Goal: Task Accomplishment & Management: Manage account settings

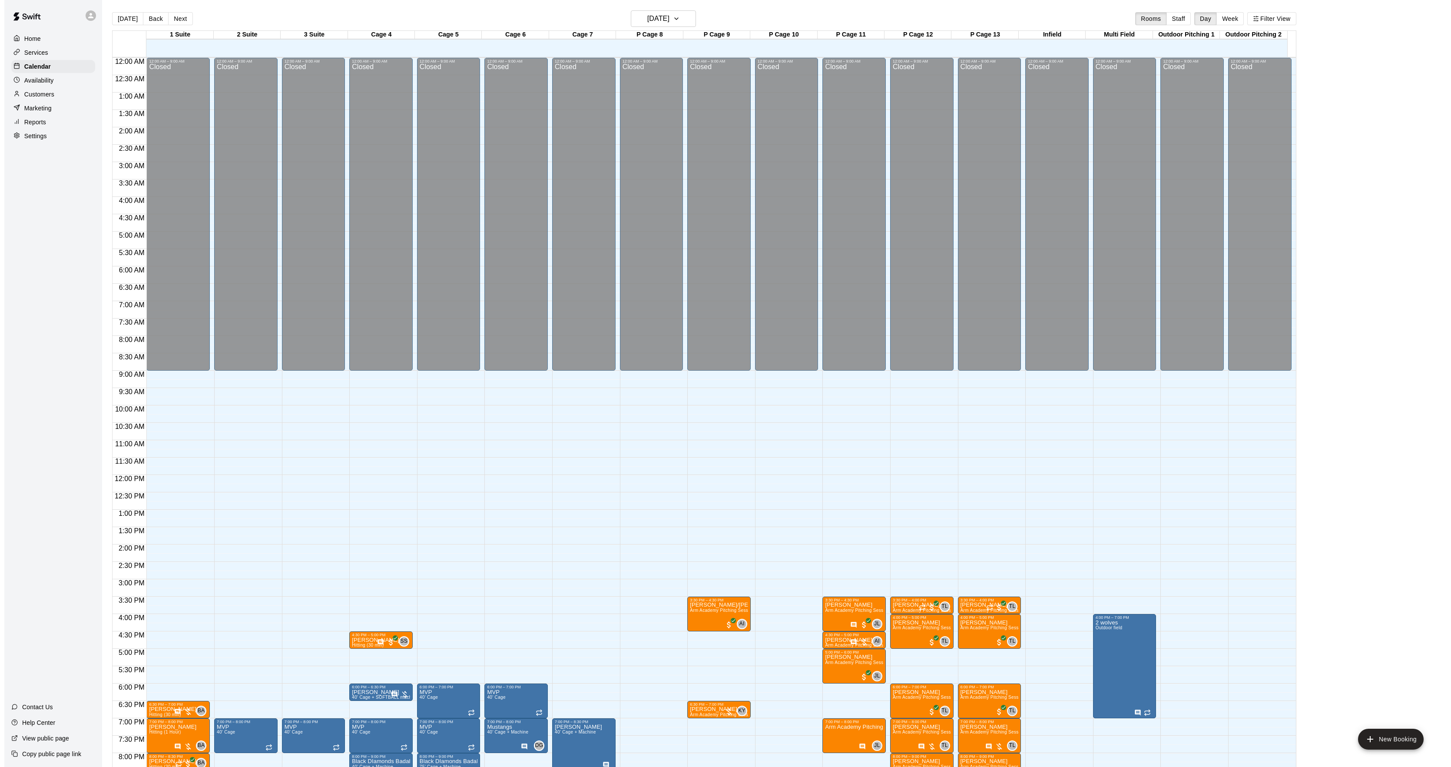
scroll to position [89, 0]
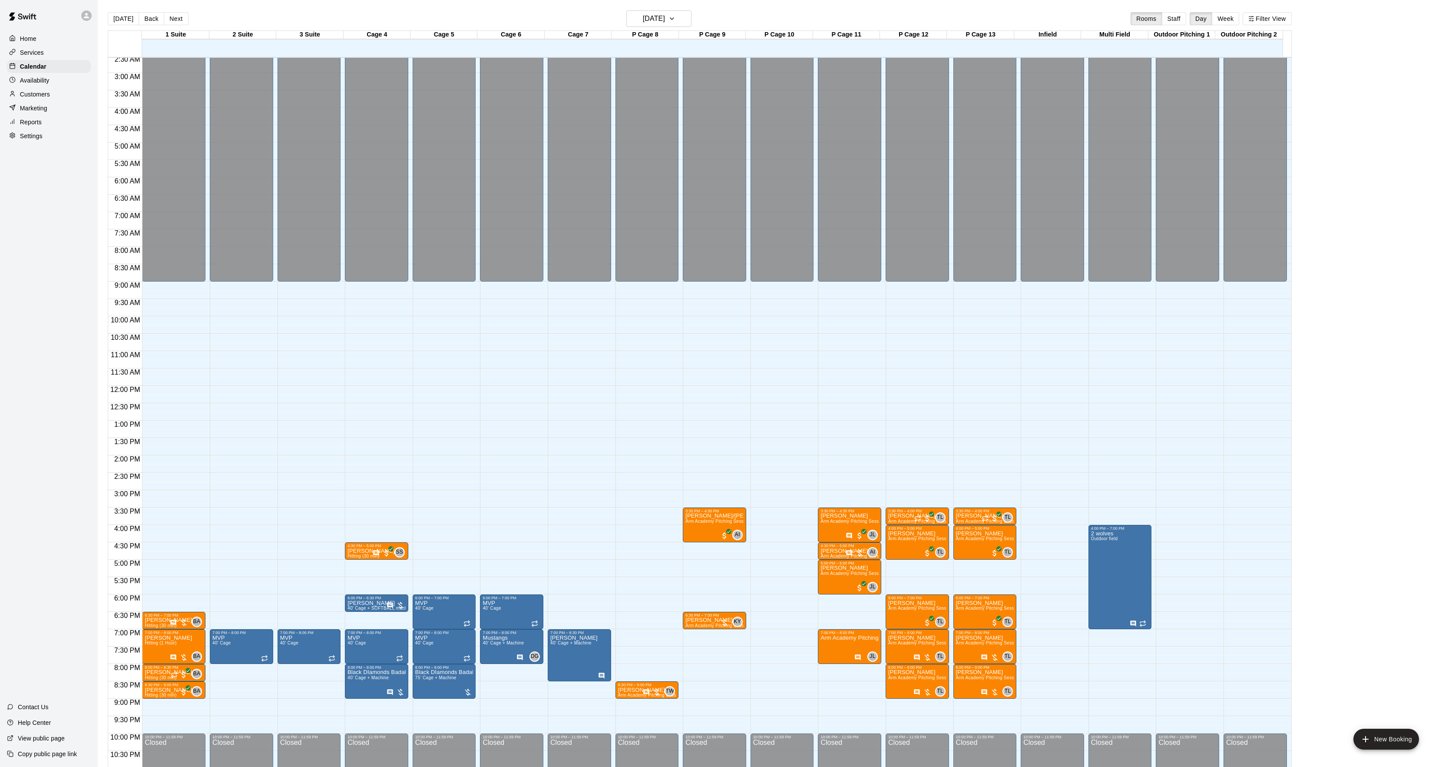
drag, startPoint x: 115, startPoint y: 14, endPoint x: 126, endPoint y: 10, distance: 11.0
click at [115, 15] on button "[DATE]" at bounding box center [123, 18] width 31 height 13
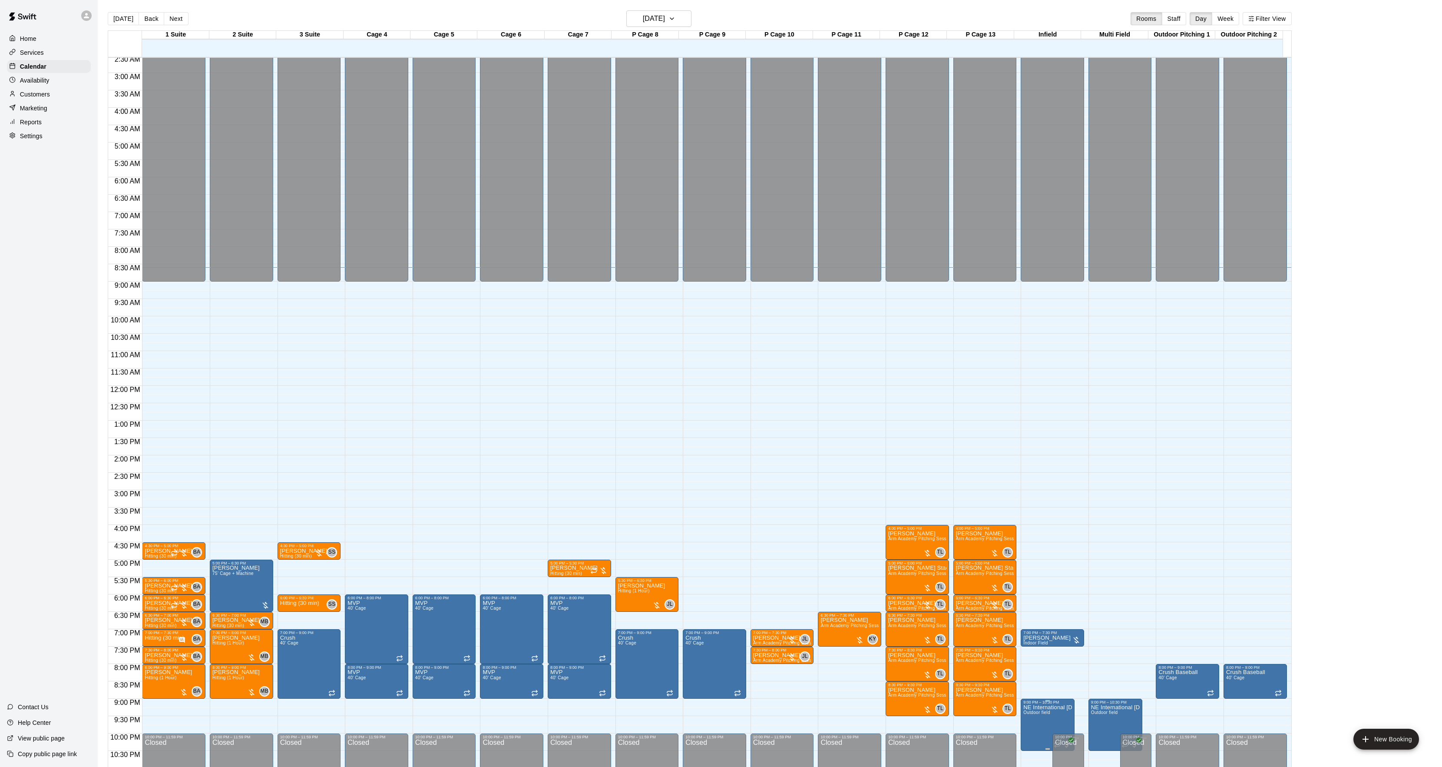
click at [1025, 730] on button "edit" at bounding box center [1030, 730] width 17 height 17
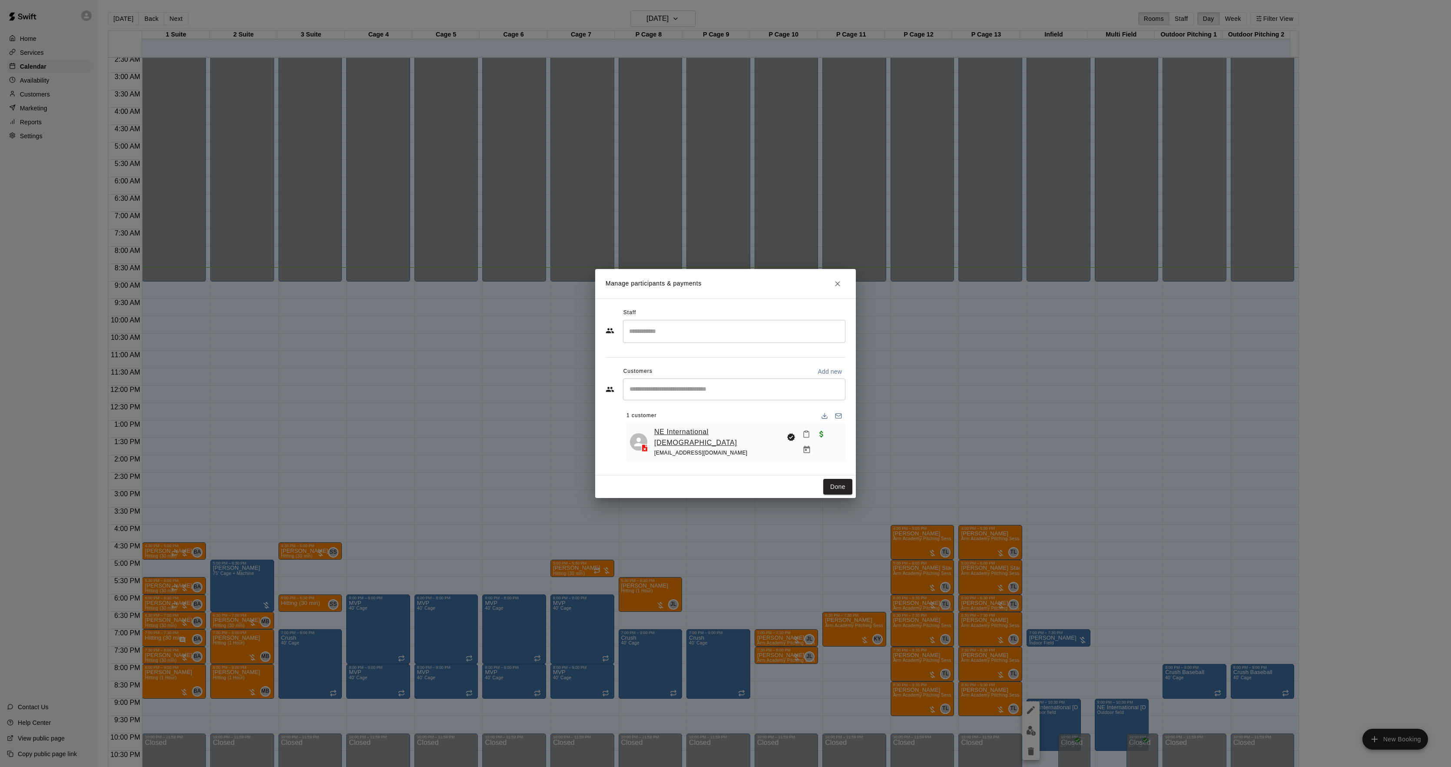
click at [687, 434] on link "NE International [DEMOGRAPHIC_DATA]" at bounding box center [718, 437] width 129 height 22
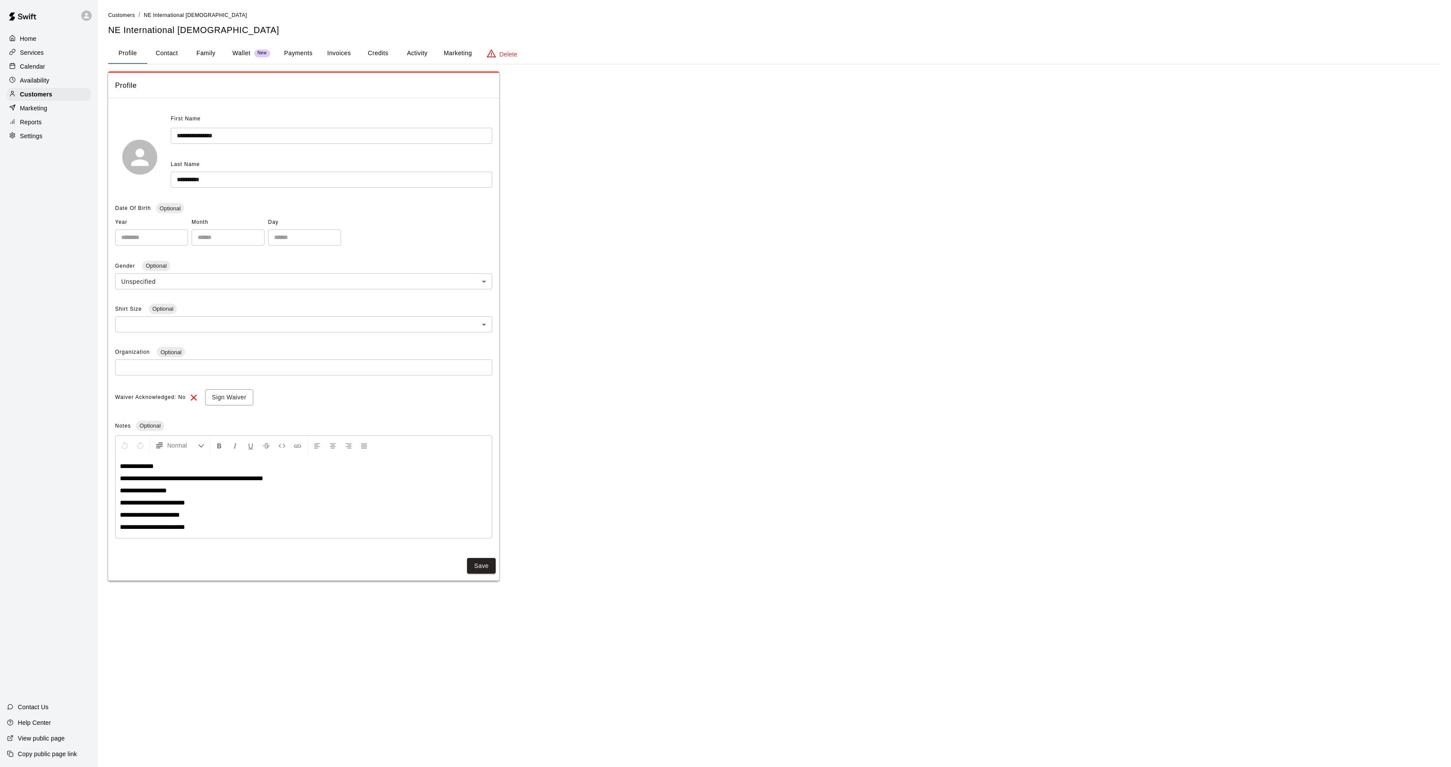
click at [417, 57] on button "Activity" at bounding box center [417, 53] width 39 height 21
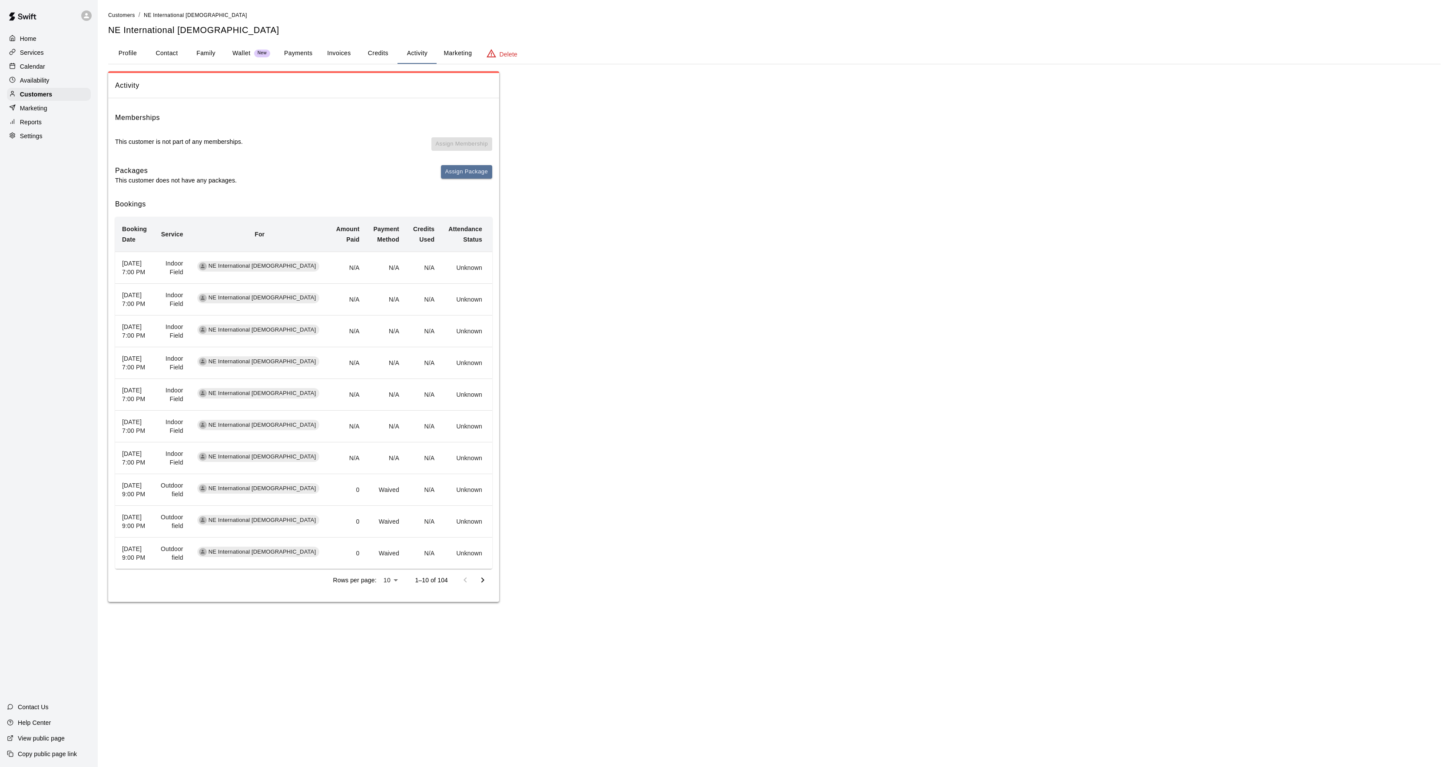
click at [487, 585] on icon "Go to next page" at bounding box center [482, 580] width 10 height 10
click at [297, 60] on button "Payments" at bounding box center [298, 53] width 42 height 21
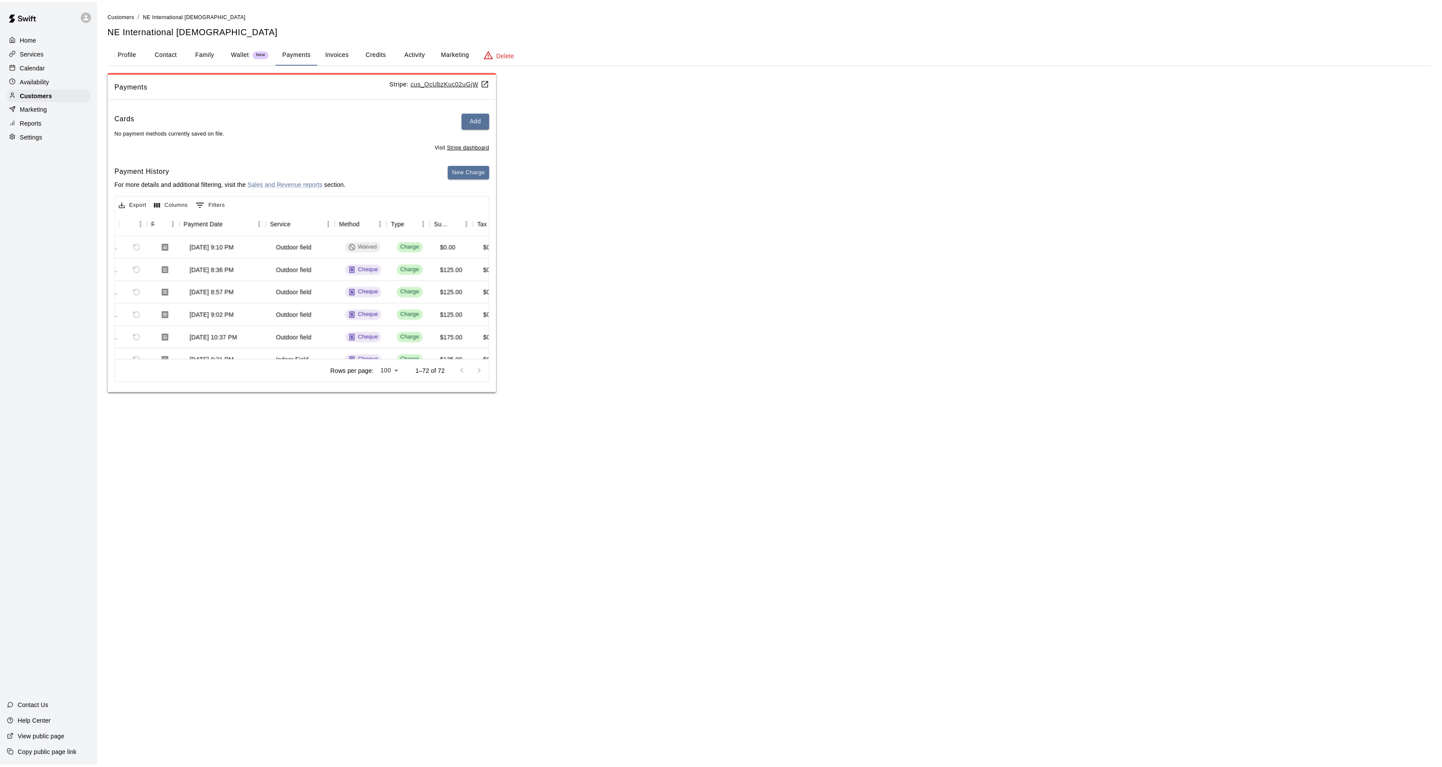
scroll to position [0, 58]
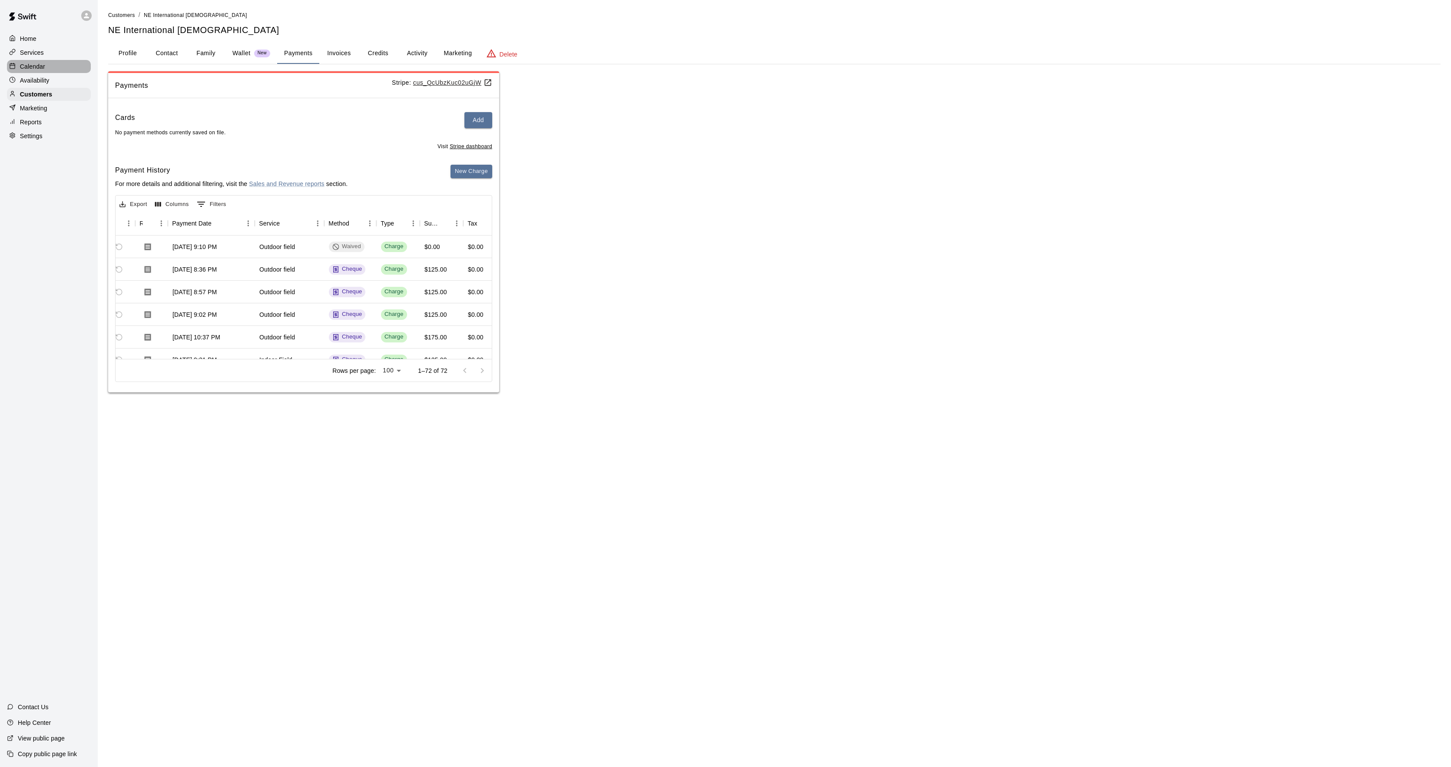
click at [56, 68] on div "Calendar" at bounding box center [49, 66] width 84 height 13
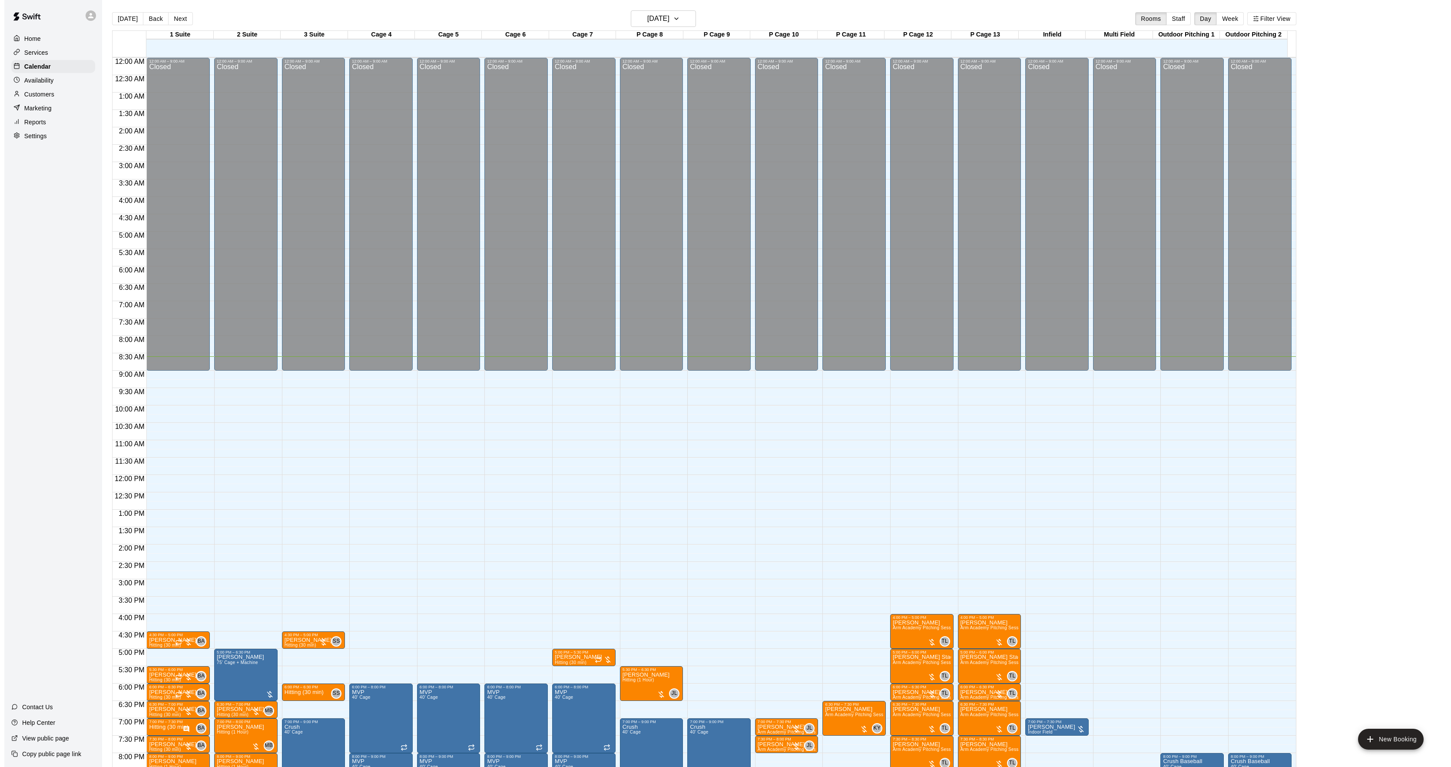
scroll to position [89, 0]
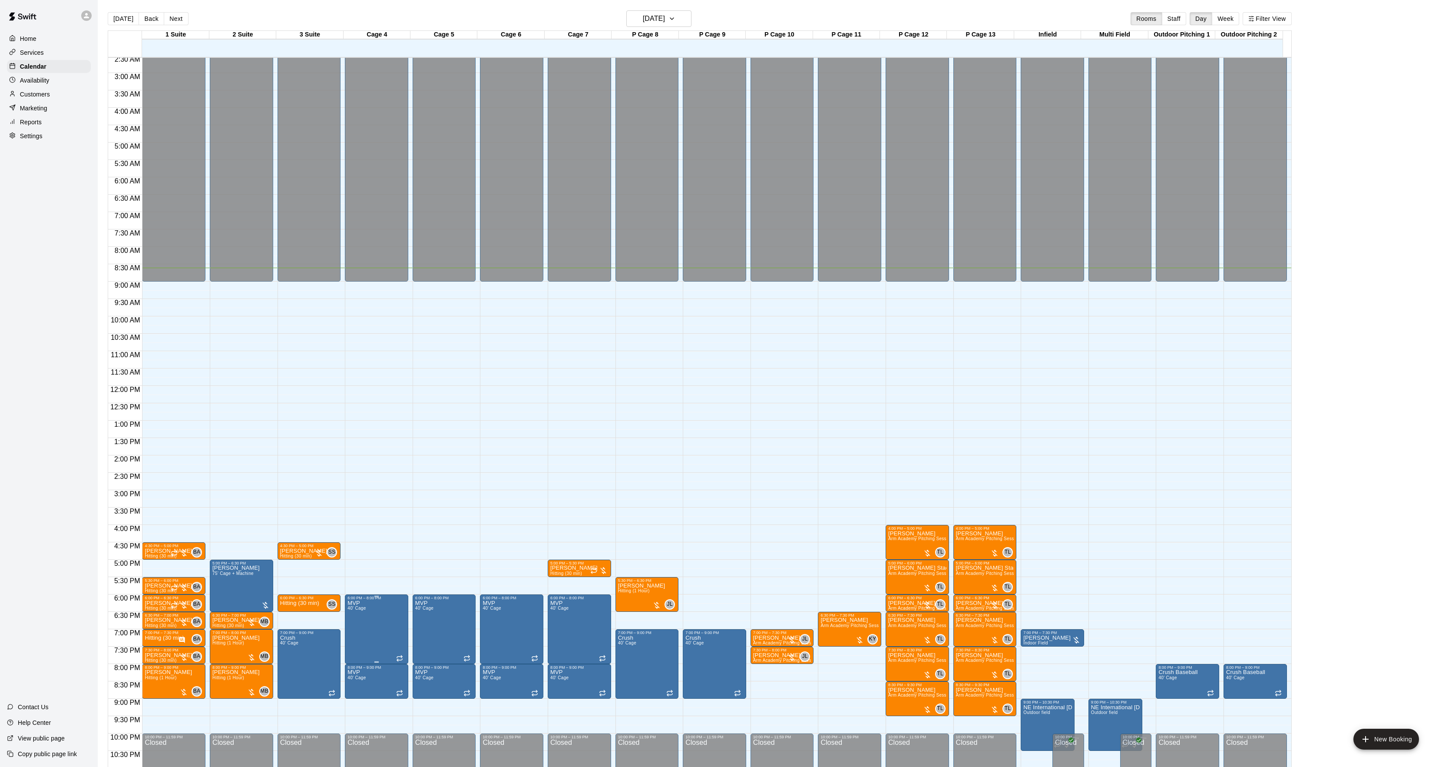
click at [355, 610] on icon "edit" at bounding box center [356, 611] width 8 height 8
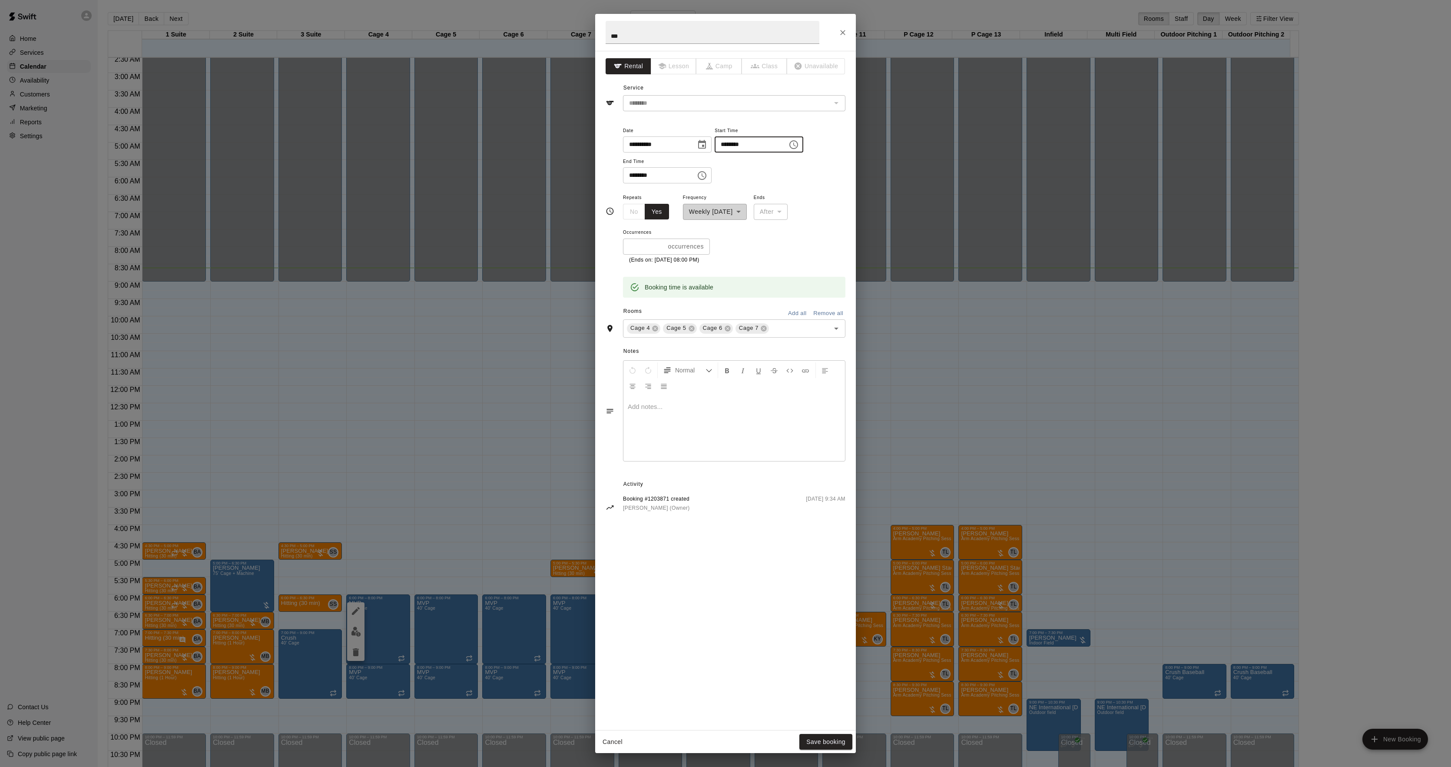
click at [734, 145] on input "********" at bounding box center [748, 144] width 67 height 16
type input "********"
click at [812, 735] on button "Save booking" at bounding box center [825, 742] width 53 height 16
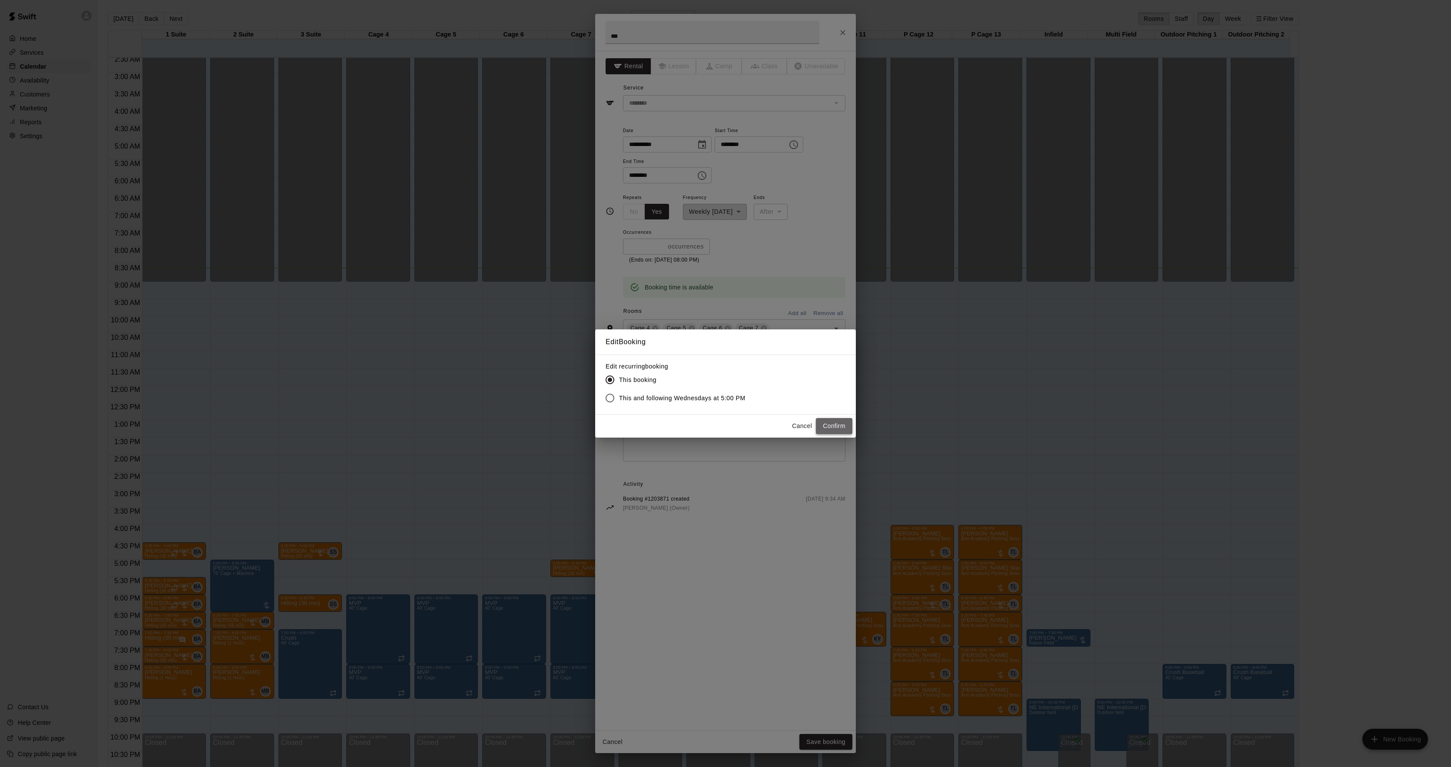
click at [830, 419] on button "Confirm" at bounding box center [834, 426] width 36 height 16
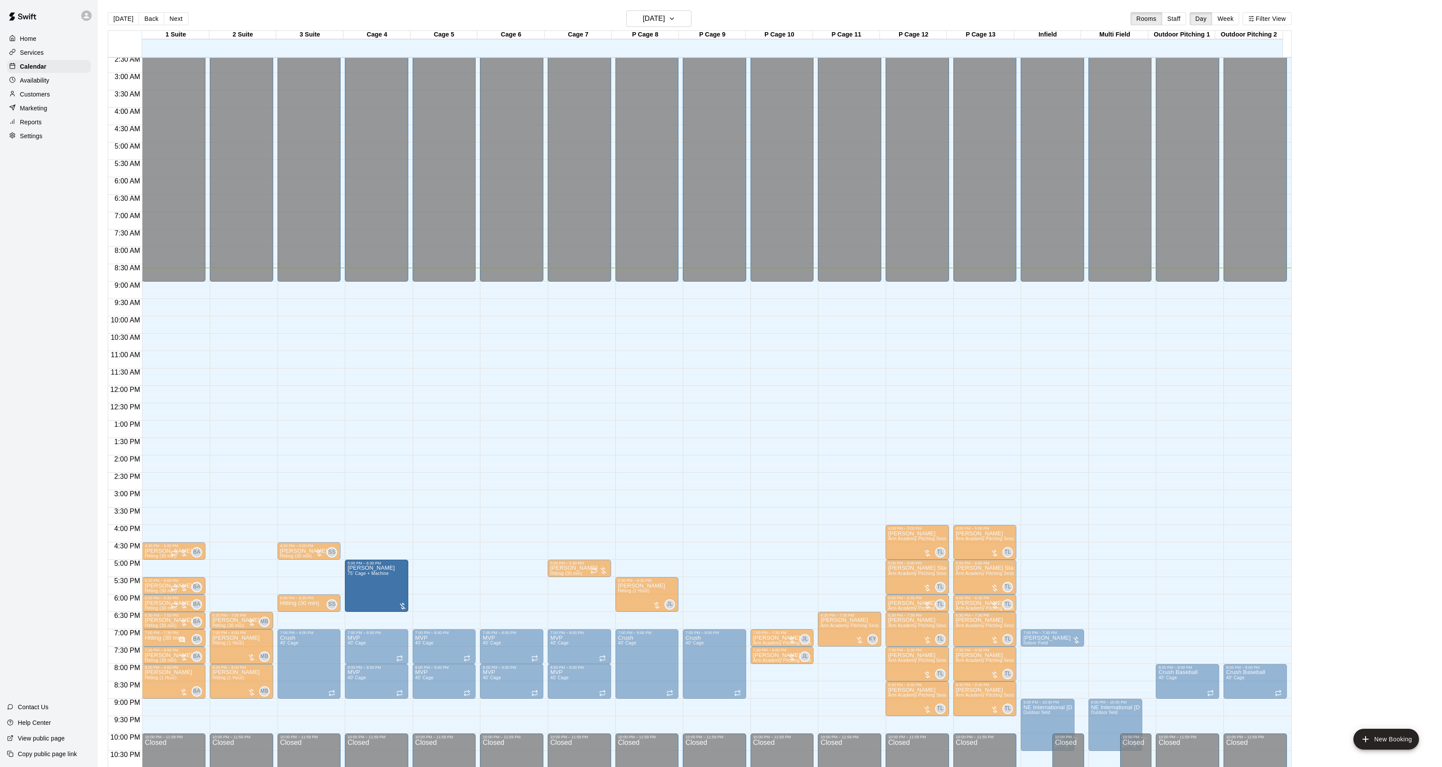
drag, startPoint x: 247, startPoint y: 579, endPoint x: 345, endPoint y: 579, distance: 97.8
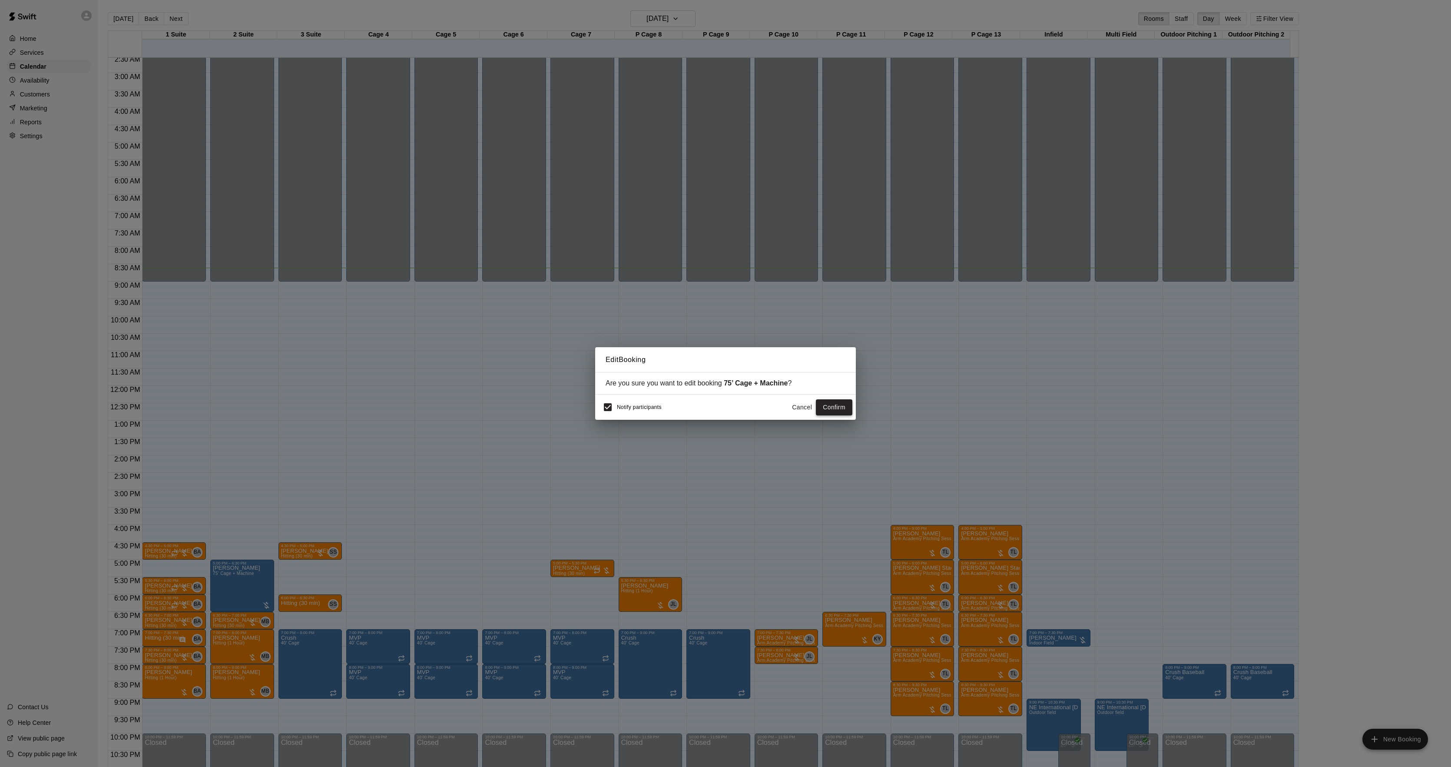
click at [836, 406] on button "Confirm" at bounding box center [834, 407] width 36 height 16
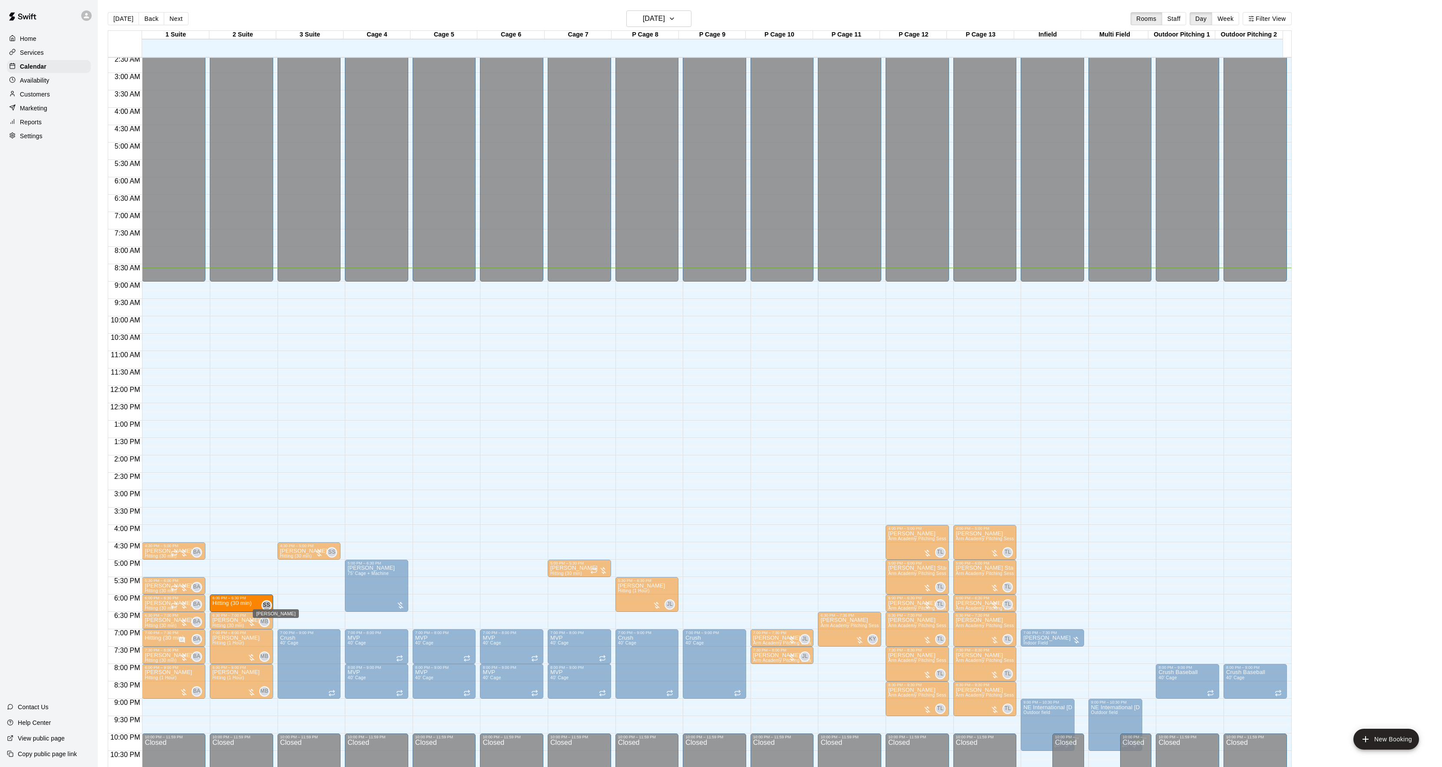
drag, startPoint x: 291, startPoint y: 602, endPoint x: 260, endPoint y: 608, distance: 31.4
drag, startPoint x: 288, startPoint y: 603, endPoint x: 256, endPoint y: 605, distance: 31.3
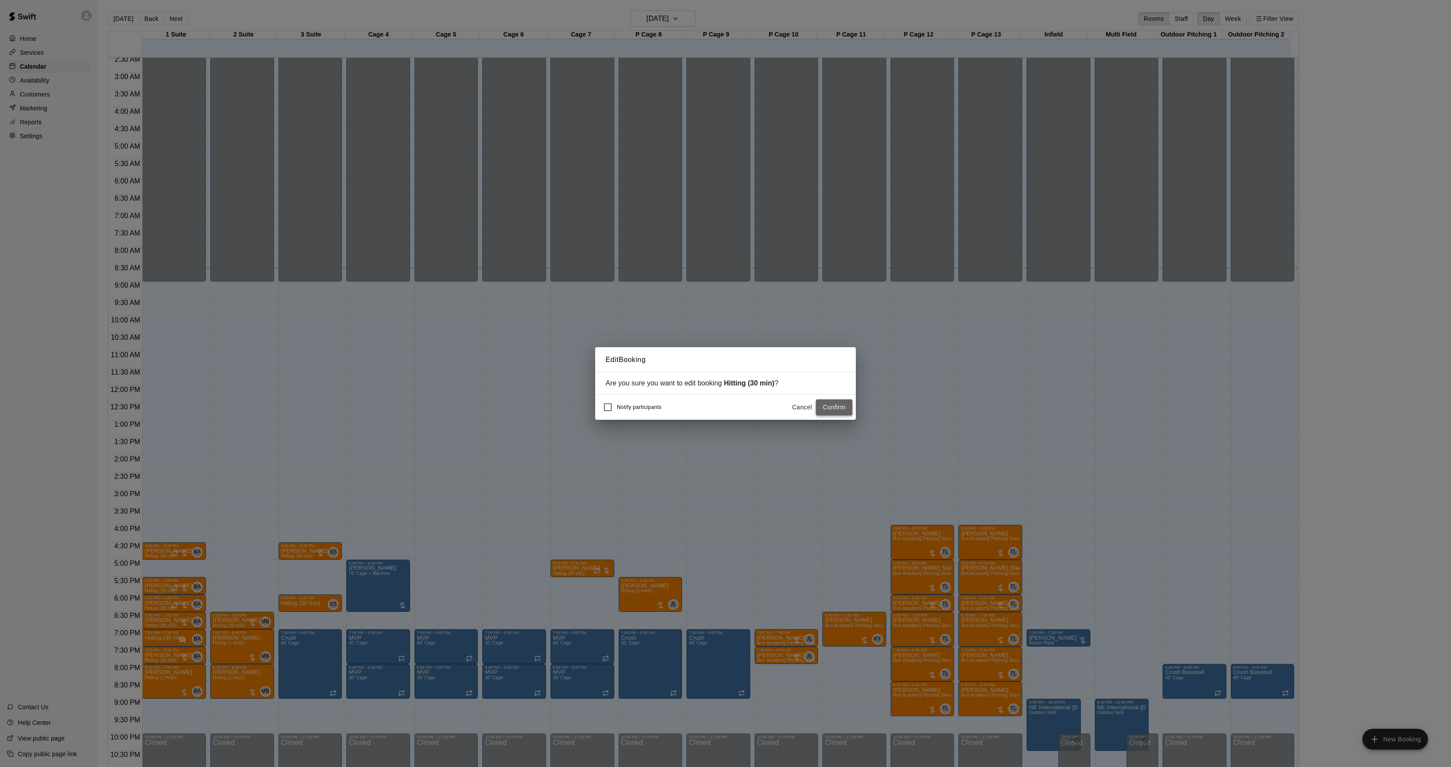
click at [824, 408] on button "Confirm" at bounding box center [834, 407] width 36 height 16
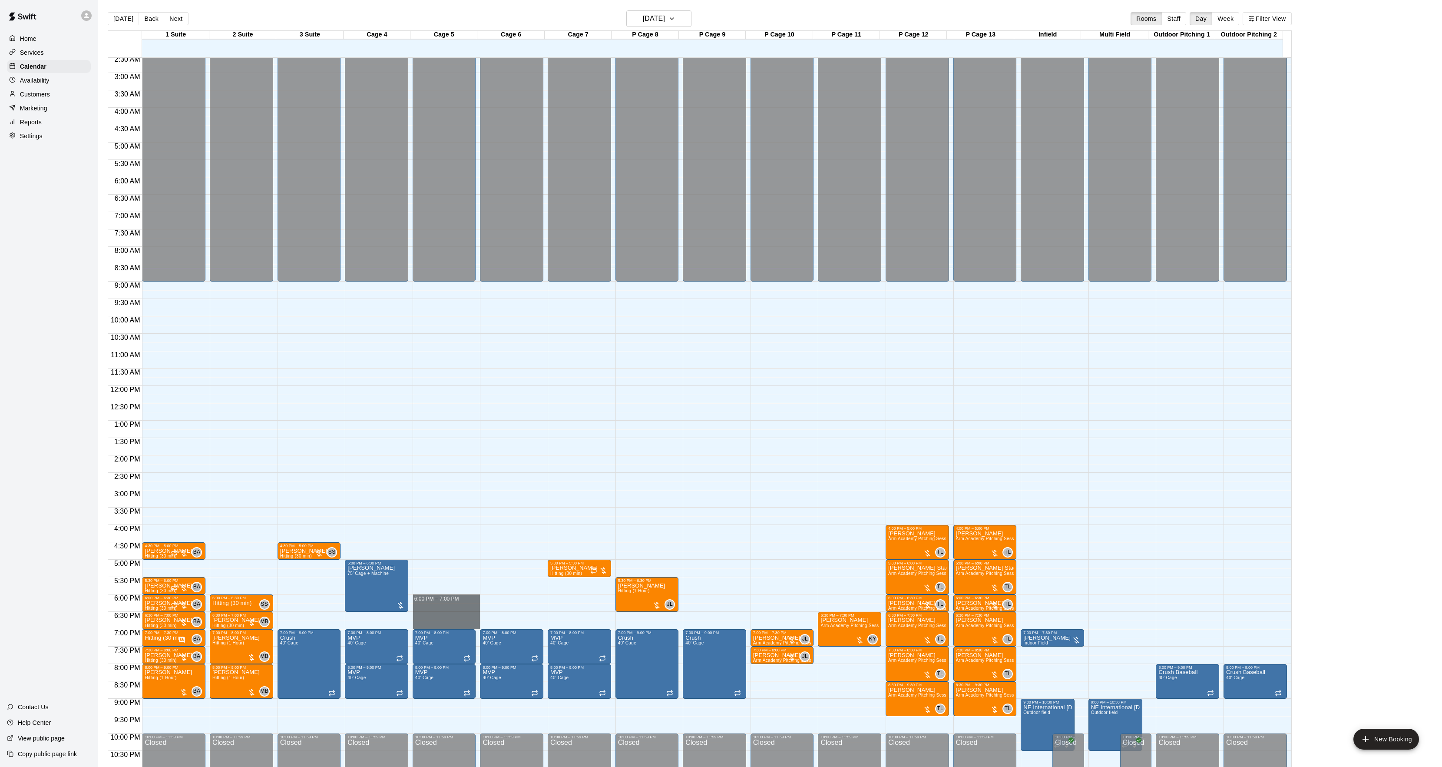
drag, startPoint x: 422, startPoint y: 600, endPoint x: 416, endPoint y: 624, distance: 25.5
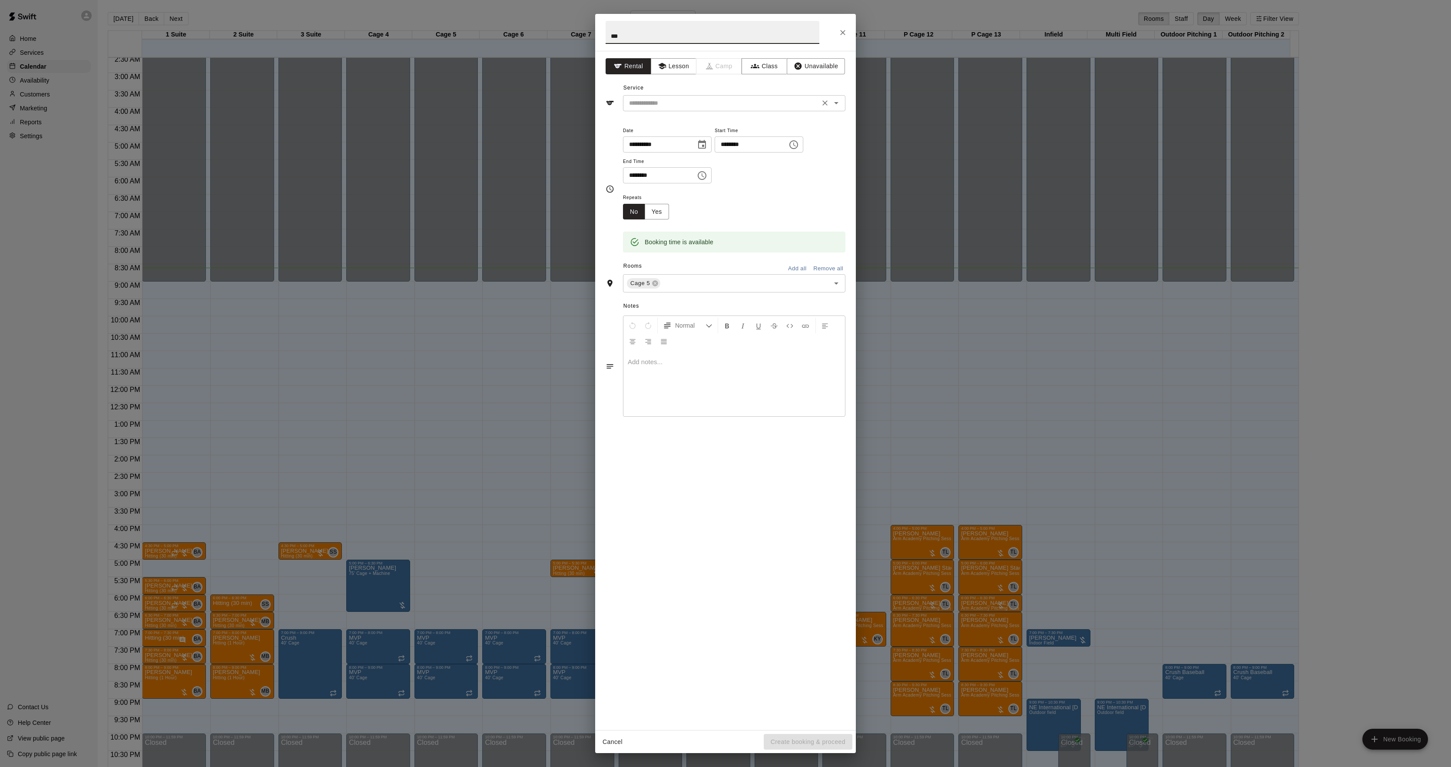
type input "***"
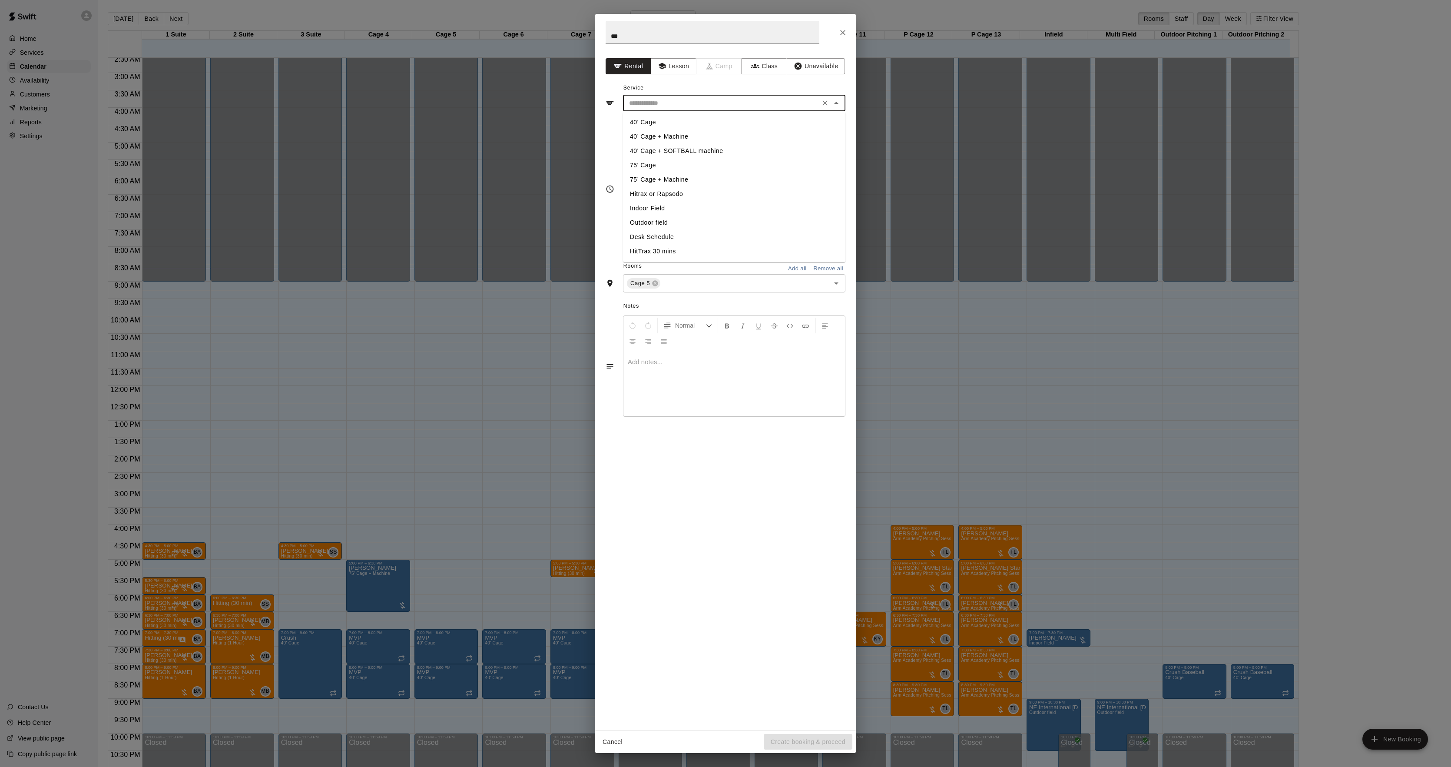
click at [664, 108] on input "text" at bounding box center [722, 103] width 192 height 11
click at [656, 120] on li "40' Cage" at bounding box center [734, 122] width 222 height 14
type input "********"
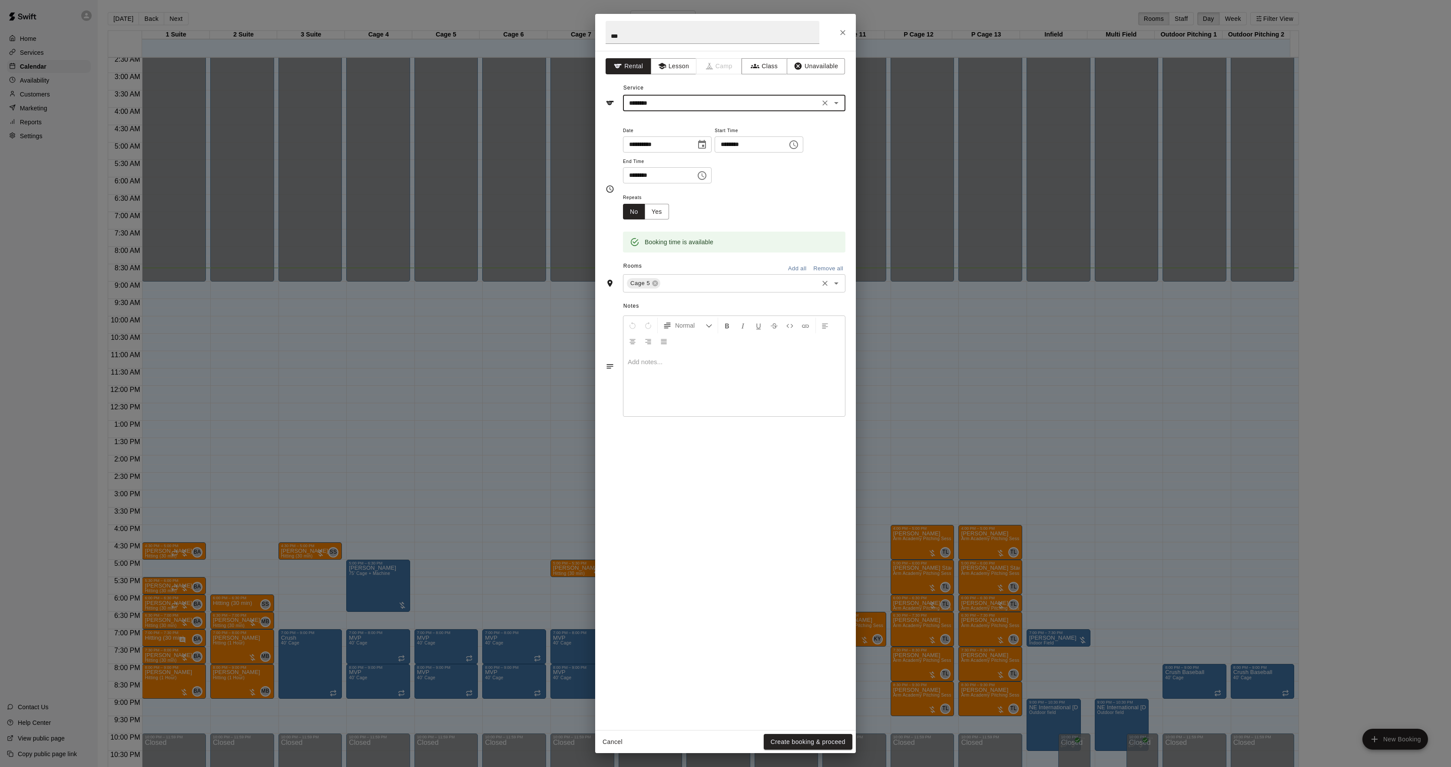
click at [687, 287] on input "text" at bounding box center [740, 283] width 156 height 11
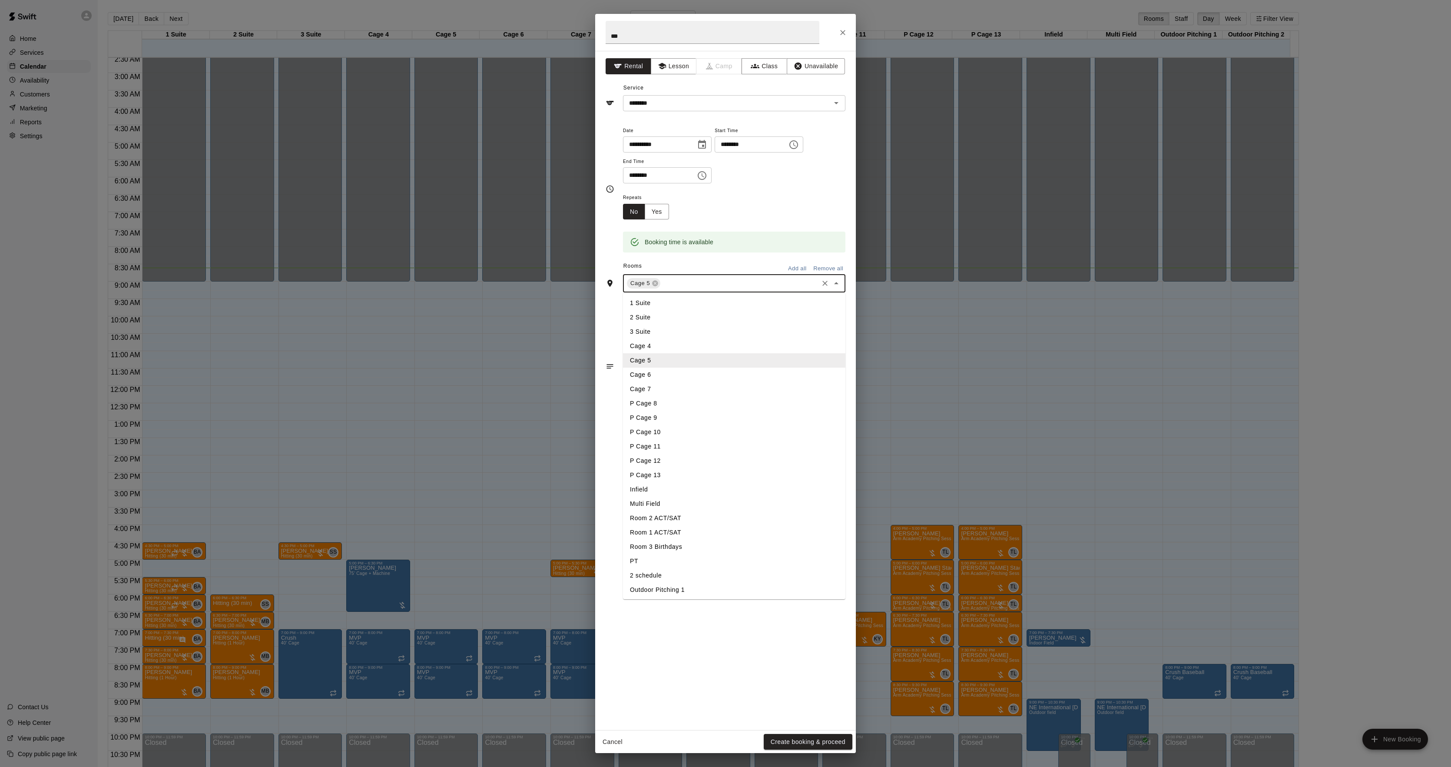
click at [657, 326] on li "3 Suite" at bounding box center [734, 332] width 222 height 14
click at [703, 282] on input "text" at bounding box center [757, 283] width 119 height 11
drag, startPoint x: 656, startPoint y: 374, endPoint x: 659, endPoint y: 362, distance: 11.6
click at [656, 376] on li "Cage 6" at bounding box center [734, 375] width 222 height 14
click at [751, 283] on input "text" at bounding box center [775, 283] width 83 height 11
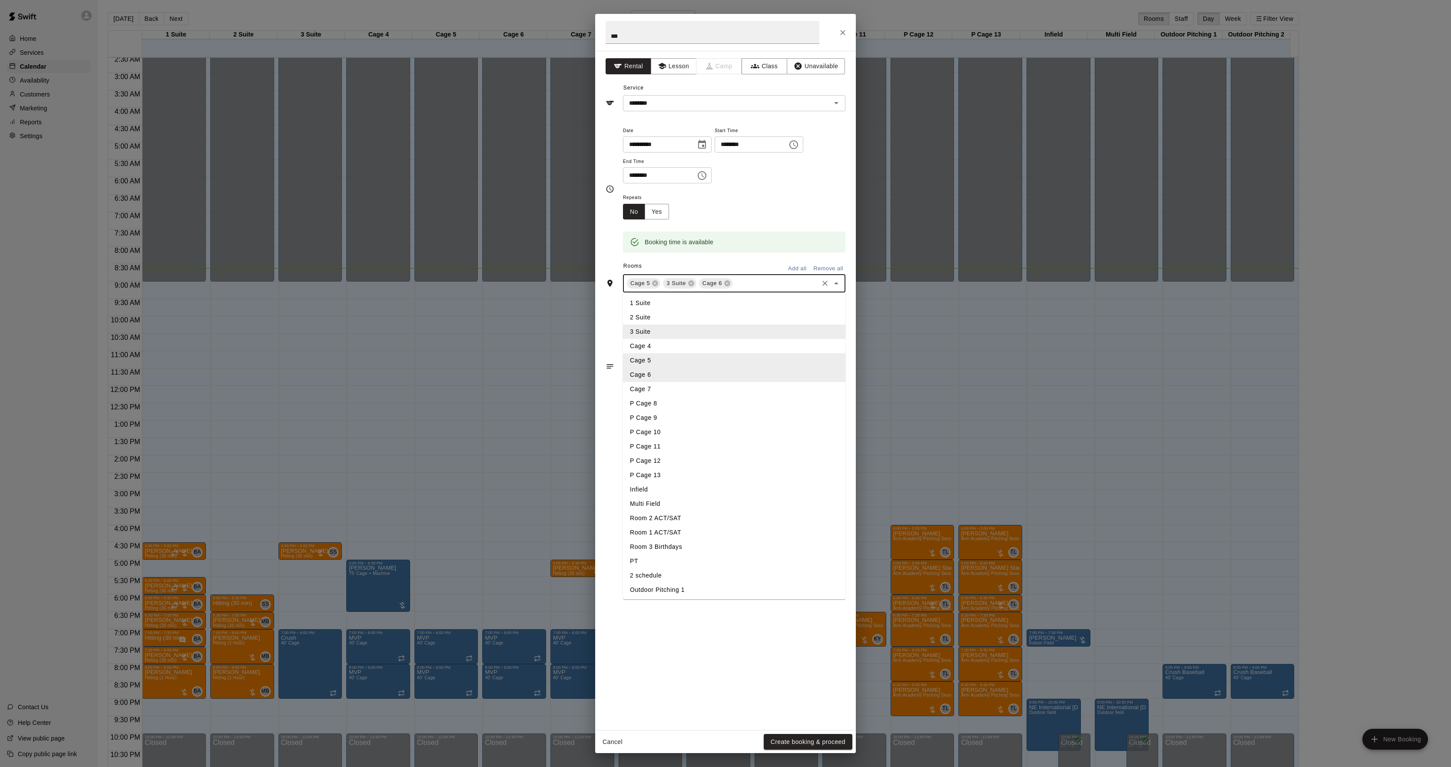
click at [660, 387] on li "Cage 7" at bounding box center [734, 389] width 222 height 14
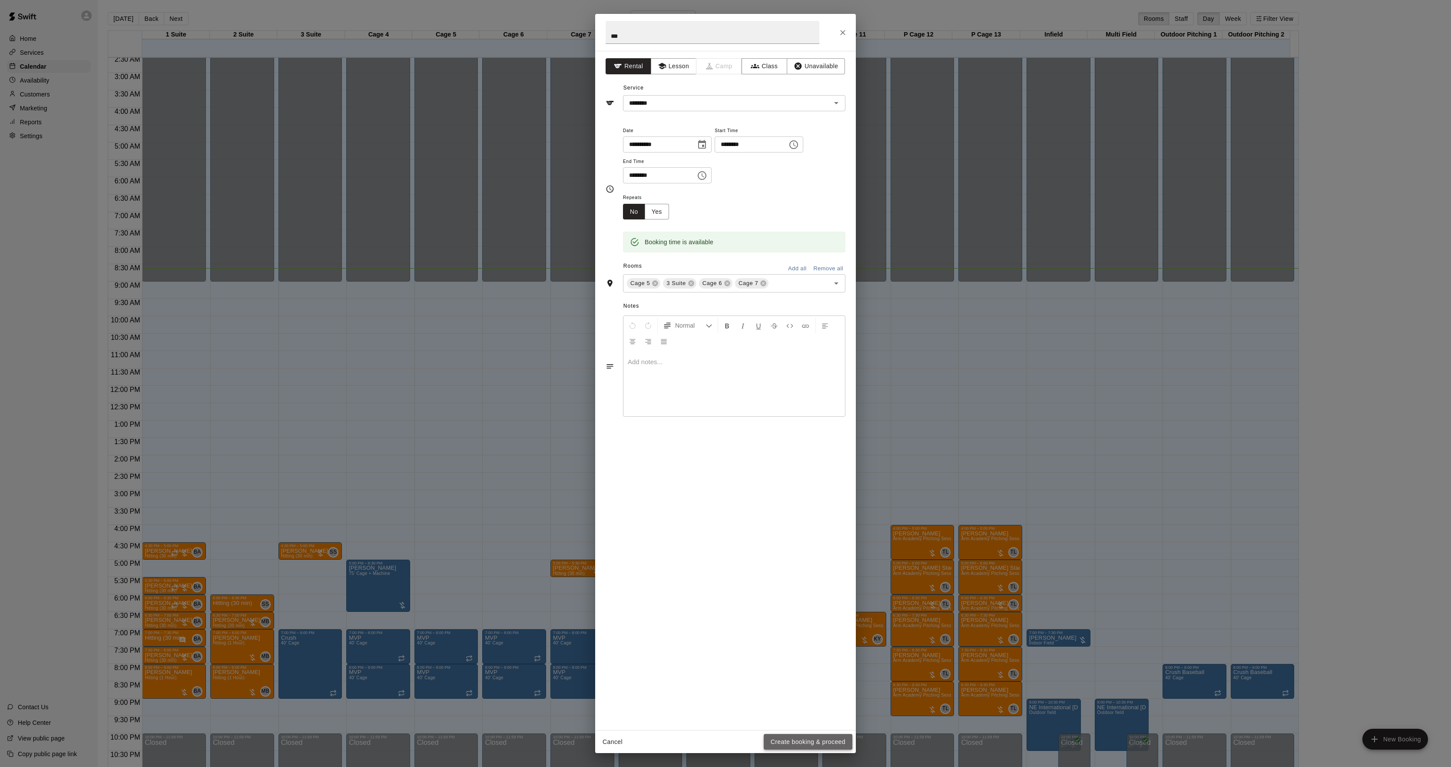
click at [770, 739] on button "Create booking & proceed" at bounding box center [808, 742] width 89 height 16
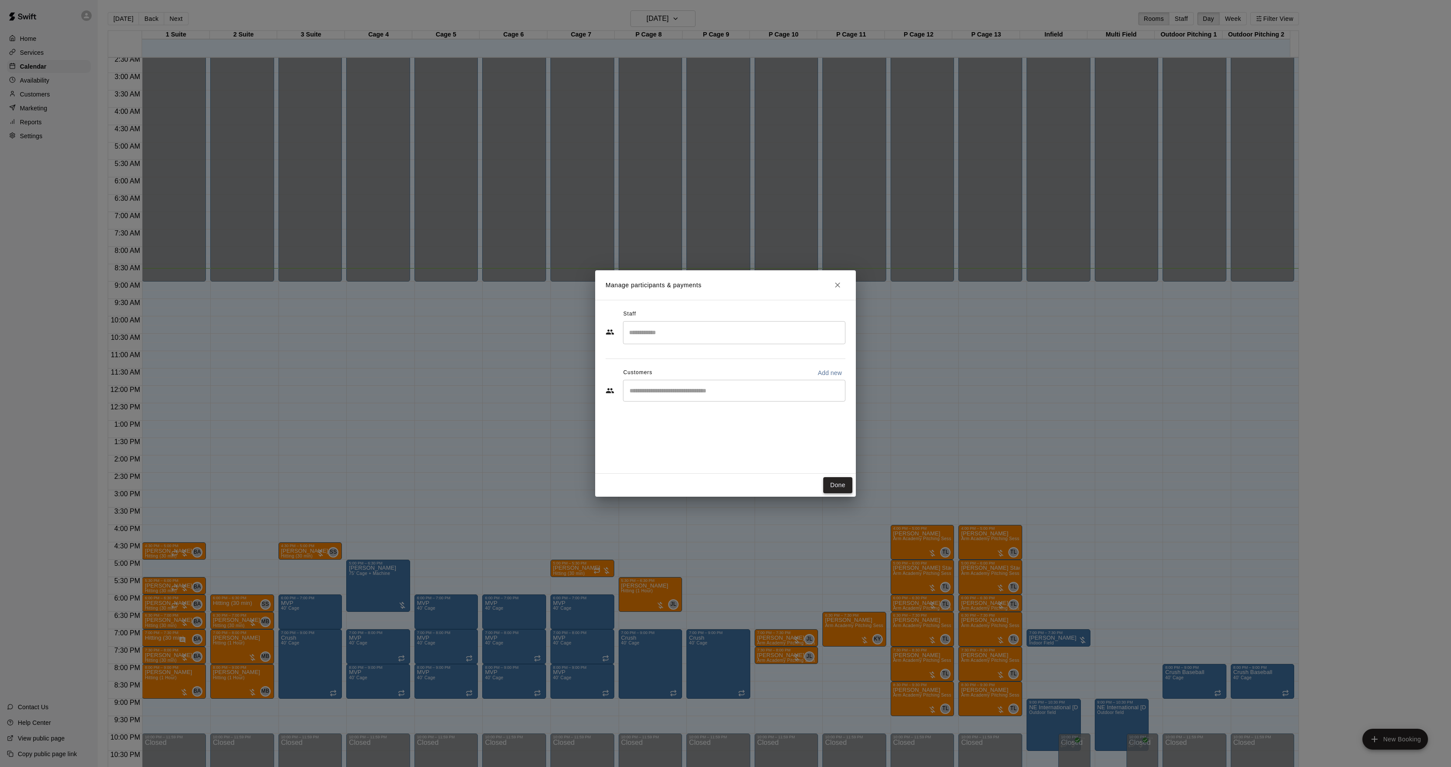
click at [841, 489] on button "Done" at bounding box center [837, 485] width 29 height 16
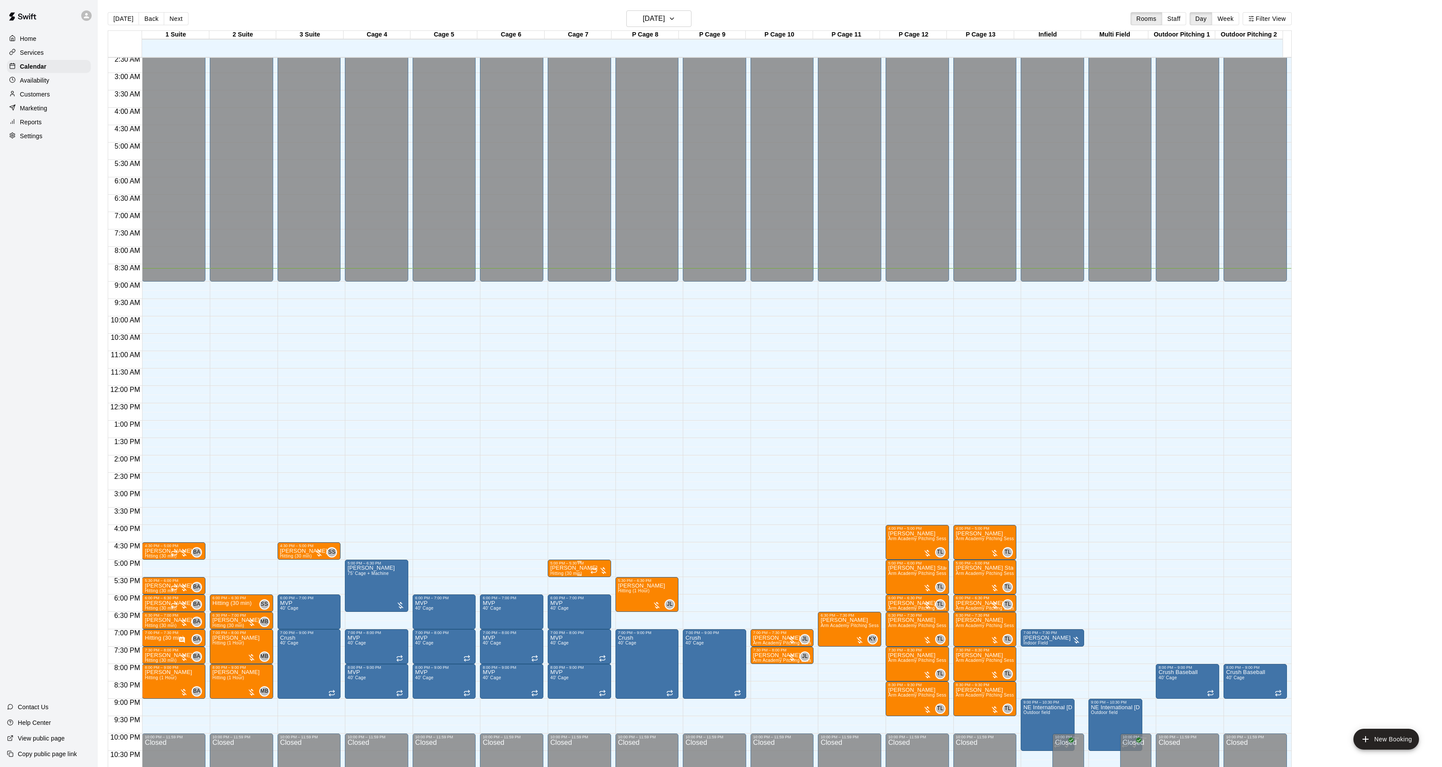
click at [576, 568] on p "[PERSON_NAME]" at bounding box center [573, 568] width 47 height 0
click at [558, 592] on button "edit" at bounding box center [558, 599] width 17 height 17
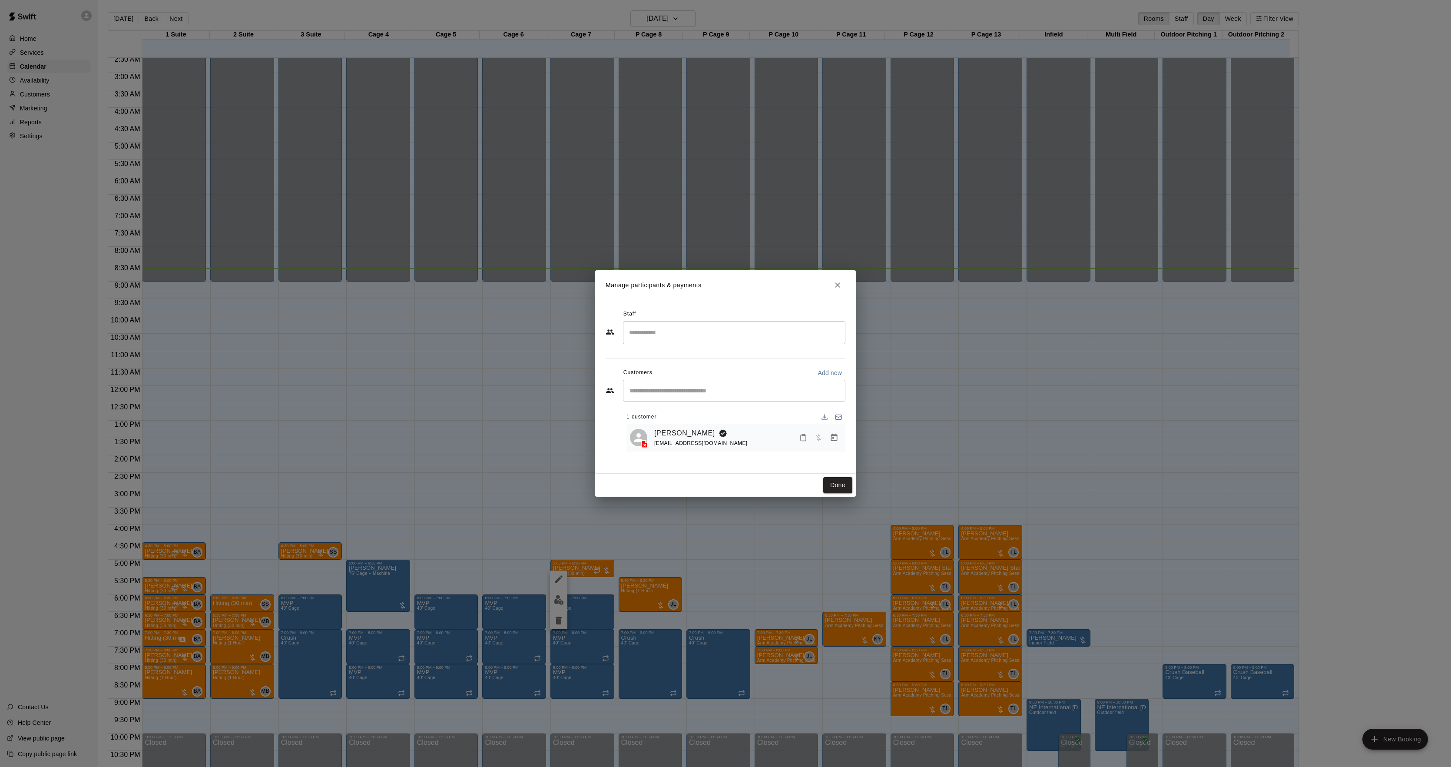
click at [685, 333] on input "Search staff" at bounding box center [734, 332] width 215 height 15
click at [678, 349] on li "[PERSON_NAME] Instructor" at bounding box center [734, 360] width 222 height 30
type input "******"
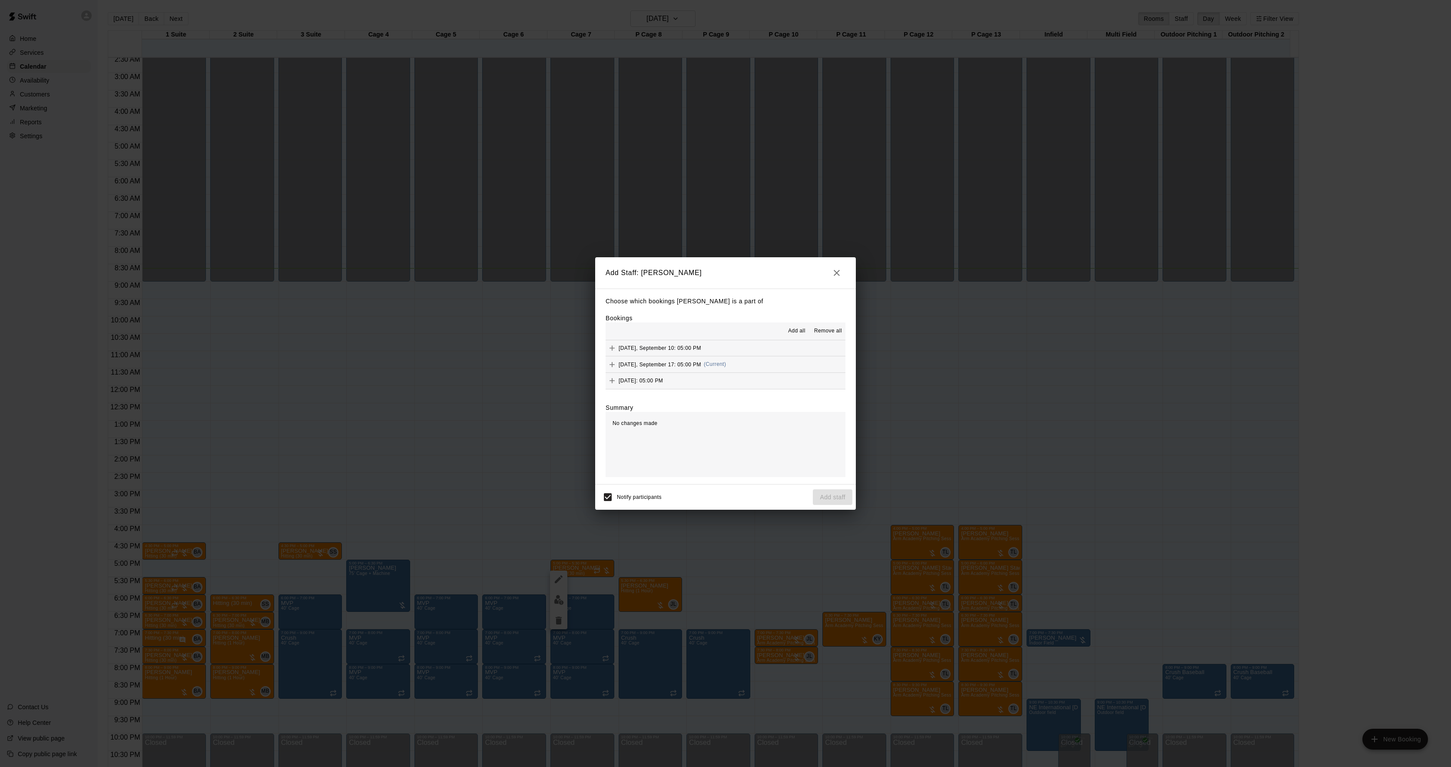
click at [715, 364] on span "(Current)" at bounding box center [715, 364] width 23 height 6
click at [813, 497] on button "Add staff" at bounding box center [833, 497] width 40 height 16
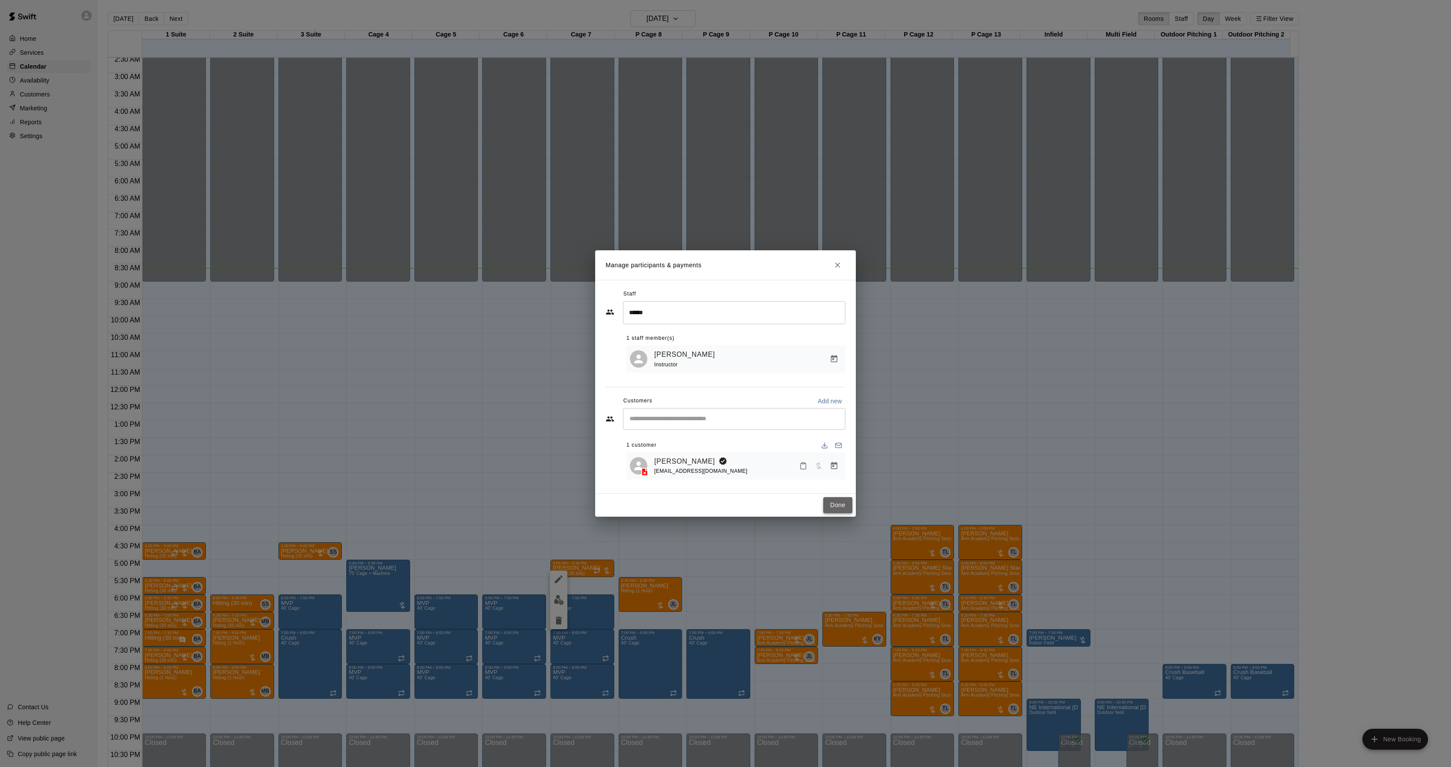
click at [847, 505] on button "Done" at bounding box center [837, 505] width 29 height 16
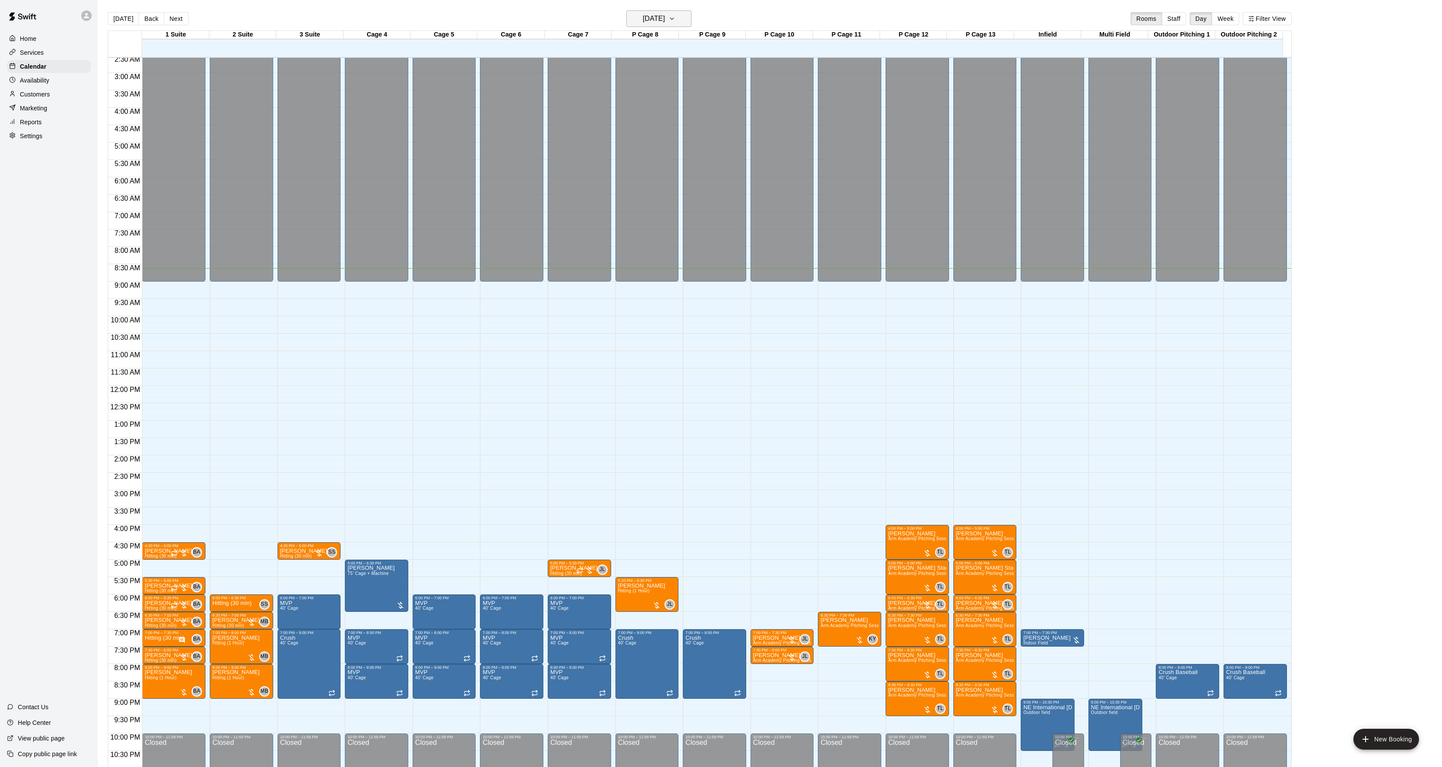
click at [643, 20] on h6 "[DATE]" at bounding box center [654, 19] width 22 height 12
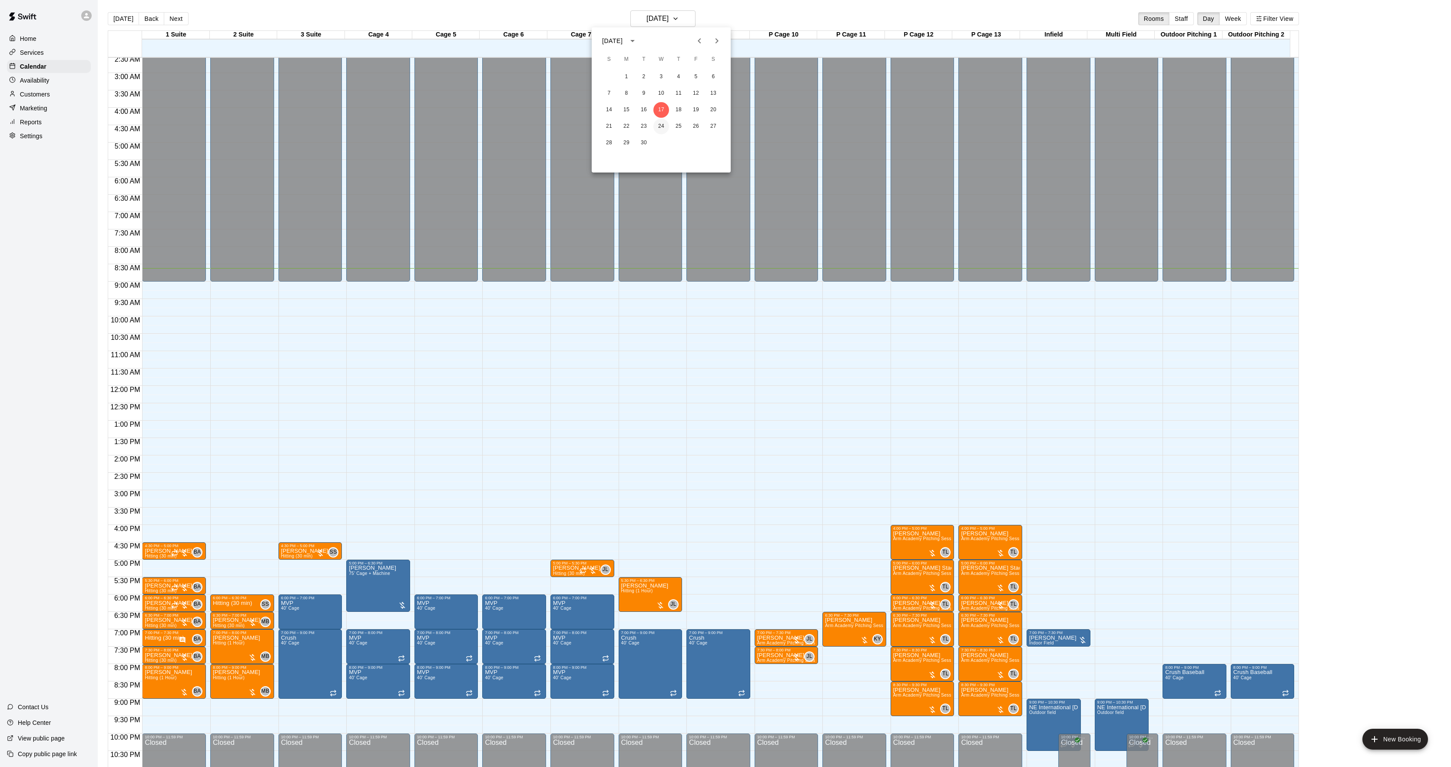
click at [663, 127] on button "24" at bounding box center [661, 127] width 16 height 16
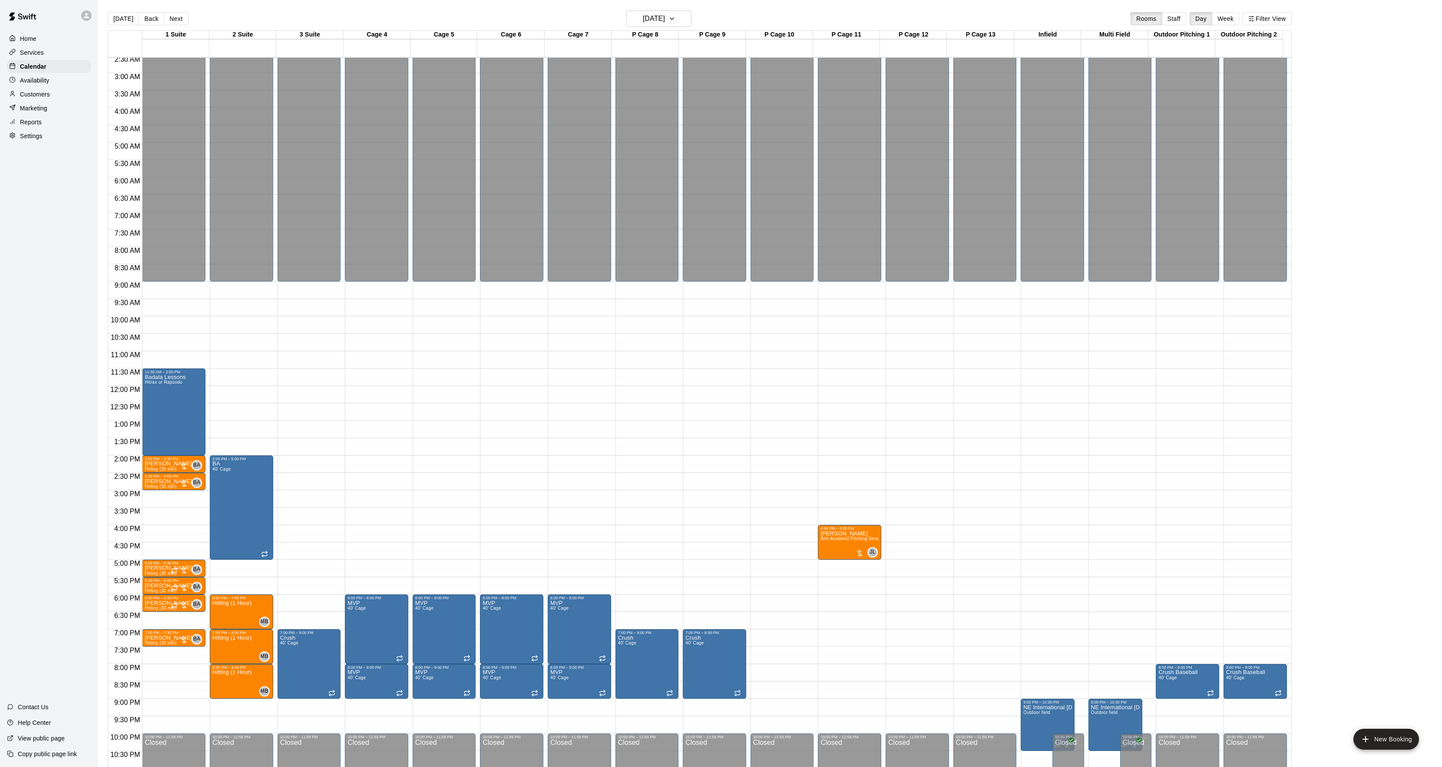
click at [645, 9] on main "[DATE] Back [DATE][DATE] Rooms Staff Day Week Filter View 1 Suite 24 Wed 2 Suit…" at bounding box center [770, 390] width 1345 height 781
click at [643, 18] on h6 "[DATE]" at bounding box center [654, 19] width 22 height 12
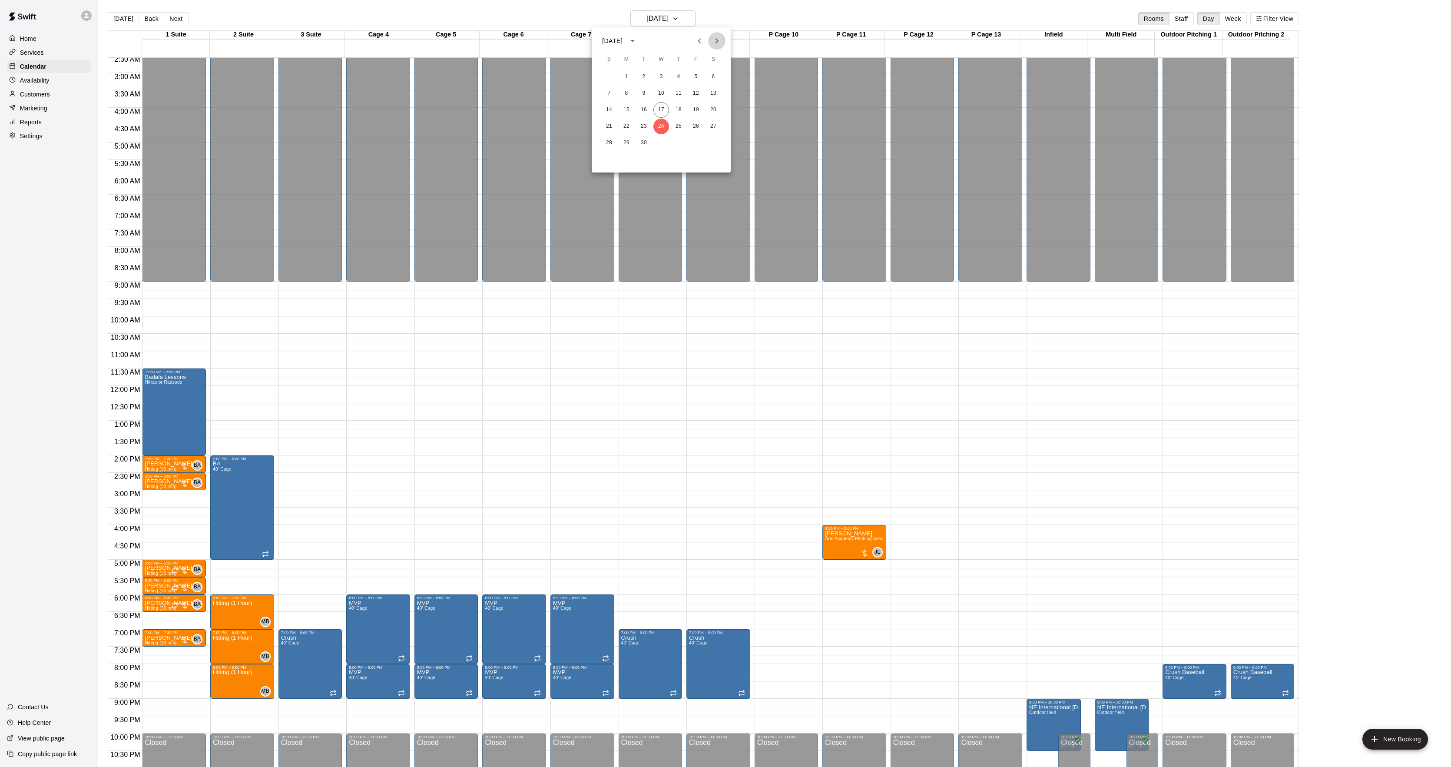
click at [715, 43] on icon "Next month" at bounding box center [717, 41] width 10 height 10
click at [687, 47] on div "[DATE] S M T W T F S 1 2 3 4 5 6 7 8 9 10 11 12 13 14 15 16 17 18 19 20 21 22 2…" at bounding box center [661, 99] width 139 height 145
click at [704, 38] on icon "Previous month" at bounding box center [699, 41] width 10 height 10
click at [719, 36] on icon "Next month" at bounding box center [717, 41] width 10 height 10
click at [666, 77] on button "1" at bounding box center [661, 77] width 16 height 16
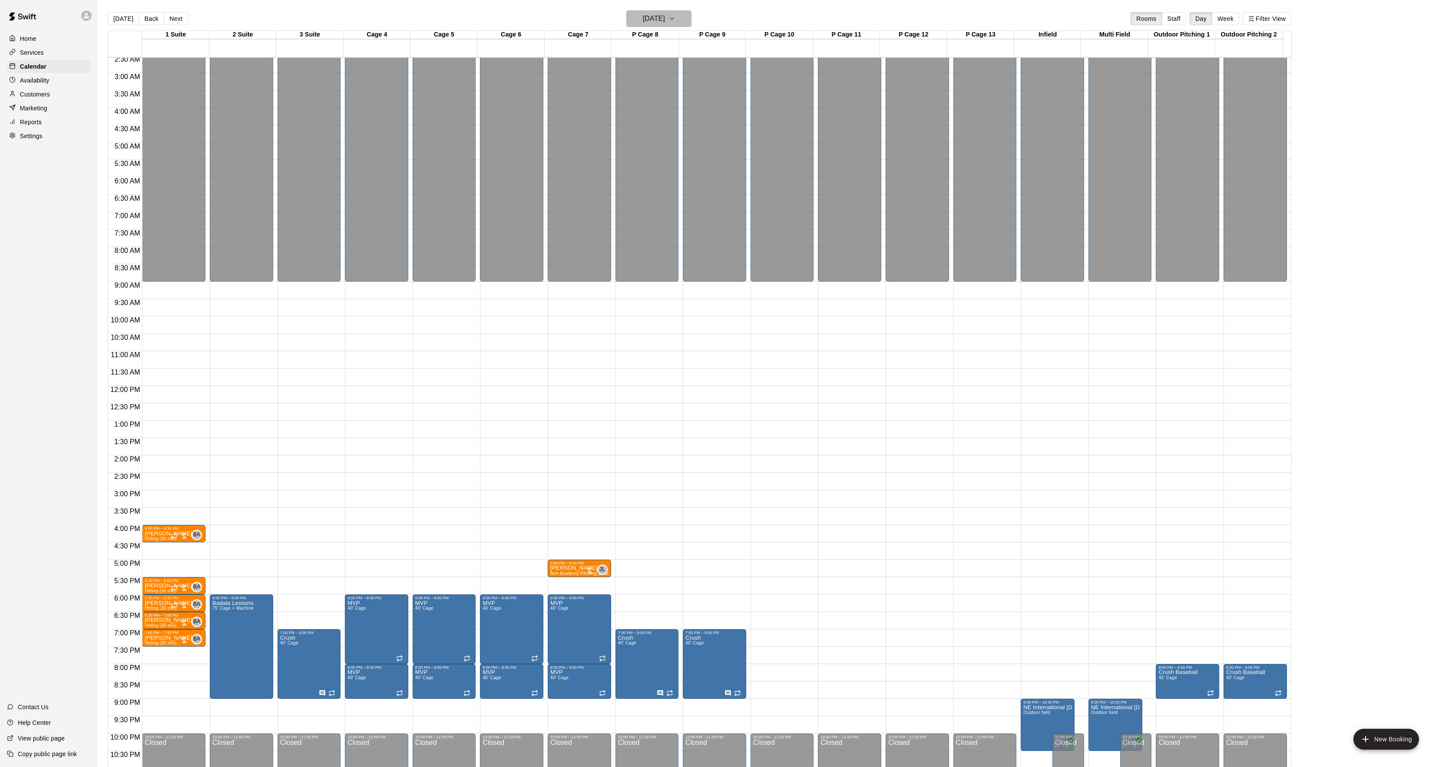
click at [643, 16] on h6 "[DATE]" at bounding box center [654, 19] width 22 height 12
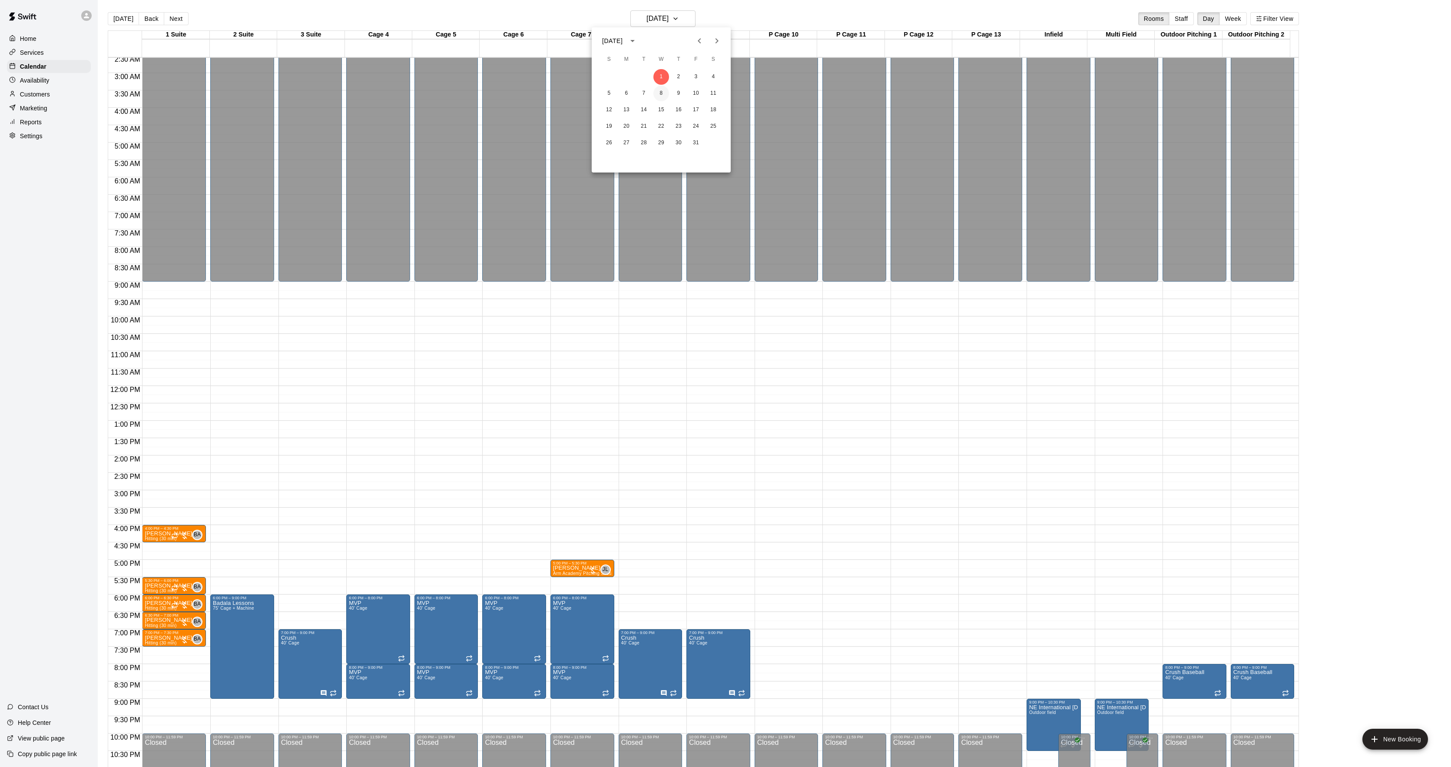
click at [661, 90] on button "8" at bounding box center [661, 94] width 16 height 16
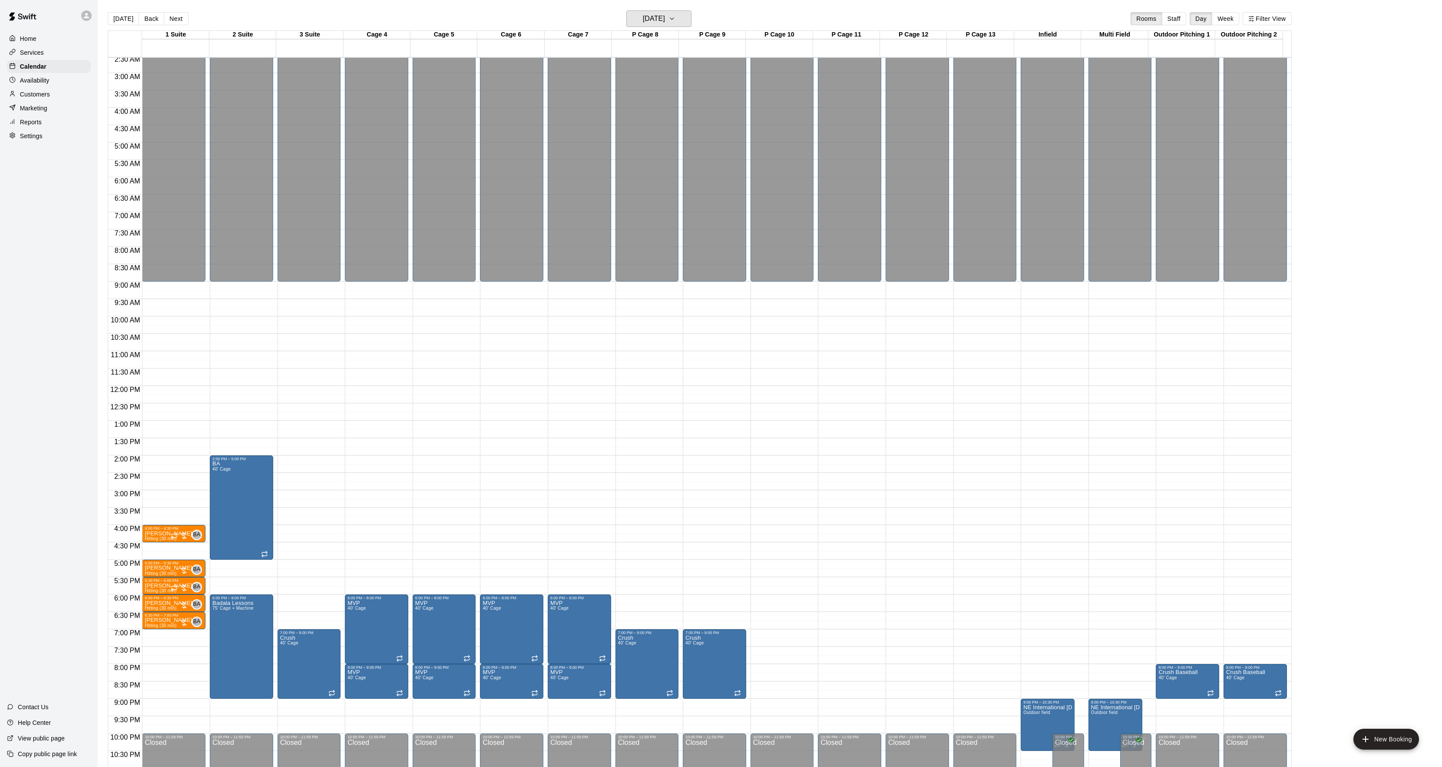
click at [665, 17] on h6 "[DATE]" at bounding box center [654, 19] width 22 height 12
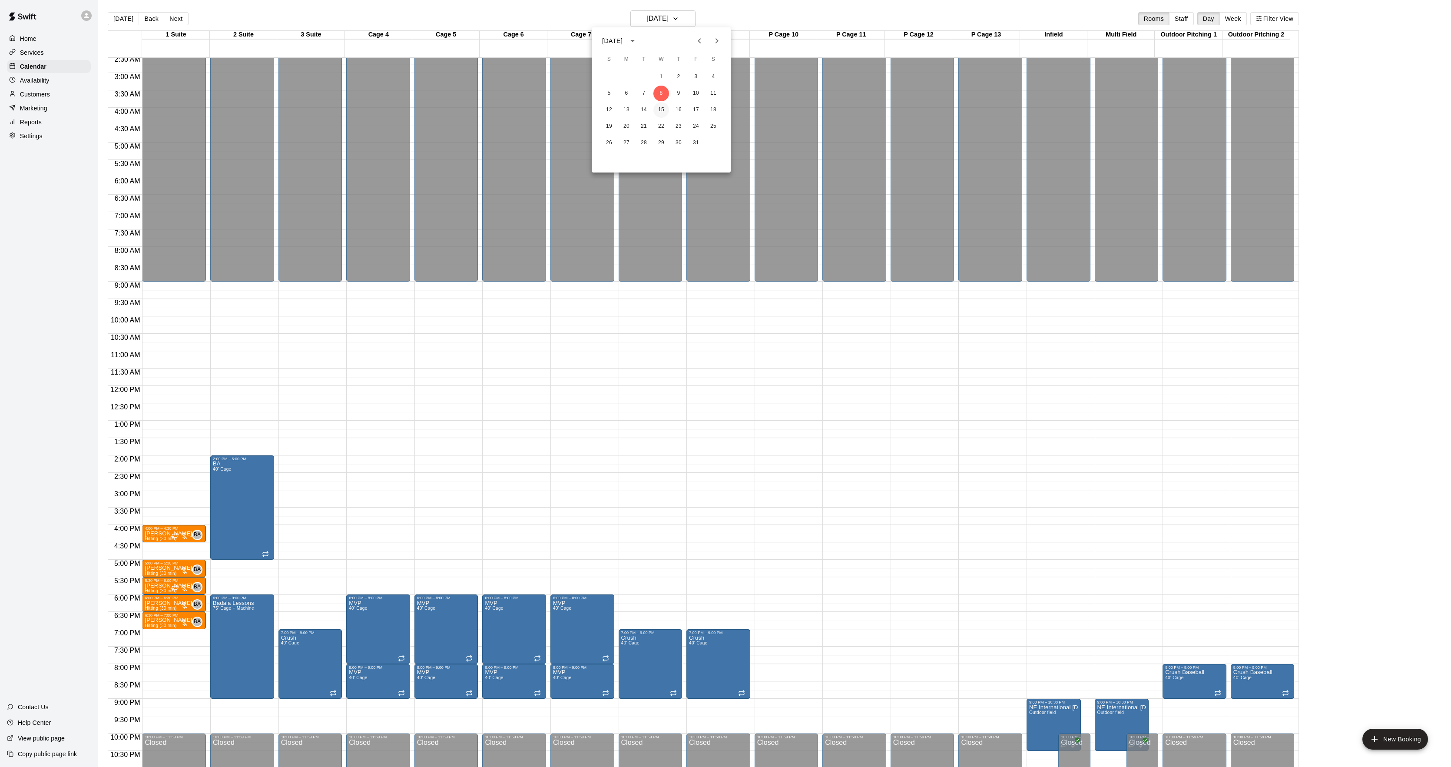
click at [659, 115] on button "15" at bounding box center [661, 110] width 16 height 16
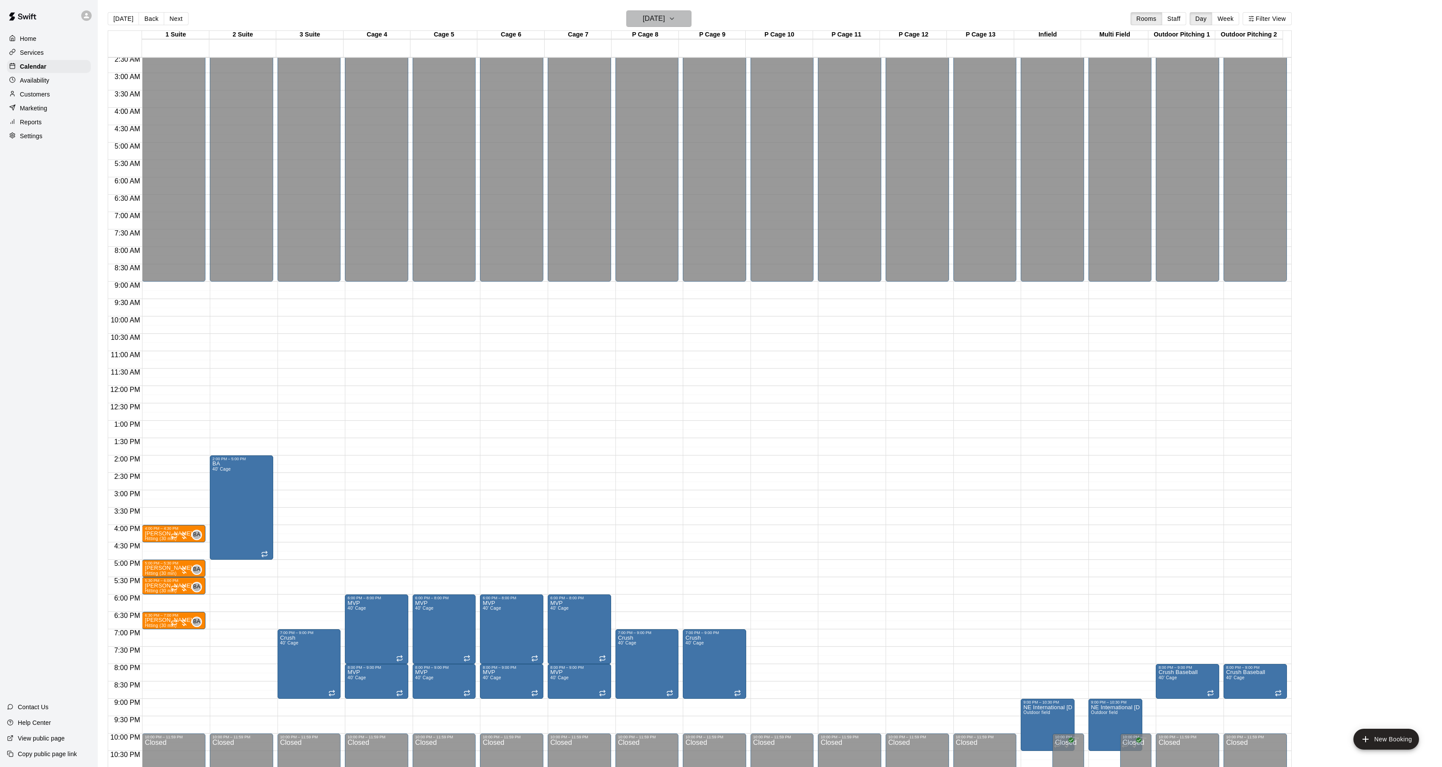
click at [650, 25] on button "[DATE]" at bounding box center [659, 18] width 65 height 17
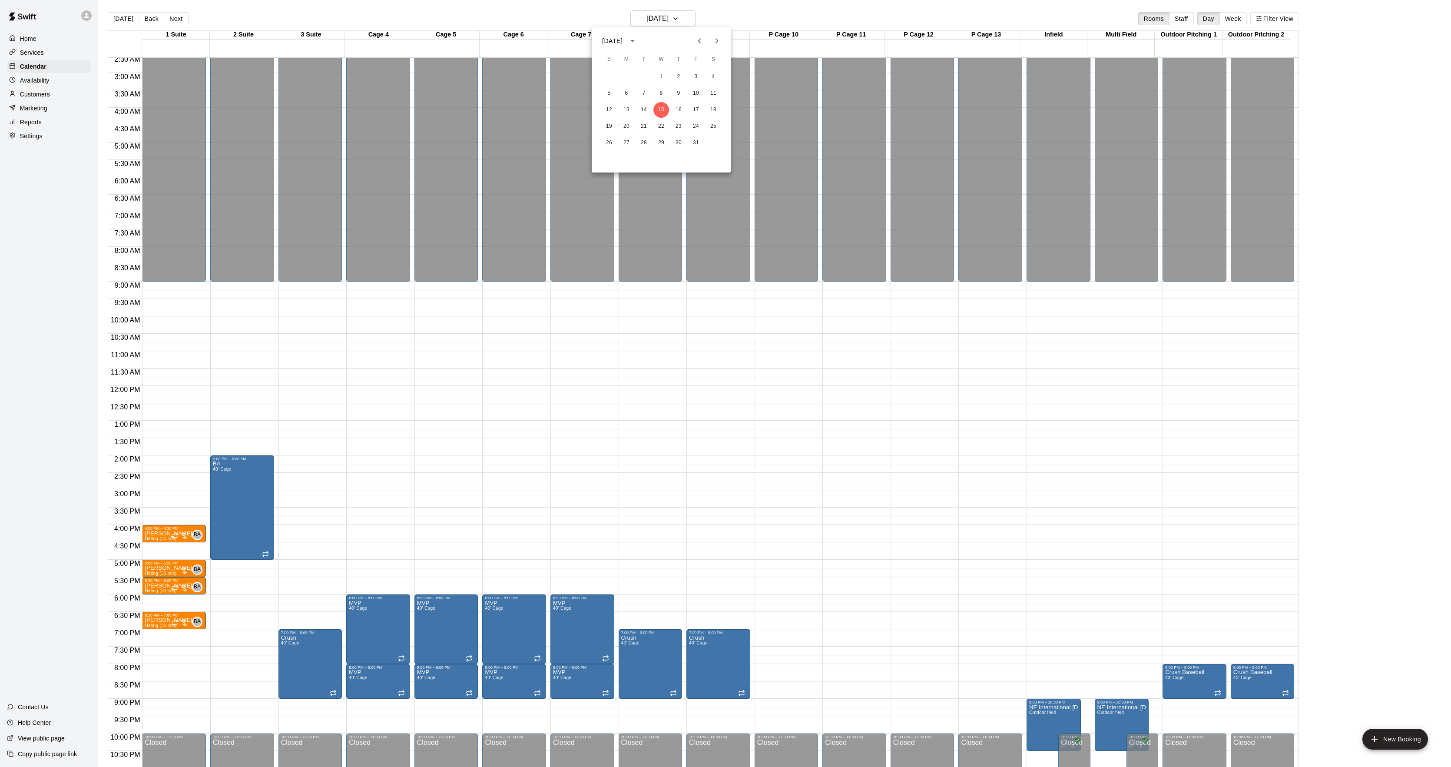
click at [130, 23] on div at bounding box center [725, 383] width 1451 height 767
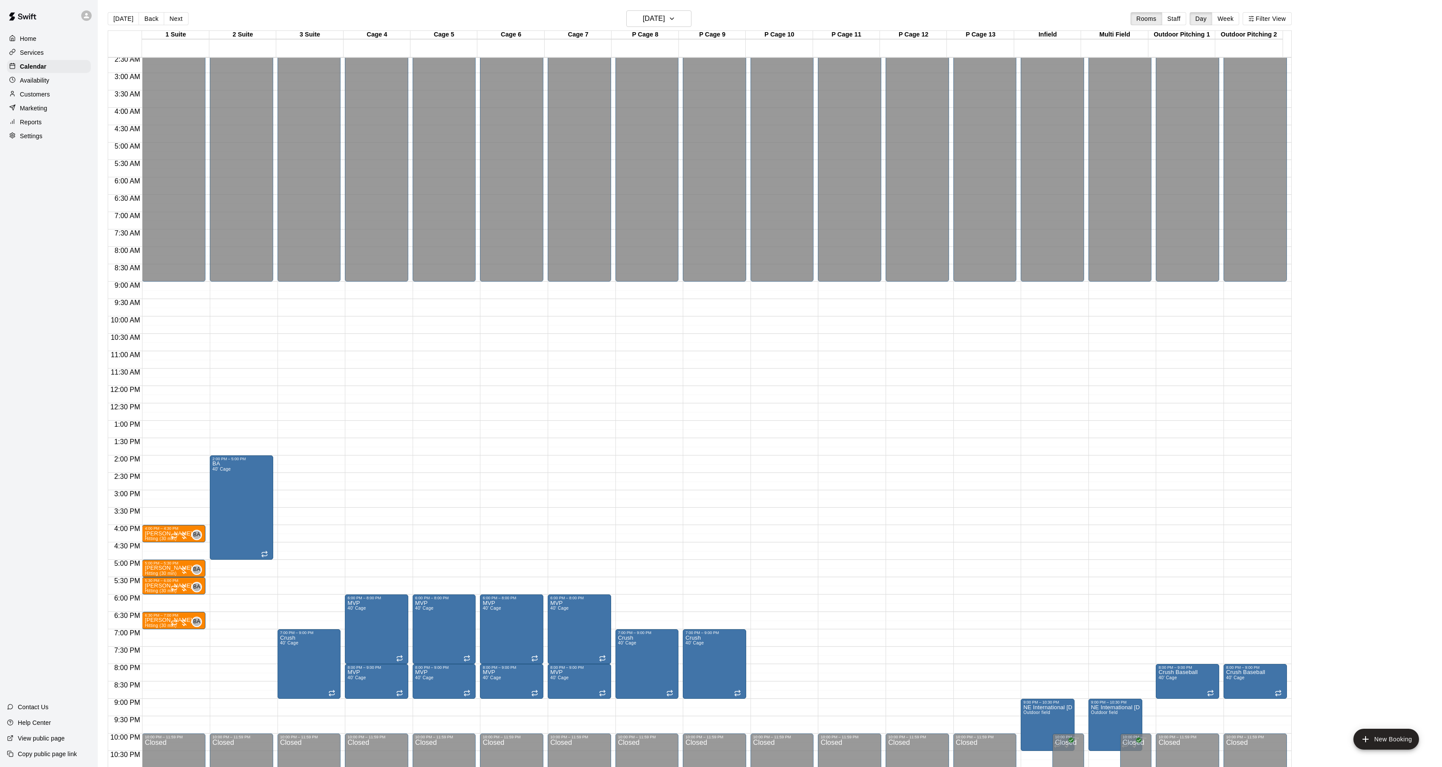
click at [130, 23] on div "[DATE] S M T W T F S 1 2 3 4 5 6 7 8 9 10 11 12 13 14 15 16 17 18 19 20 21 22 2…" at bounding box center [721, 383] width 1442 height 767
click at [130, 23] on button "[DATE]" at bounding box center [123, 18] width 31 height 13
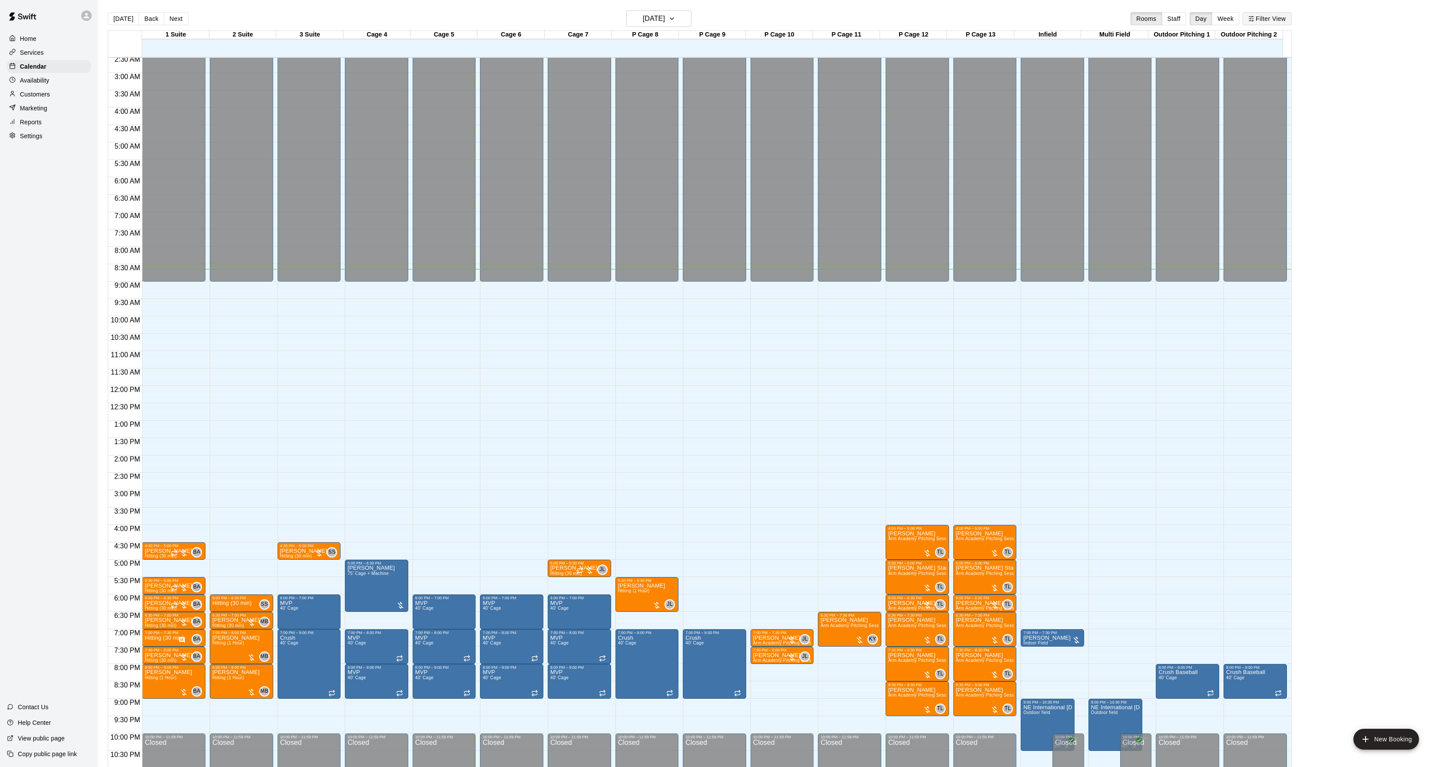
click at [1263, 16] on button "Filter View" at bounding box center [1267, 18] width 49 height 13
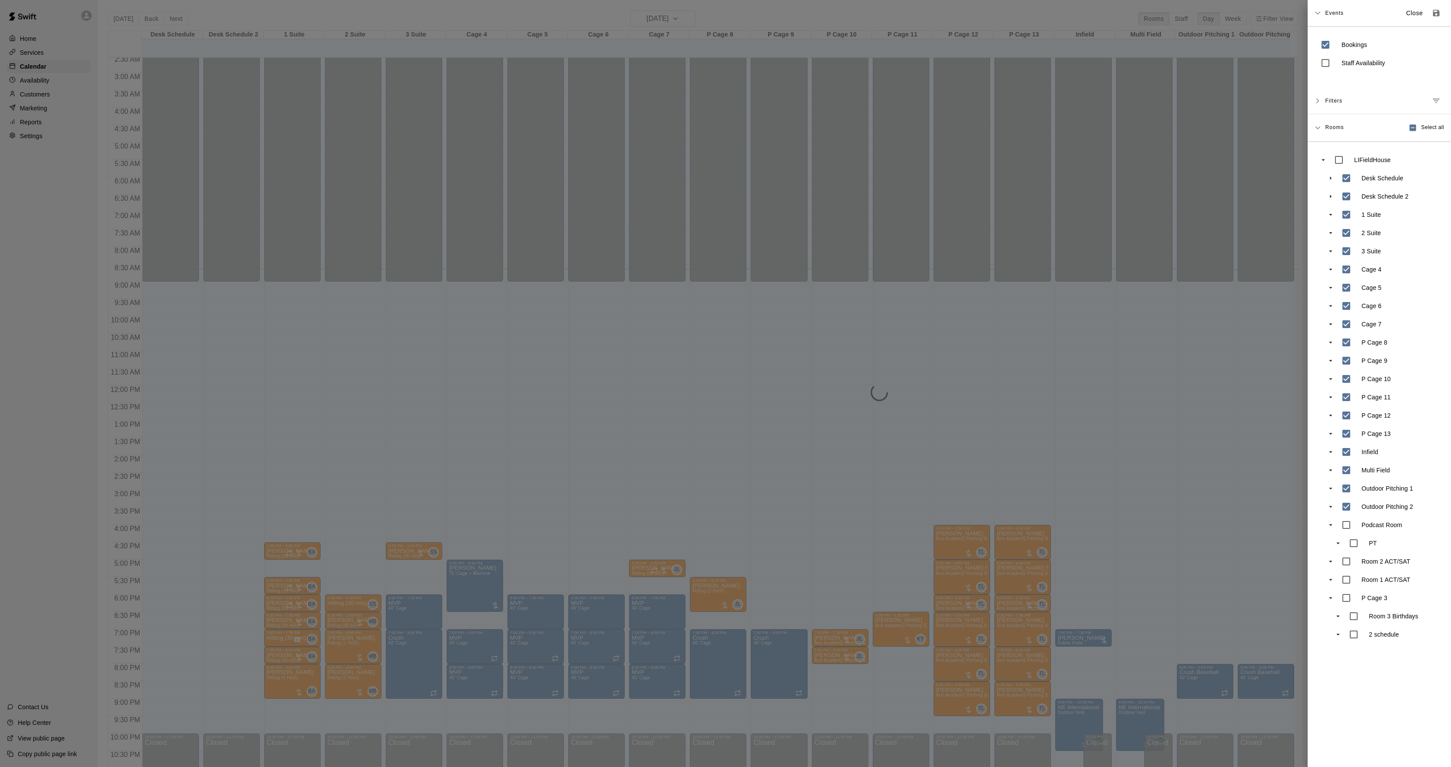
click at [685, 345] on div at bounding box center [725, 383] width 1451 height 767
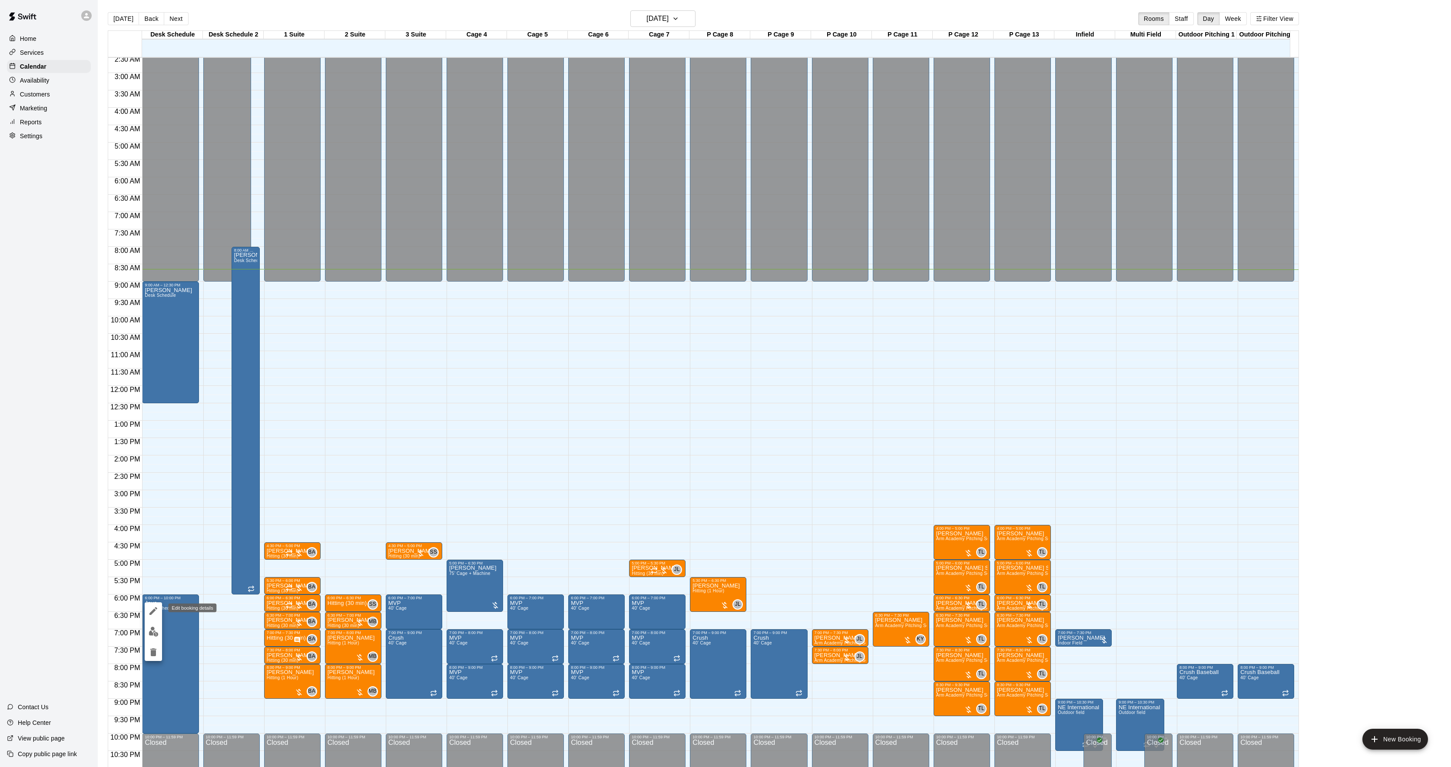
click at [159, 610] on button "edit" at bounding box center [153, 610] width 17 height 17
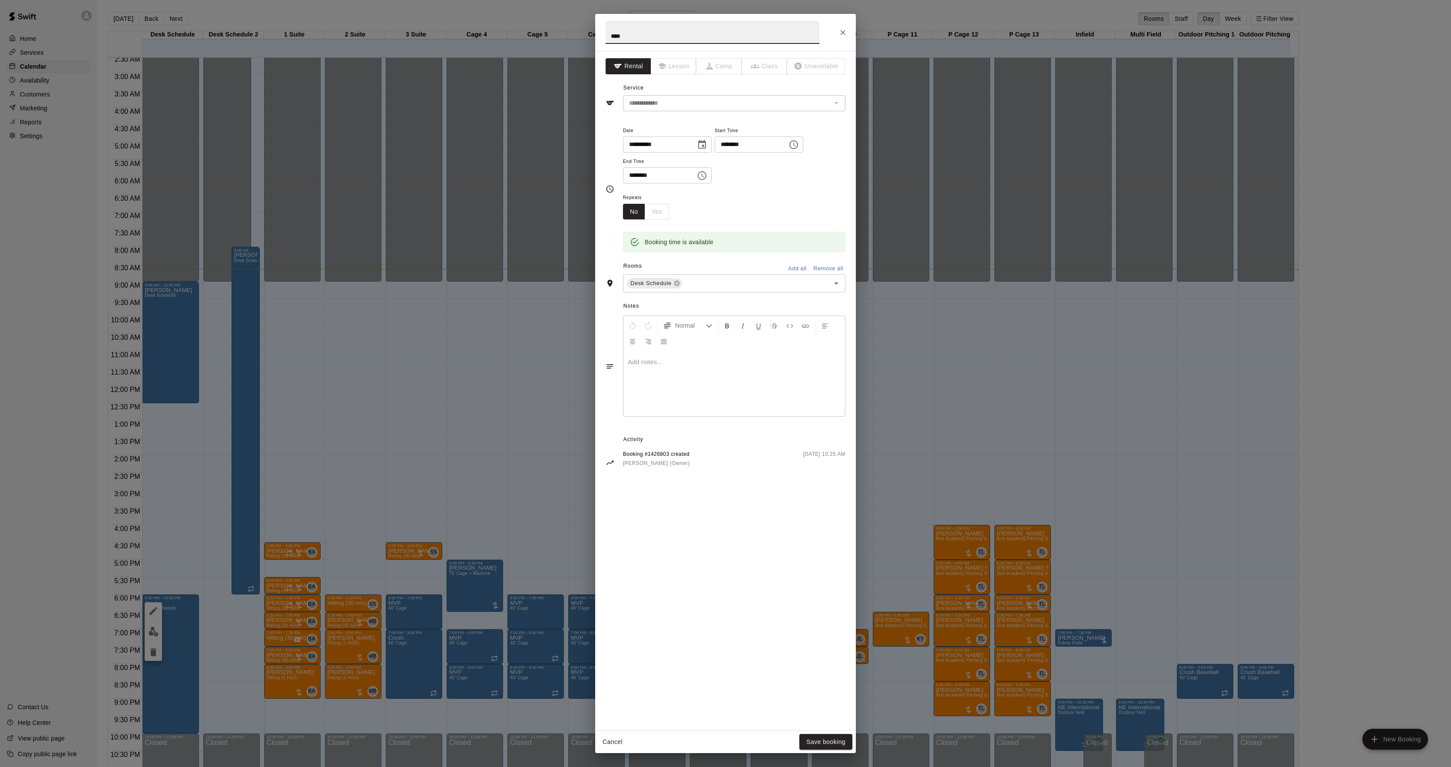
click at [678, 394] on div at bounding box center [734, 383] width 222 height 65
click at [824, 743] on button "Save booking" at bounding box center [825, 742] width 53 height 16
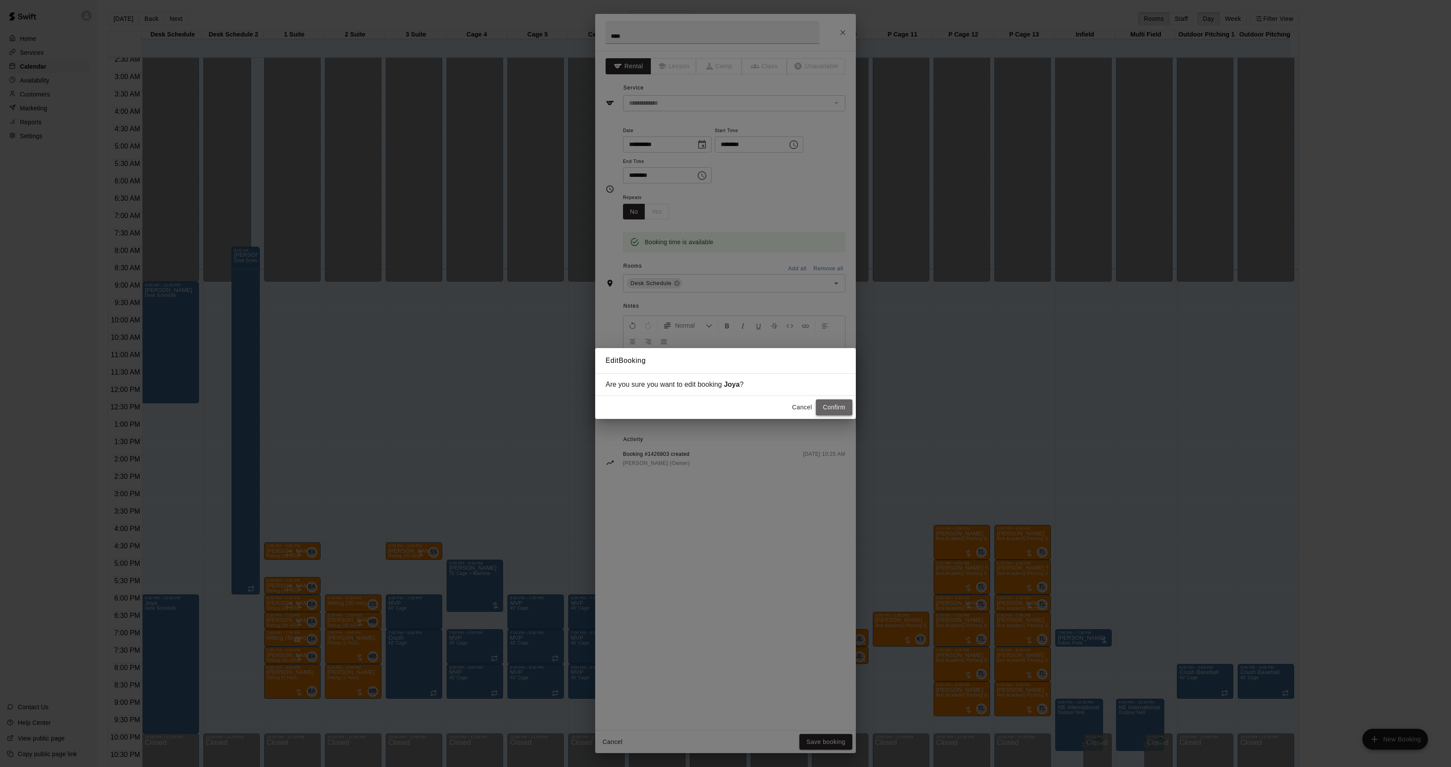
click at [840, 409] on button "Confirm" at bounding box center [834, 407] width 36 height 16
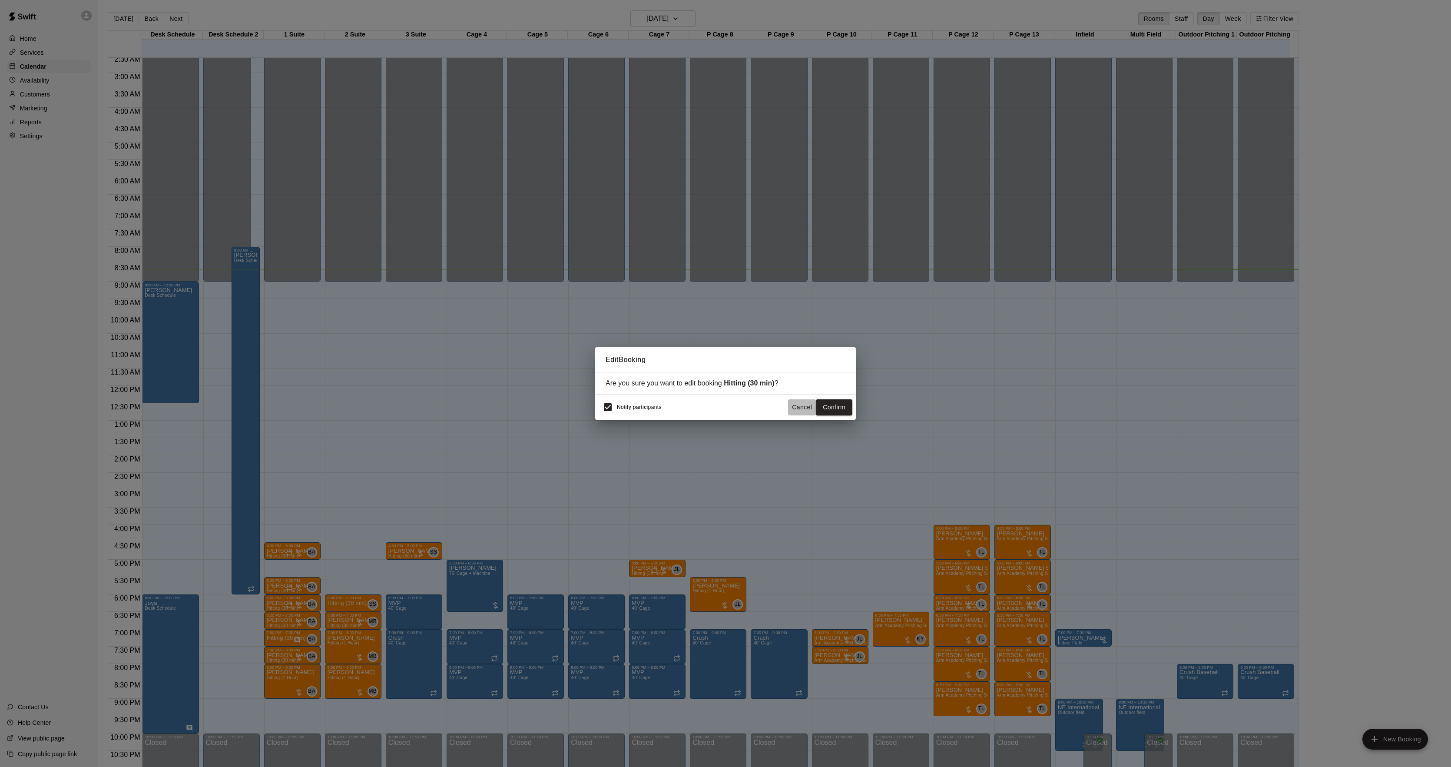
click at [795, 409] on button "Cancel" at bounding box center [802, 407] width 28 height 16
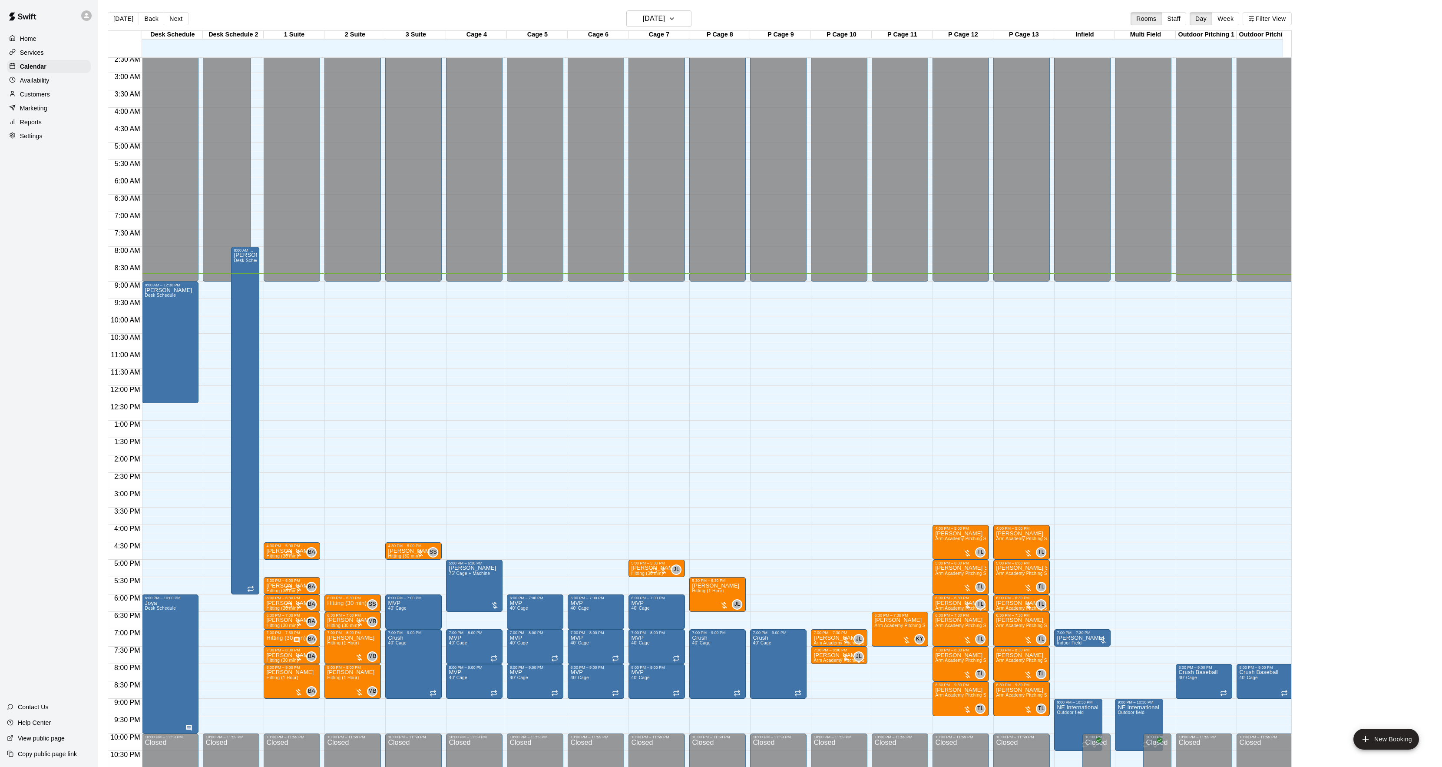
drag, startPoint x: 793, startPoint y: 408, endPoint x: 60, endPoint y: 209, distance: 759.6
click at [60, 209] on div "Home Services Calendar Availability Customers Marketing Reports Settings Contac…" at bounding box center [49, 383] width 98 height 767
drag, startPoint x: 646, startPoint y: 30, endPoint x: 635, endPoint y: 44, distance: 18.5
click at [635, 44] on div "[DATE] Back [DATE][DATE] Rooms Staff Day Week Filter View Desk Schedule 17 Wed …" at bounding box center [700, 393] width 1184 height 767
click at [650, 31] on div "Cage 7" at bounding box center [659, 35] width 61 height 8
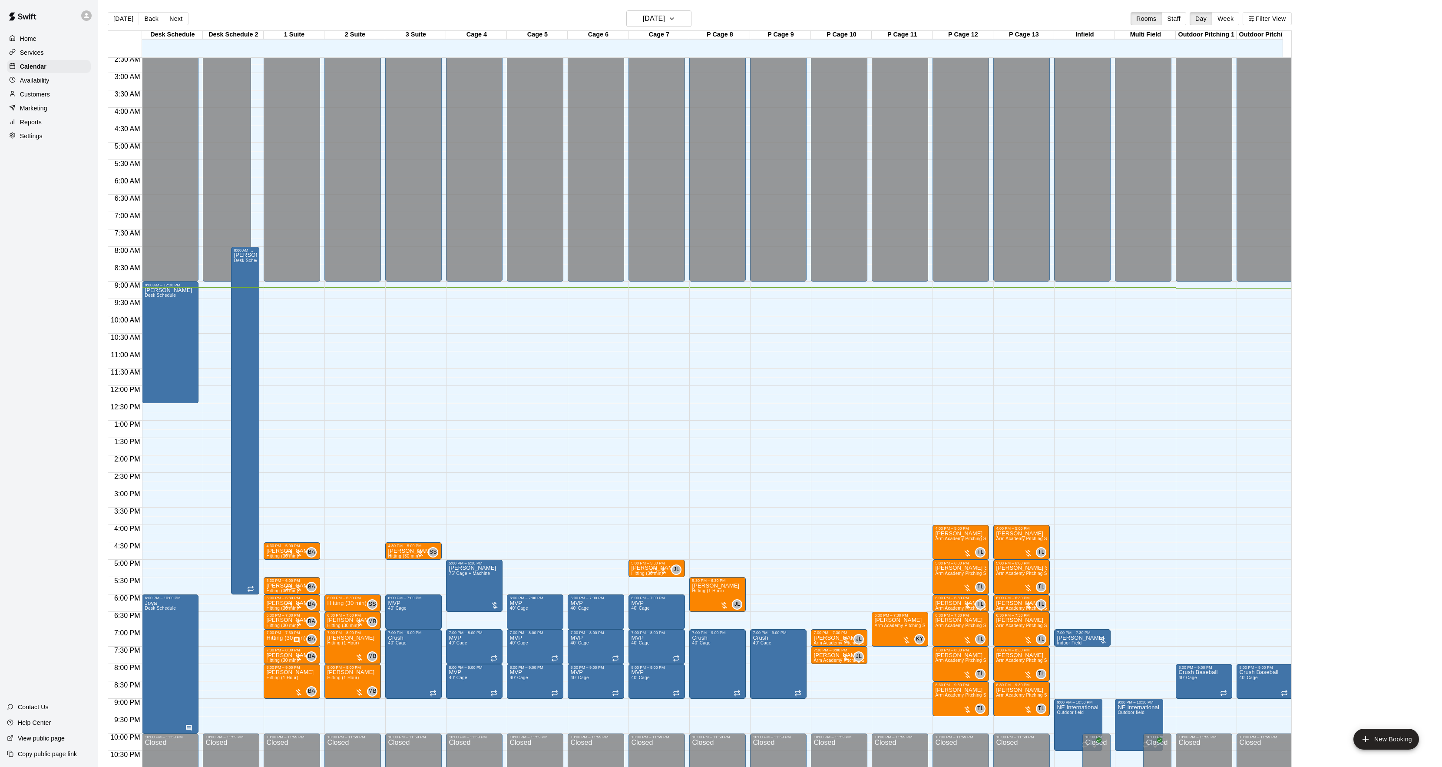
click at [652, 30] on div "[DATE] Back [DATE][DATE] Rooms Staff Day Week Filter View Desk Schedule 17 Wed …" at bounding box center [700, 393] width 1184 height 767
drag, startPoint x: 652, startPoint y: 30, endPoint x: 603, endPoint y: 16, distance: 50.2
click at [603, 16] on div "[DATE] Back [DATE][DATE] Rooms Staff Day Week Filter View" at bounding box center [700, 20] width 1184 height 20
click at [665, 15] on h6 "[DATE]" at bounding box center [654, 19] width 22 height 12
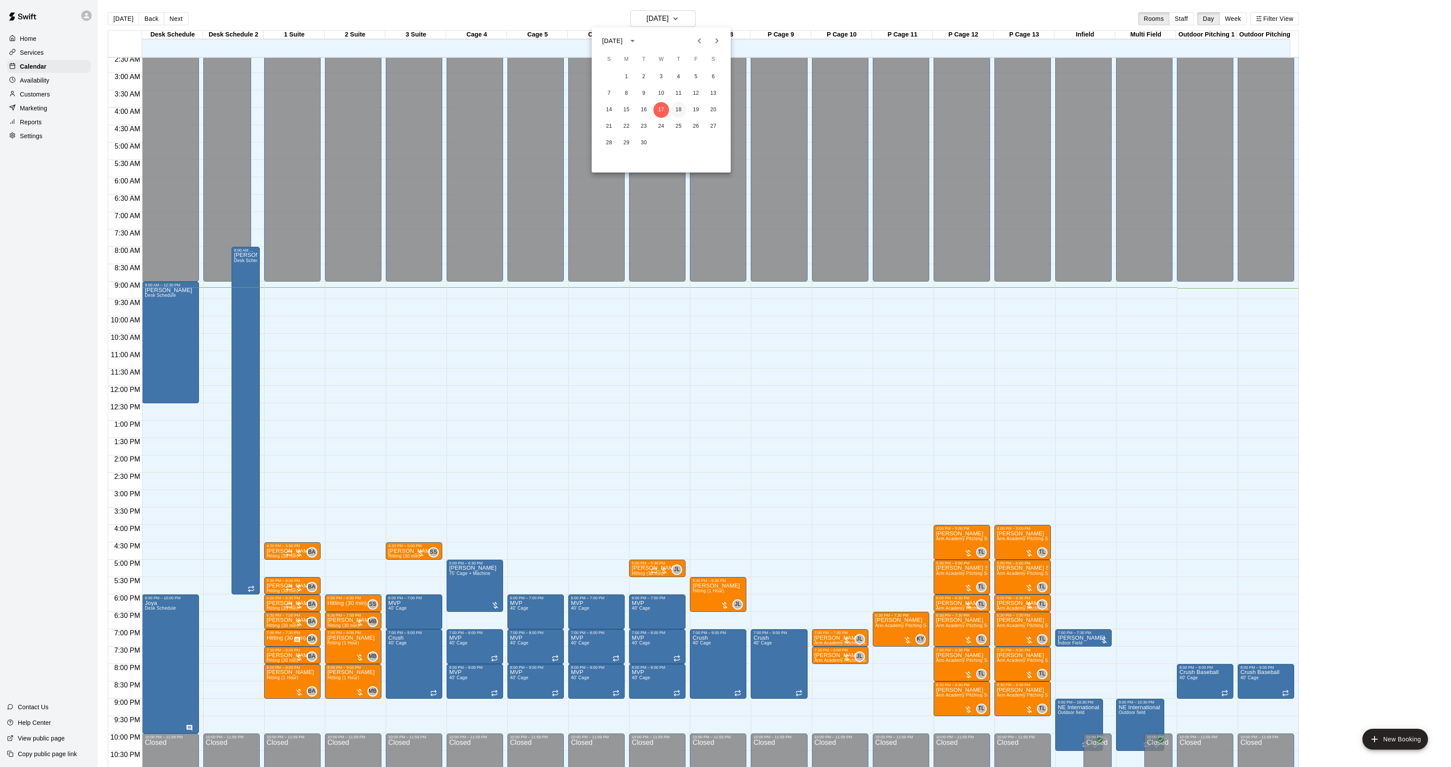
click at [682, 108] on button "18" at bounding box center [679, 110] width 16 height 16
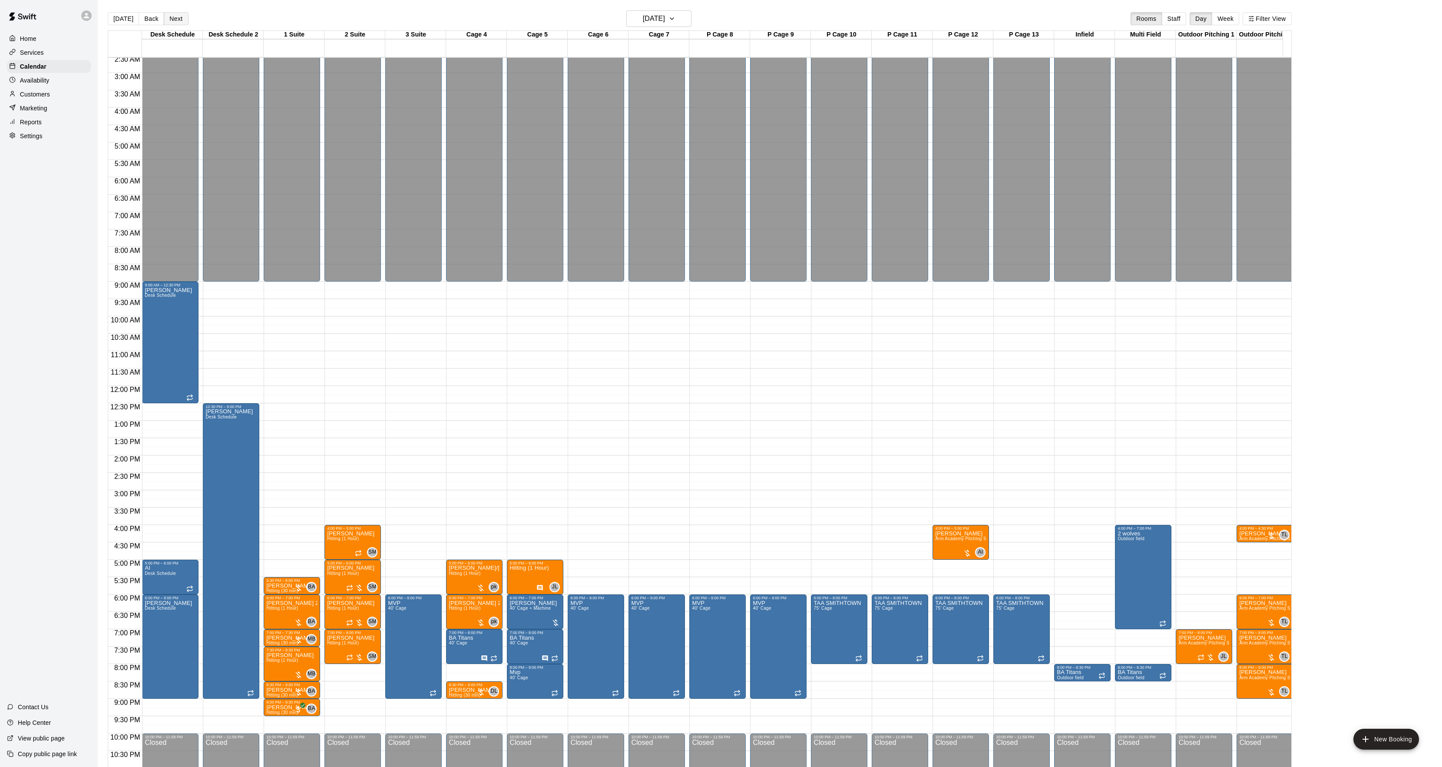
click at [164, 16] on button "Next" at bounding box center [176, 18] width 24 height 13
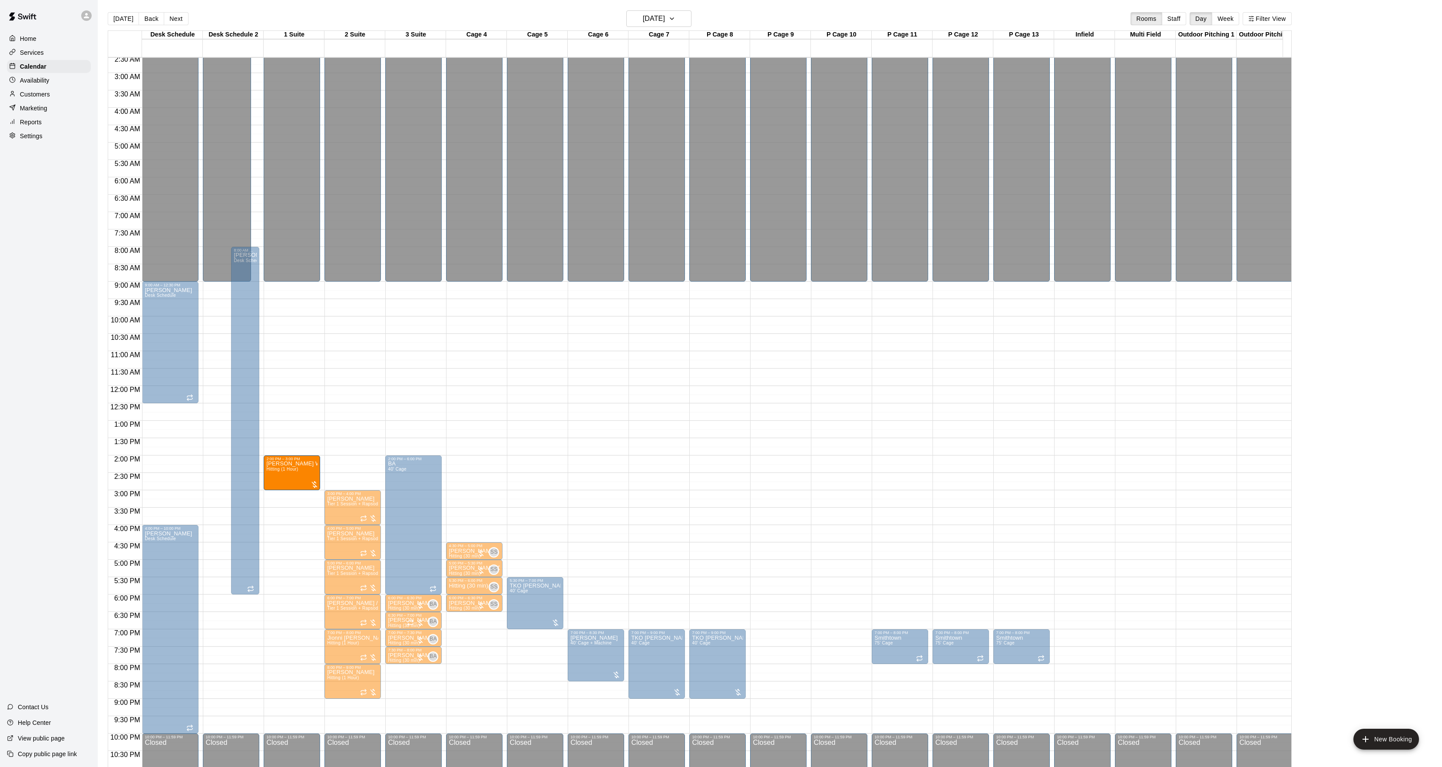
drag, startPoint x: 343, startPoint y: 465, endPoint x: 294, endPoint y: 468, distance: 49.7
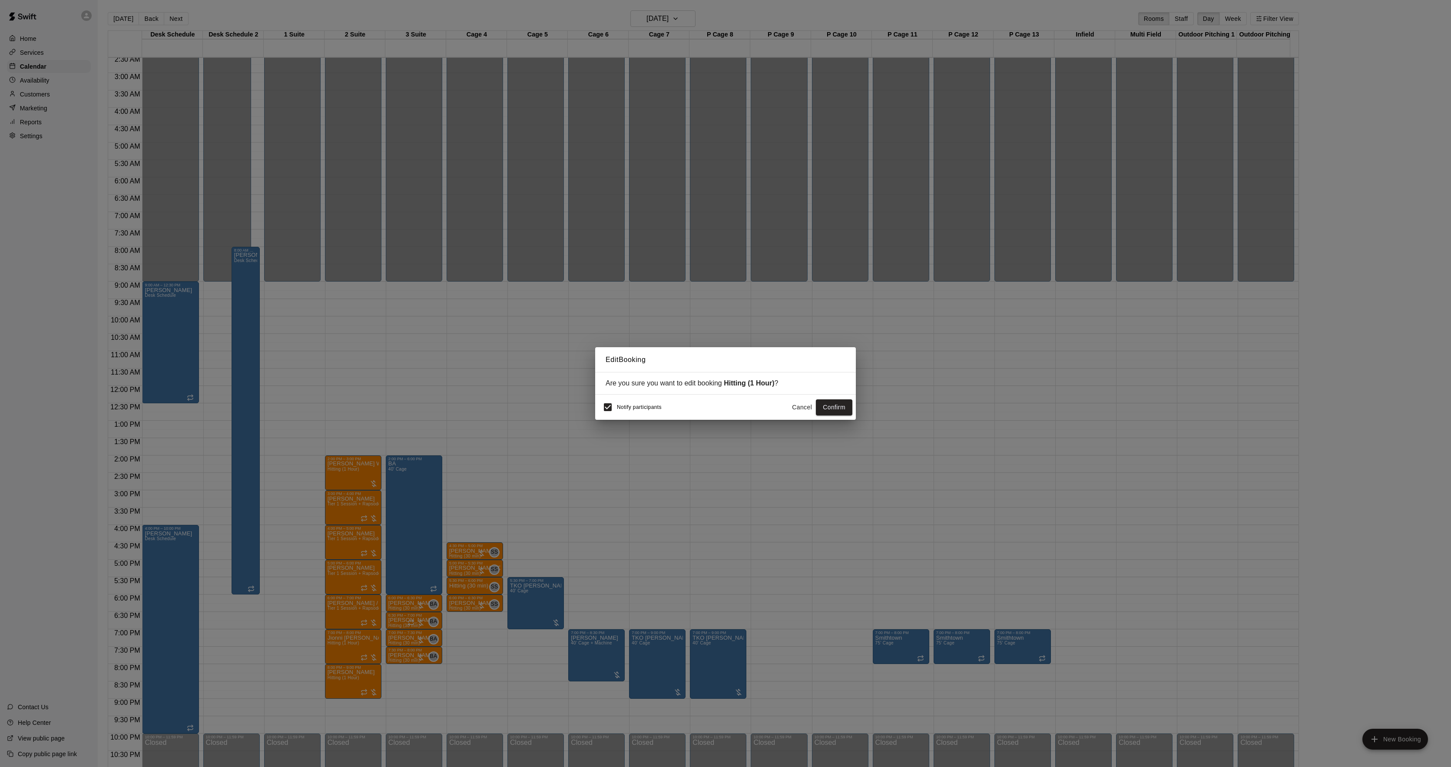
click at [597, 408] on div "Notify participants Cancel Confirm" at bounding box center [725, 406] width 261 height 25
click at [836, 400] on button "Confirm" at bounding box center [834, 407] width 36 height 16
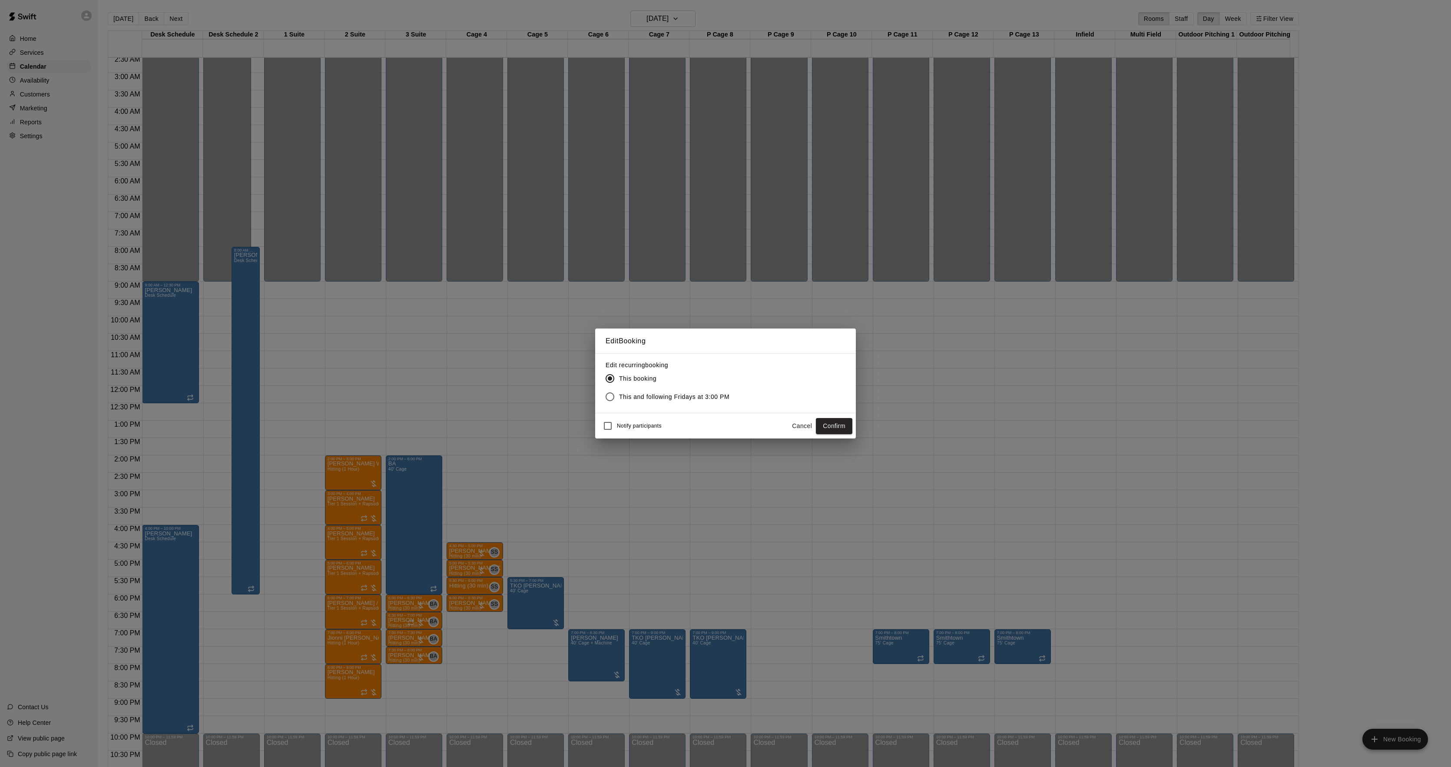
click at [824, 419] on button "Confirm" at bounding box center [834, 426] width 36 height 16
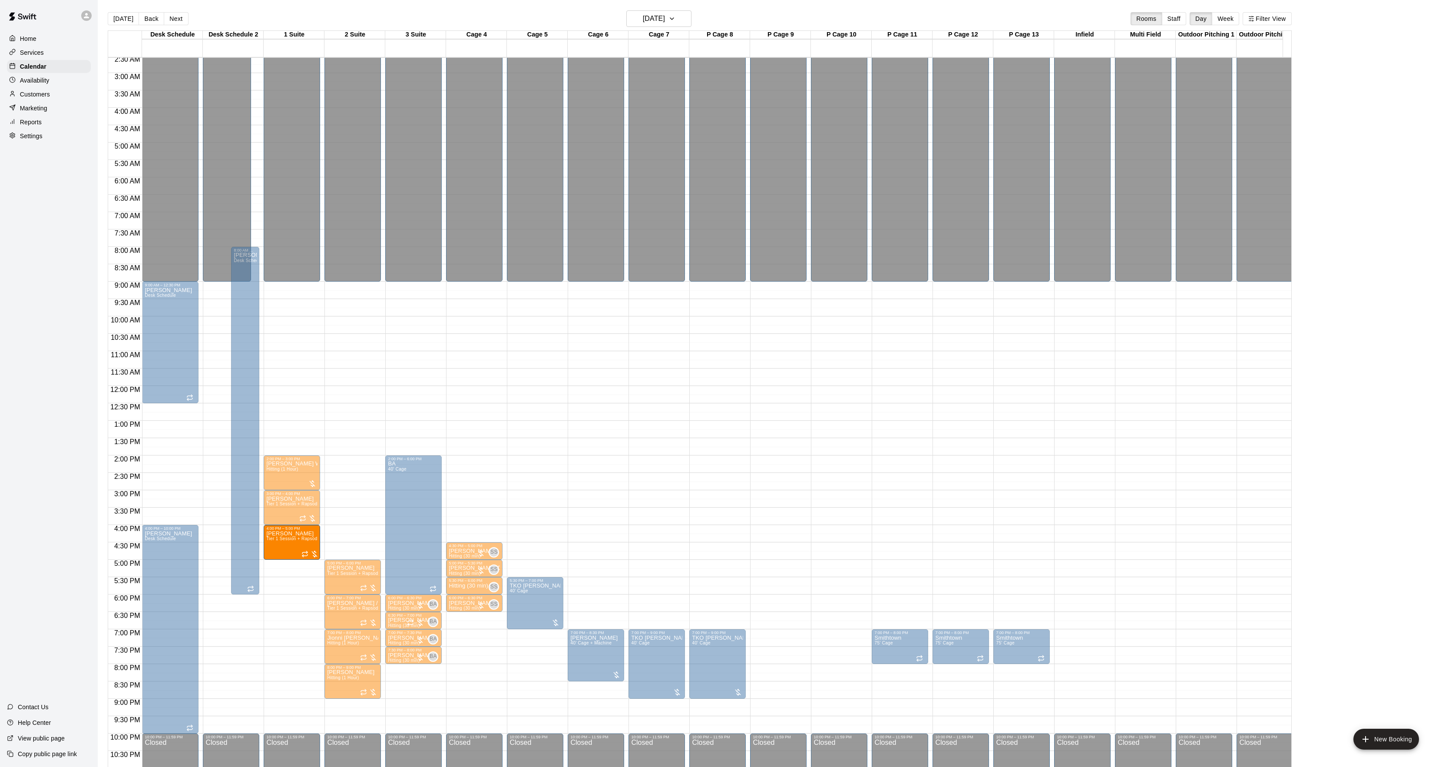
drag, startPoint x: 334, startPoint y: 550, endPoint x: 320, endPoint y: 553, distance: 13.8
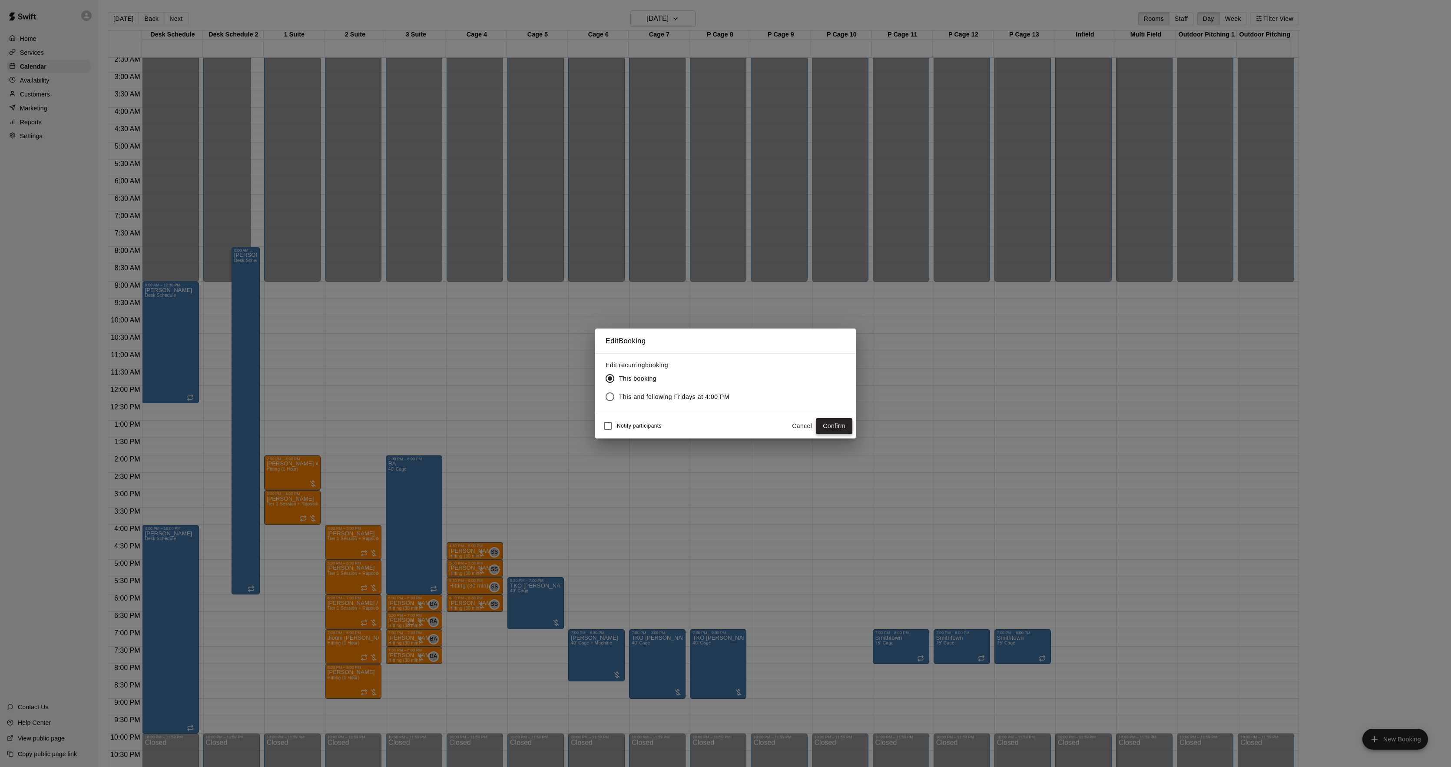
click at [823, 428] on button "Confirm" at bounding box center [834, 426] width 36 height 16
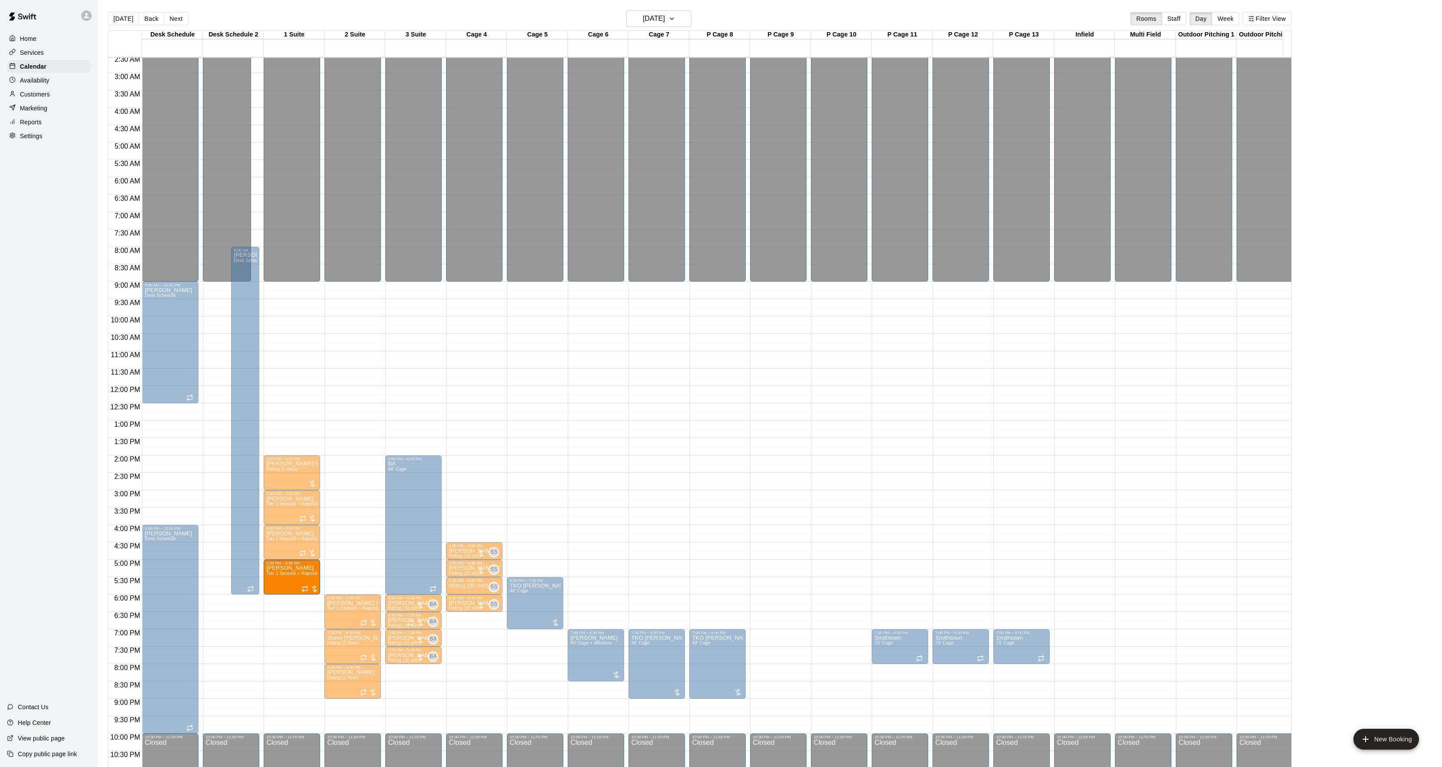
drag, startPoint x: 345, startPoint y: 569, endPoint x: 320, endPoint y: 573, distance: 25.2
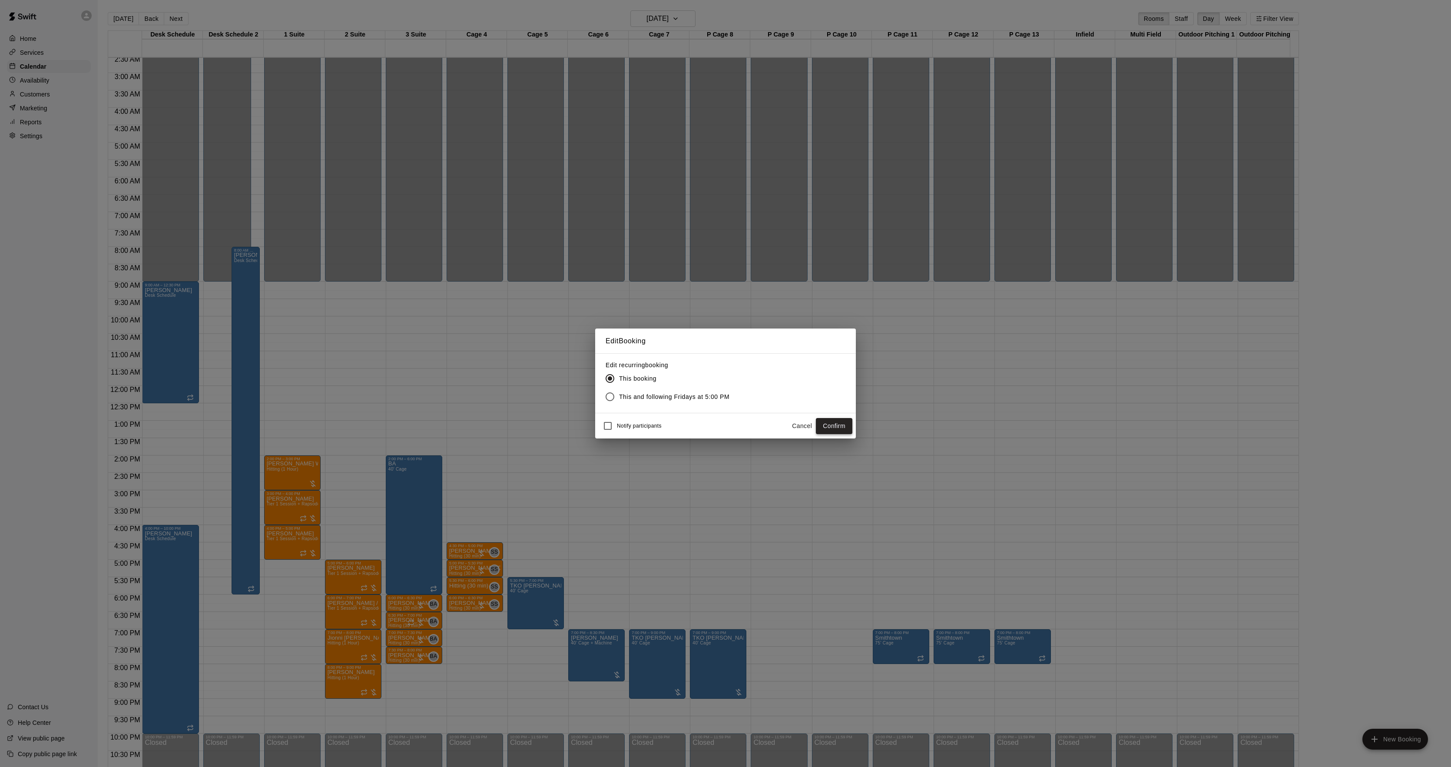
click at [840, 426] on button "Confirm" at bounding box center [834, 426] width 36 height 16
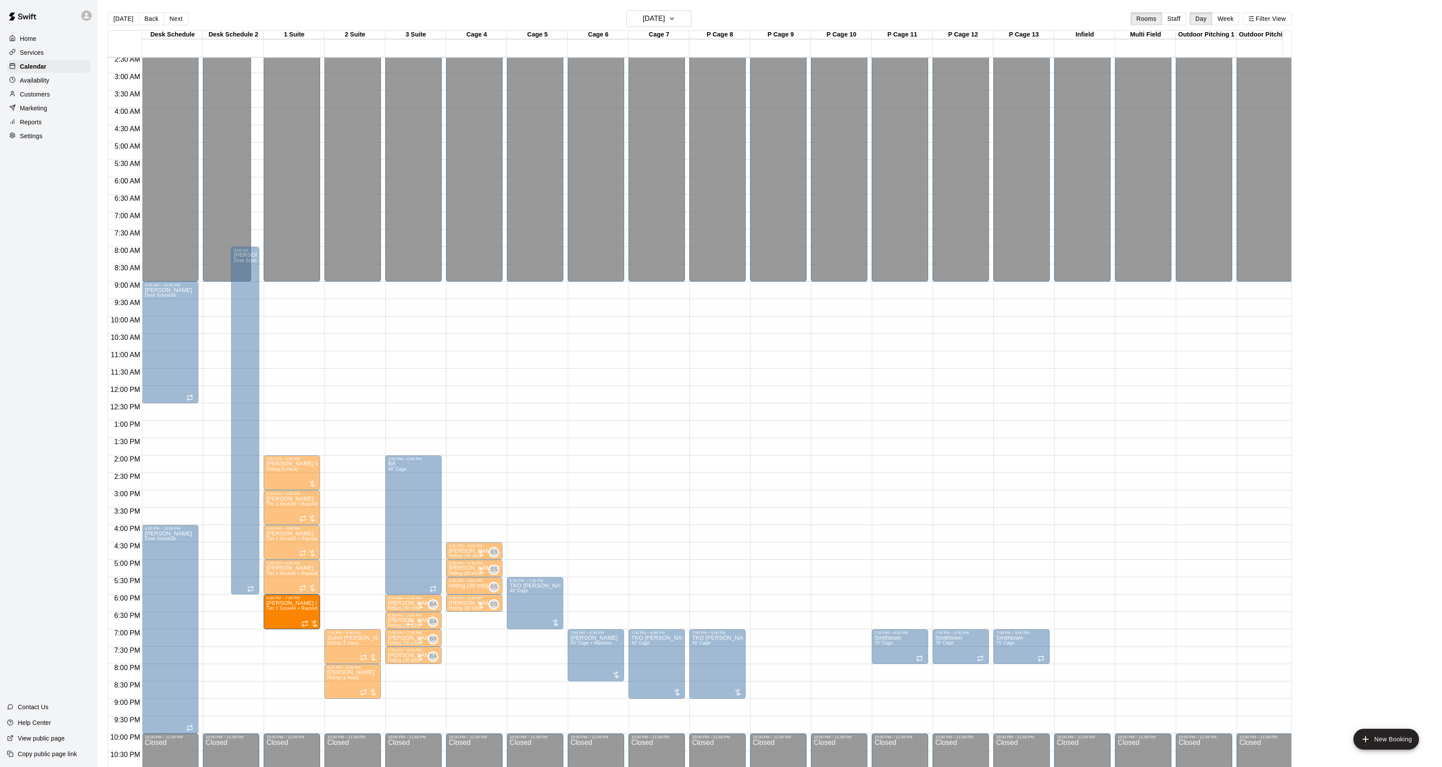
drag, startPoint x: 322, startPoint y: 609, endPoint x: 315, endPoint y: 609, distance: 7.0
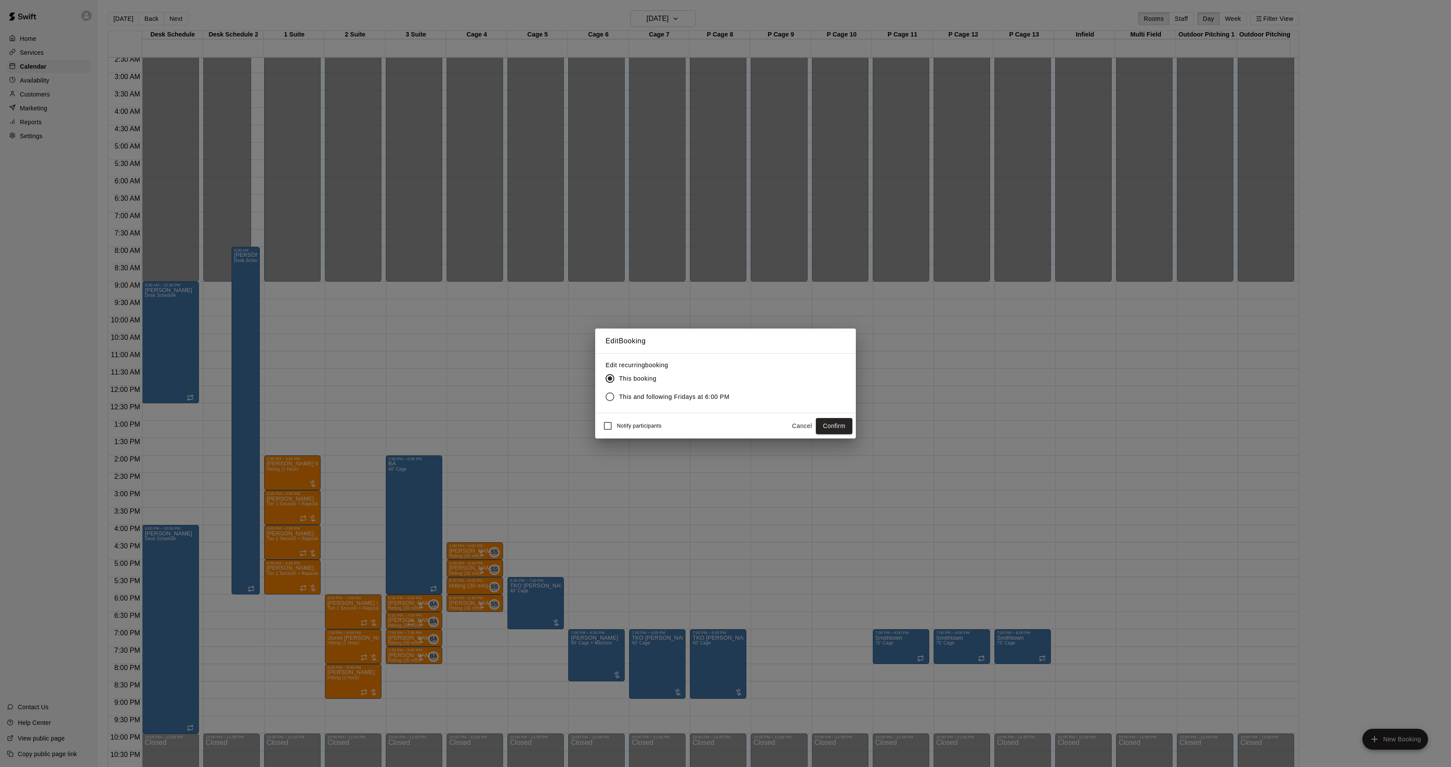
click at [836, 432] on button "Confirm" at bounding box center [834, 426] width 36 height 16
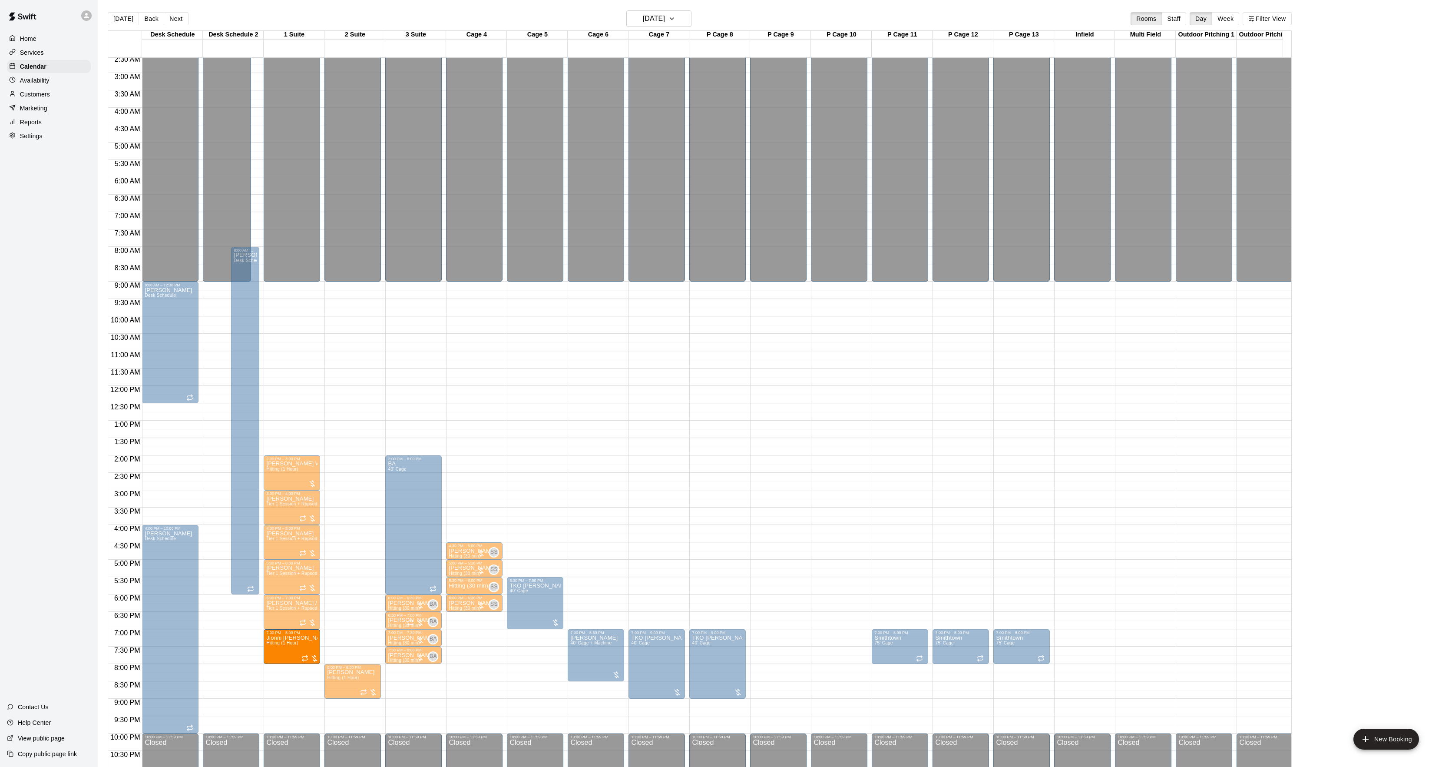
drag, startPoint x: 336, startPoint y: 652, endPoint x: 321, endPoint y: 654, distance: 15.4
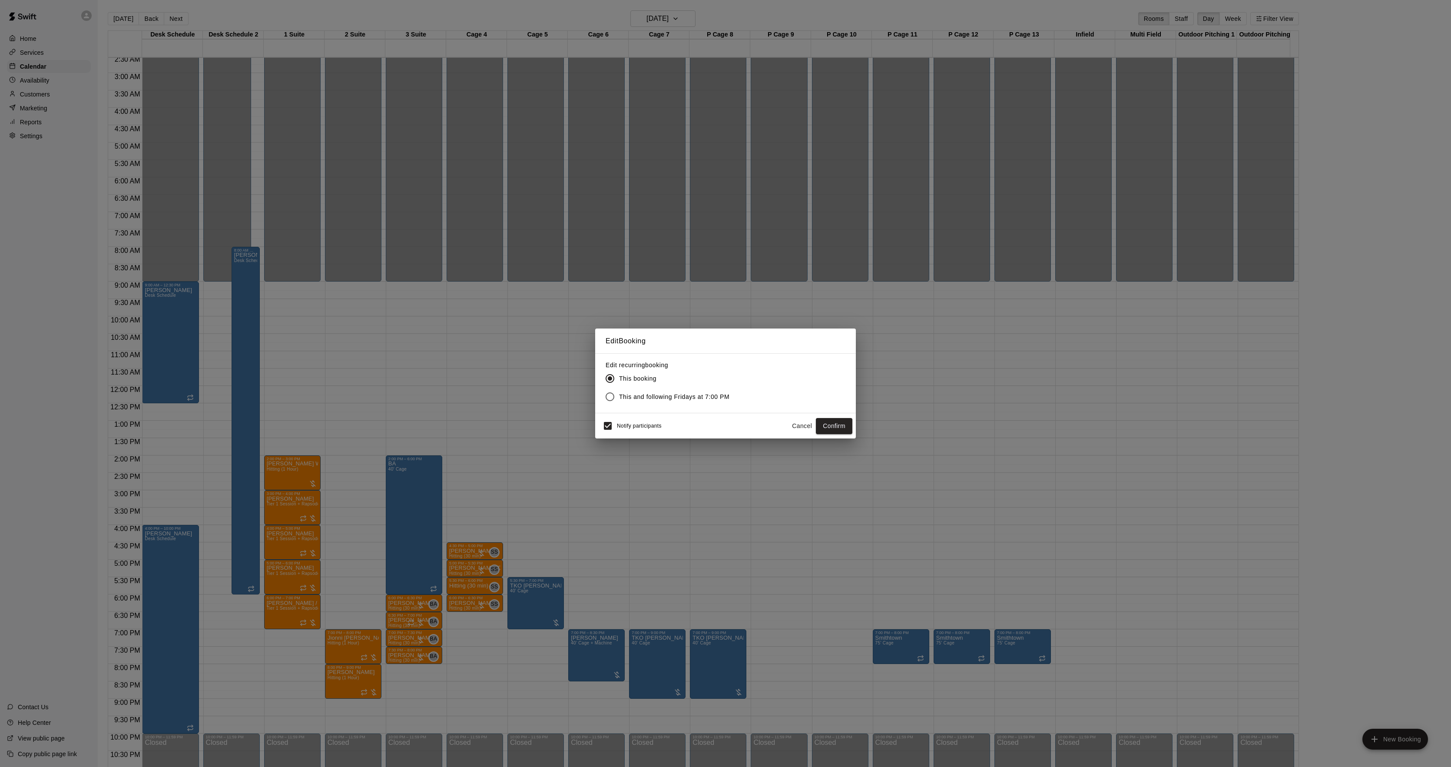
click at [617, 424] on span "Notify participants" at bounding box center [639, 426] width 45 height 6
click at [829, 433] on button "Confirm" at bounding box center [834, 426] width 36 height 16
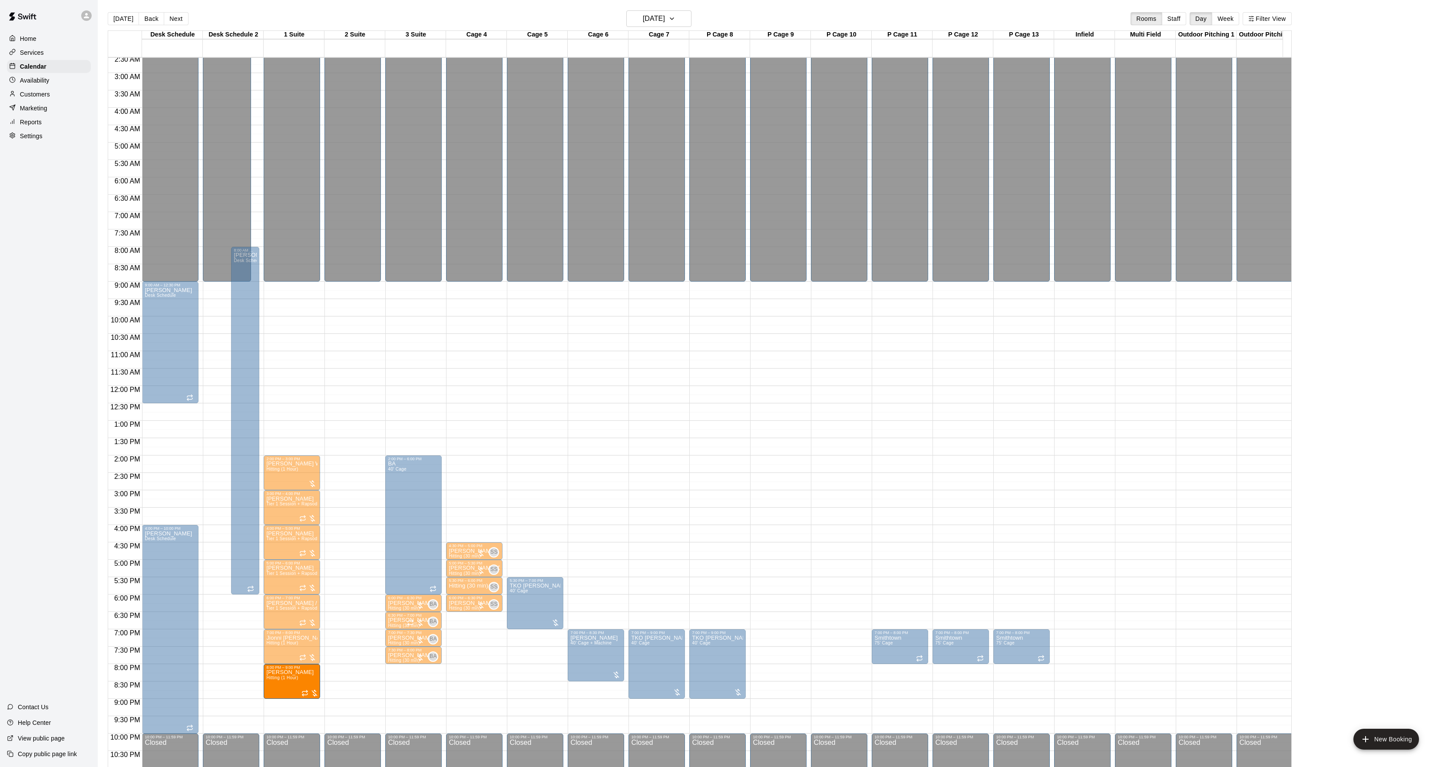
drag, startPoint x: 315, startPoint y: 690, endPoint x: 305, endPoint y: 690, distance: 10.9
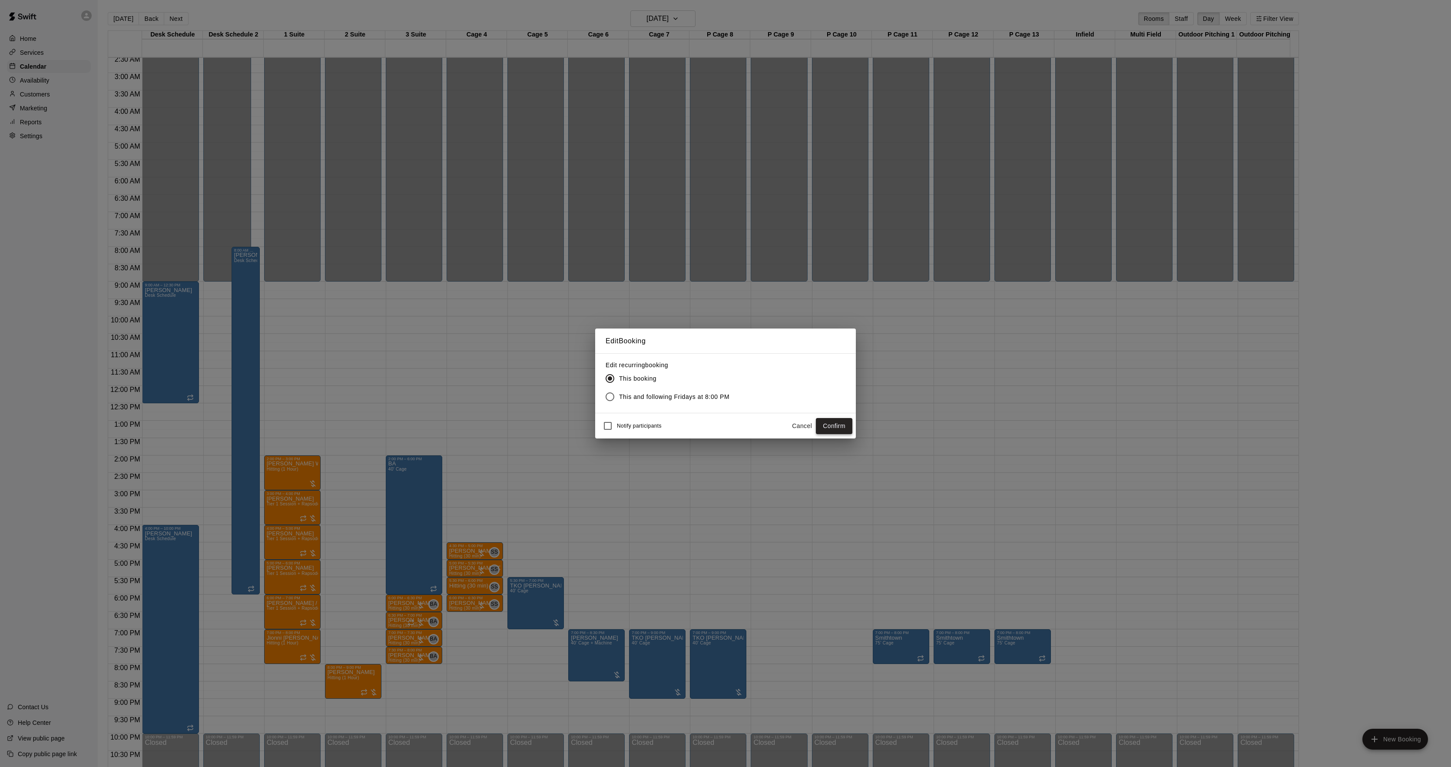
click at [834, 424] on button "Confirm" at bounding box center [834, 426] width 36 height 16
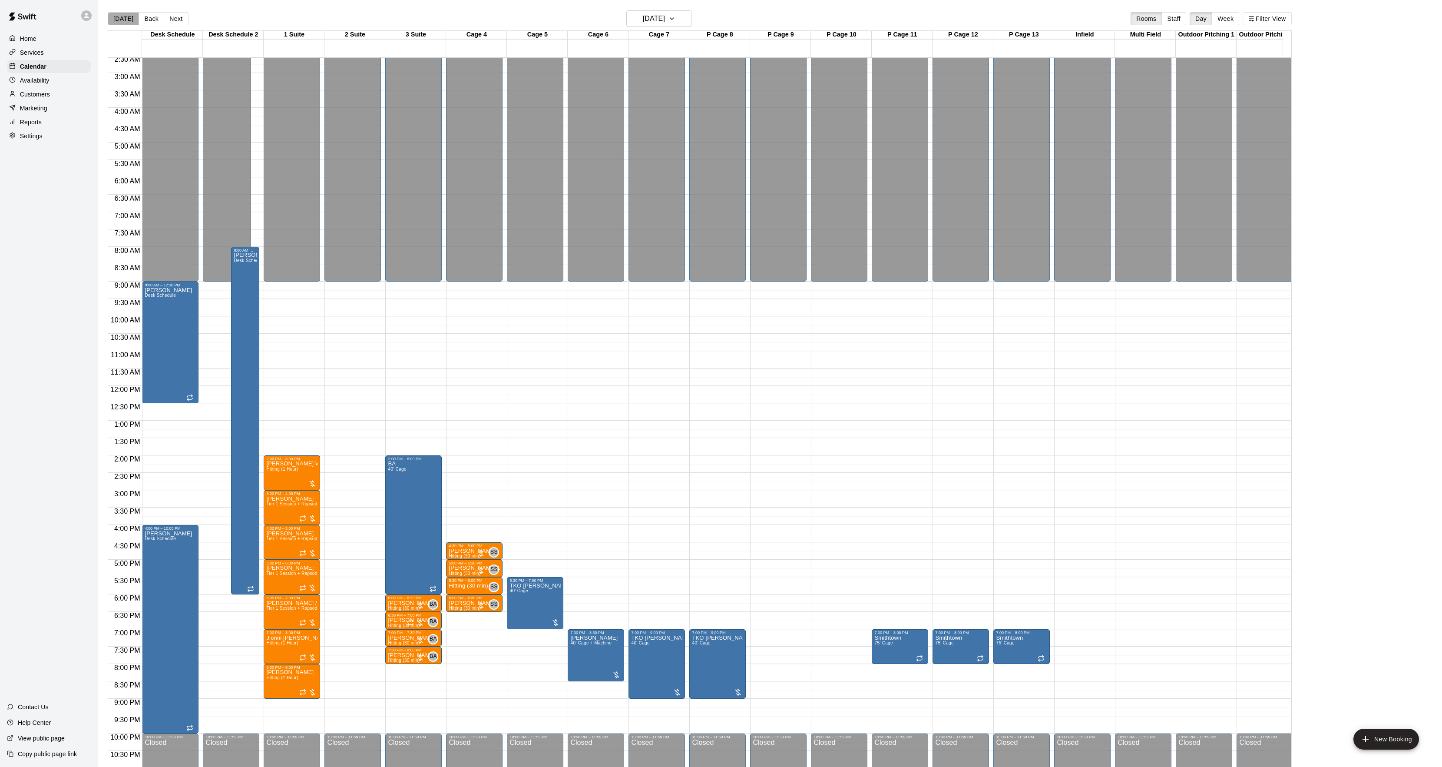
click at [126, 12] on button "[DATE]" at bounding box center [123, 18] width 31 height 13
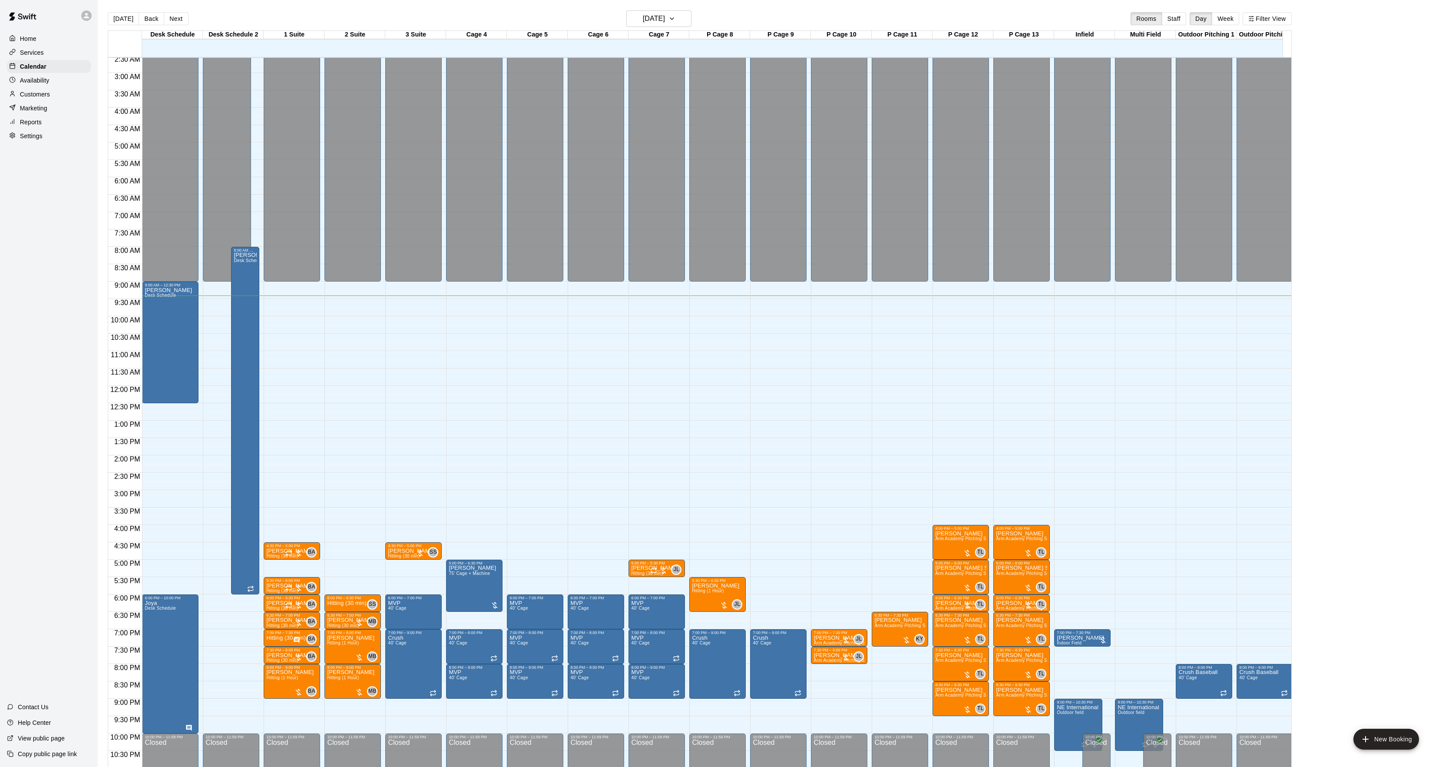
click at [169, 12] on button "Next" at bounding box center [176, 18] width 24 height 13
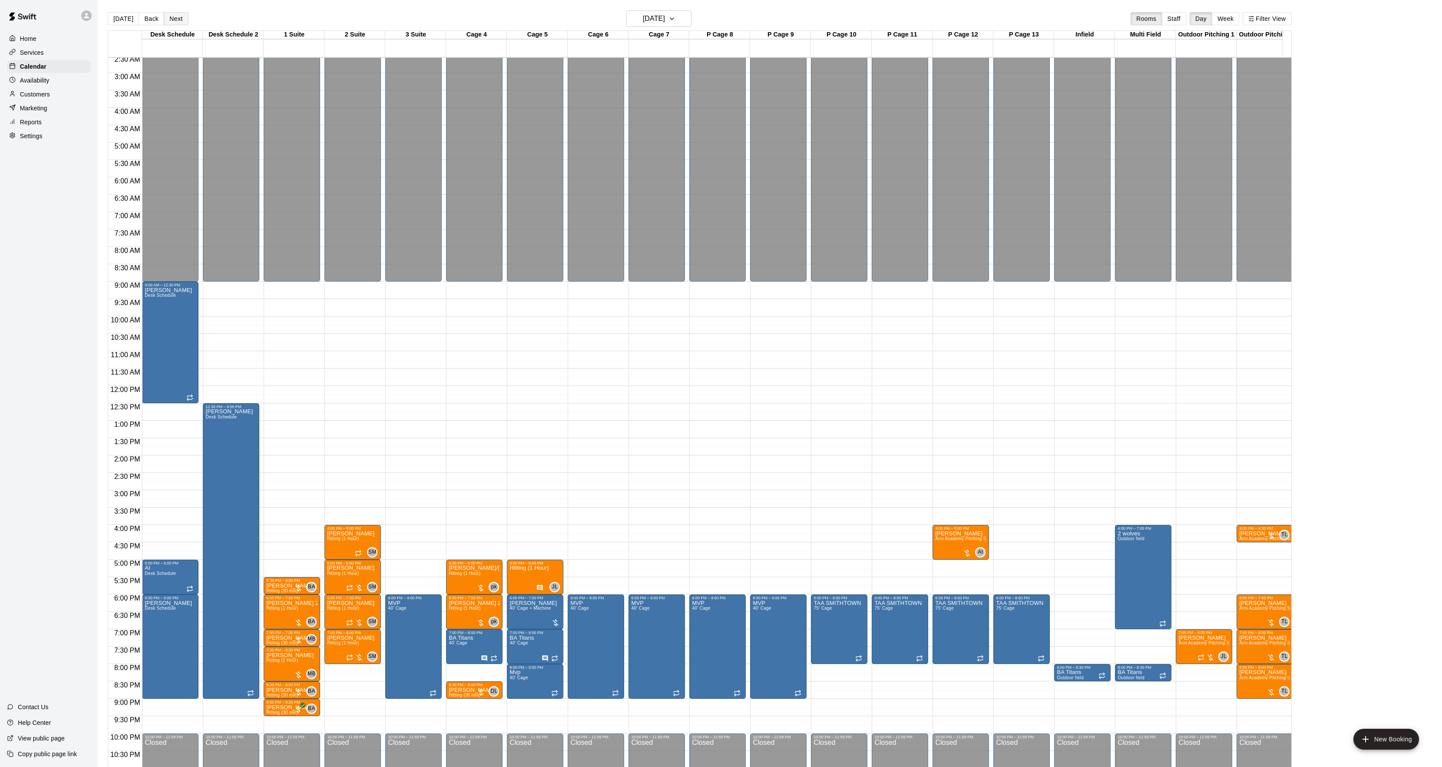
click at [167, 17] on button "Next" at bounding box center [176, 18] width 24 height 13
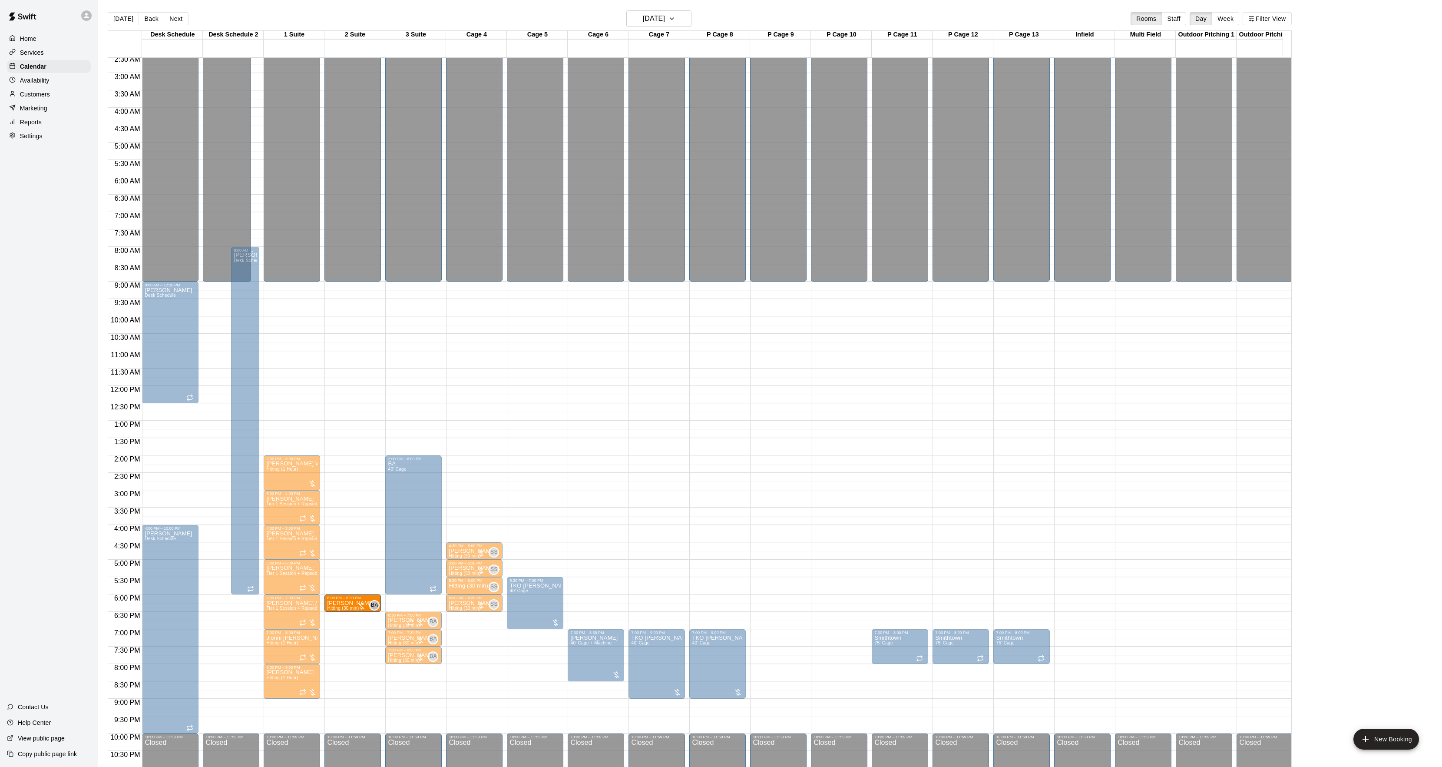
drag, startPoint x: 401, startPoint y: 600, endPoint x: 368, endPoint y: 602, distance: 33.1
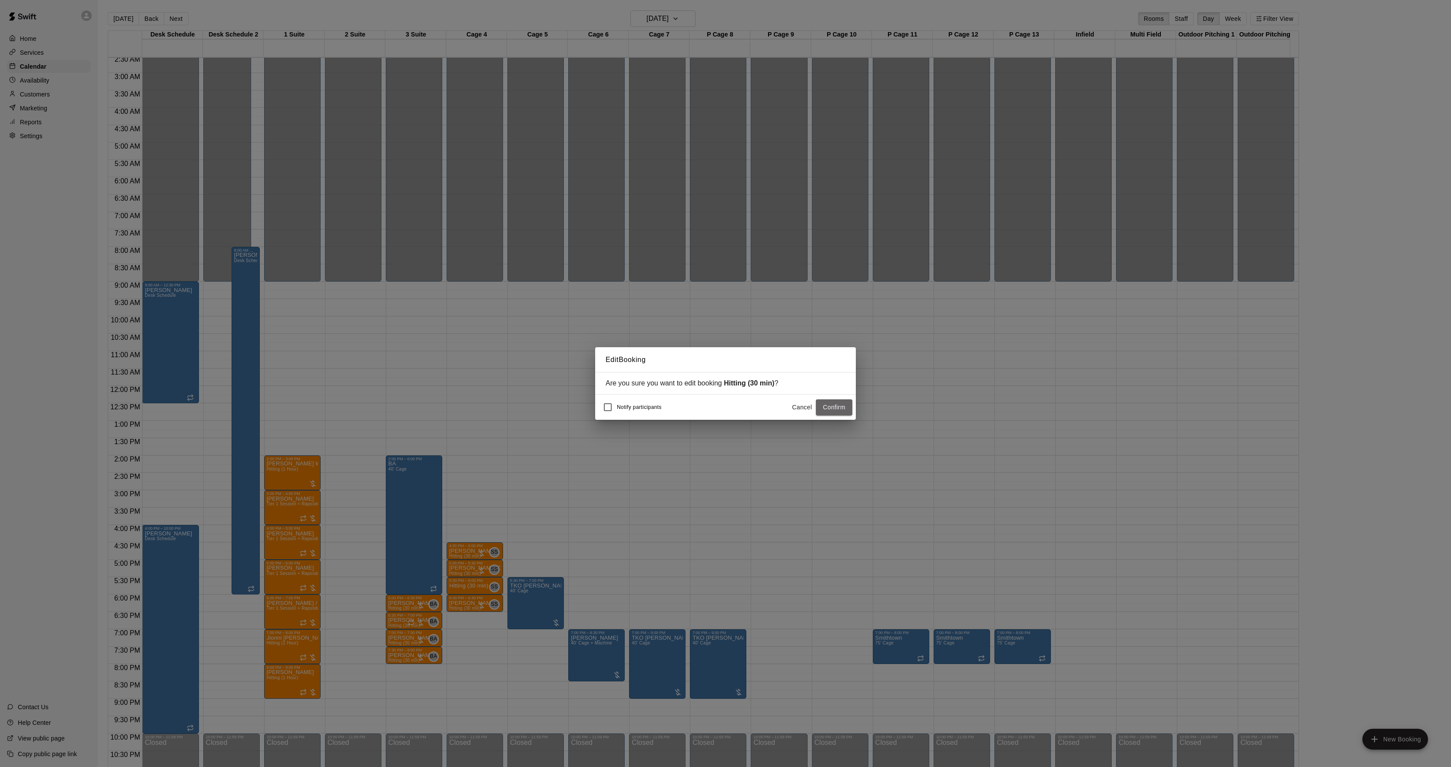
click at [836, 412] on button "Confirm" at bounding box center [834, 407] width 36 height 16
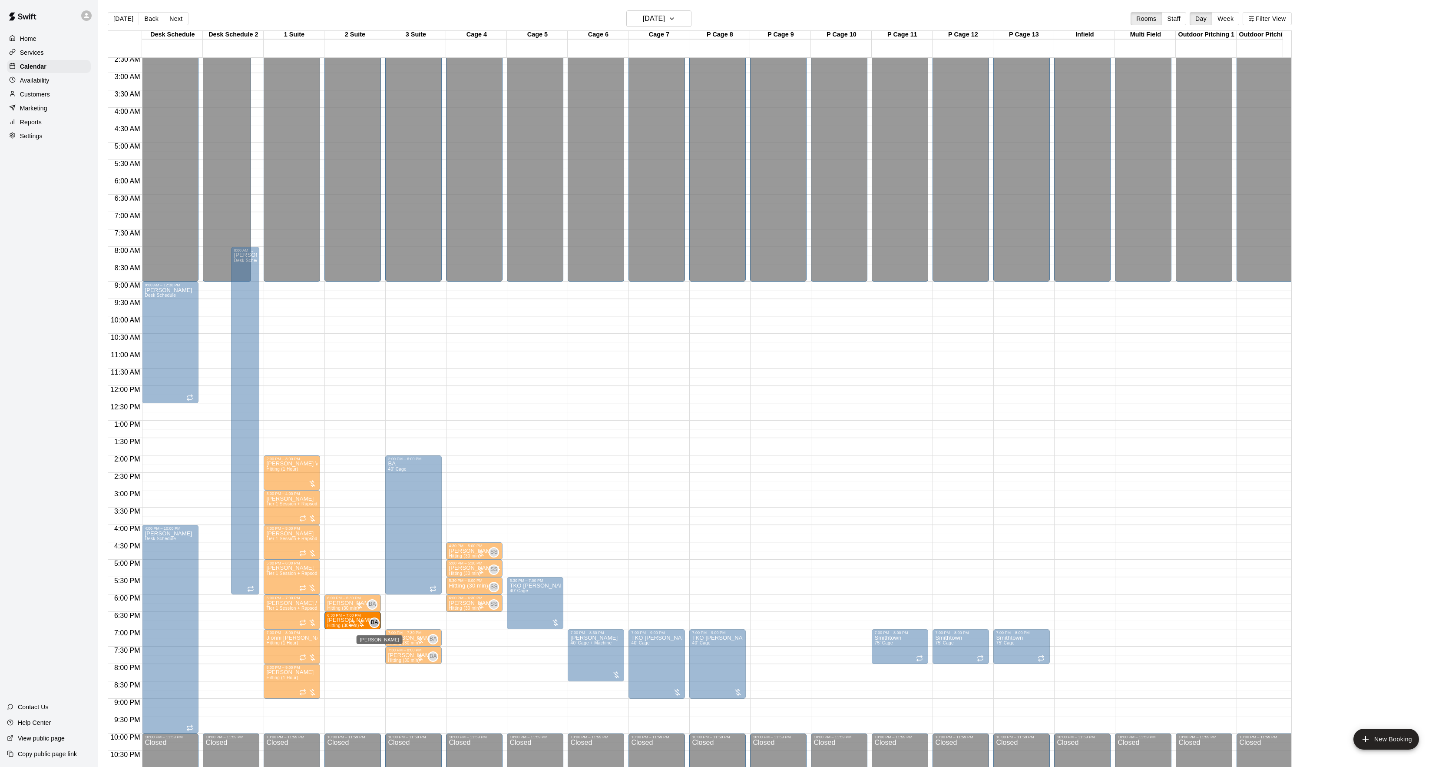
drag, startPoint x: 406, startPoint y: 620, endPoint x: 375, endPoint y: 621, distance: 30.4
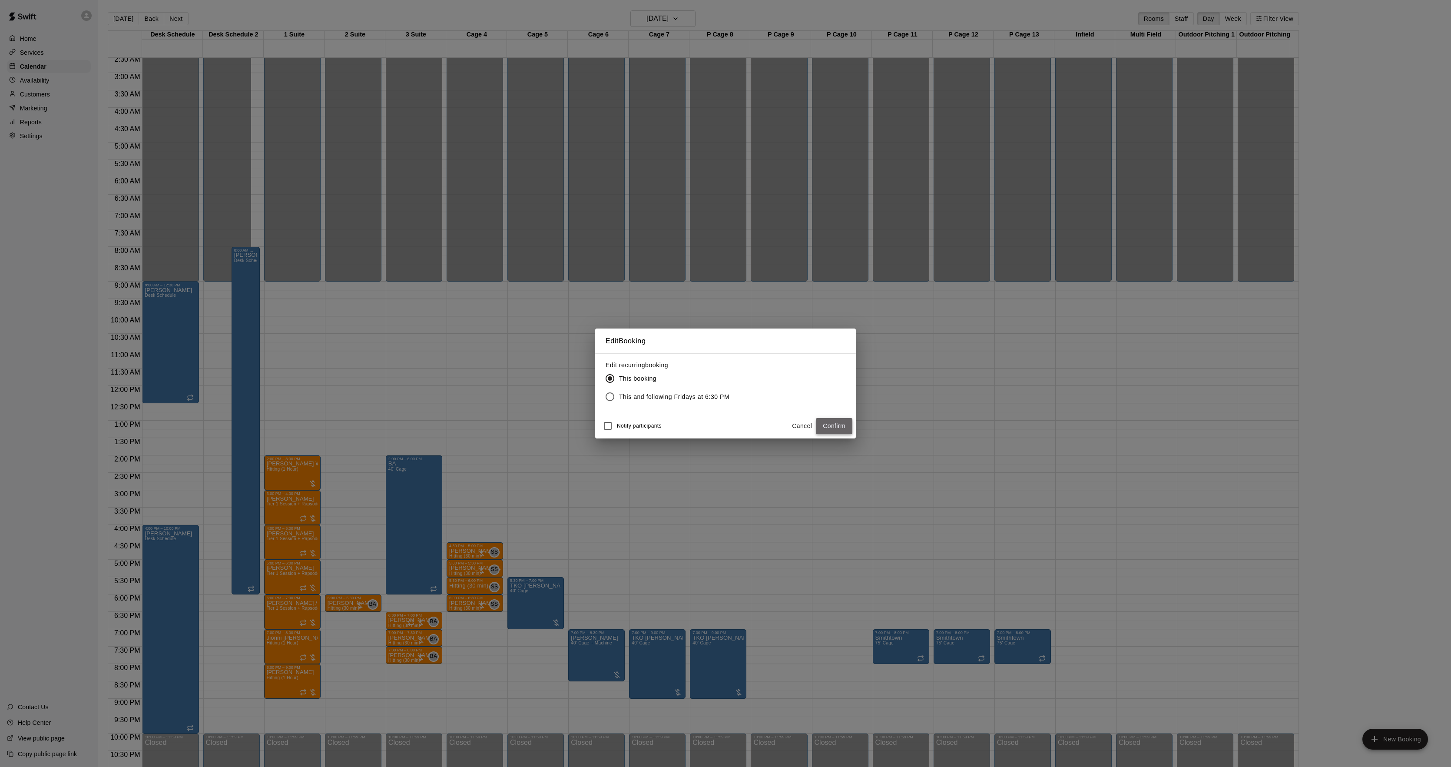
click at [834, 422] on button "Confirm" at bounding box center [834, 426] width 36 height 16
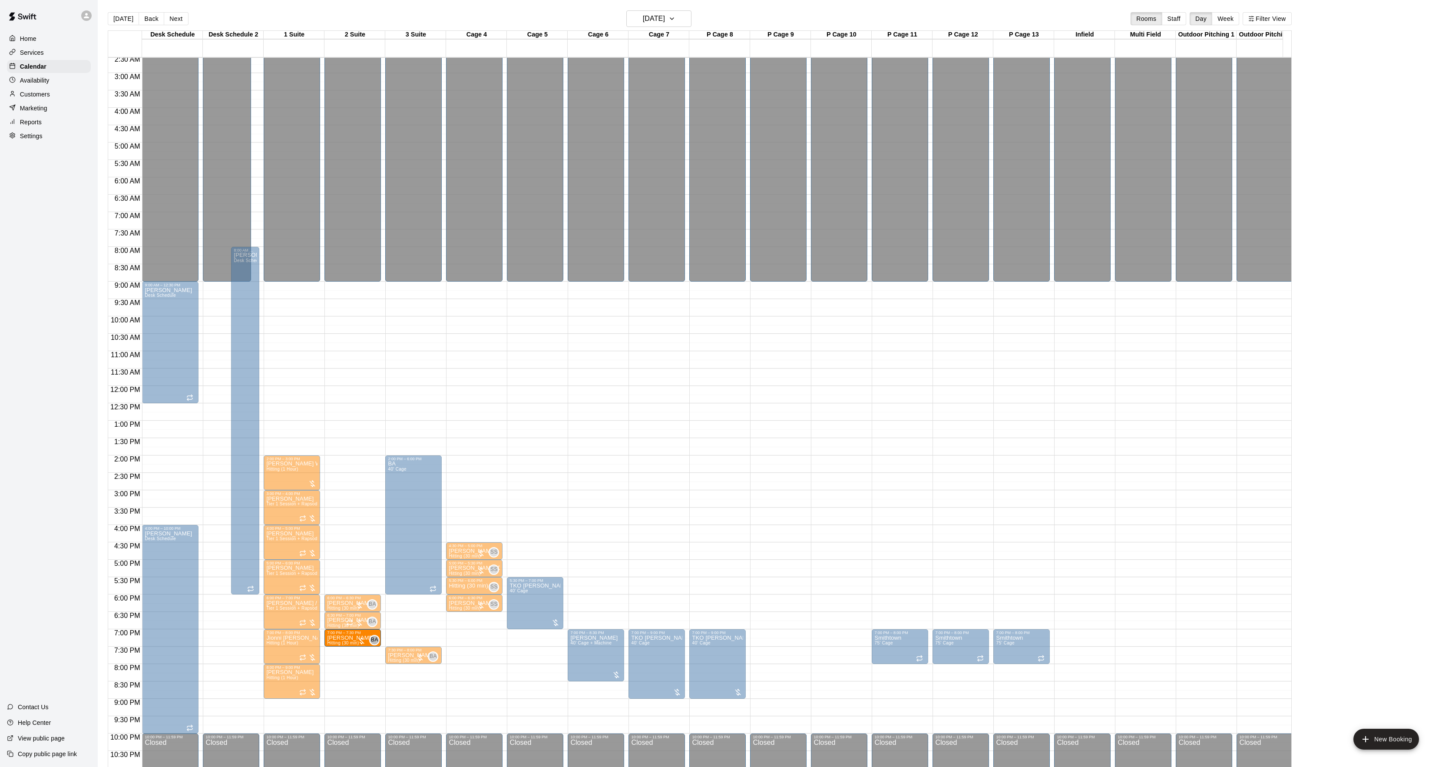
drag, startPoint x: 416, startPoint y: 637, endPoint x: 378, endPoint y: 637, distance: 38.7
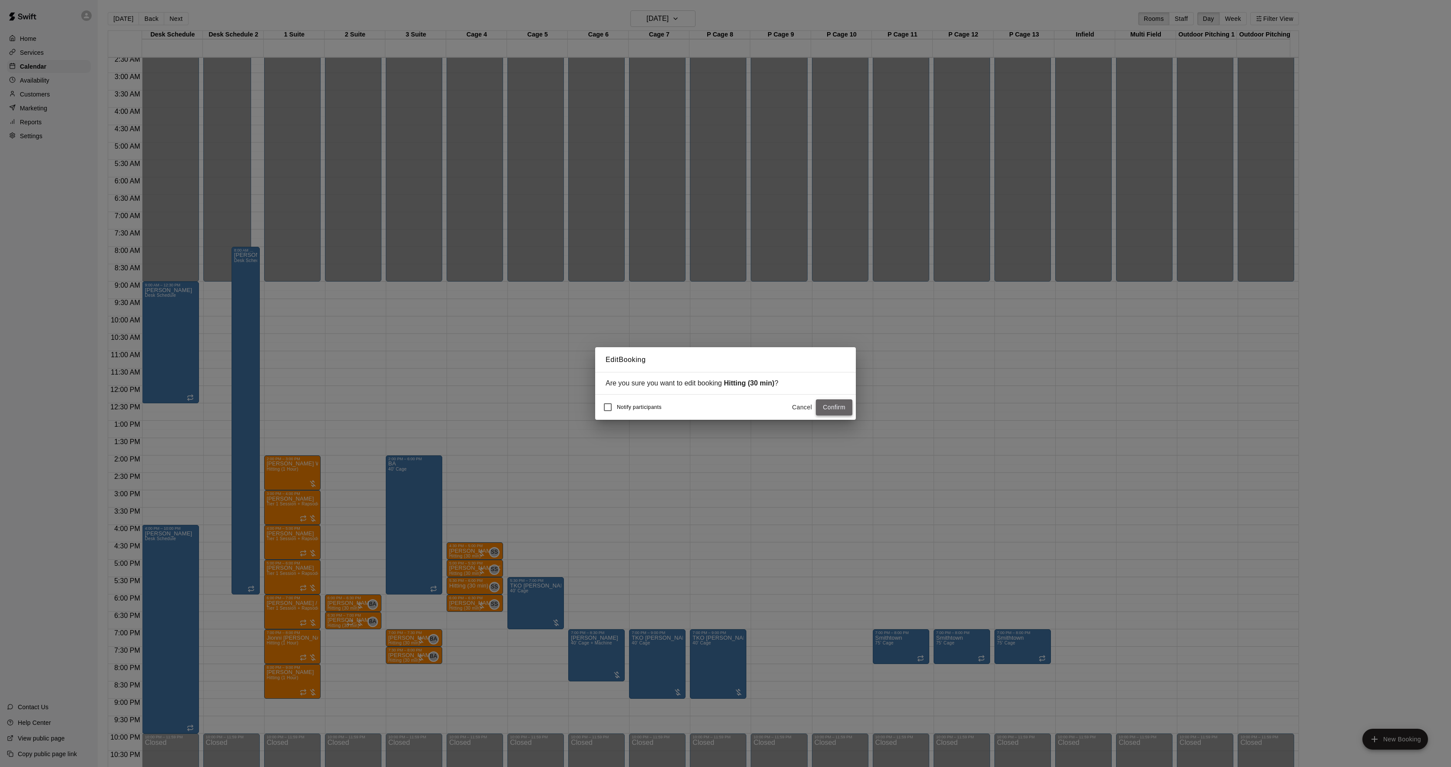
click at [821, 409] on button "Confirm" at bounding box center [834, 407] width 36 height 16
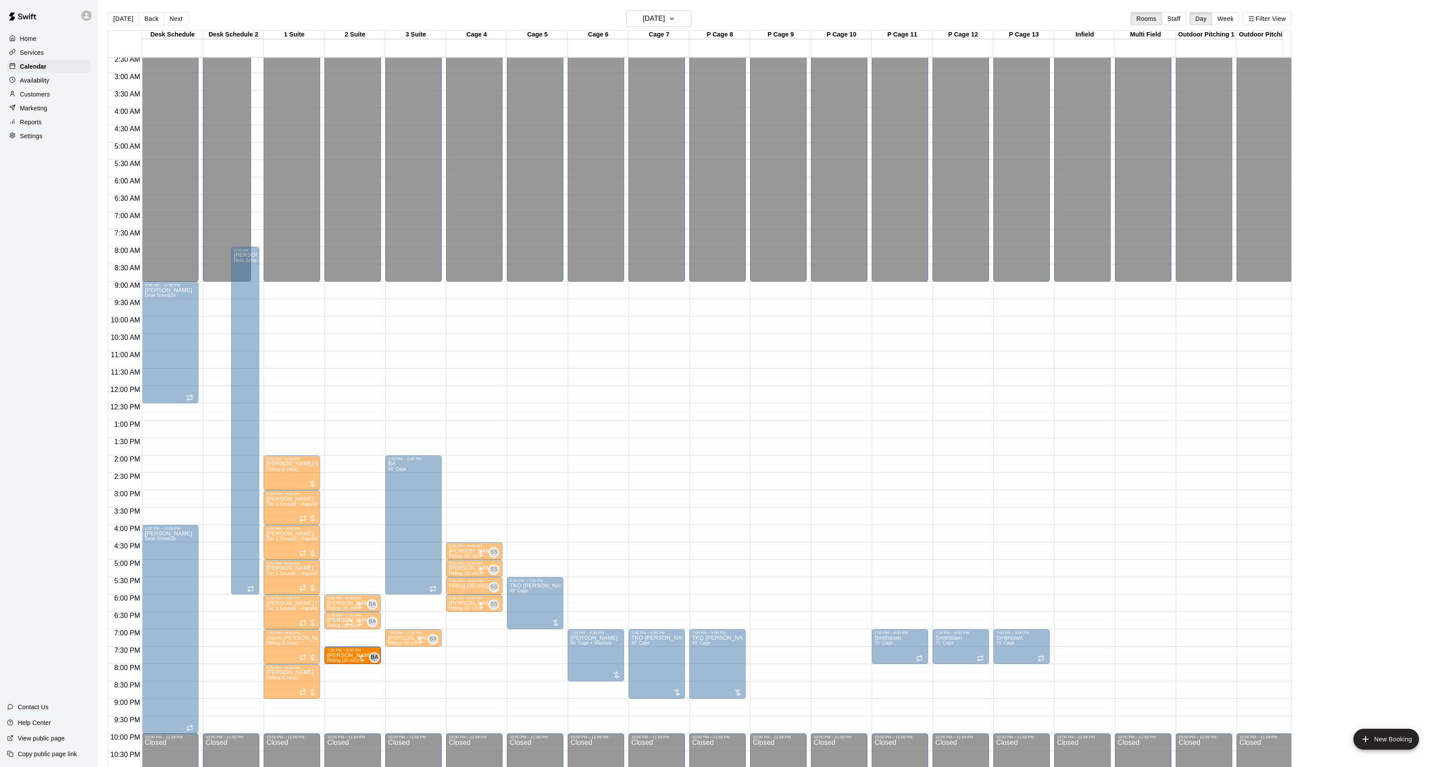
drag, startPoint x: 408, startPoint y: 658, endPoint x: 381, endPoint y: 660, distance: 27.5
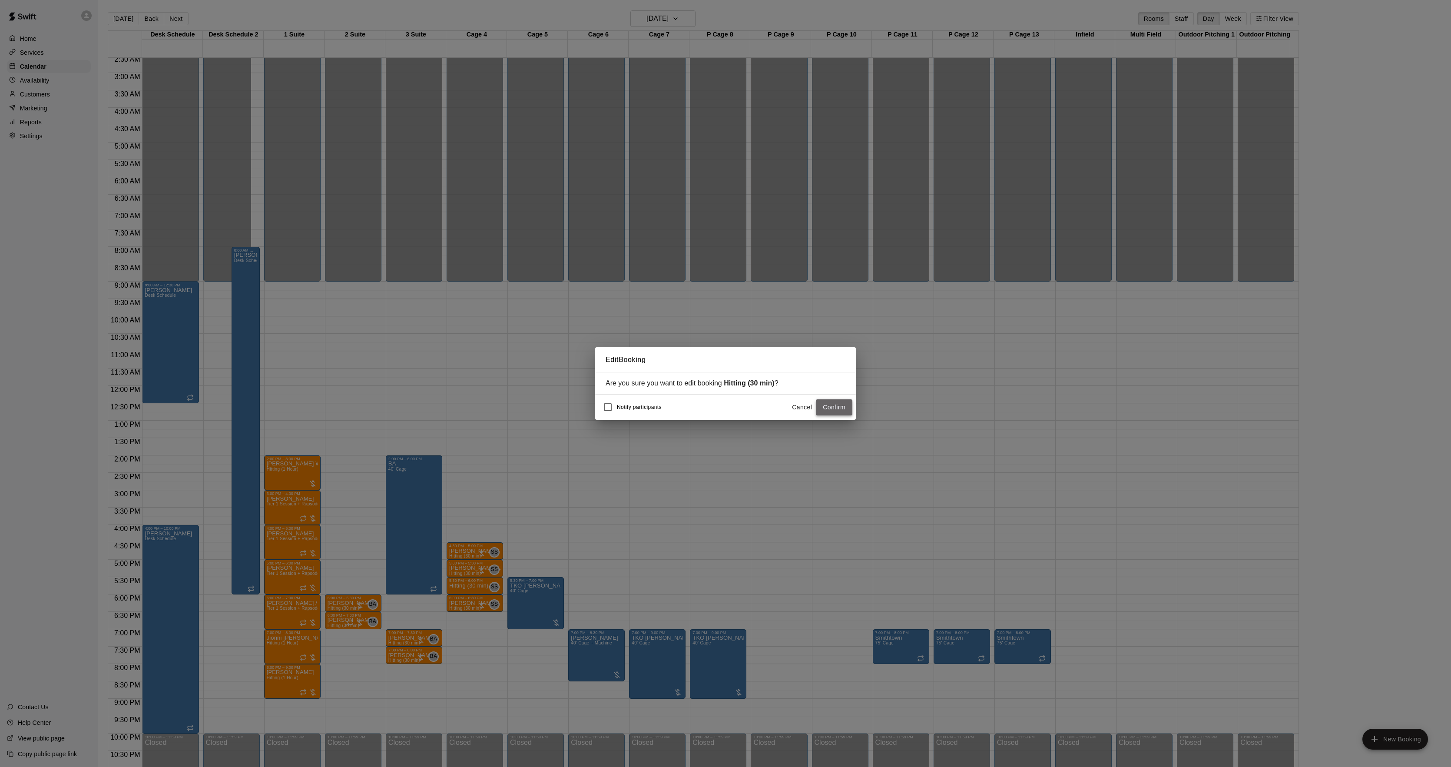
click at [838, 410] on button "Confirm" at bounding box center [834, 407] width 36 height 16
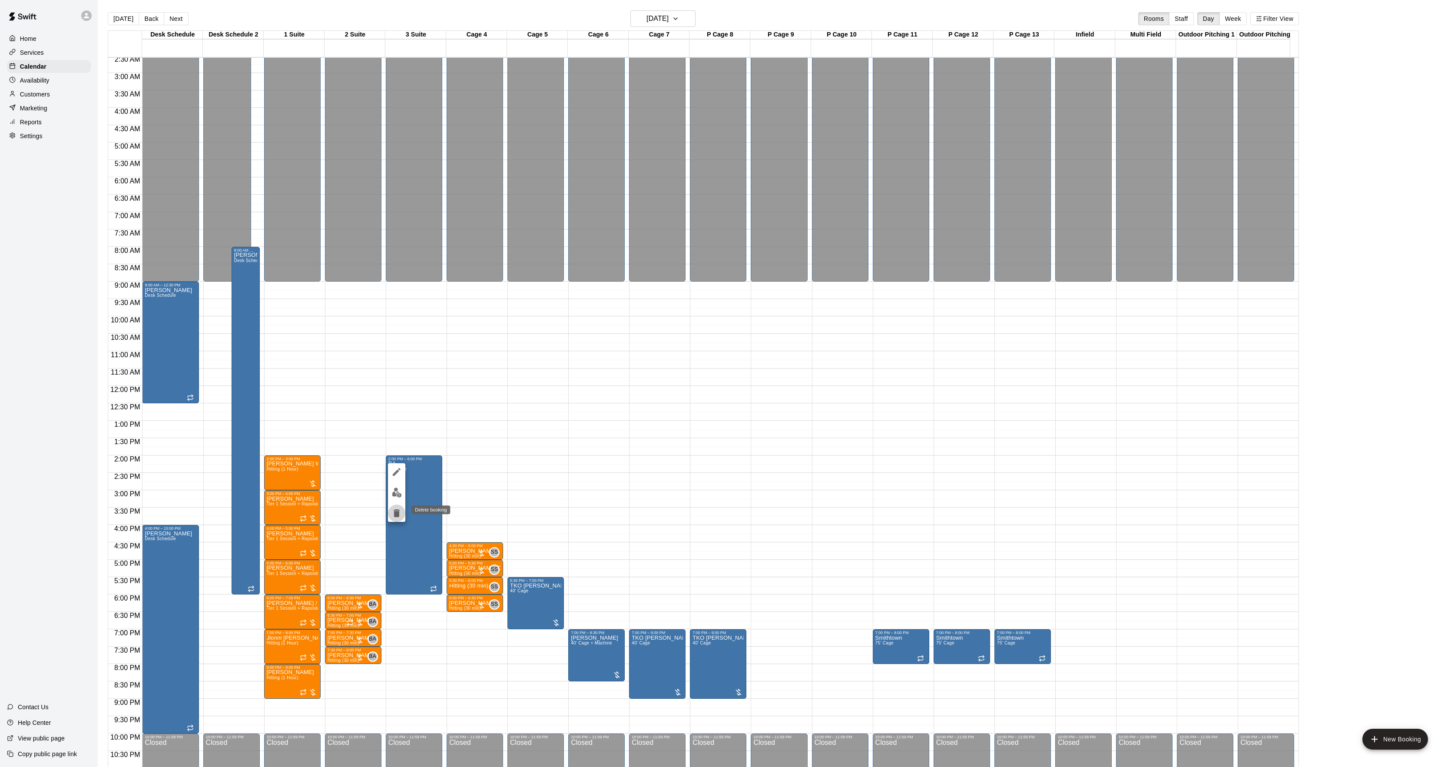
click at [400, 516] on icon "delete" at bounding box center [396, 513] width 10 height 10
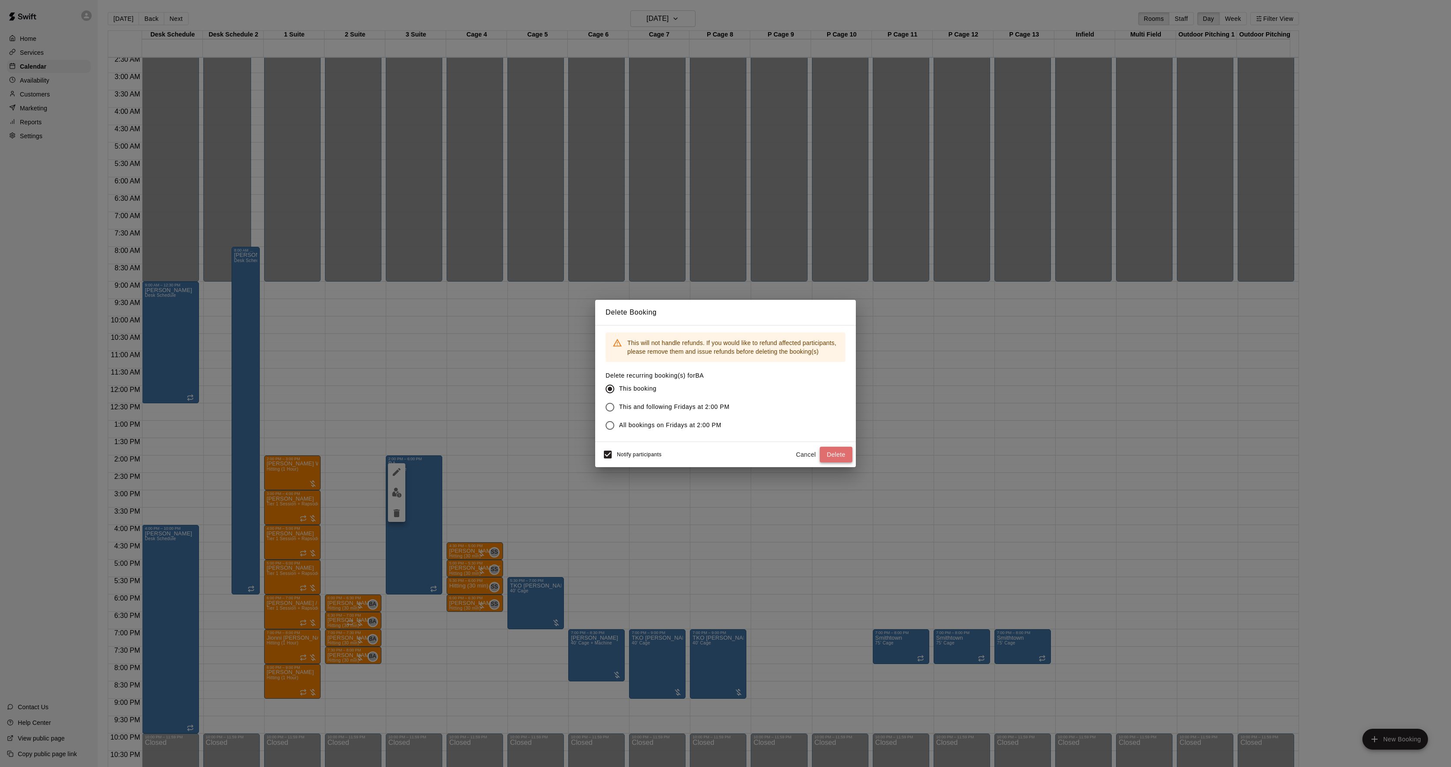
click at [828, 461] on button "Delete" at bounding box center [836, 455] width 33 height 16
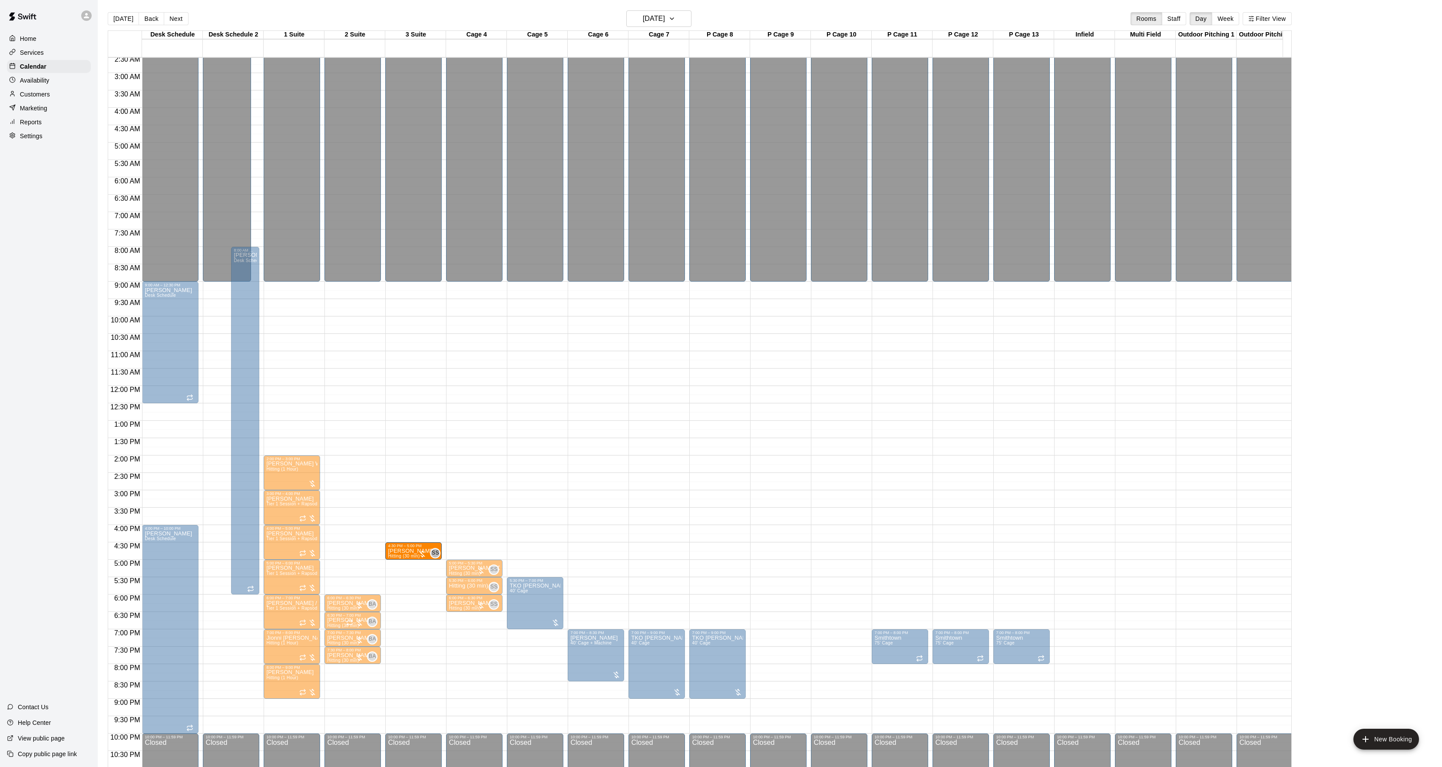
drag, startPoint x: 459, startPoint y: 547, endPoint x: 438, endPoint y: 548, distance: 21.3
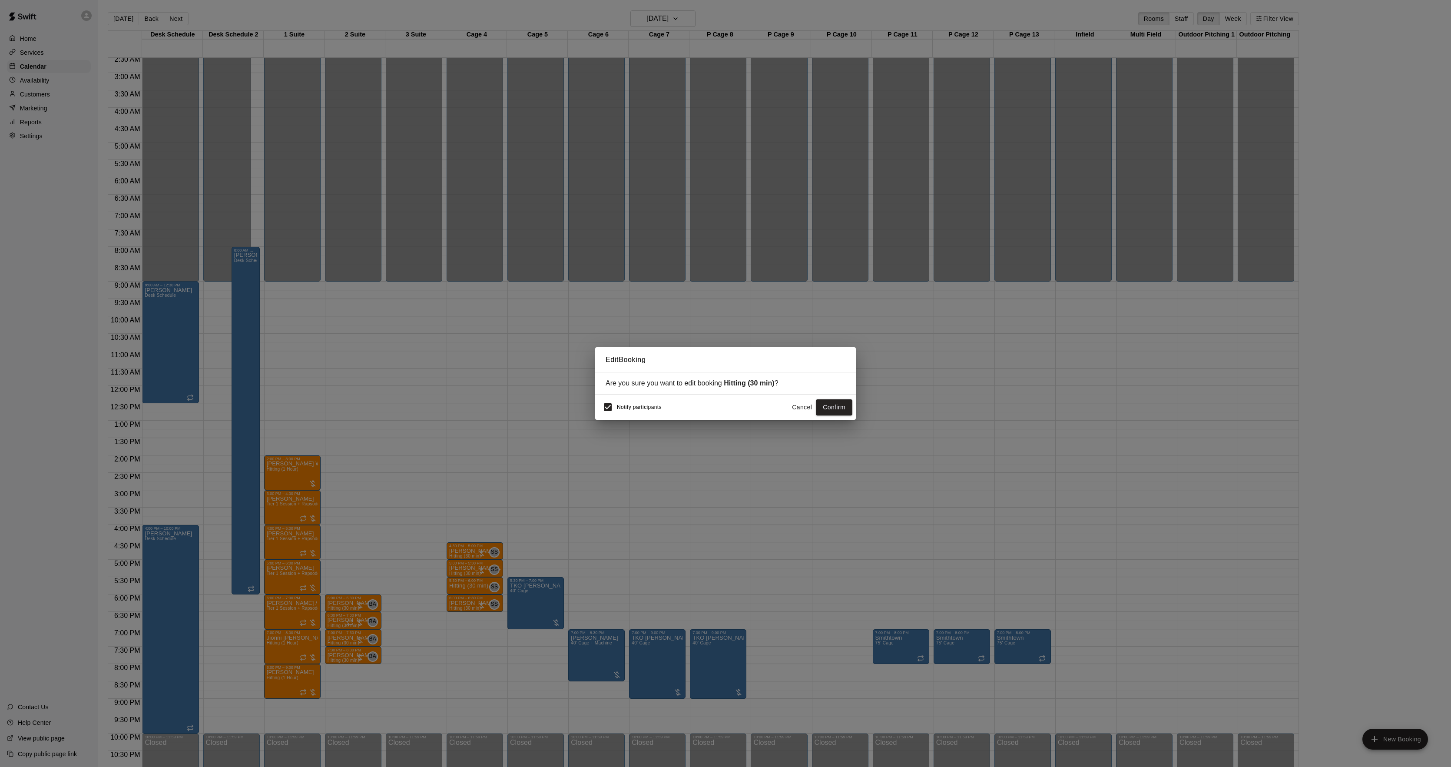
click at [789, 410] on button "Cancel" at bounding box center [802, 407] width 28 height 16
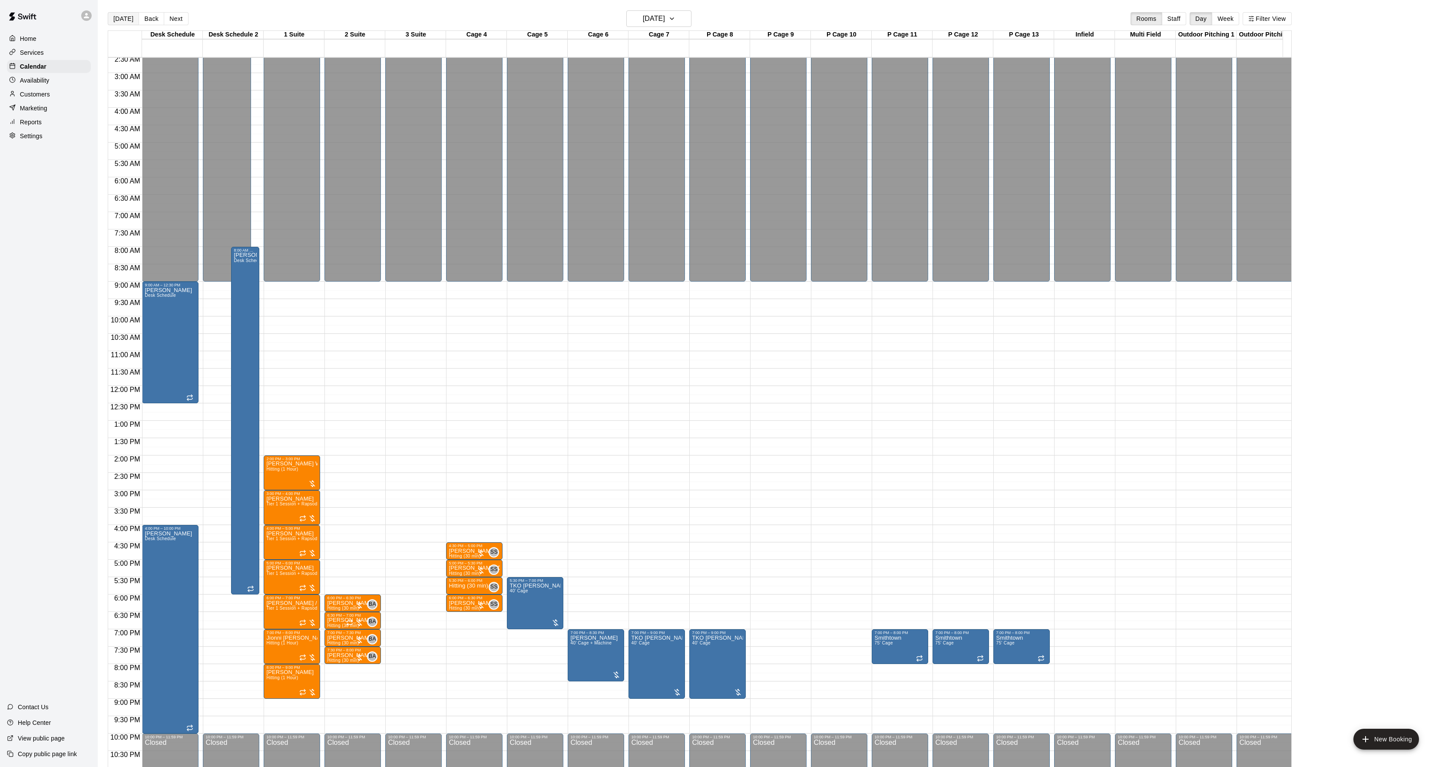
click at [129, 16] on button "[DATE]" at bounding box center [123, 18] width 31 height 13
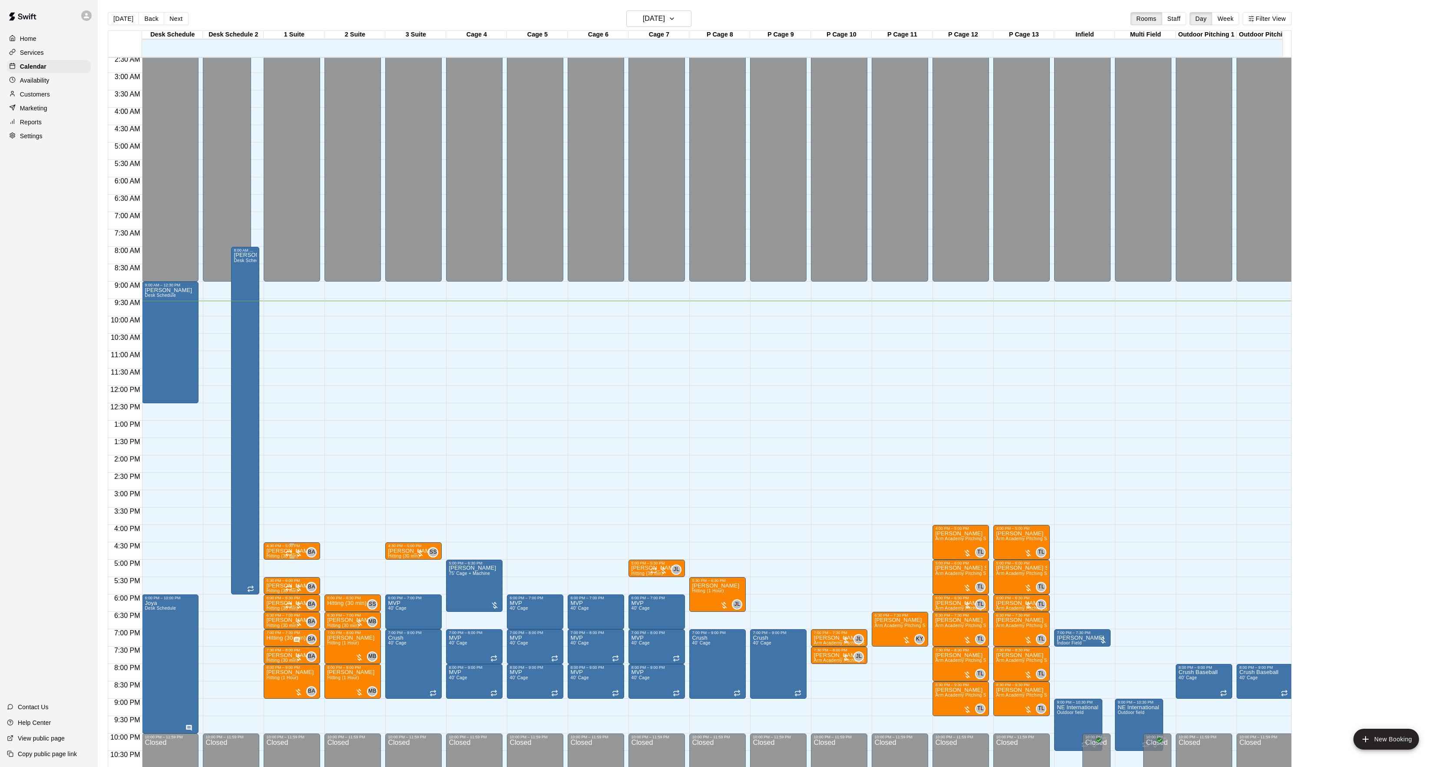
click at [276, 545] on div at bounding box center [291, 544] width 51 height 1
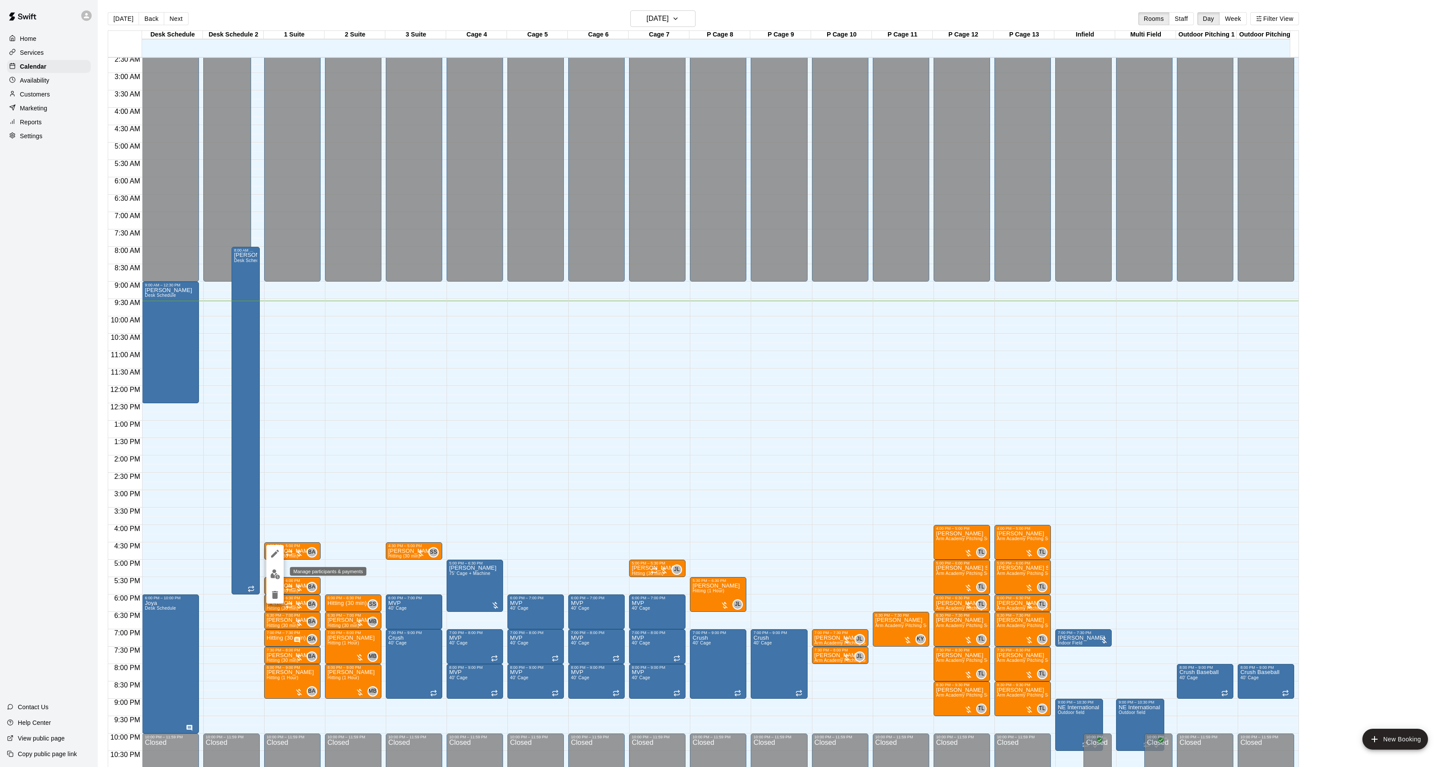
click at [275, 580] on button "edit" at bounding box center [274, 574] width 17 height 17
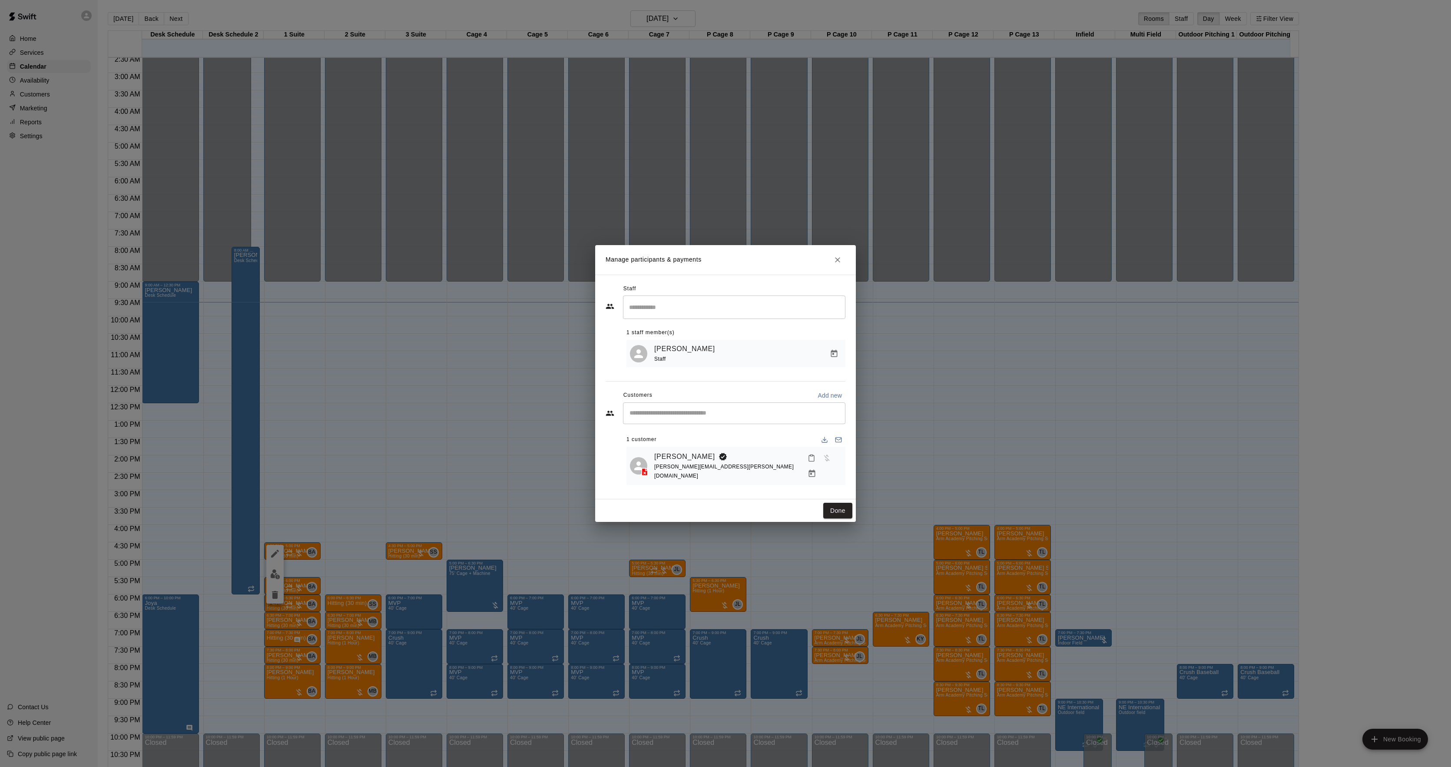
click at [829, 509] on button "Done" at bounding box center [837, 511] width 29 height 16
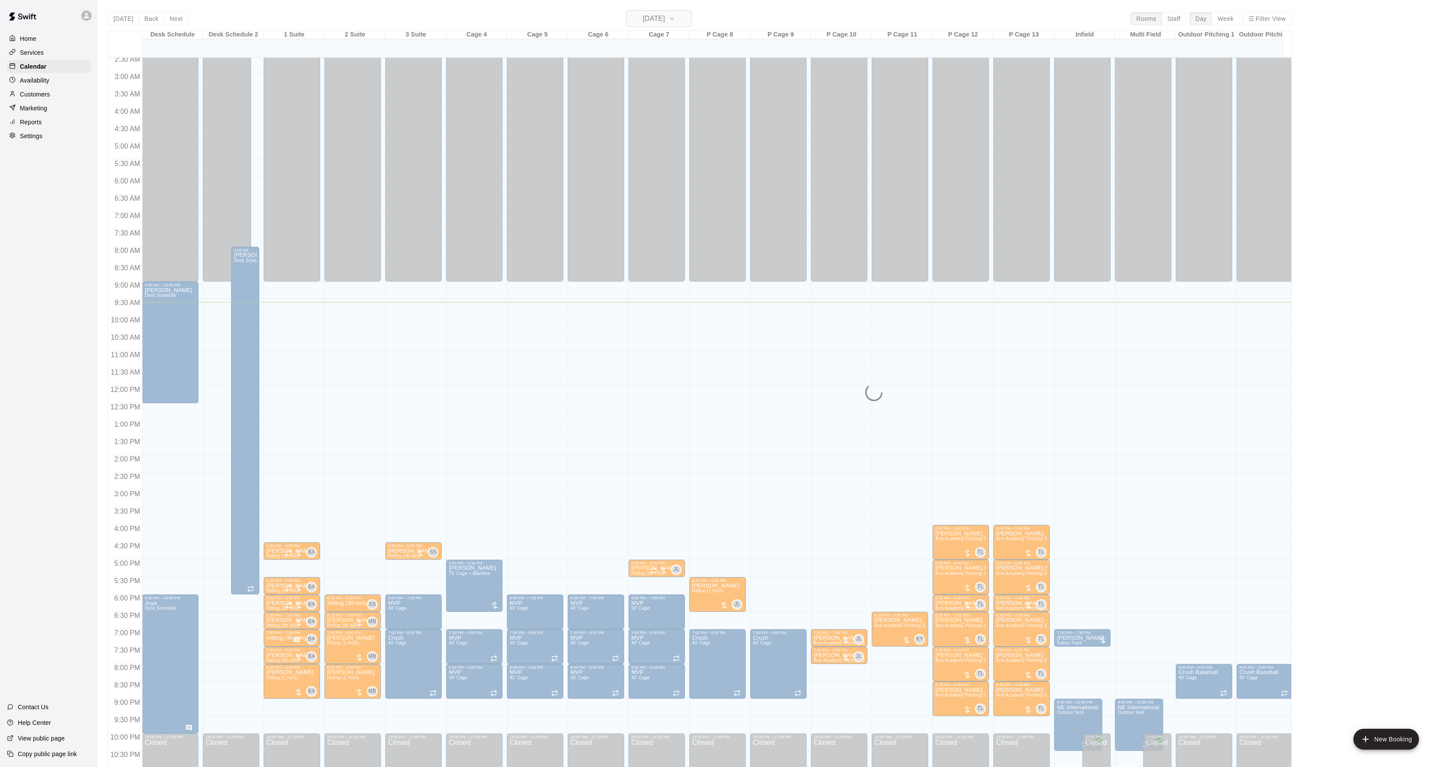
click at [647, 16] on h6 "[DATE]" at bounding box center [654, 19] width 22 height 12
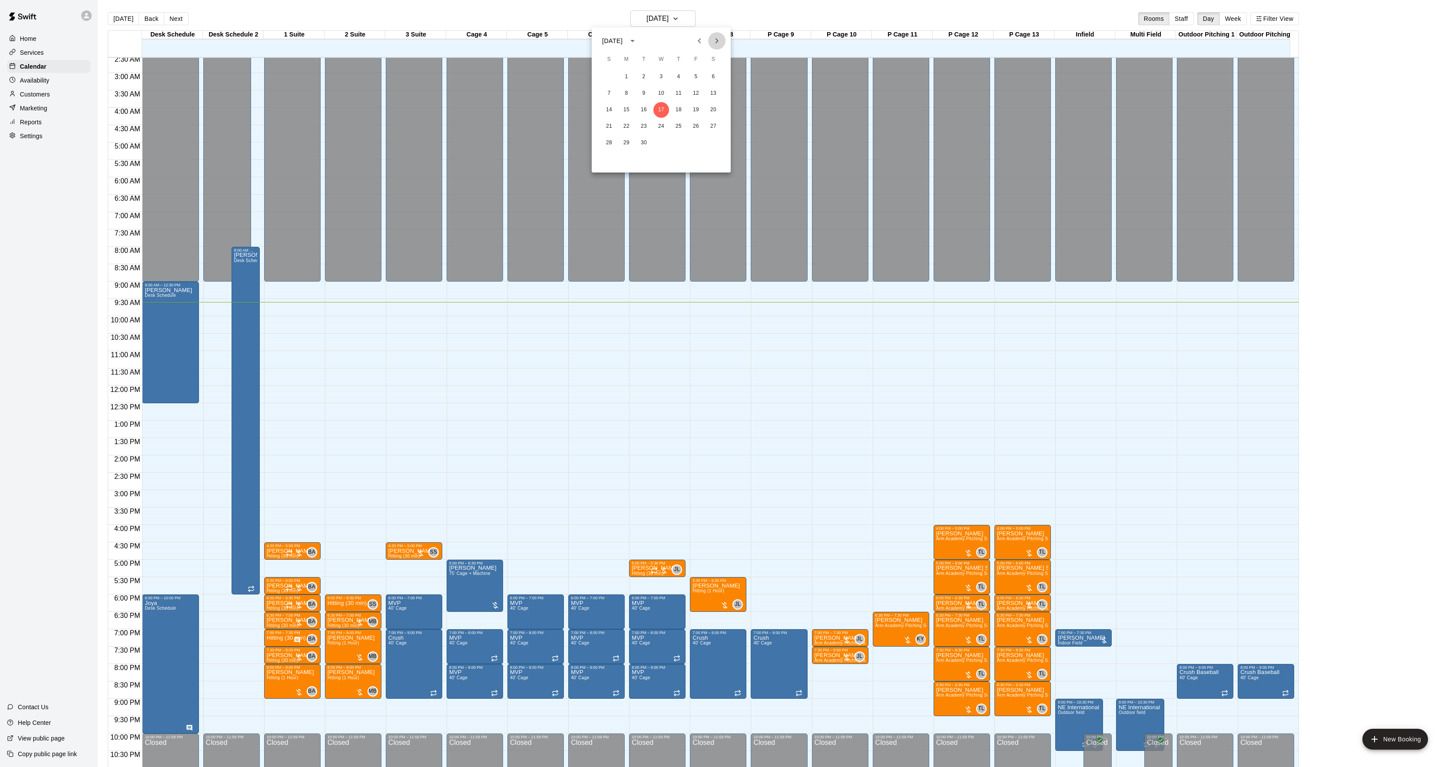
click at [717, 38] on icon "Next month" at bounding box center [717, 41] width 10 height 10
click at [675, 129] on button "23" at bounding box center [679, 127] width 16 height 16
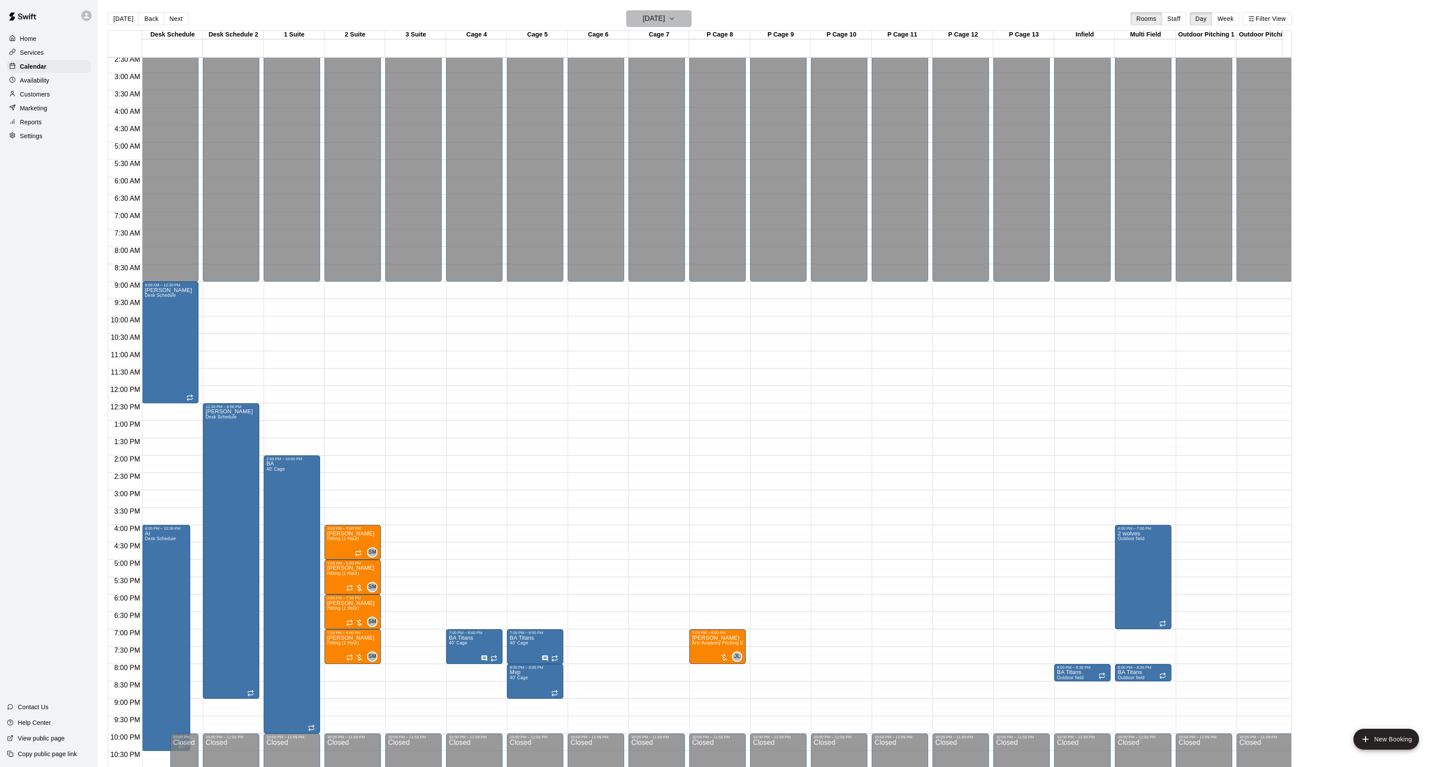
click at [657, 23] on h6 "[DATE]" at bounding box center [654, 19] width 22 height 12
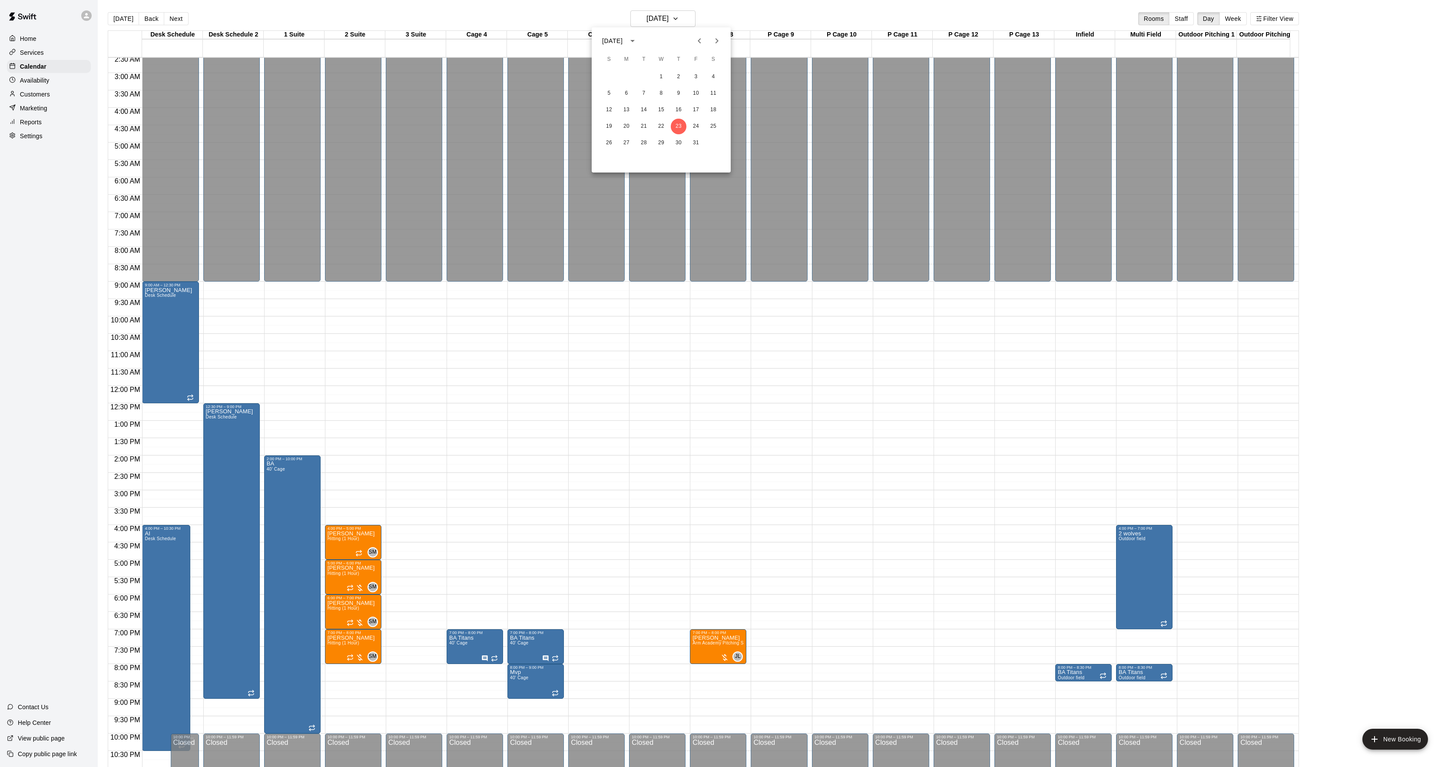
drag, startPoint x: 407, startPoint y: 633, endPoint x: 411, endPoint y: 657, distance: 25.0
click at [411, 657] on div at bounding box center [725, 383] width 1451 height 767
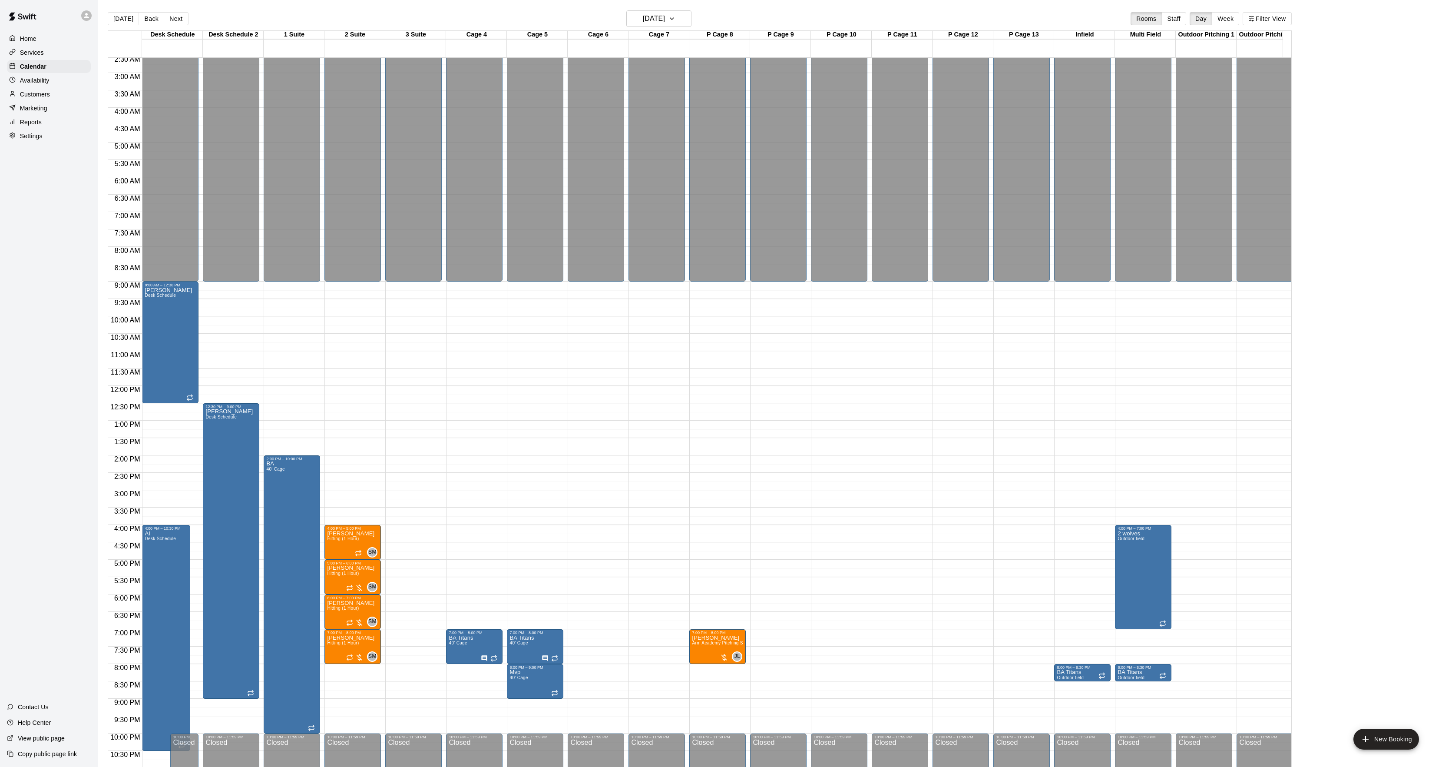
drag, startPoint x: 125, startPoint y: 20, endPoint x: 271, endPoint y: 383, distance: 391.5
click at [125, 20] on button "[DATE]" at bounding box center [123, 18] width 31 height 13
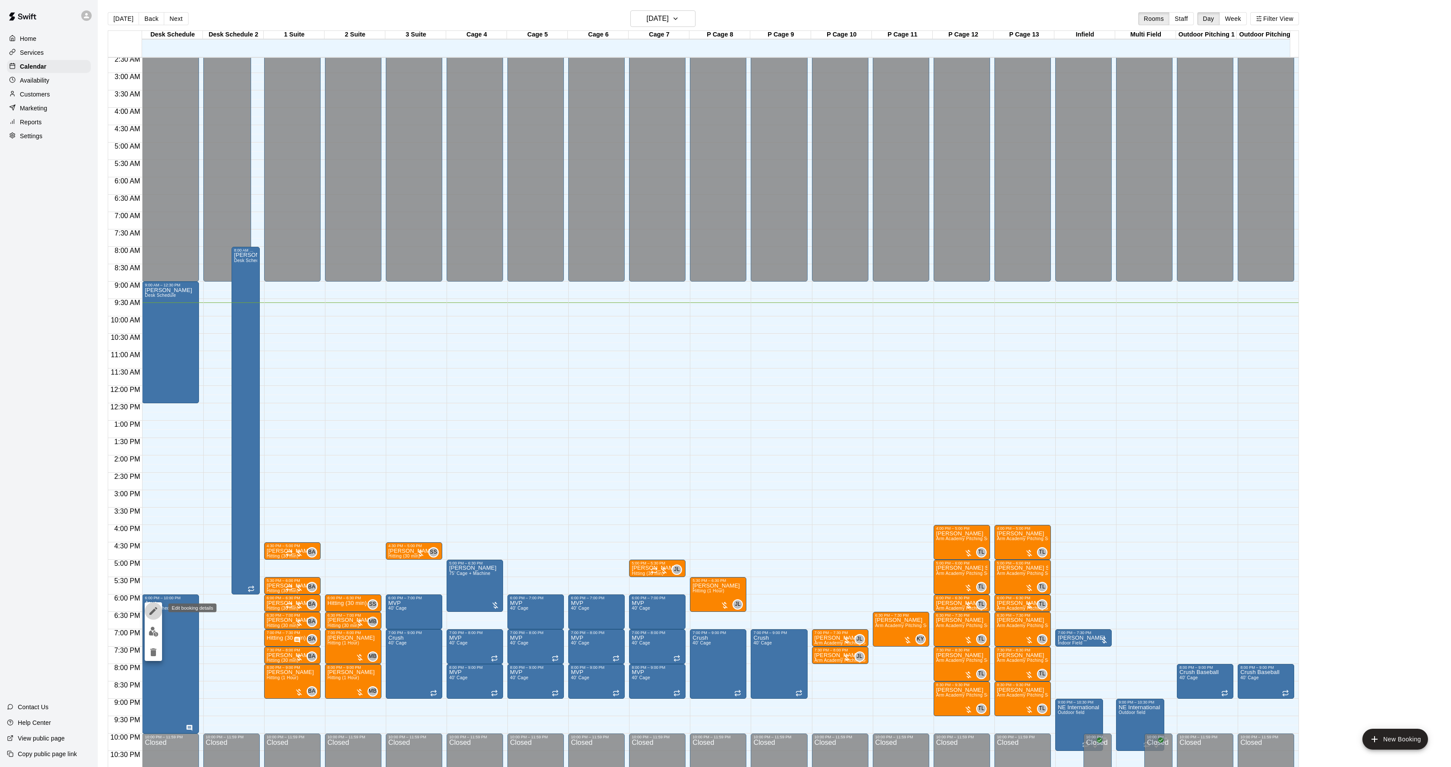
click at [153, 613] on icon "edit" at bounding box center [153, 611] width 8 height 8
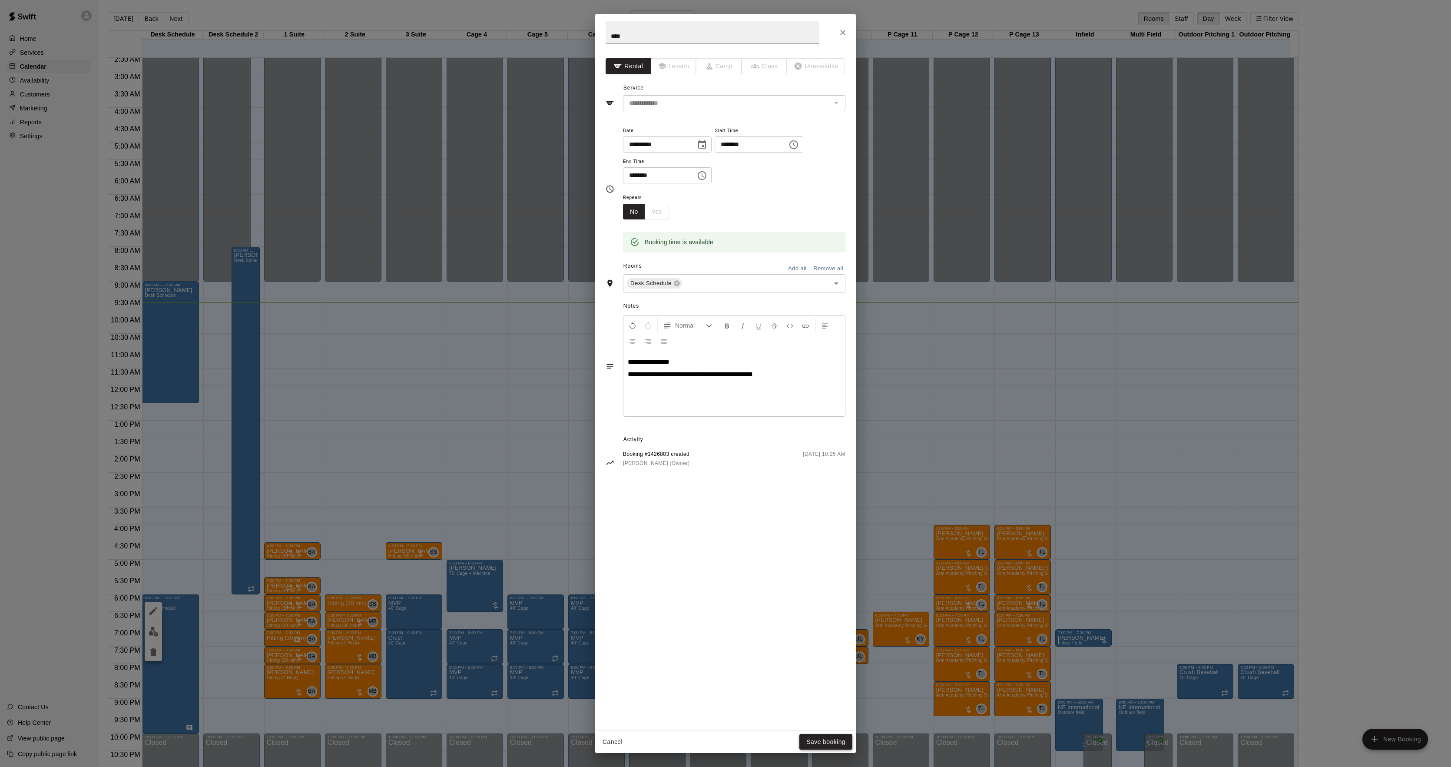
click at [823, 735] on button "Save booking" at bounding box center [825, 742] width 53 height 16
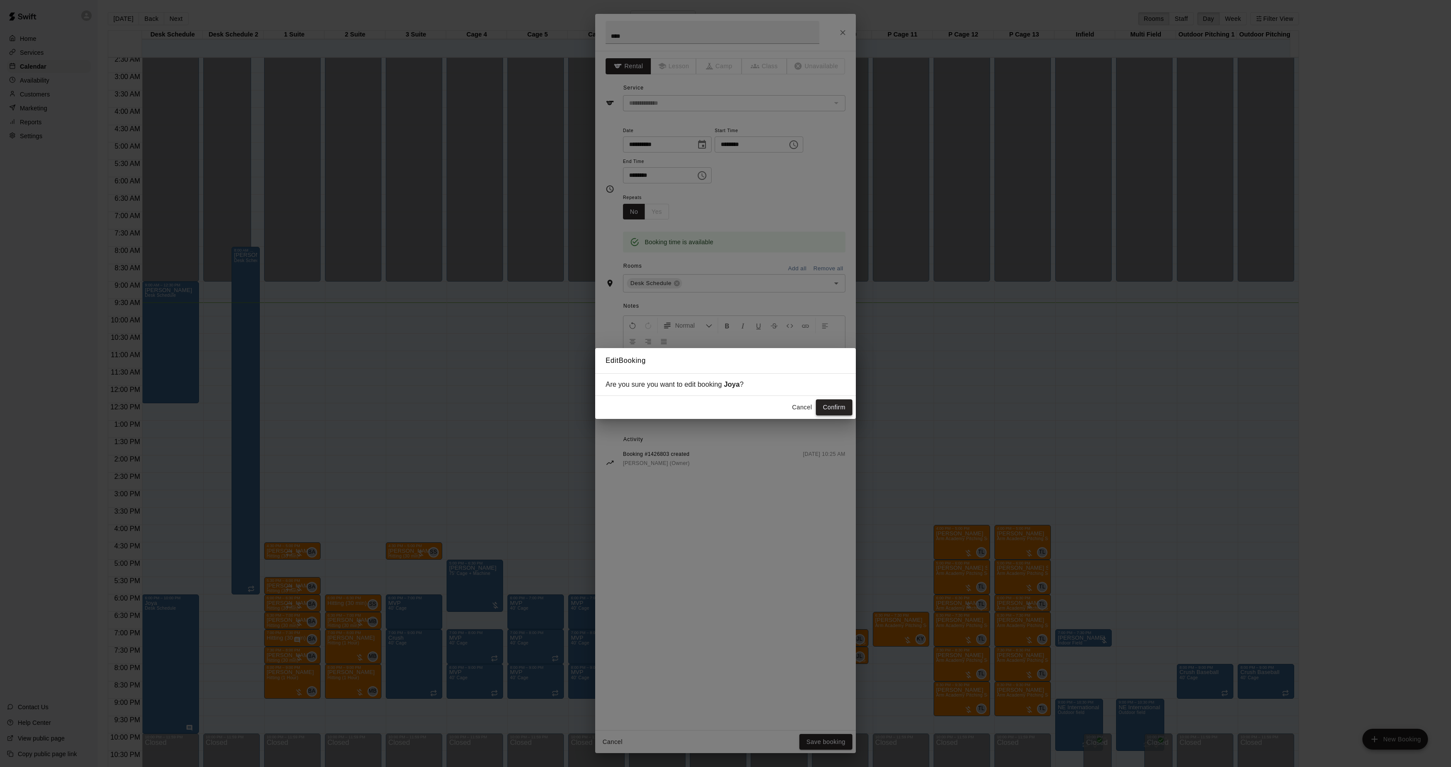
click at [825, 410] on button "Confirm" at bounding box center [834, 407] width 36 height 16
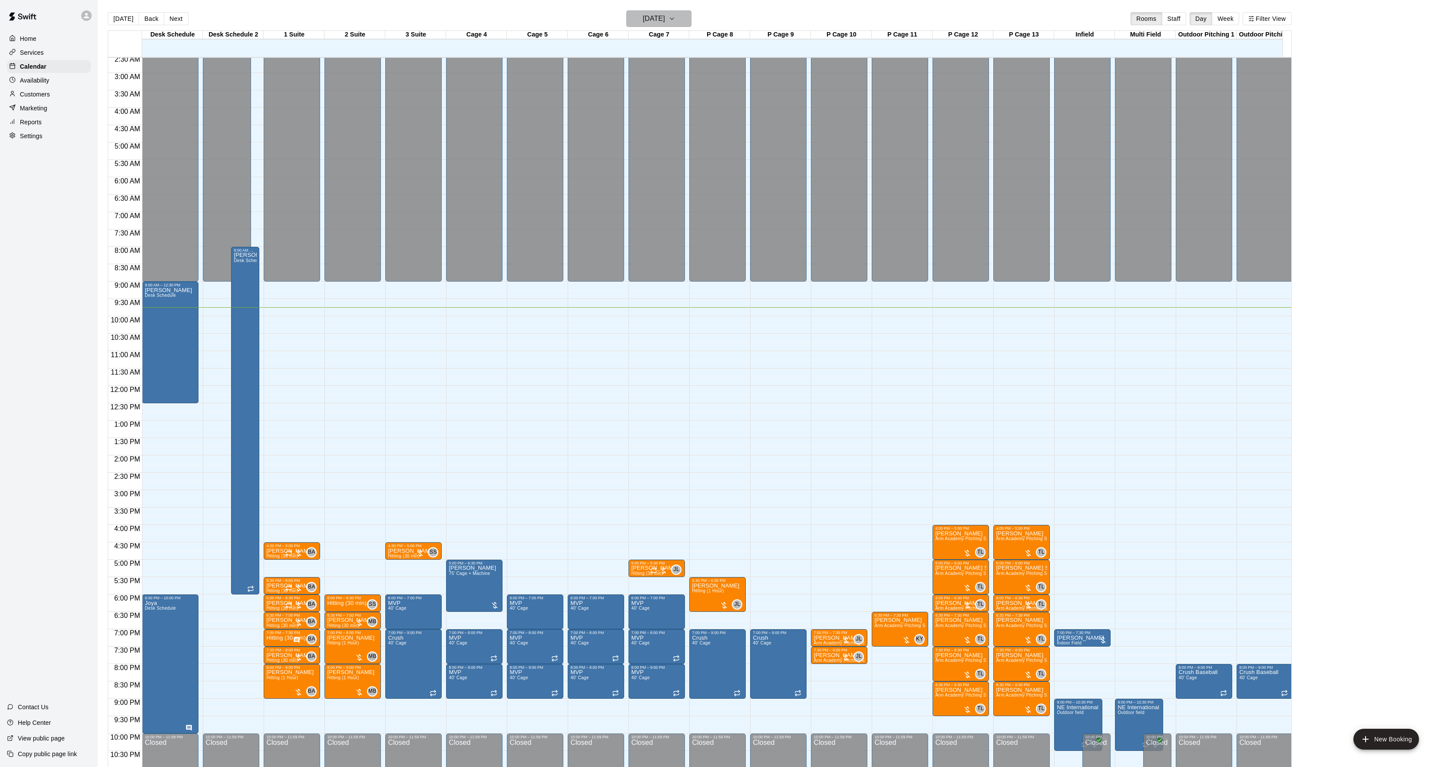
click at [665, 15] on h6 "[DATE]" at bounding box center [654, 19] width 22 height 12
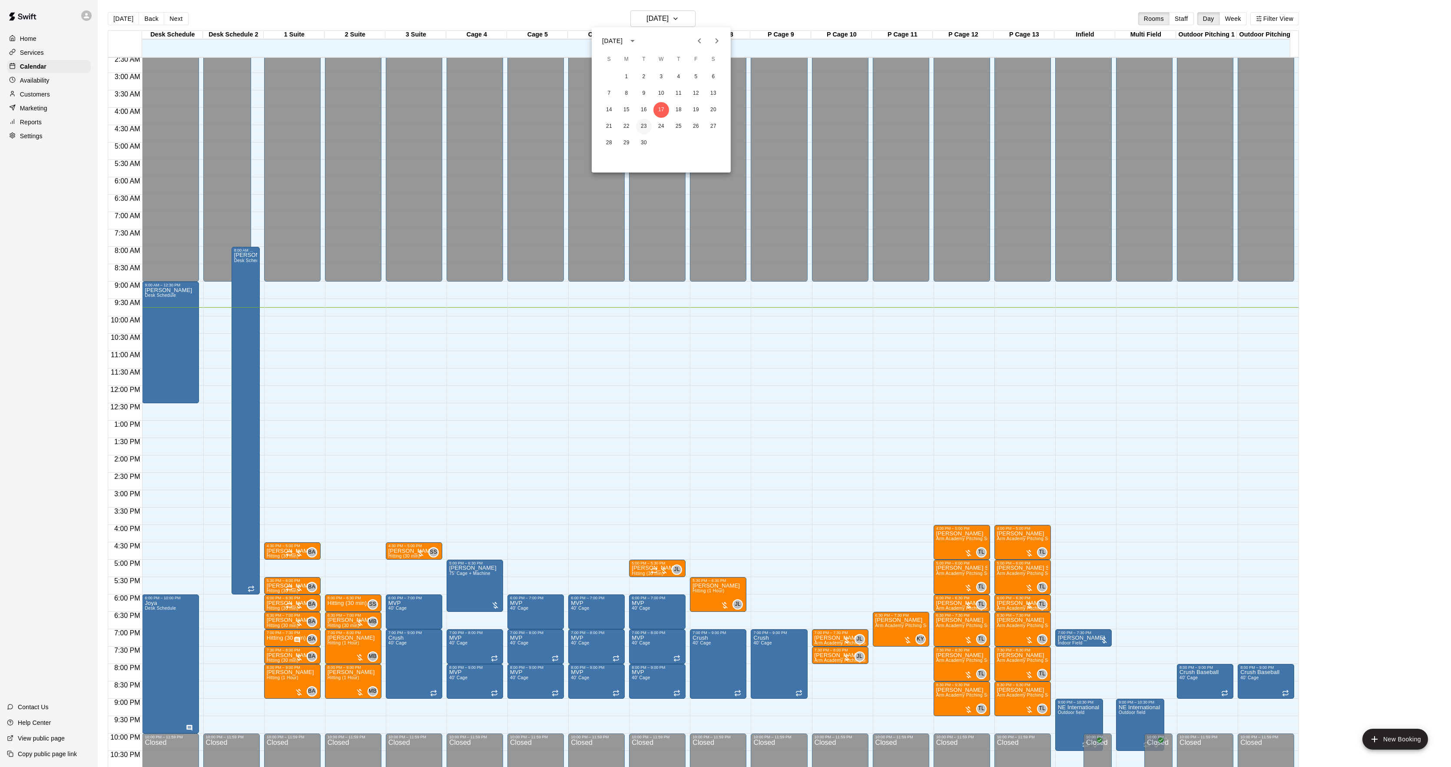
click at [638, 125] on button "23" at bounding box center [644, 127] width 16 height 16
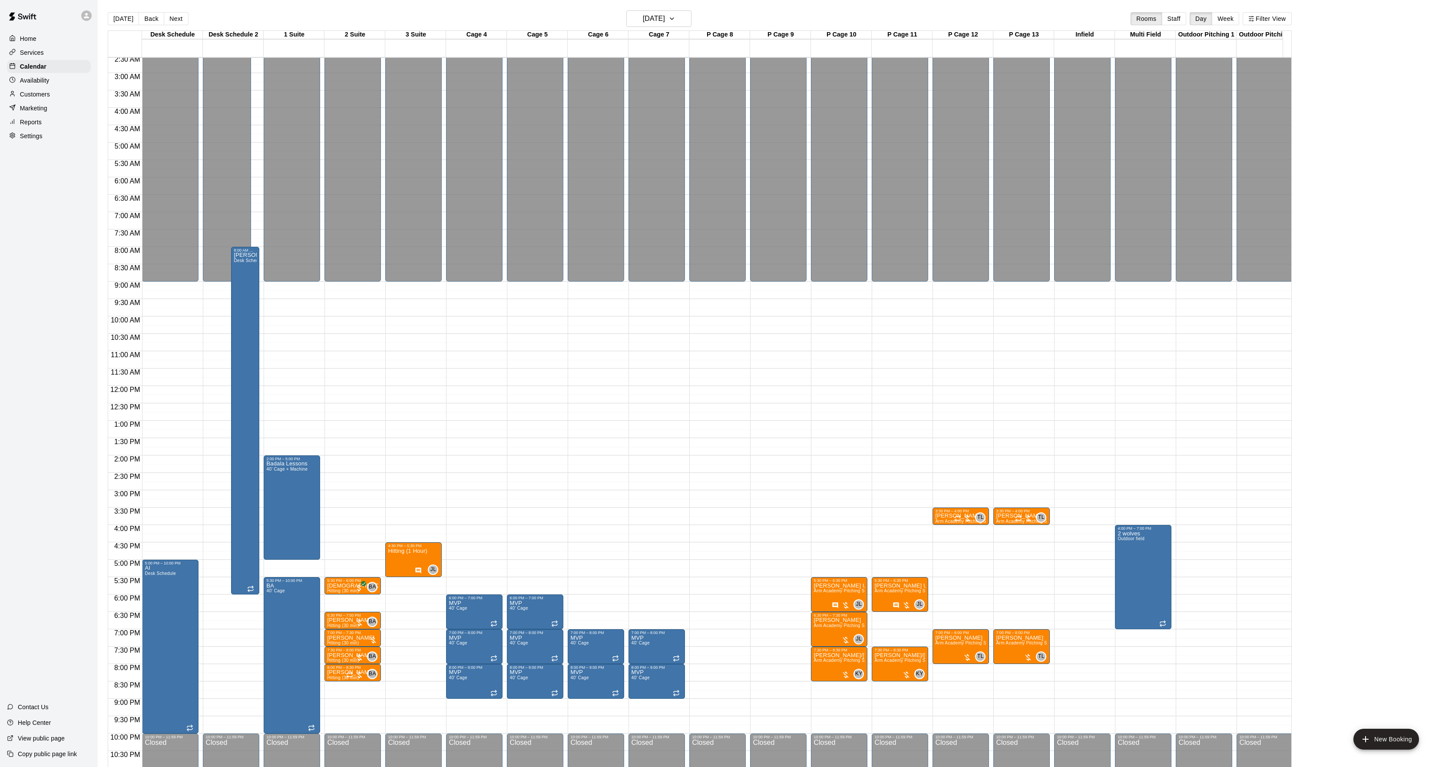
click at [174, 14] on button "Next" at bounding box center [176, 18] width 24 height 13
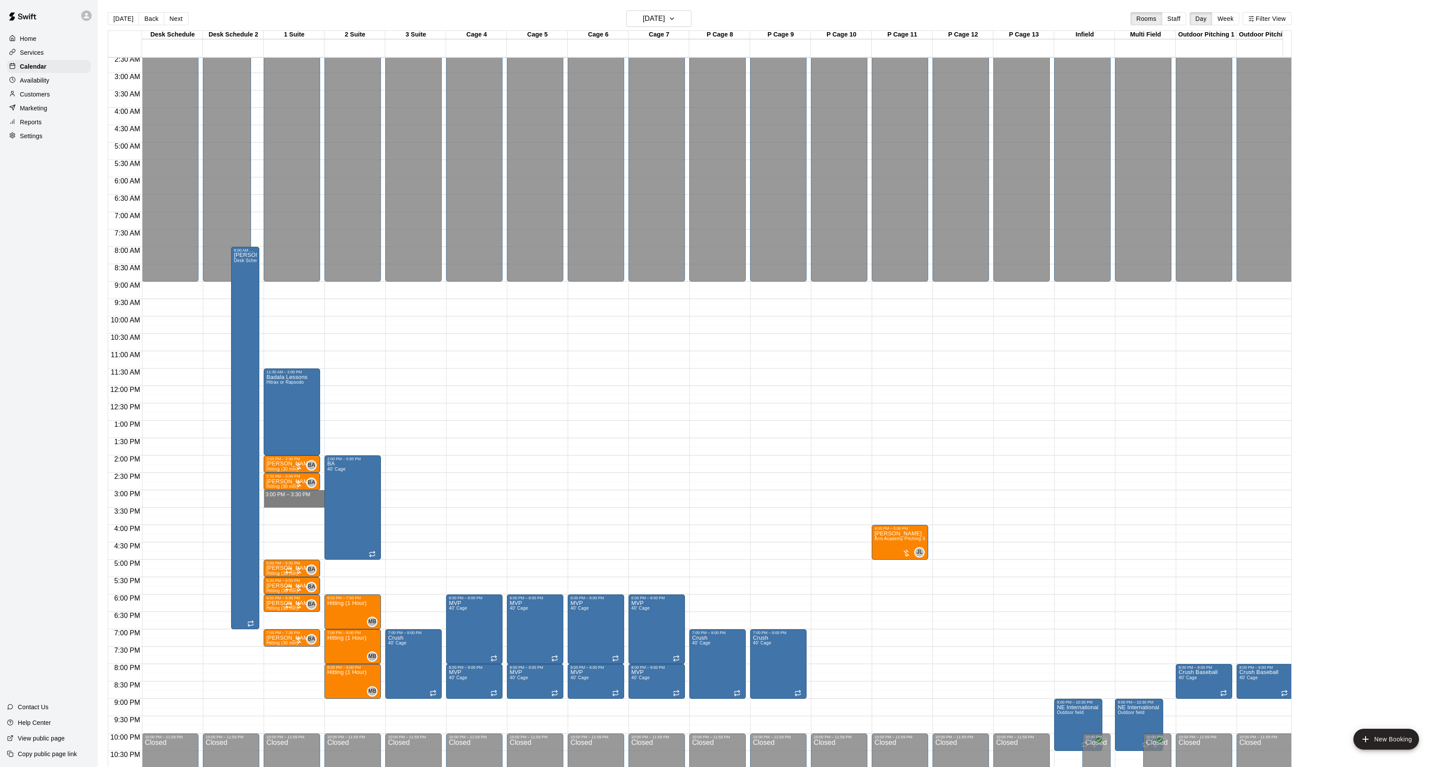
drag, startPoint x: 291, startPoint y: 493, endPoint x: 290, endPoint y: 507, distance: 13.9
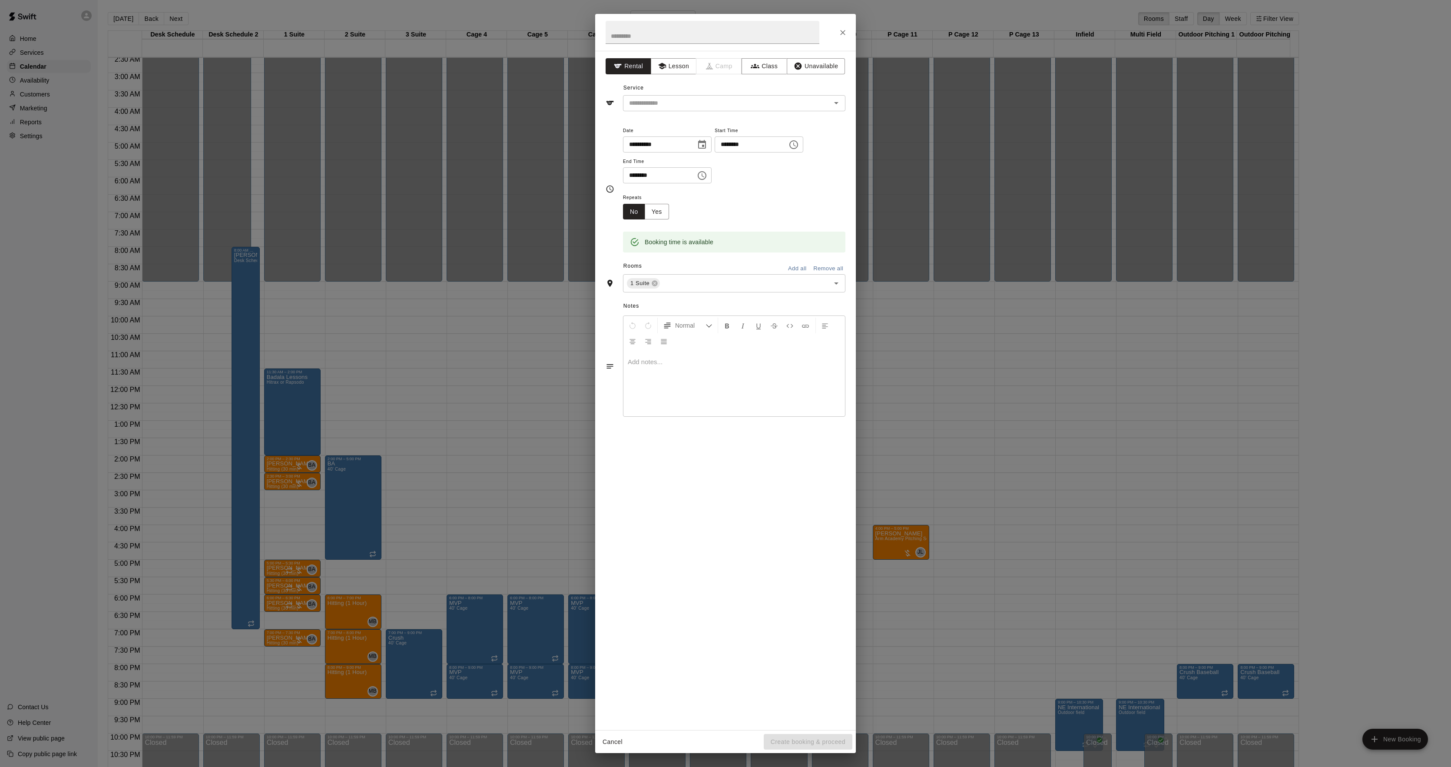
click at [666, 76] on div "**********" at bounding box center [725, 390] width 261 height 679
click at [668, 67] on button "Lesson" at bounding box center [674, 66] width 46 height 16
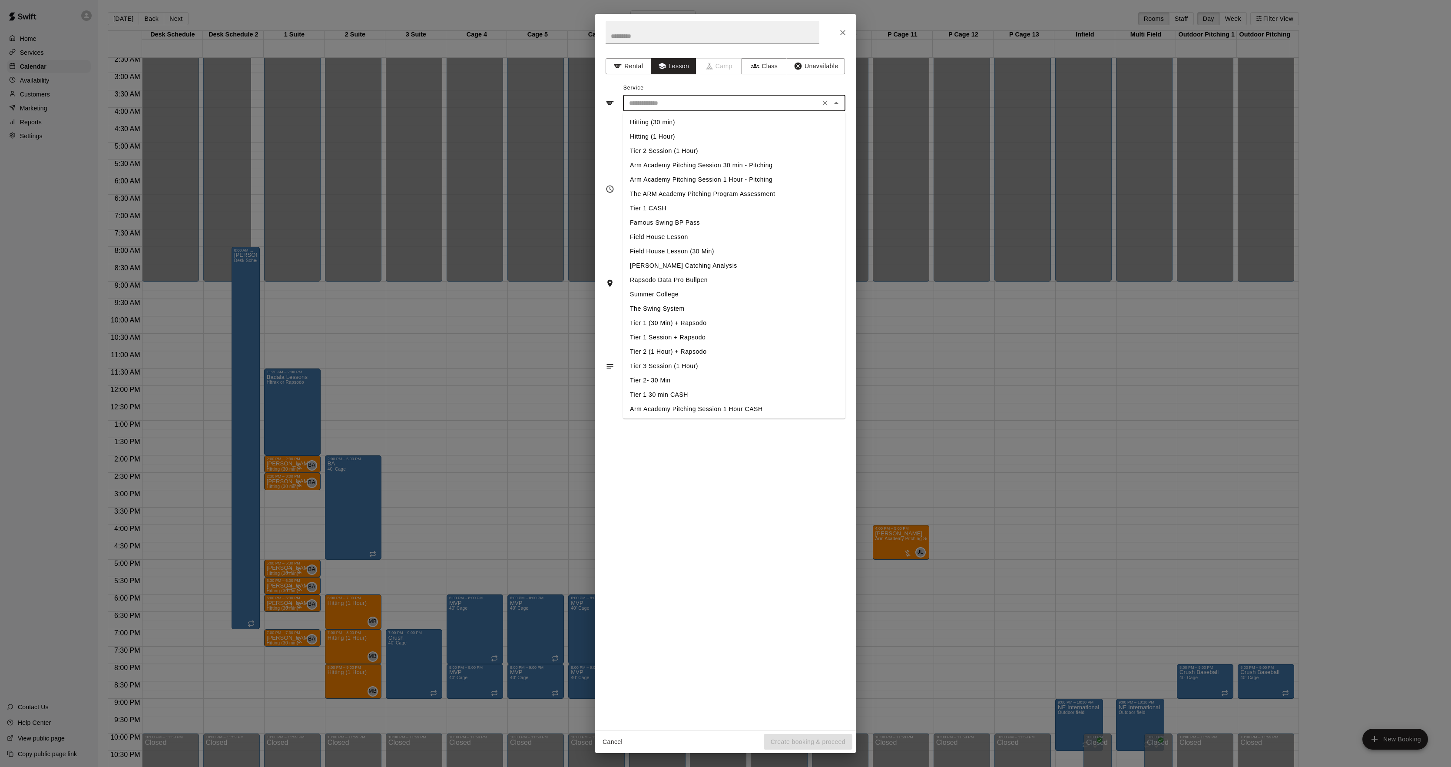
click at [659, 102] on input "text" at bounding box center [722, 103] width 192 height 11
click at [649, 121] on li "Hitting (30 min)" at bounding box center [734, 122] width 222 height 14
type input "**********"
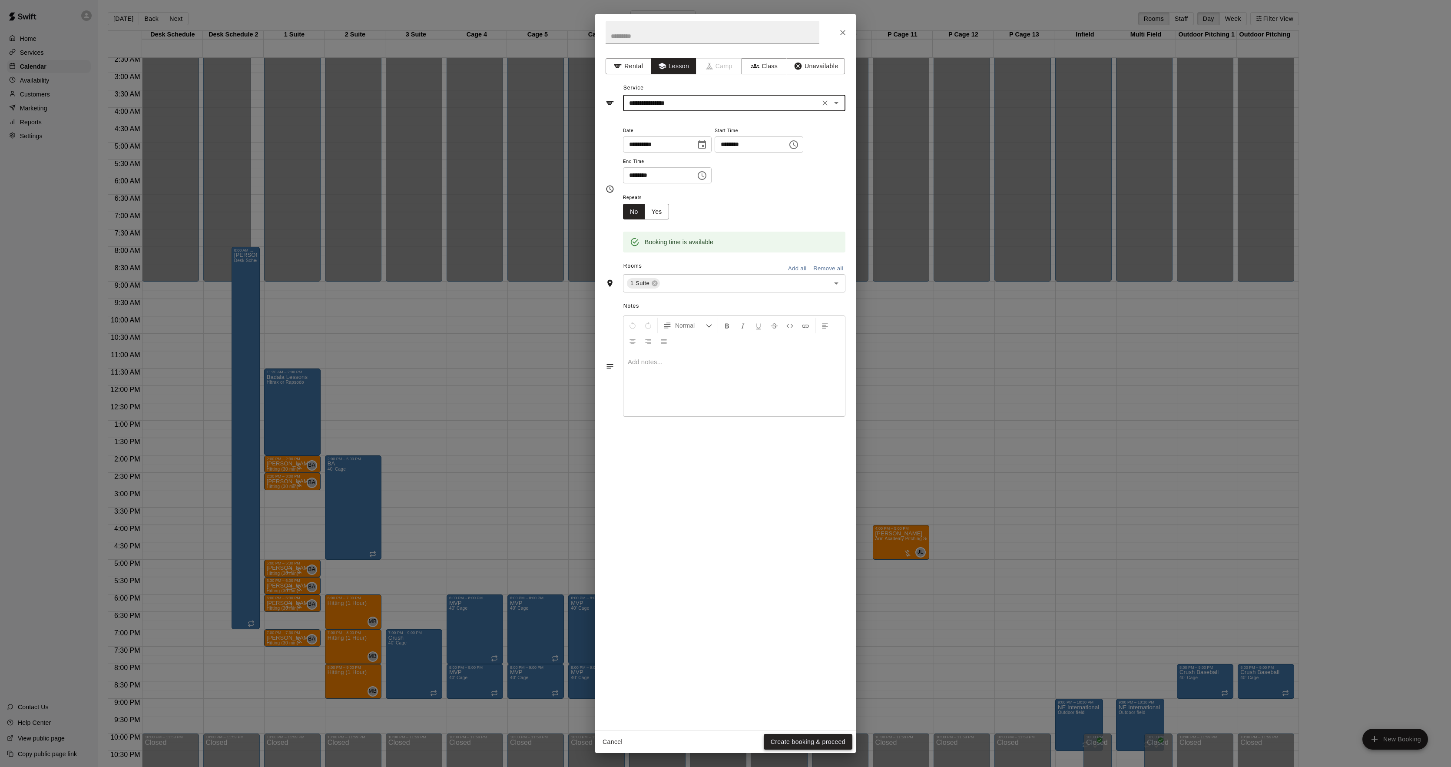
click at [795, 742] on button "Create booking & proceed" at bounding box center [808, 742] width 89 height 16
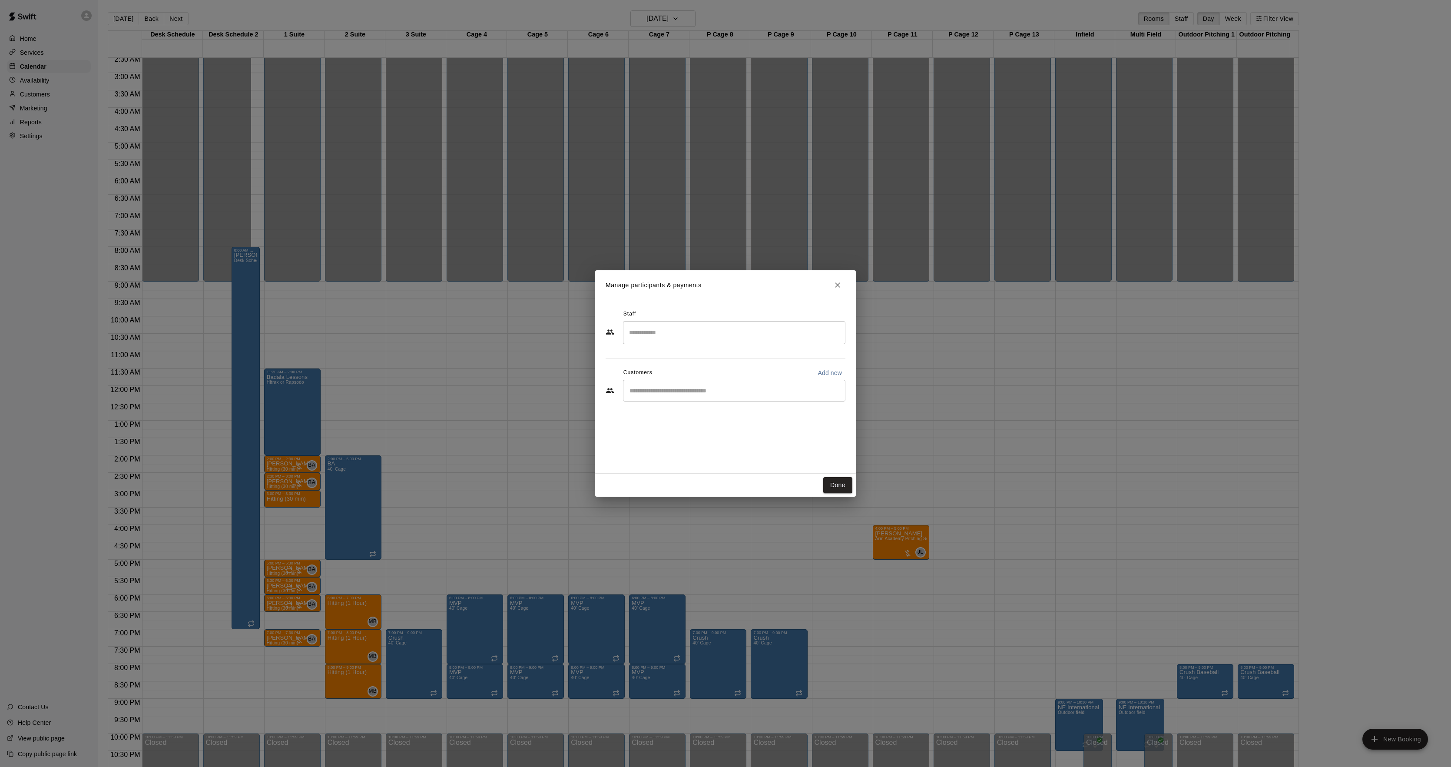
click at [680, 329] on input "Search staff" at bounding box center [734, 332] width 215 height 15
click at [673, 355] on p "[PERSON_NAME]" at bounding box center [671, 358] width 53 height 9
click at [663, 398] on div "​" at bounding box center [734, 391] width 222 height 22
type input "*****"
type input "*"
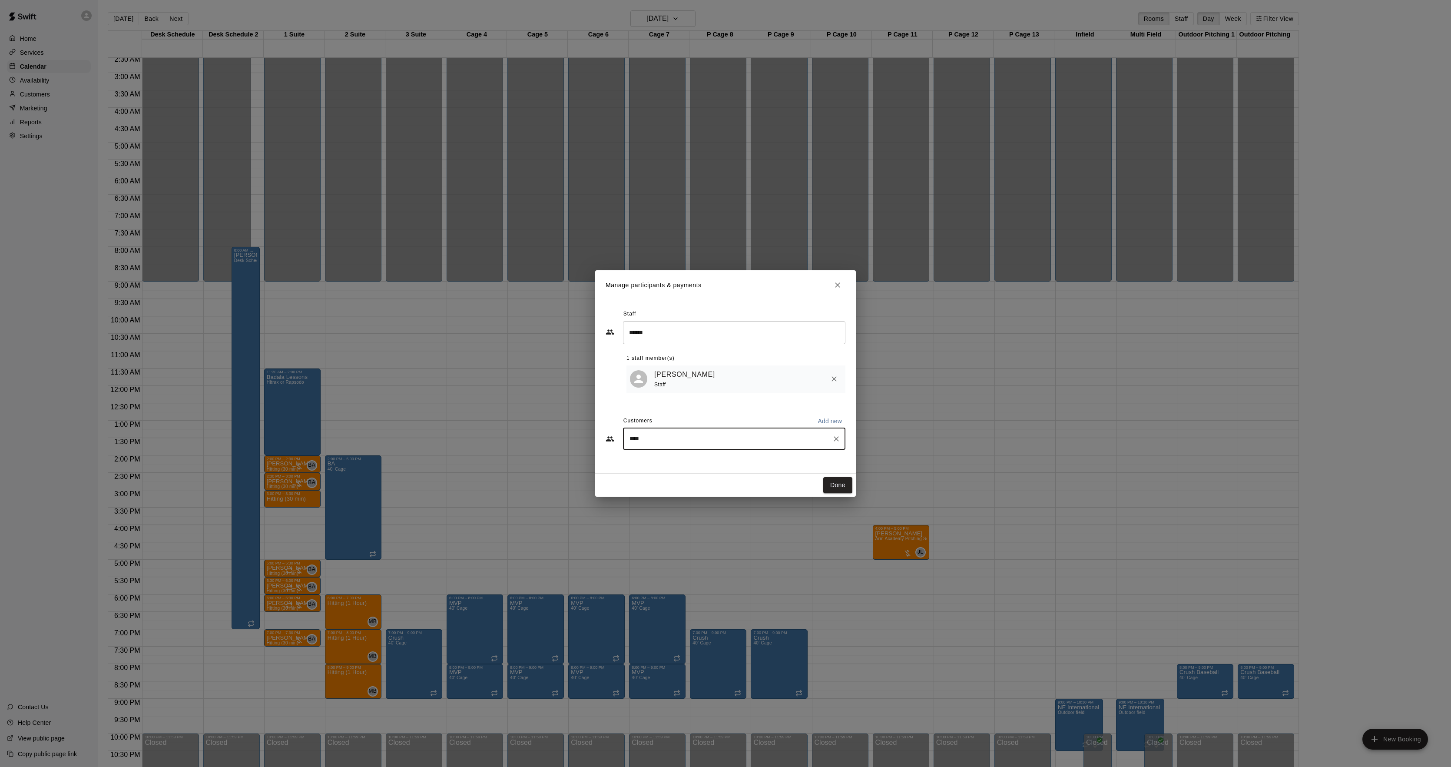
type input "*****"
click at [647, 463] on div "[PERSON_NAME] Lordi [EMAIL_ADDRESS][PERSON_NAME][DOMAIN_NAME]" at bounding box center [734, 465] width 222 height 28
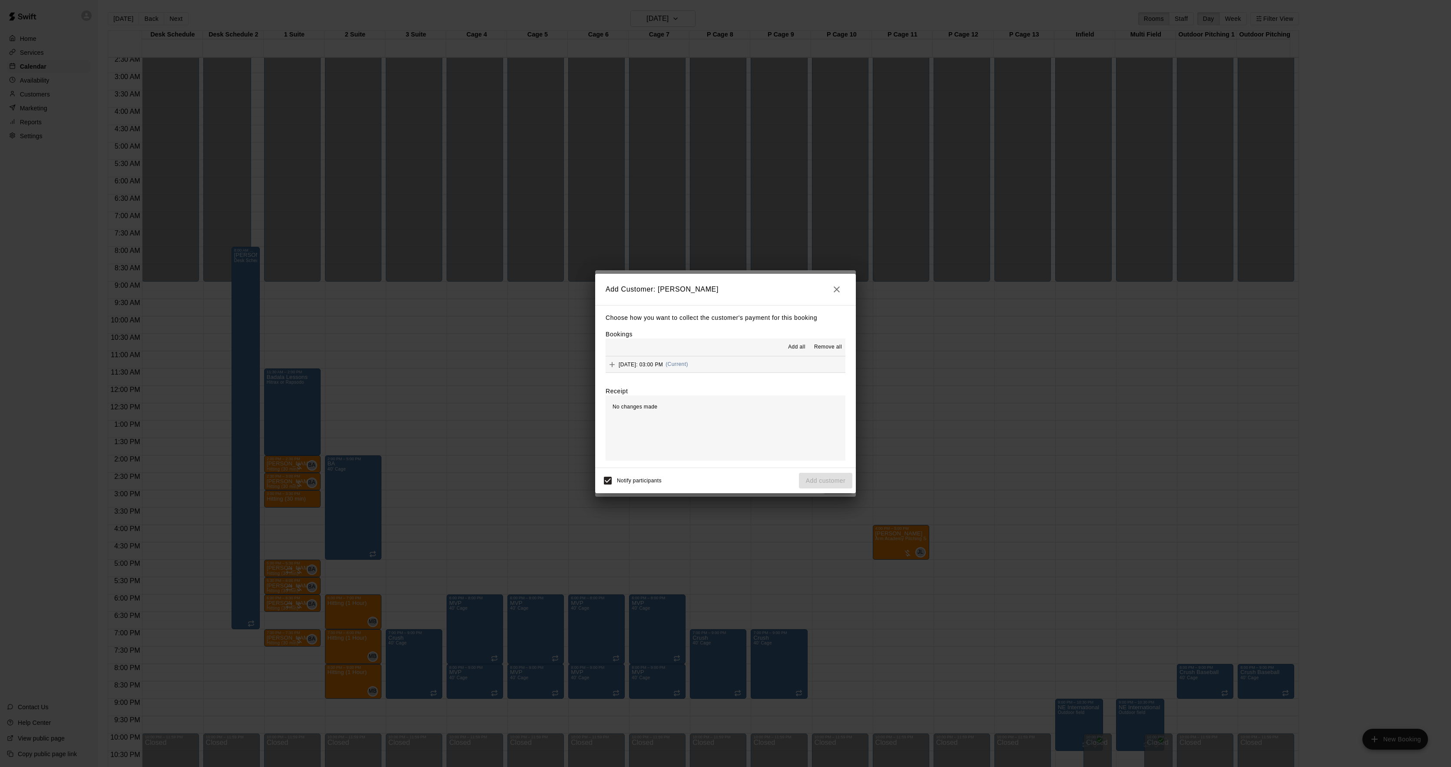
click at [663, 367] on span "[DATE]: 03:00 PM" at bounding box center [641, 364] width 44 height 6
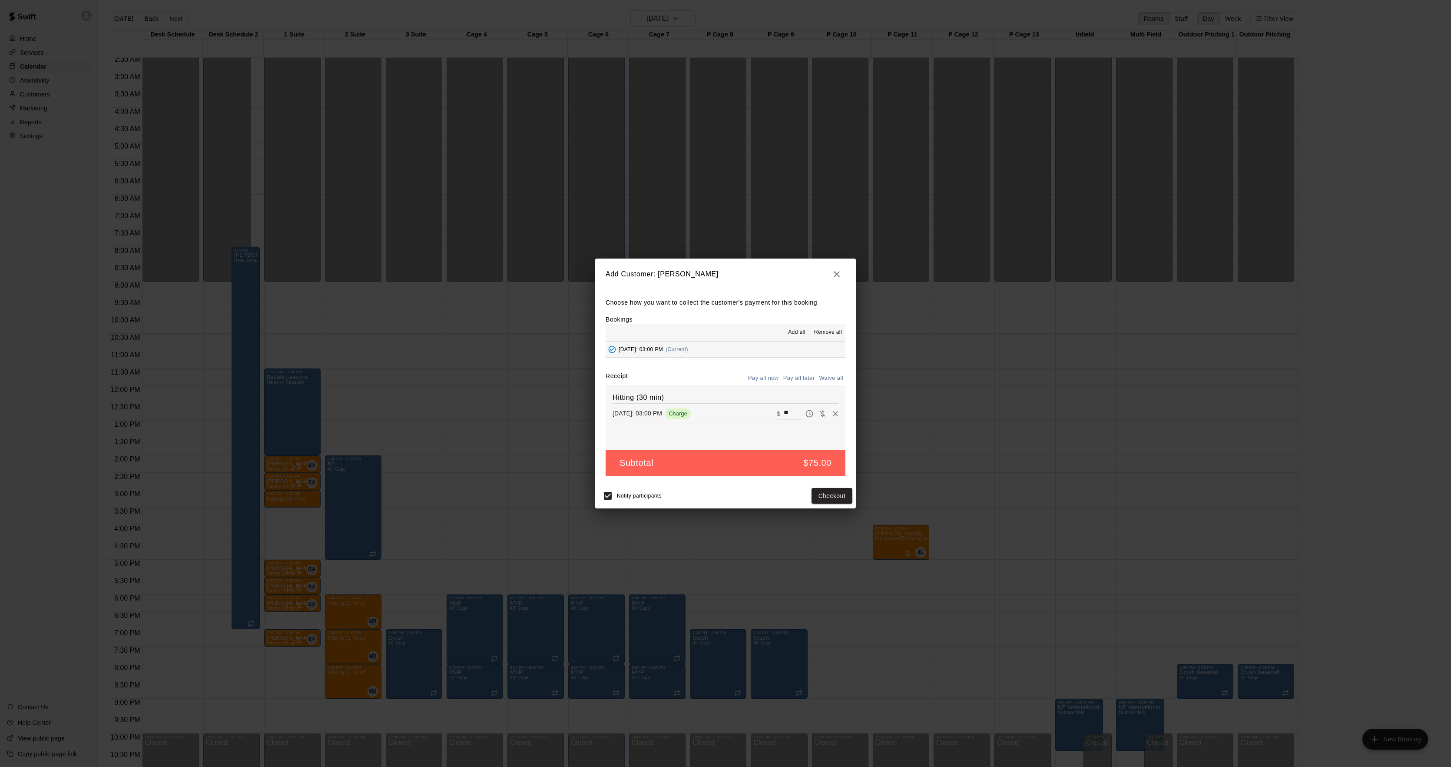
click at [805, 373] on button "Pay all later" at bounding box center [799, 377] width 36 height 13
click at [810, 491] on button "Add customer" at bounding box center [825, 496] width 53 height 16
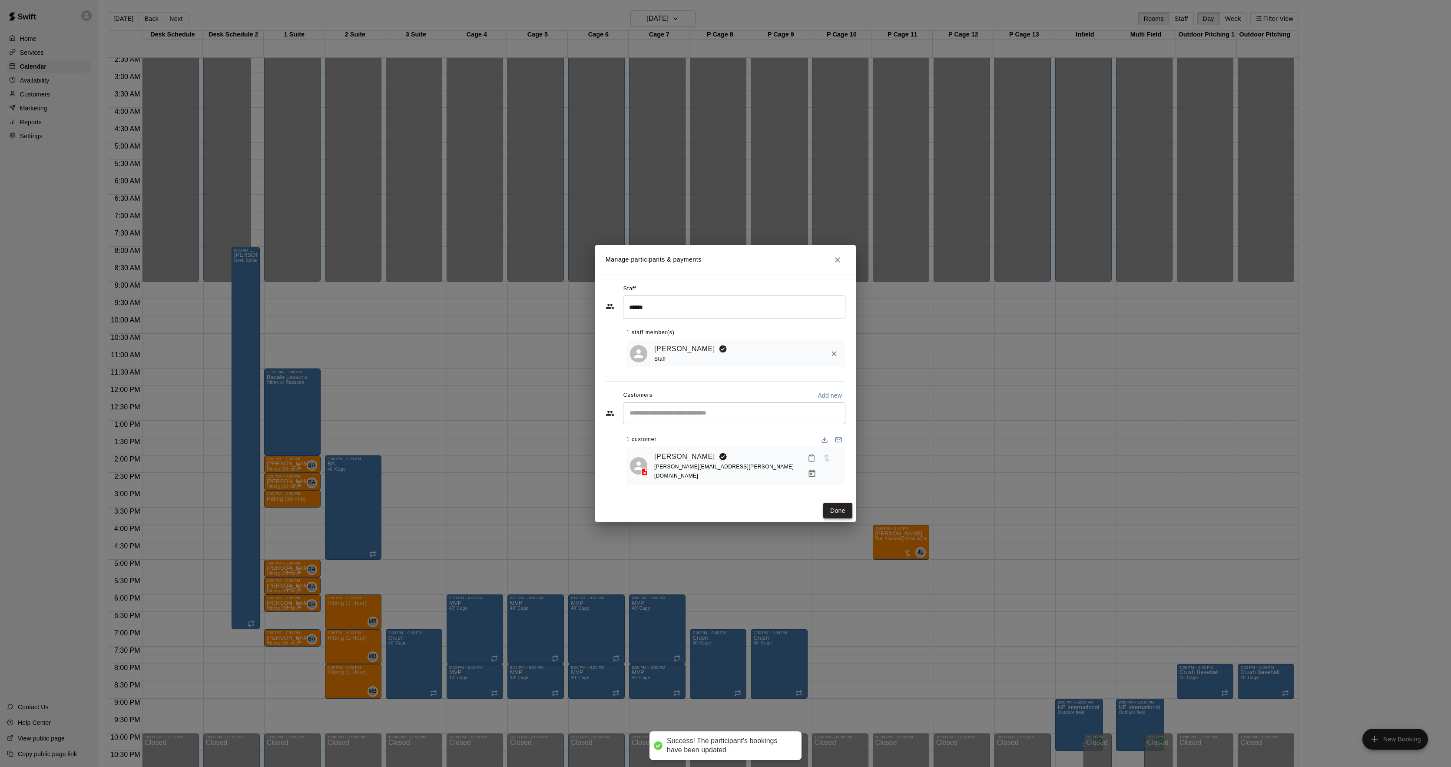
click at [835, 509] on button "Done" at bounding box center [837, 511] width 29 height 16
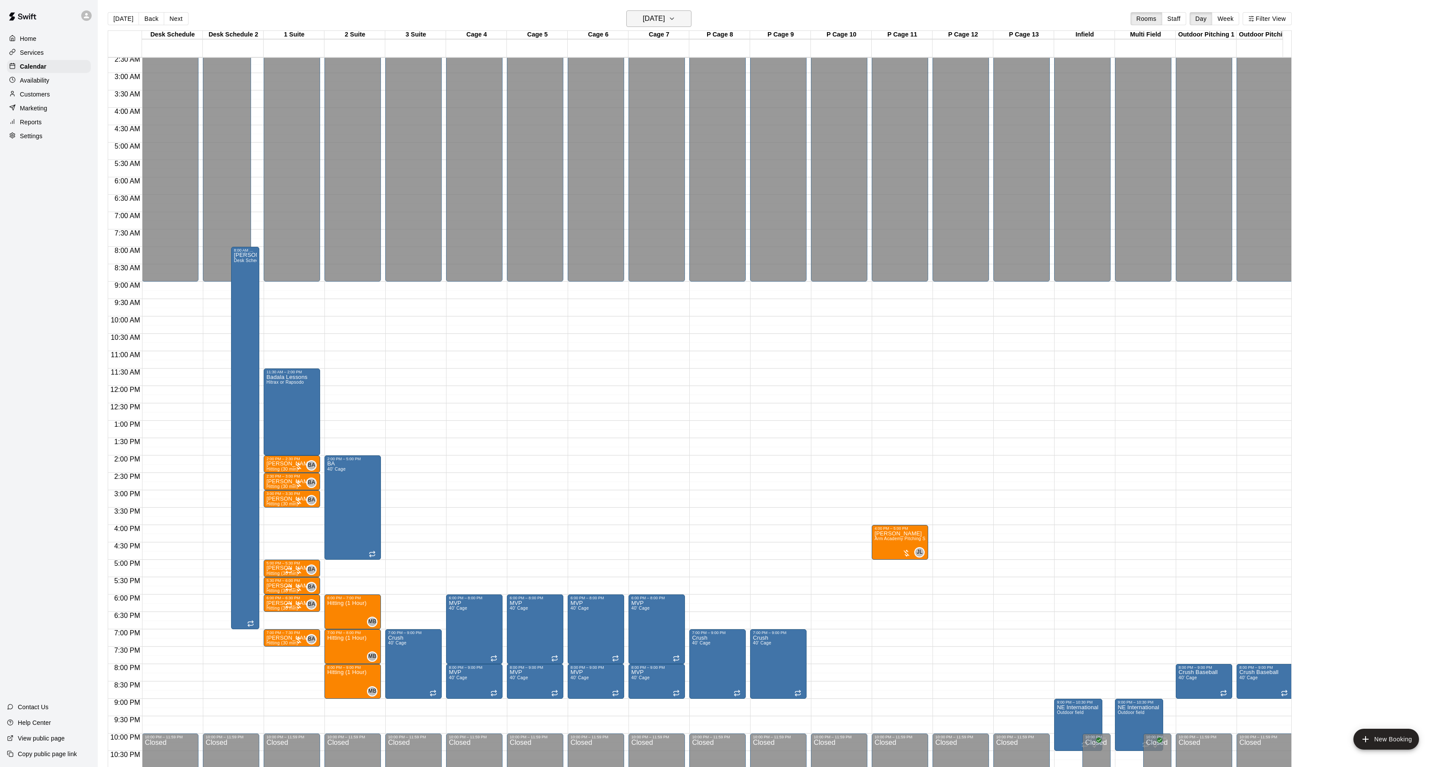
click at [643, 17] on h6 "[DATE]" at bounding box center [654, 19] width 22 height 12
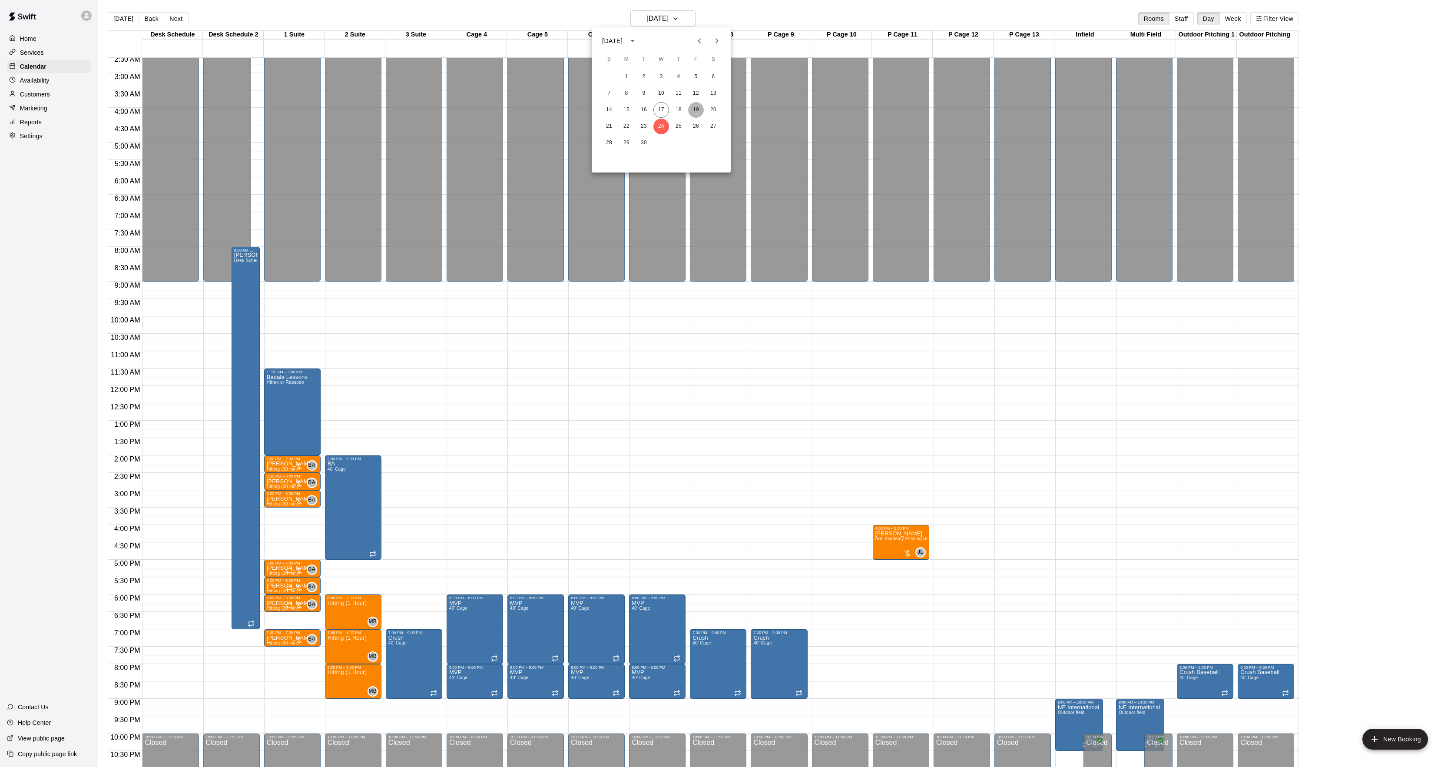
click at [692, 106] on button "19" at bounding box center [696, 110] width 16 height 16
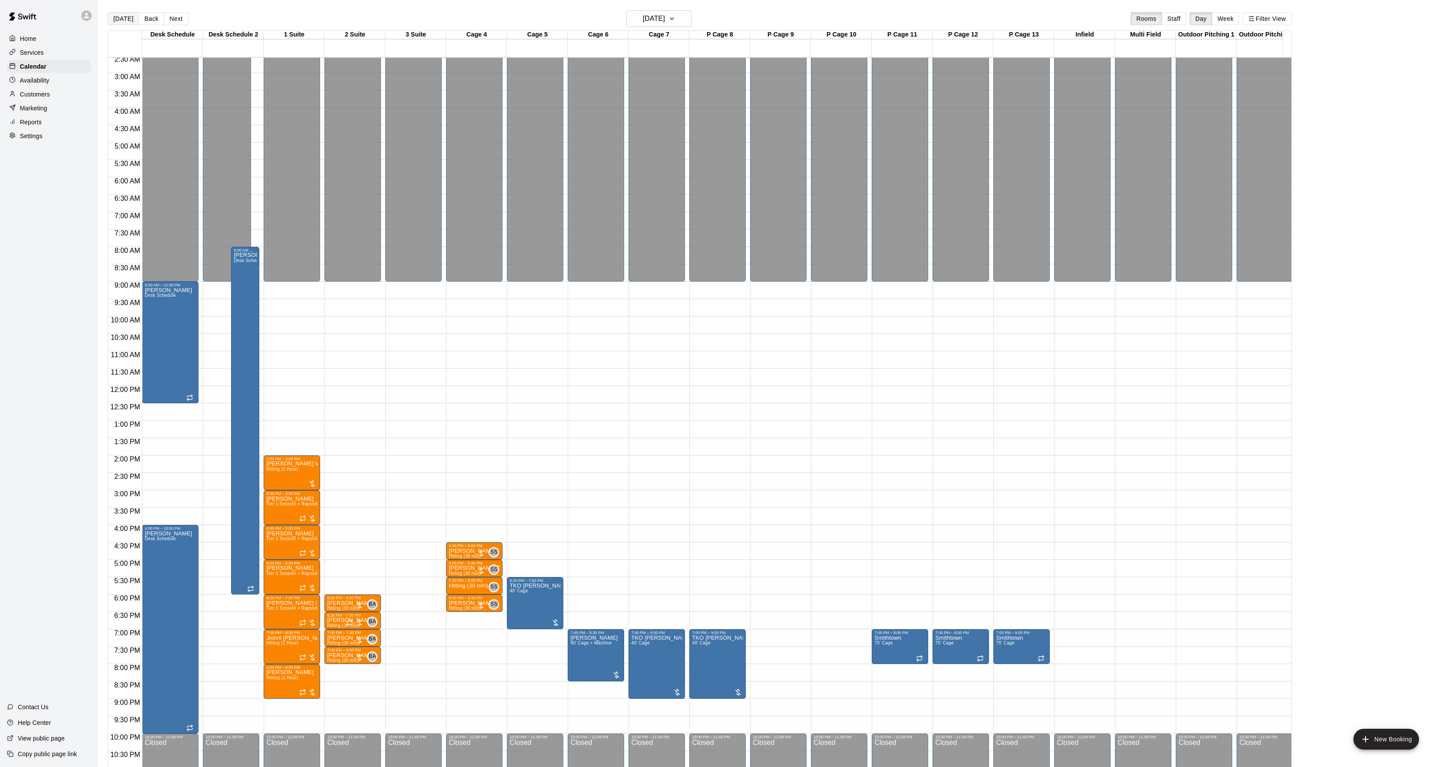
click at [119, 17] on button "[DATE]" at bounding box center [123, 18] width 31 height 13
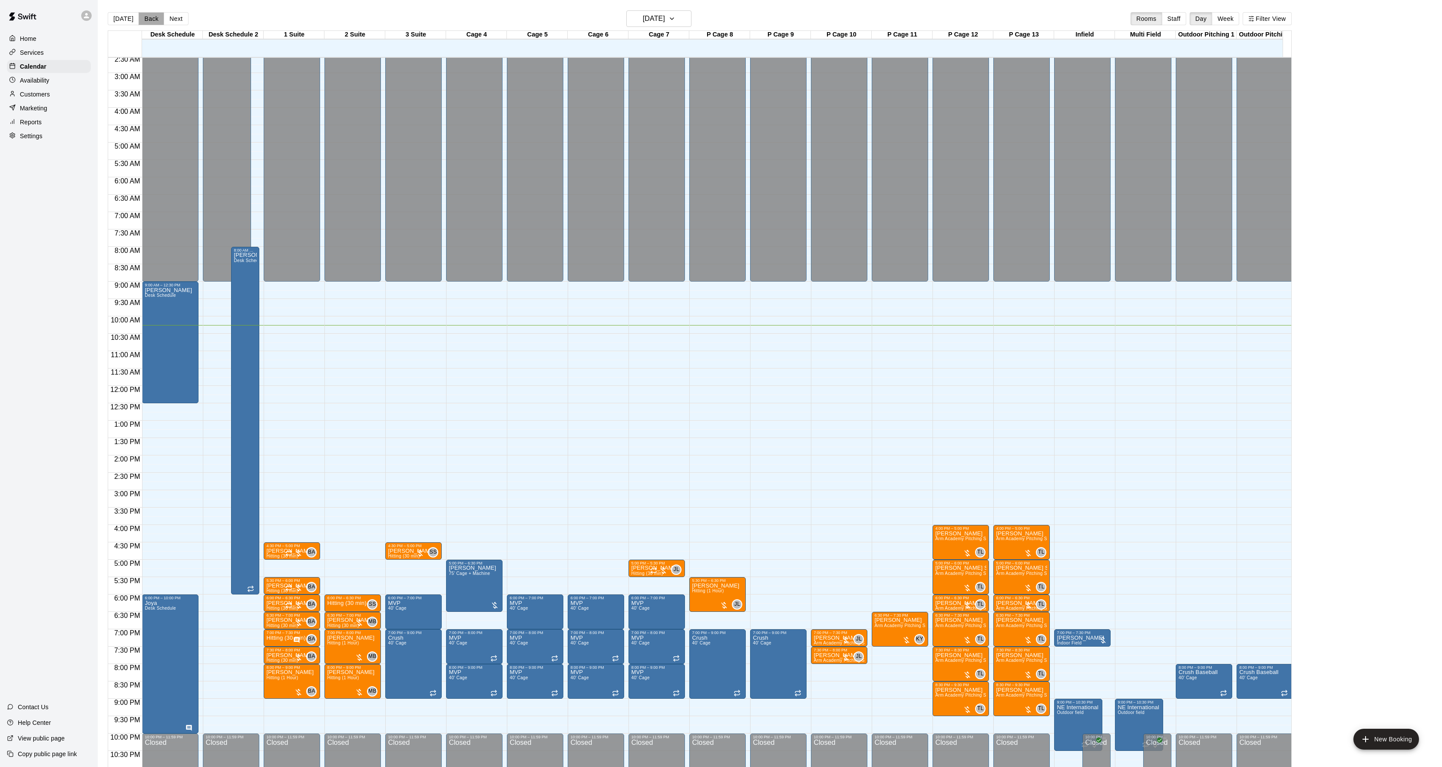
click at [139, 20] on button "Back" at bounding box center [152, 18] width 26 height 13
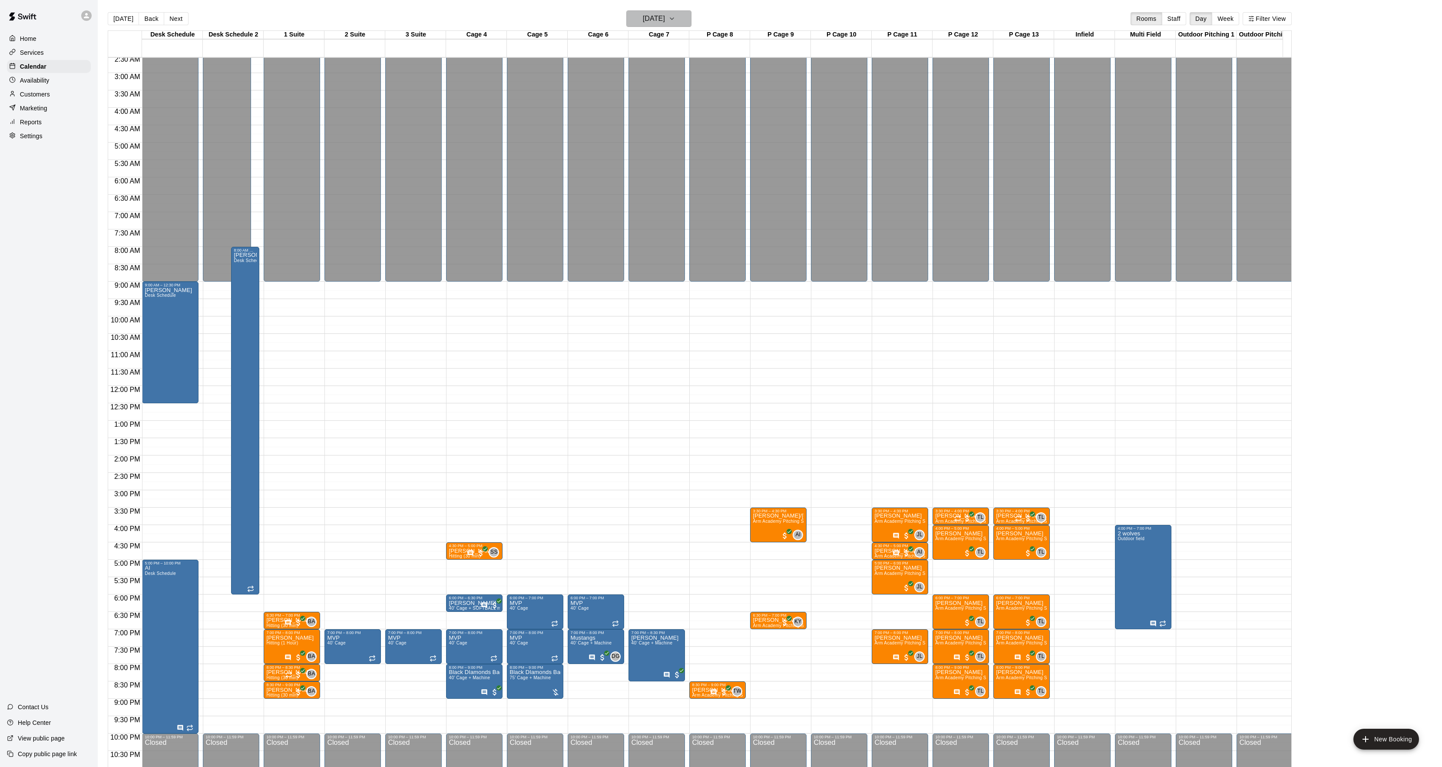
click at [665, 18] on h6 "[DATE]" at bounding box center [654, 19] width 22 height 12
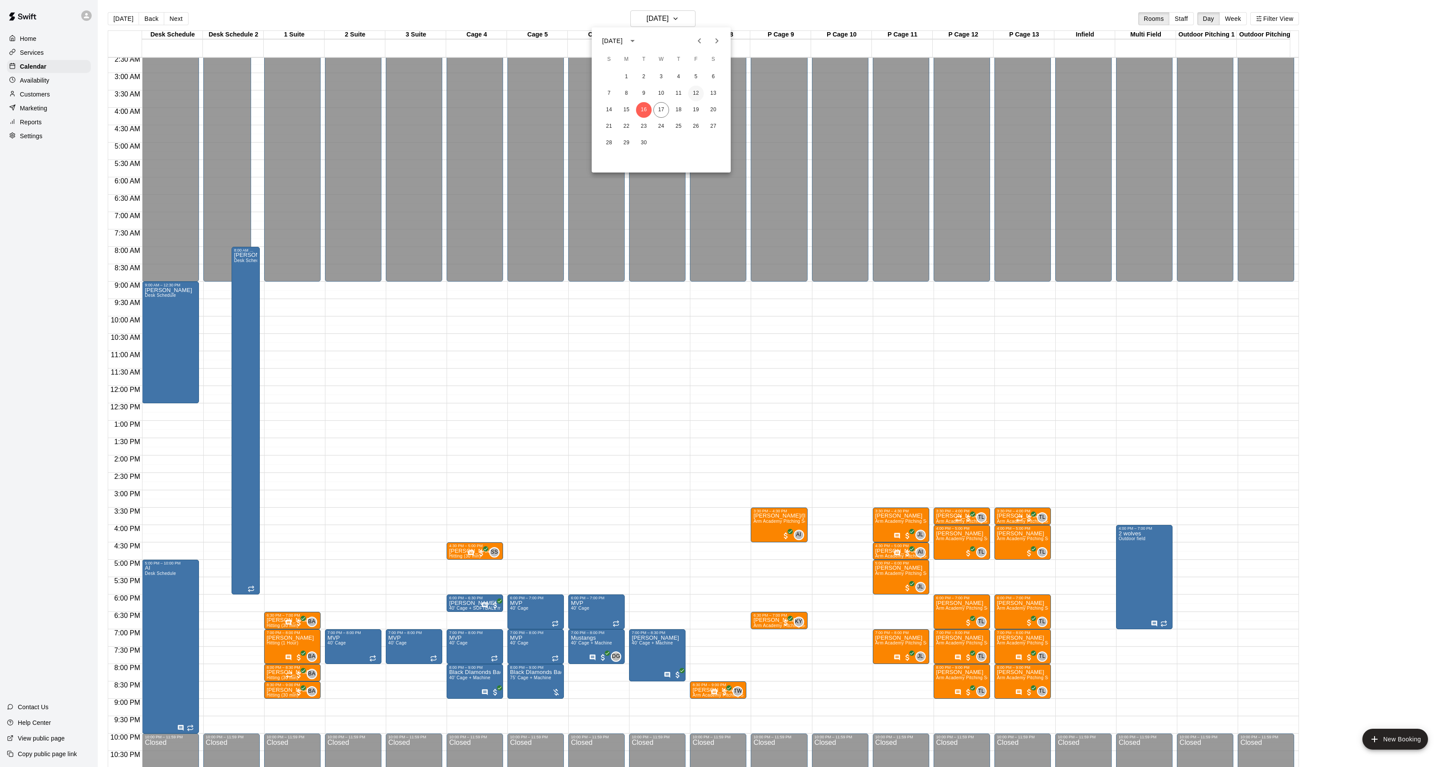
click at [699, 95] on button "12" at bounding box center [696, 94] width 16 height 16
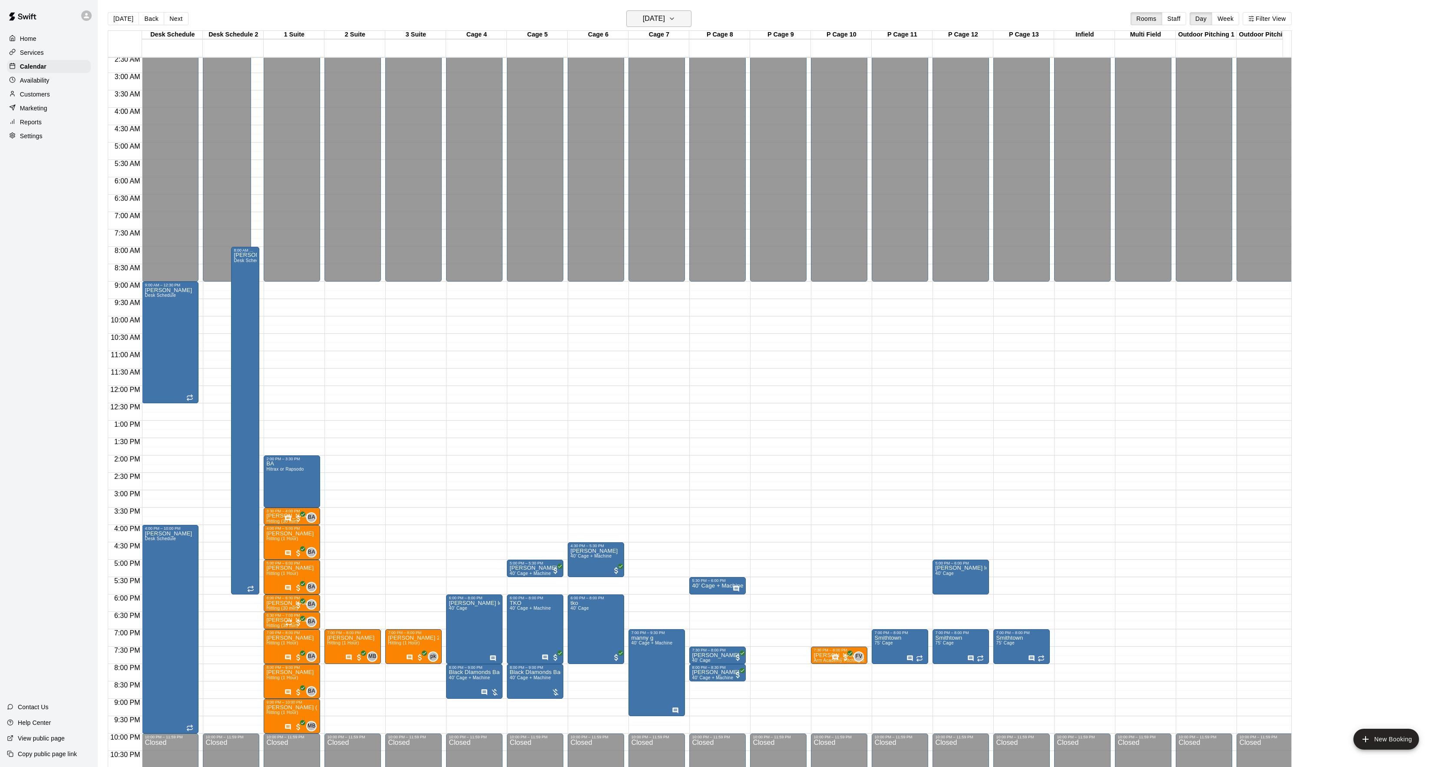
click at [664, 26] on div "[DATE] Back [DATE][DATE] Rooms Staff Day Week Filter View" at bounding box center [700, 20] width 1184 height 20
click at [663, 22] on h6 "[DATE]" at bounding box center [654, 19] width 22 height 12
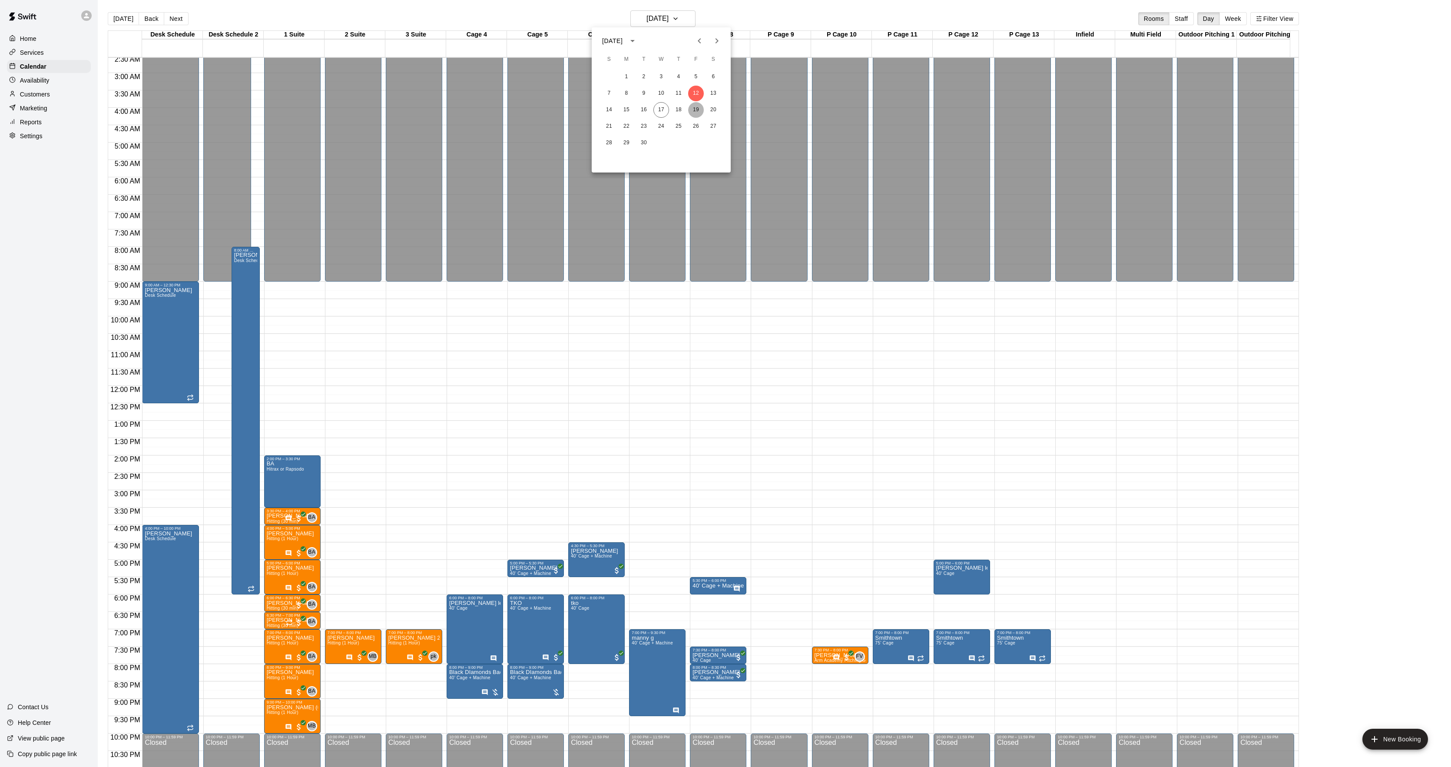
click at [690, 103] on button "19" at bounding box center [696, 110] width 16 height 16
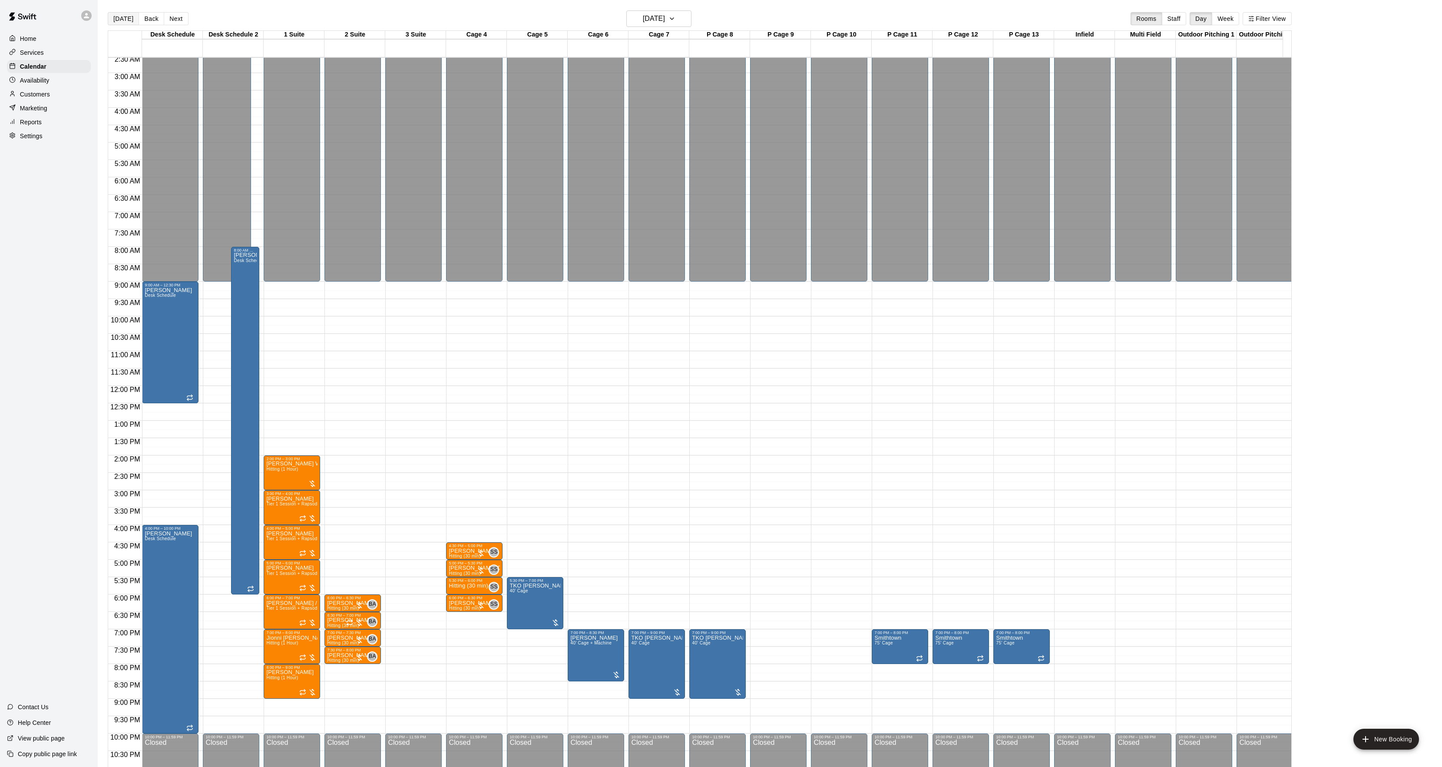
click at [108, 18] on button "[DATE]" at bounding box center [123, 18] width 31 height 13
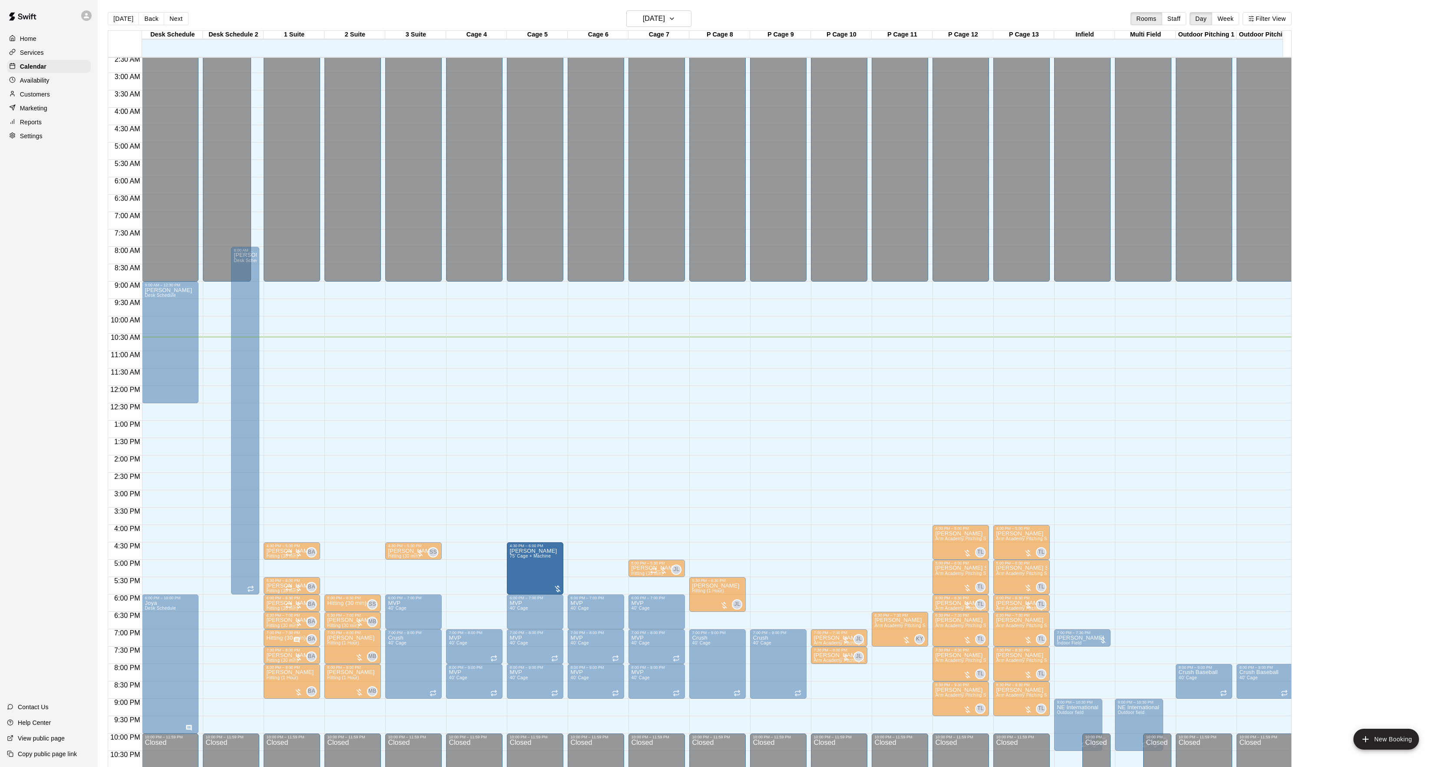
drag, startPoint x: 471, startPoint y: 586, endPoint x: 533, endPoint y: 570, distance: 63.2
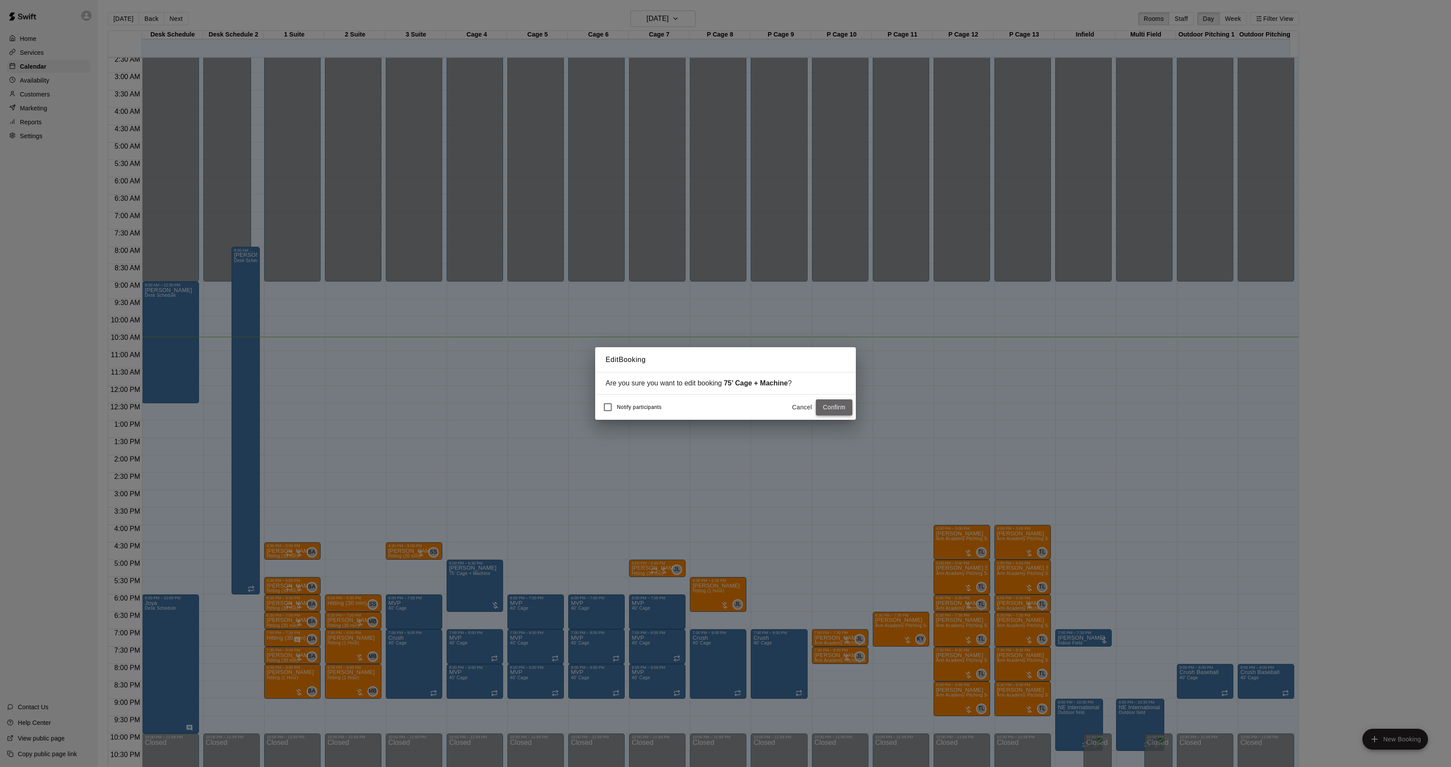
click at [831, 413] on button "Confirm" at bounding box center [834, 407] width 36 height 16
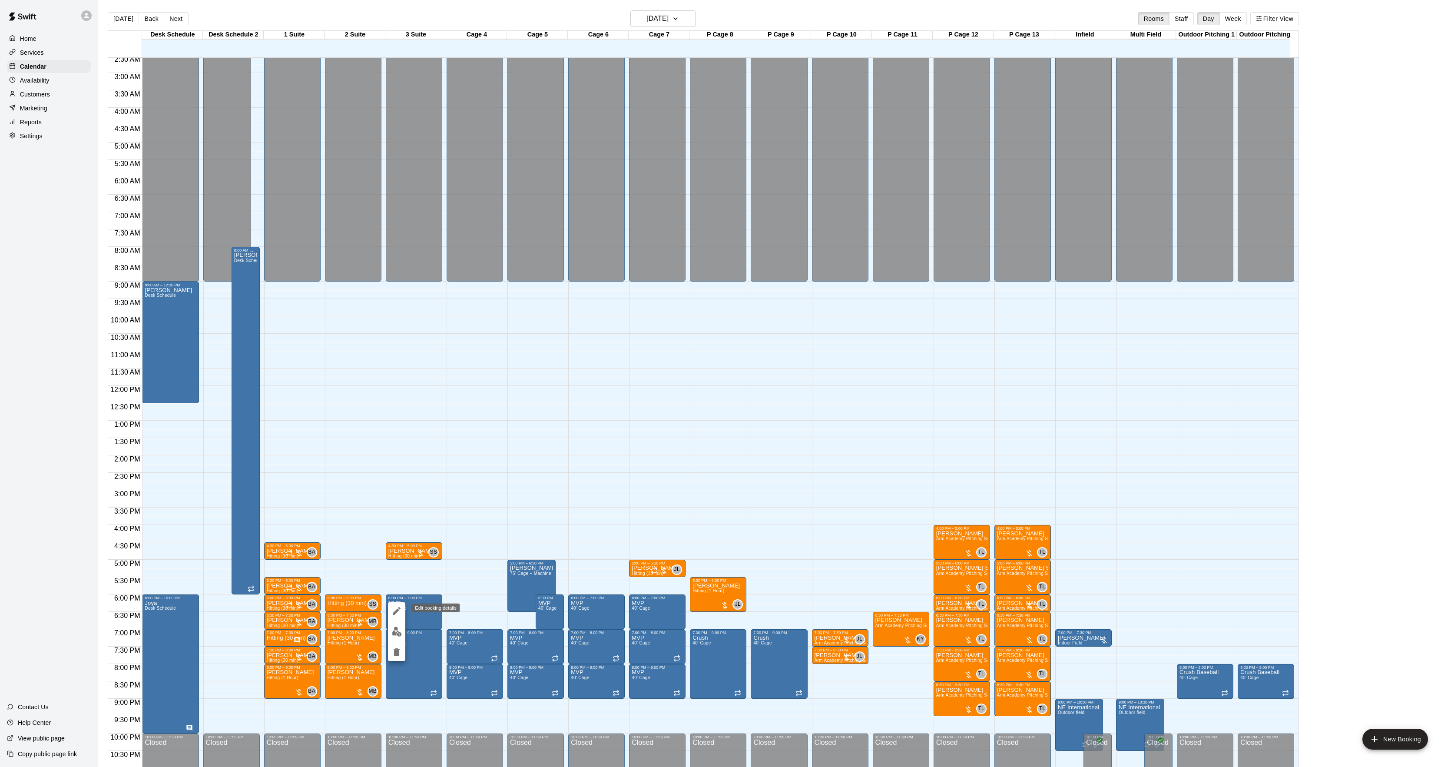
click at [398, 612] on icon "edit" at bounding box center [396, 611] width 10 height 10
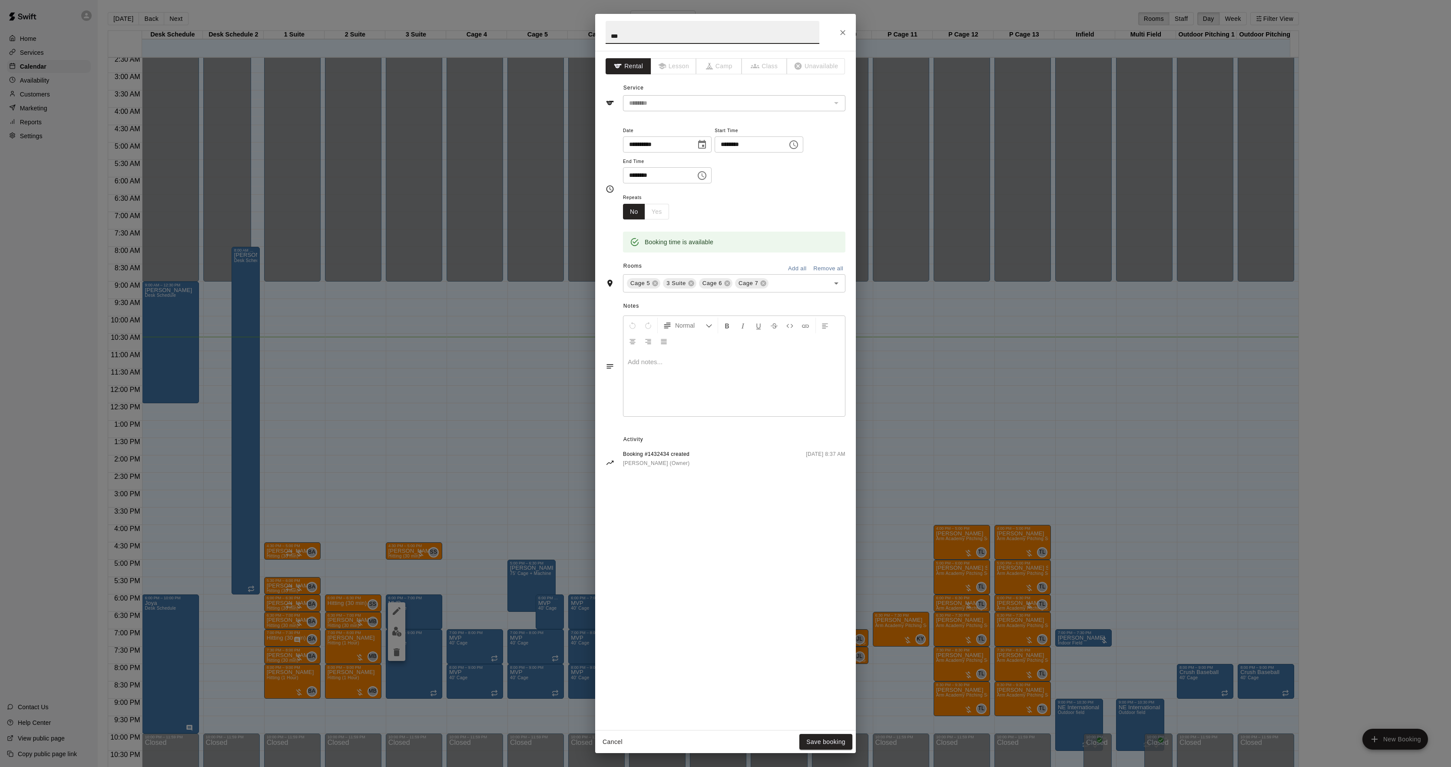
click at [467, 589] on div "**********" at bounding box center [725, 383] width 1451 height 767
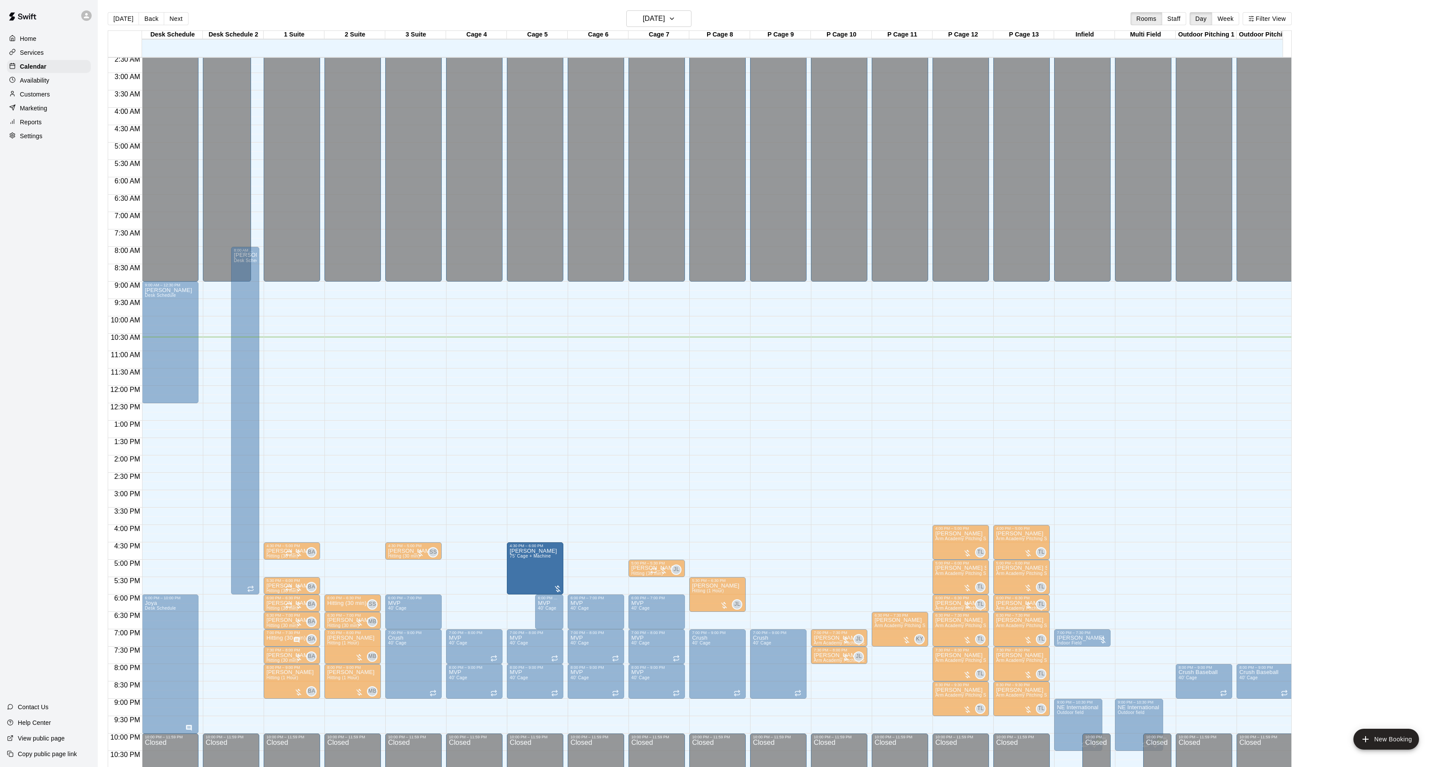
drag, startPoint x: 534, startPoint y: 580, endPoint x: 540, endPoint y: 567, distance: 15.2
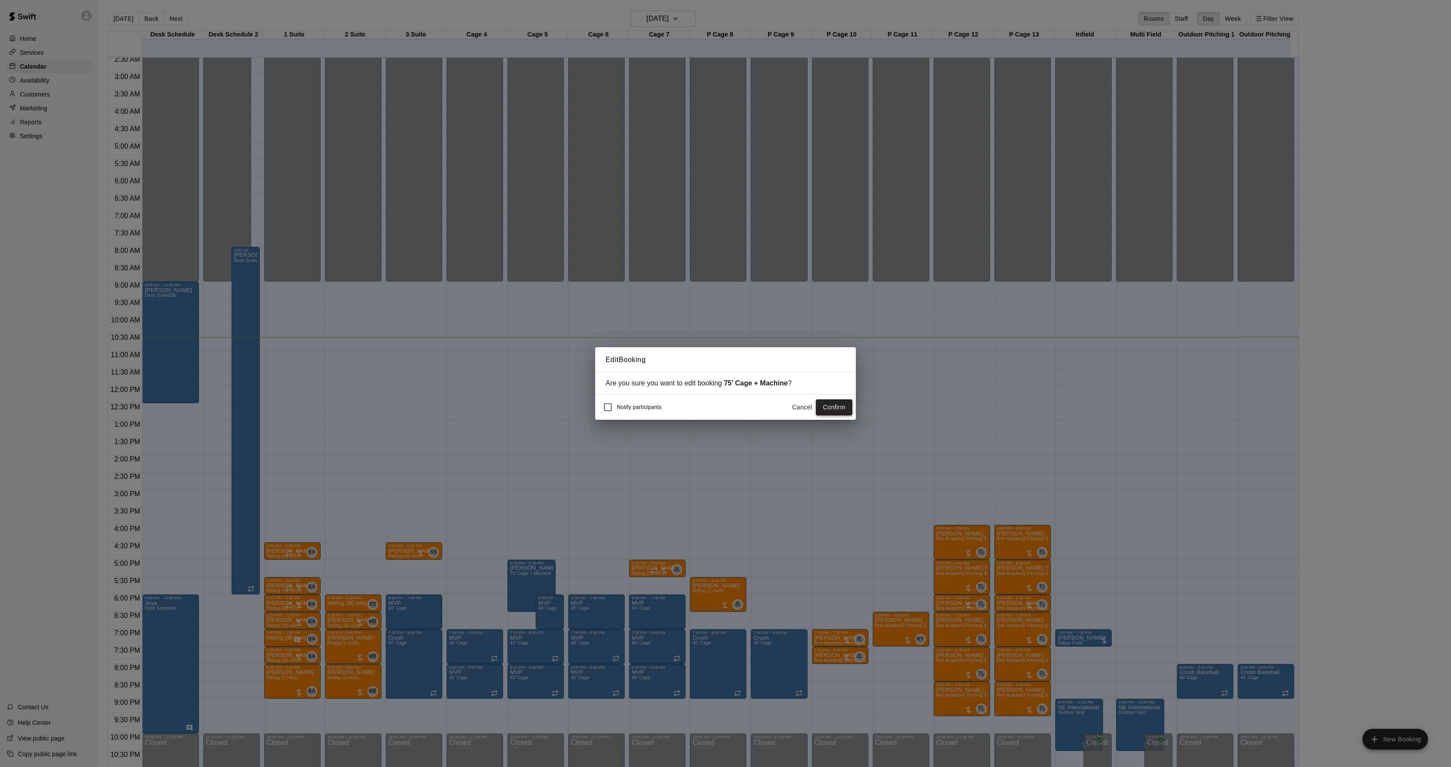
click at [819, 406] on button "Confirm" at bounding box center [834, 407] width 36 height 16
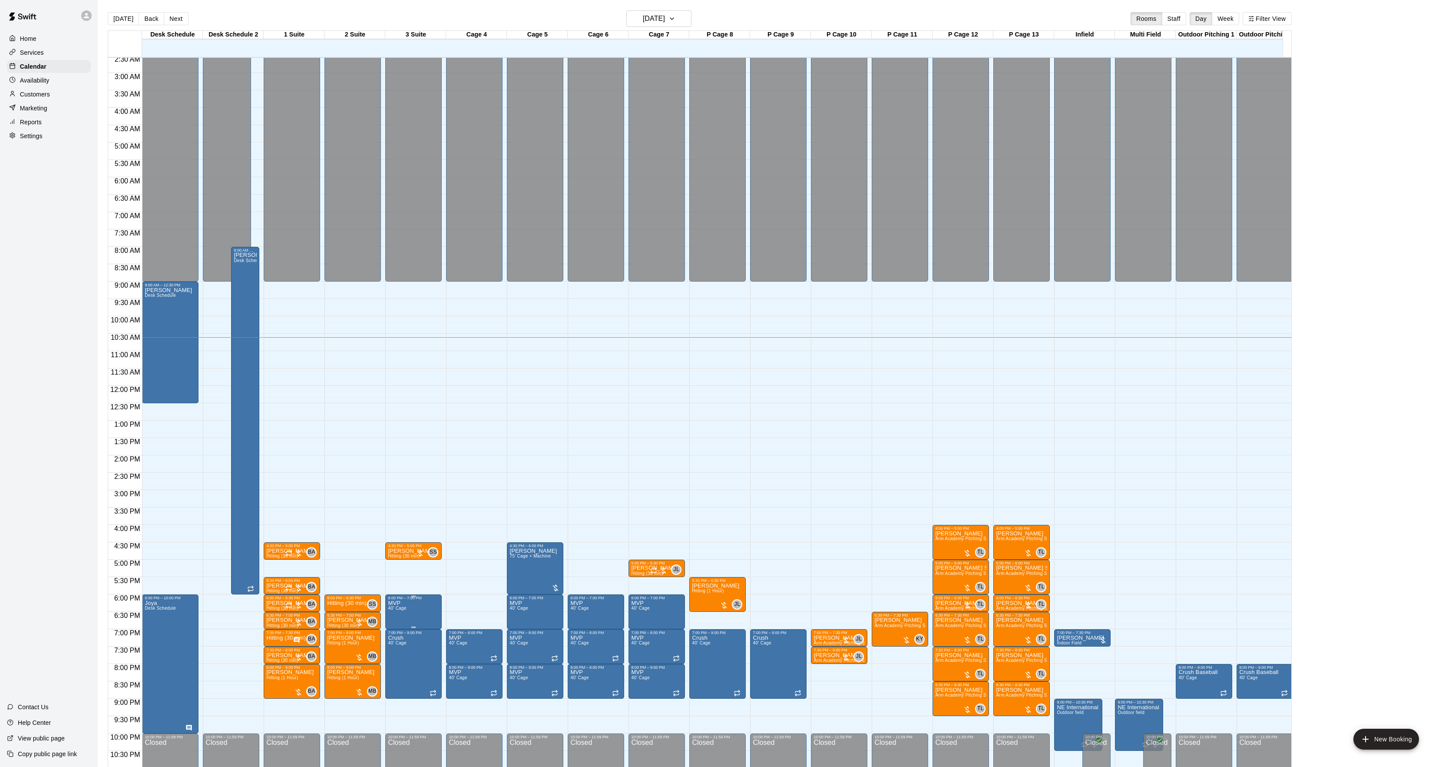
click at [403, 600] on div "6:00 PM – 7:00 PM" at bounding box center [413, 598] width 51 height 4
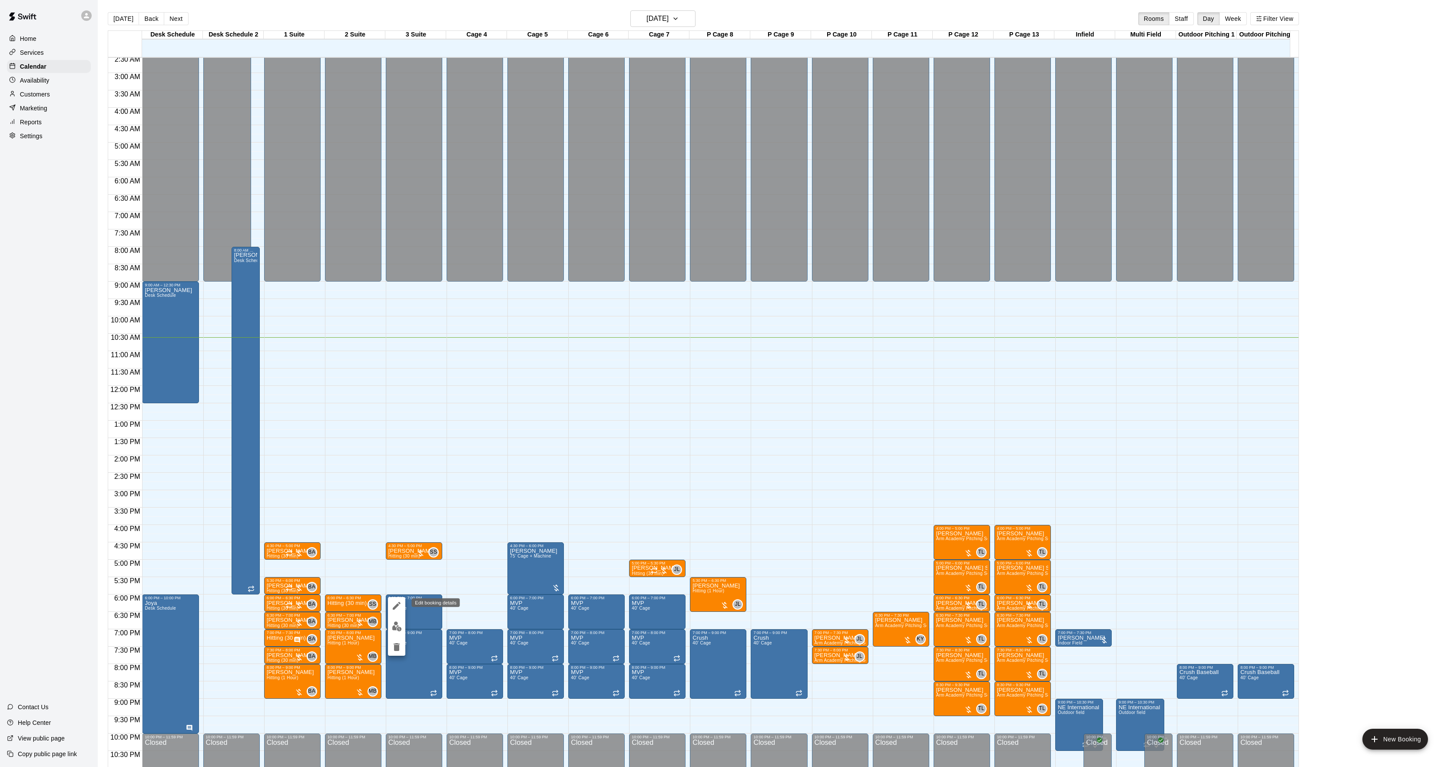
click at [397, 603] on icon "edit" at bounding box center [396, 605] width 10 height 10
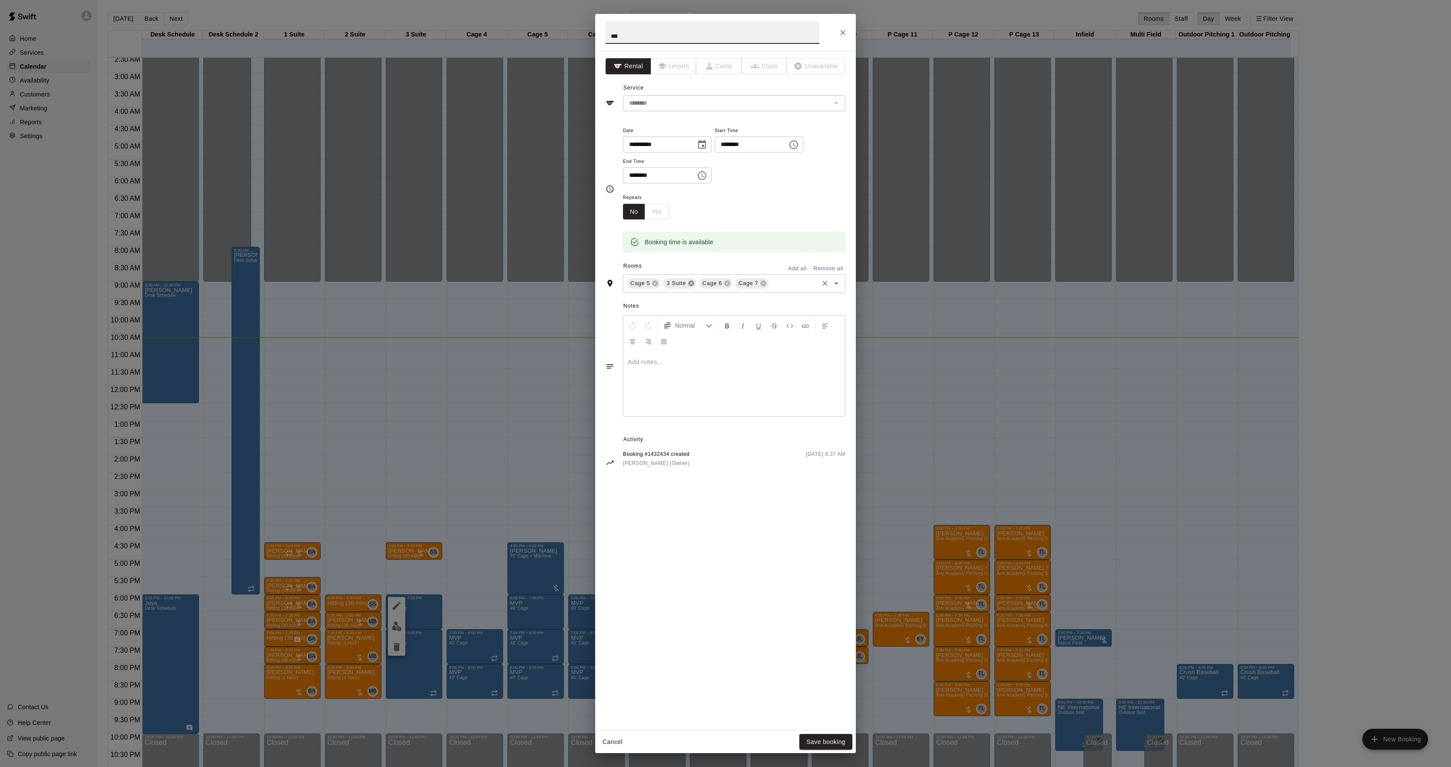
click at [688, 282] on icon at bounding box center [691, 283] width 7 height 7
drag, startPoint x: 741, startPoint y: 291, endPoint x: 737, endPoint y: 292, distance: 4.7
click at [740, 291] on div "Cage 5 Cage 6 Cage 7 ​" at bounding box center [734, 283] width 222 height 18
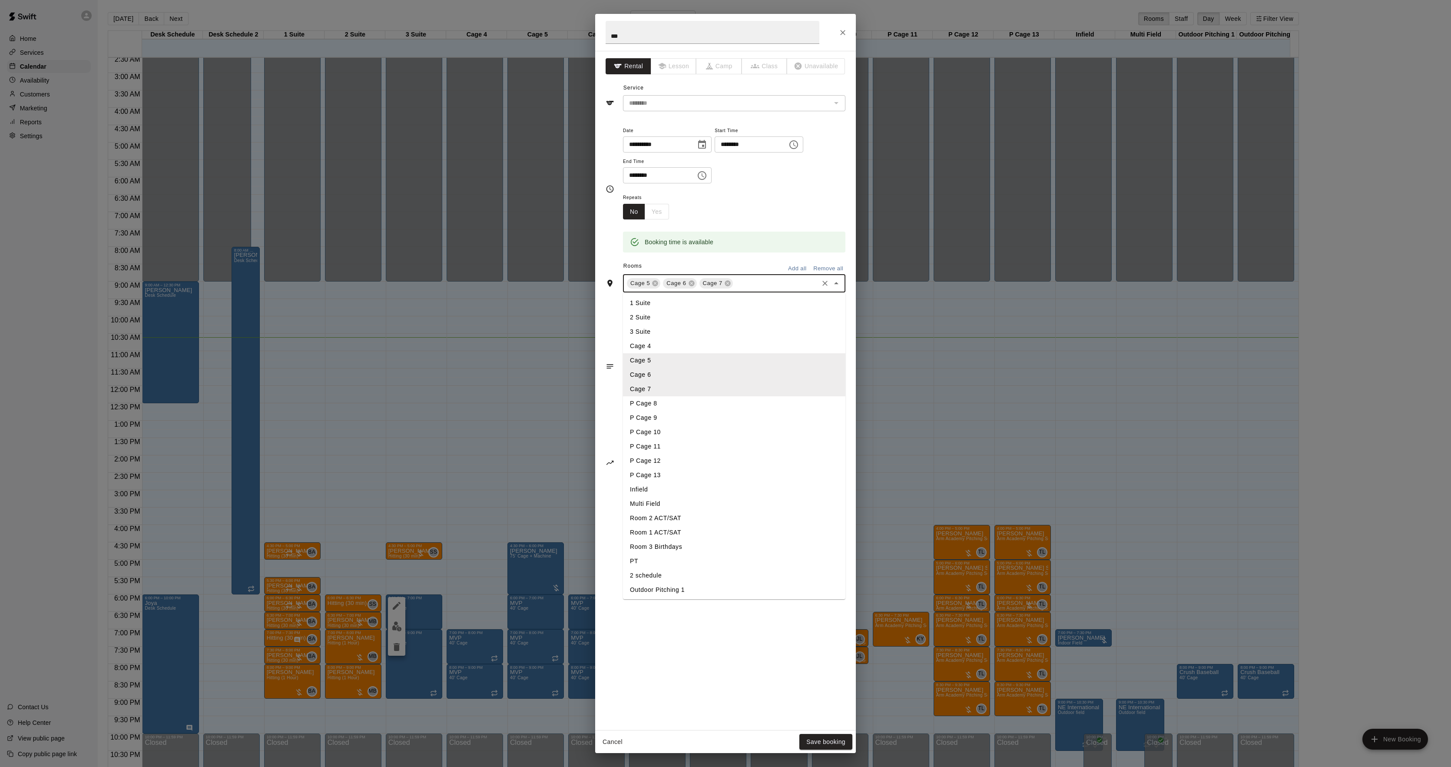
click at [654, 345] on li "Cage 4" at bounding box center [734, 346] width 222 height 14
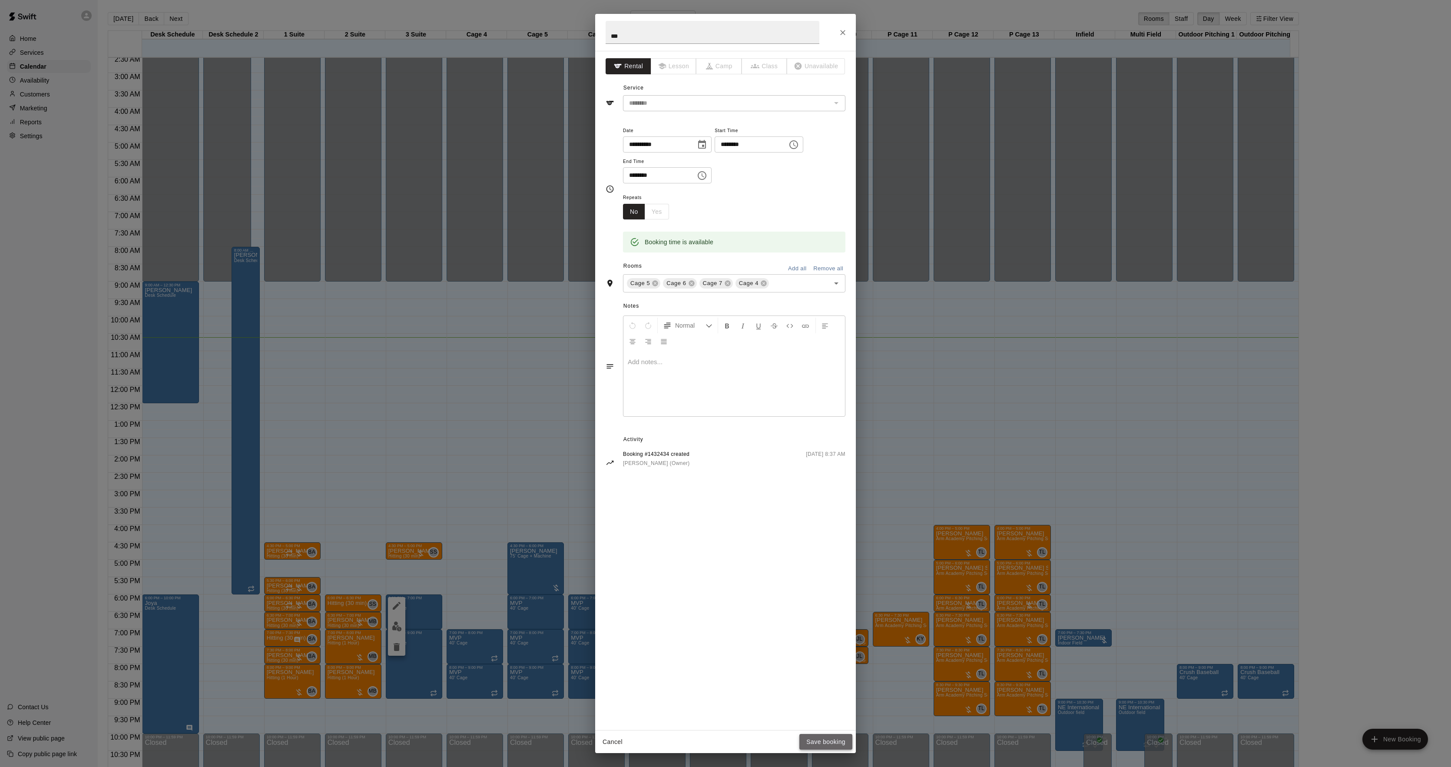
click at [819, 746] on button "Save booking" at bounding box center [825, 742] width 53 height 16
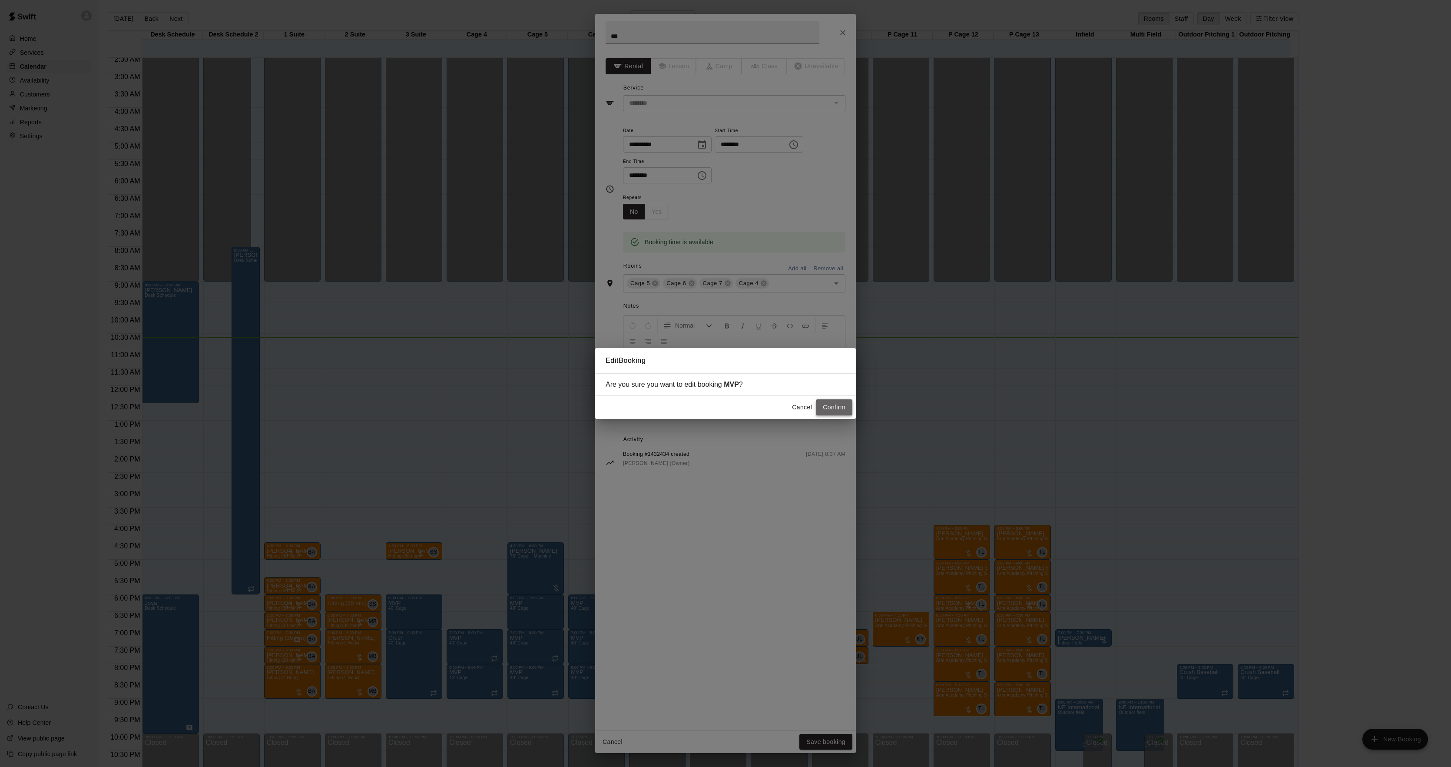
click at [831, 413] on button "Confirm" at bounding box center [834, 407] width 36 height 16
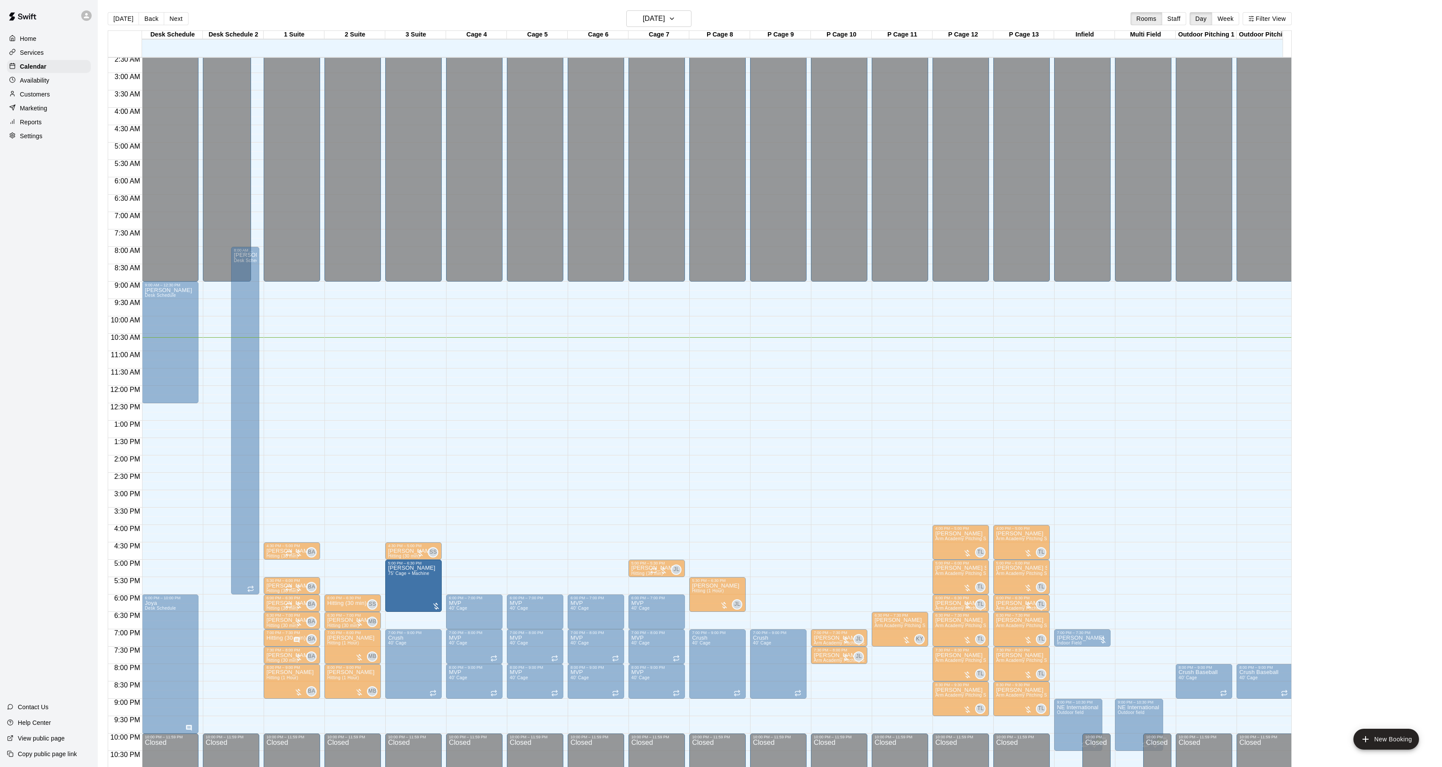
drag, startPoint x: 534, startPoint y: 560, endPoint x: 428, endPoint y: 583, distance: 108.4
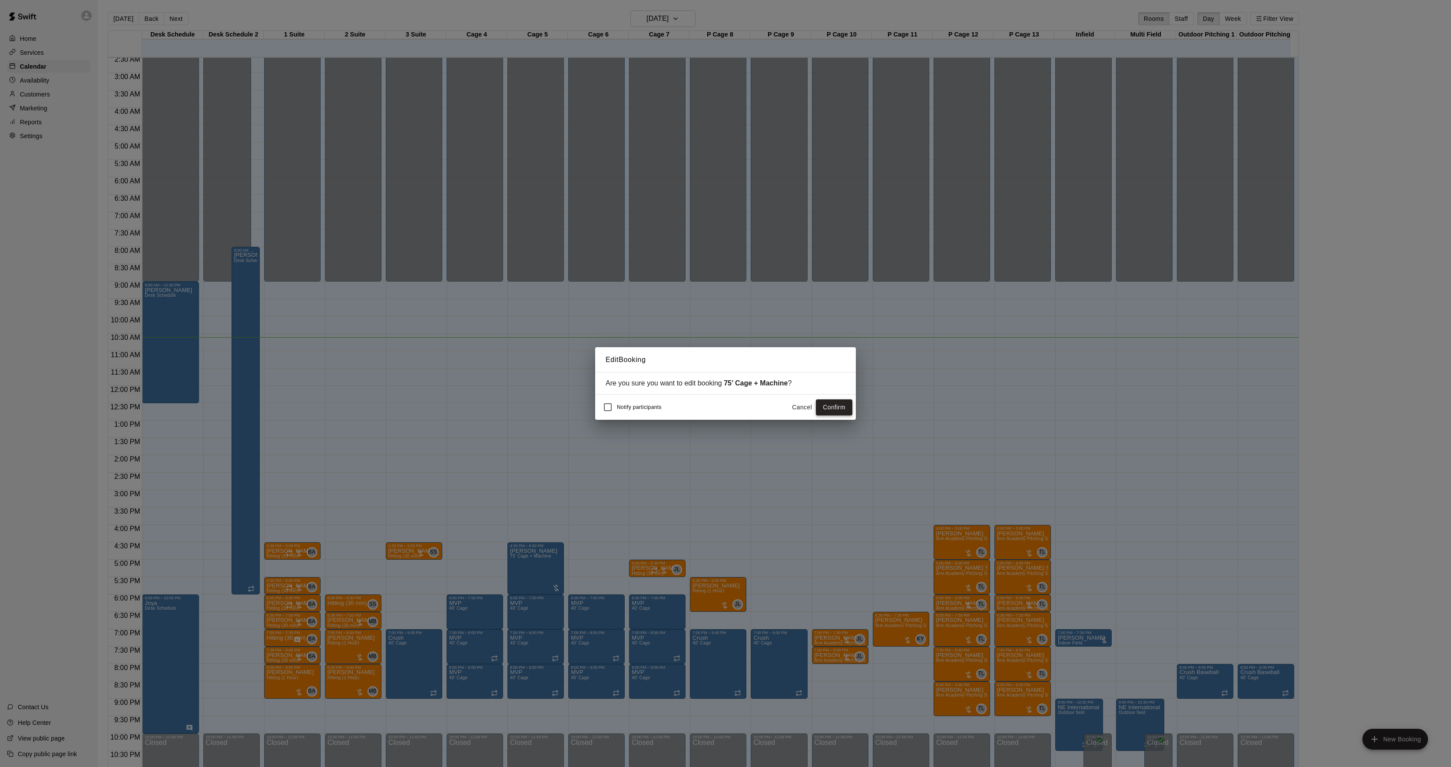
click at [828, 409] on button "Confirm" at bounding box center [834, 407] width 36 height 16
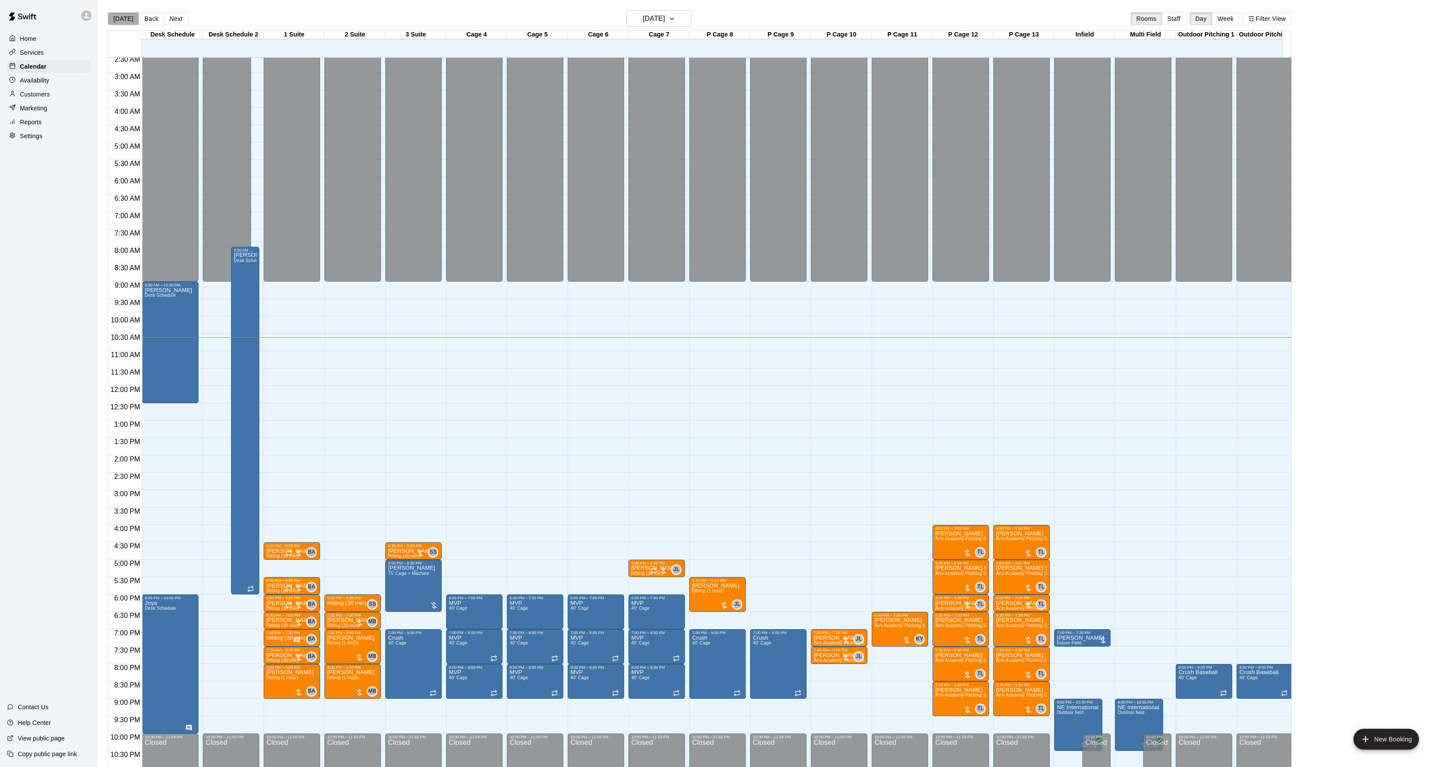
click at [127, 14] on button "[DATE]" at bounding box center [123, 18] width 31 height 13
click at [302, 553] on div at bounding box center [293, 553] width 17 height 9
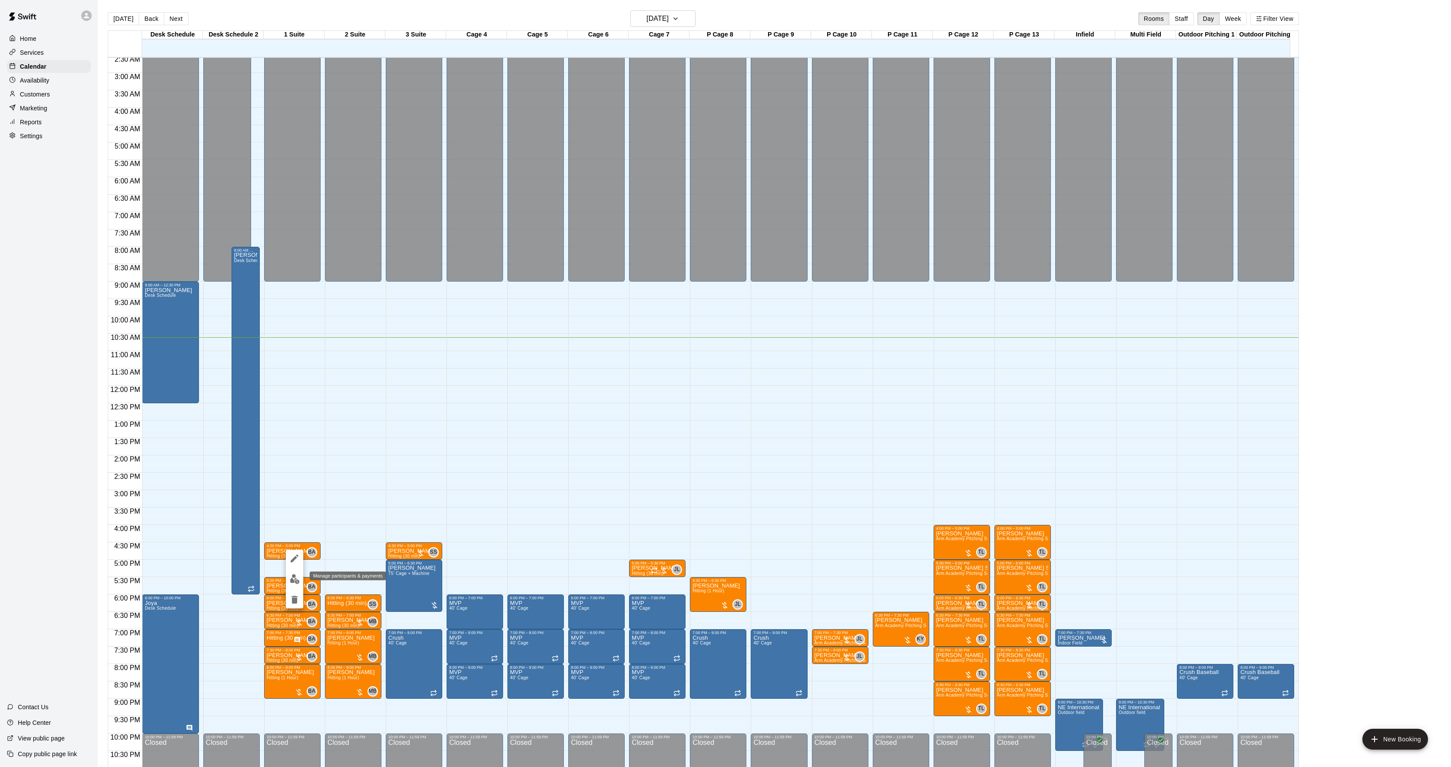
click at [296, 578] on img "edit" at bounding box center [295, 579] width 10 height 10
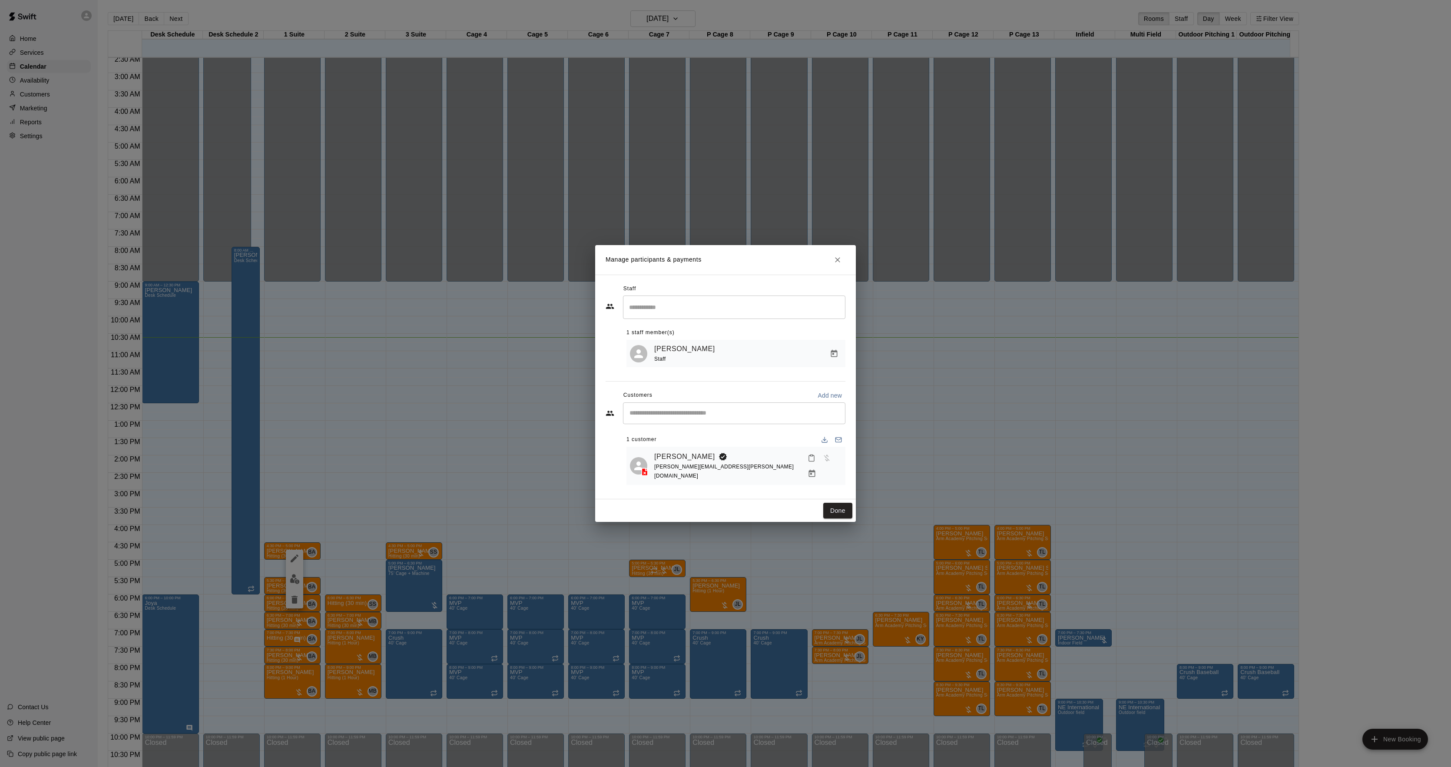
click at [820, 466] on button "Manage bookings & payment" at bounding box center [812, 474] width 16 height 16
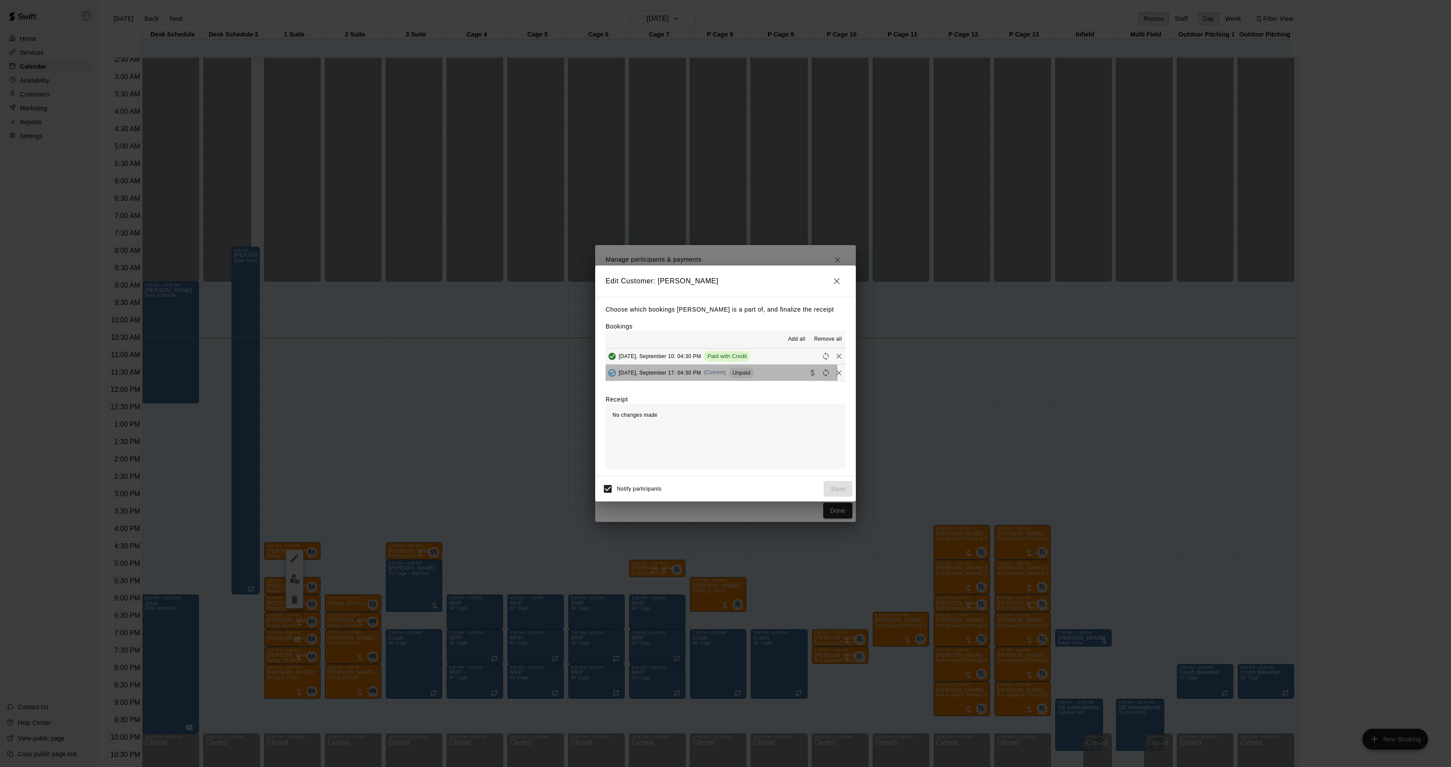
click at [666, 375] on span "[DATE], September 17: 04:30 PM" at bounding box center [660, 372] width 83 height 6
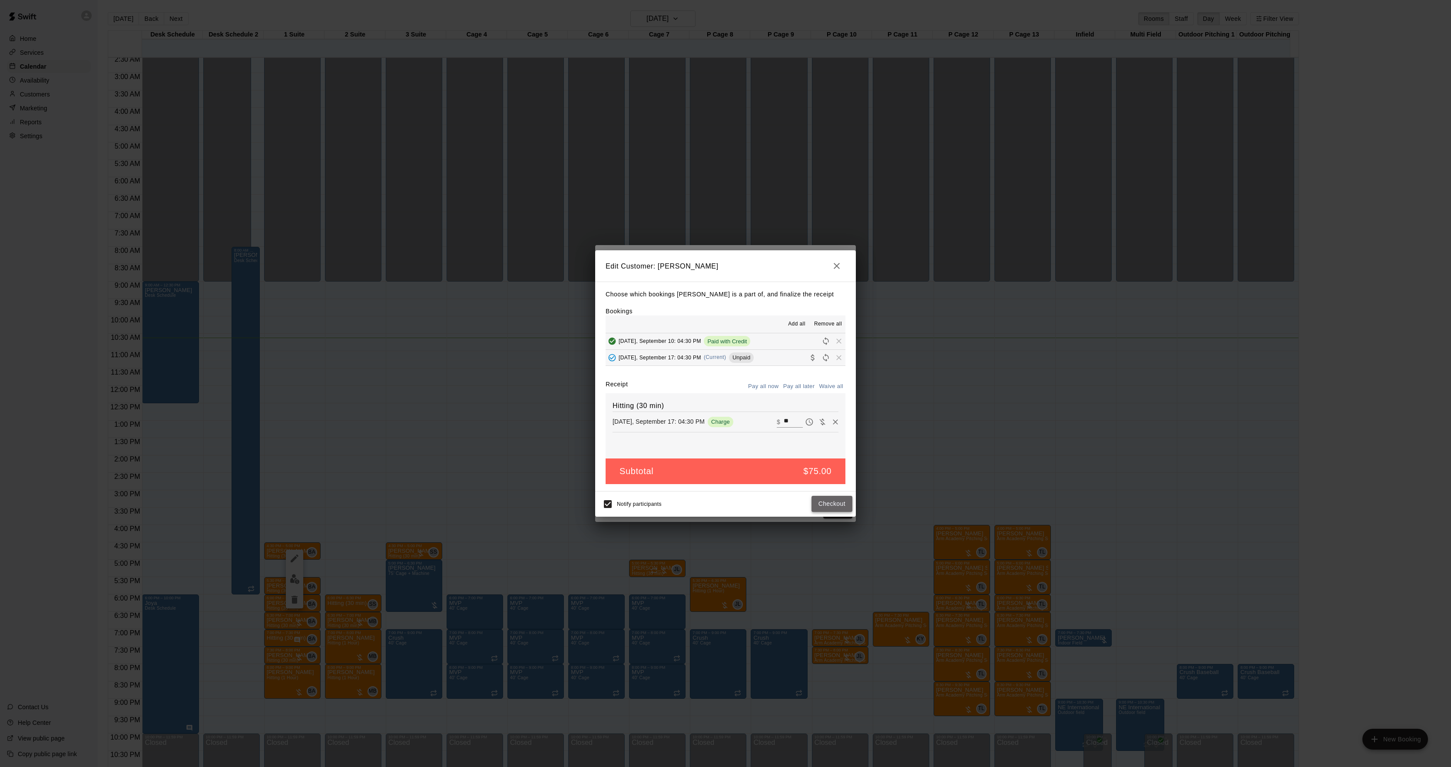
click at [835, 498] on button "Checkout" at bounding box center [832, 504] width 41 height 16
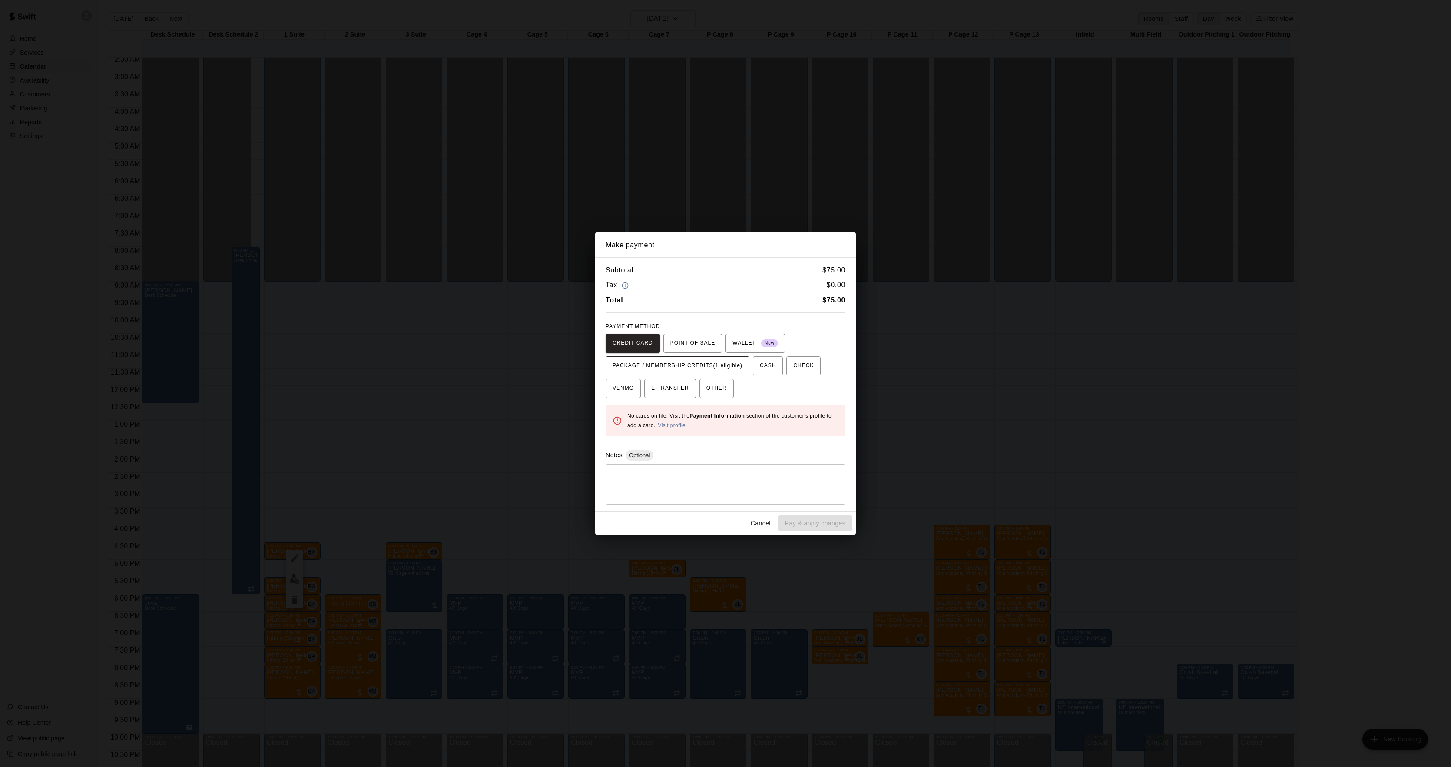
click at [724, 362] on span "PACKAGE / MEMBERSHIP CREDITS (1 eligible)" at bounding box center [678, 366] width 130 height 14
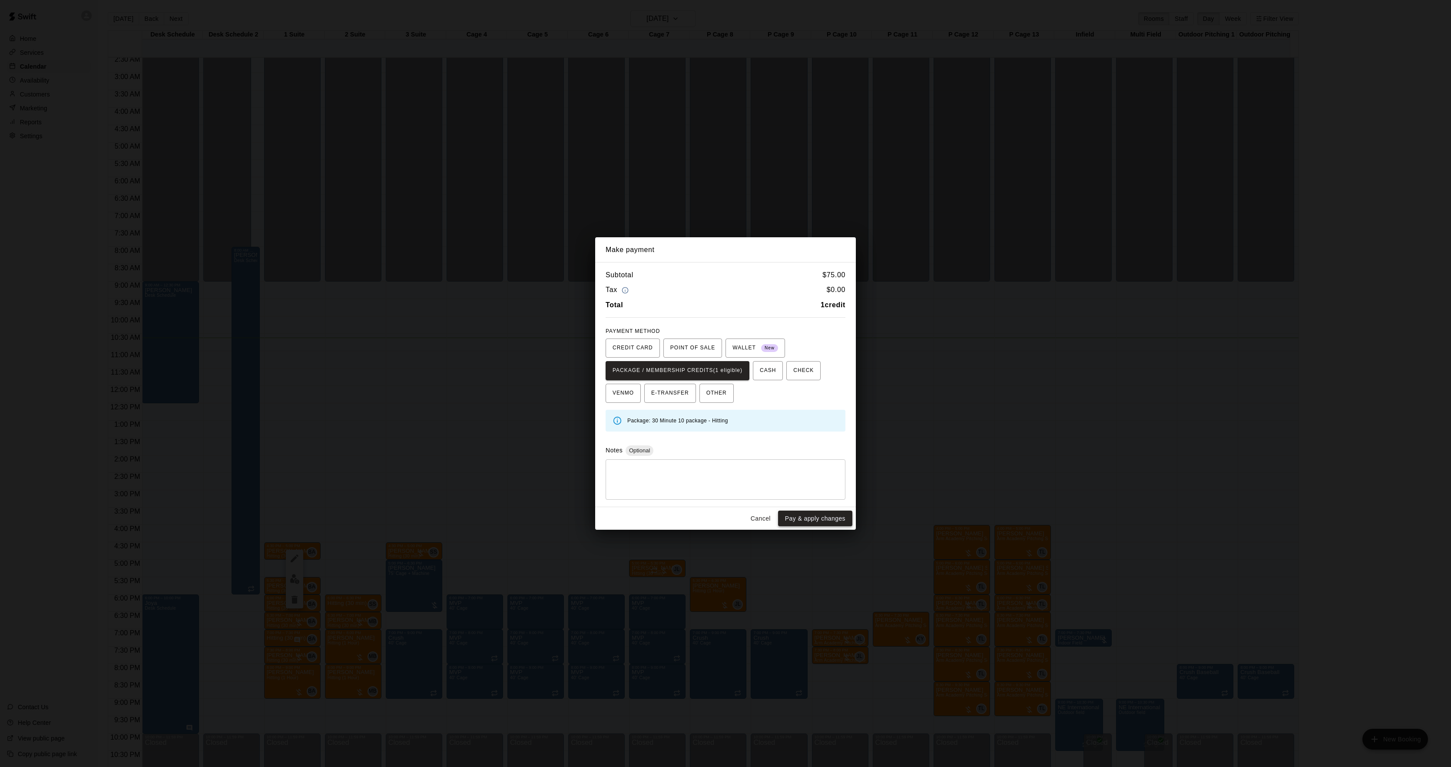
click at [837, 520] on button "Pay & apply changes" at bounding box center [815, 519] width 74 height 16
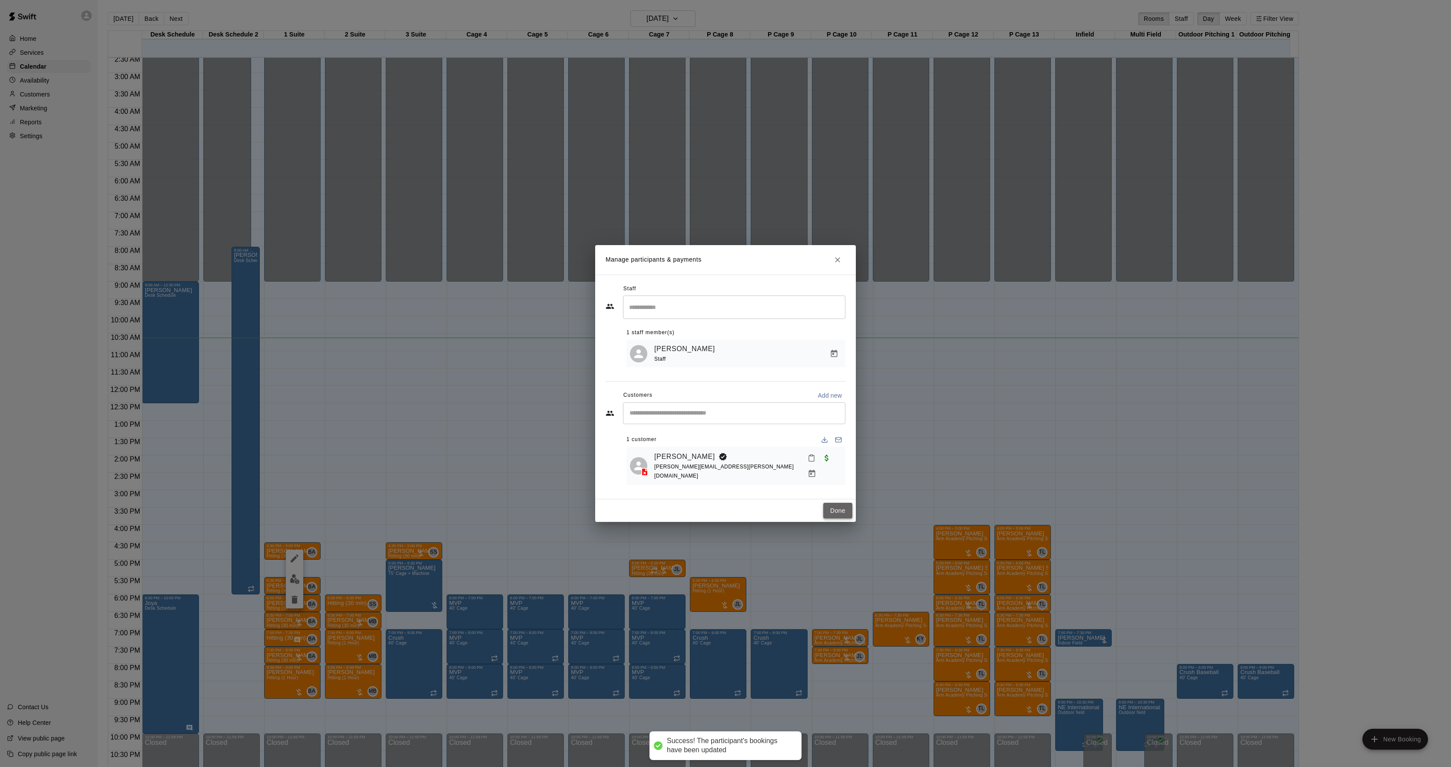
click at [840, 503] on button "Done" at bounding box center [837, 511] width 29 height 16
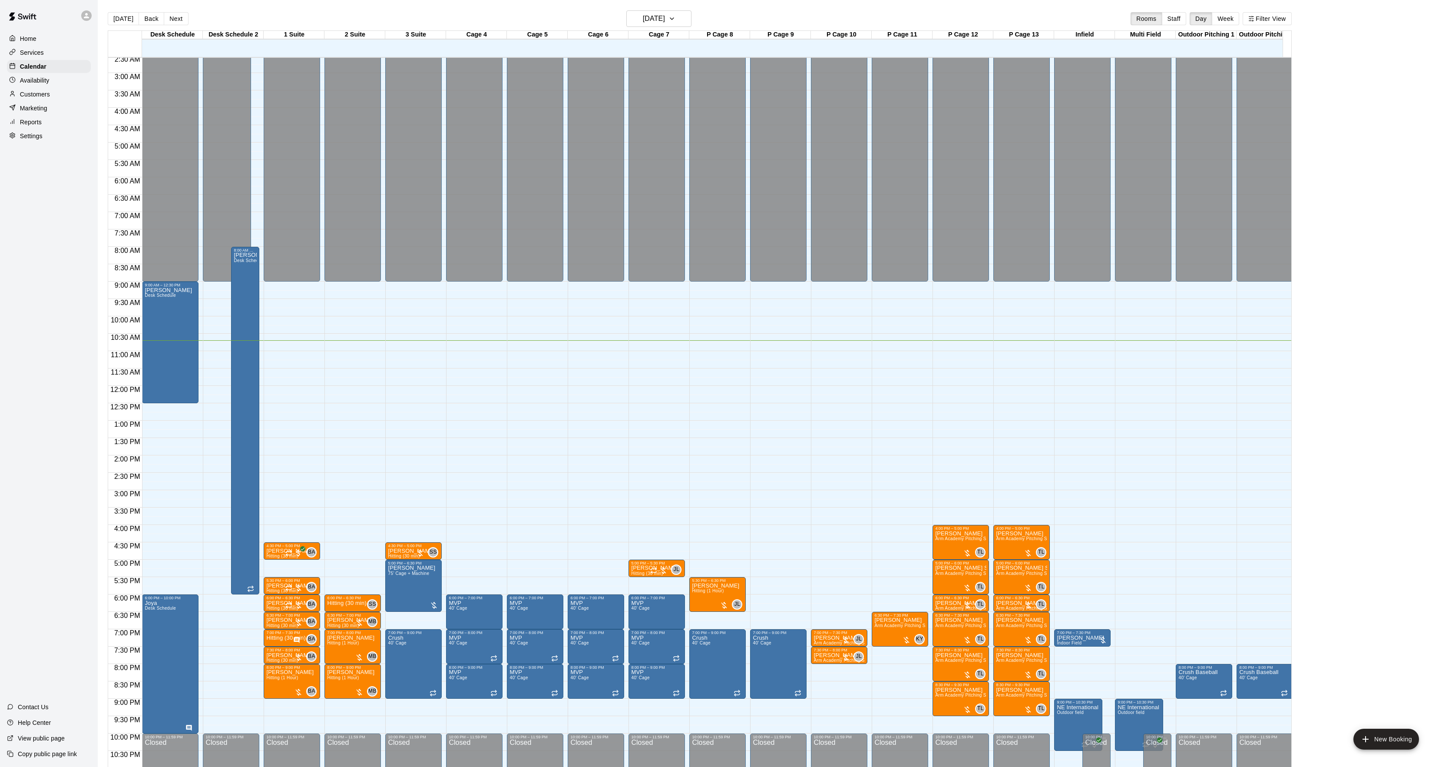
click at [54, 105] on div "Marketing" at bounding box center [49, 108] width 84 height 13
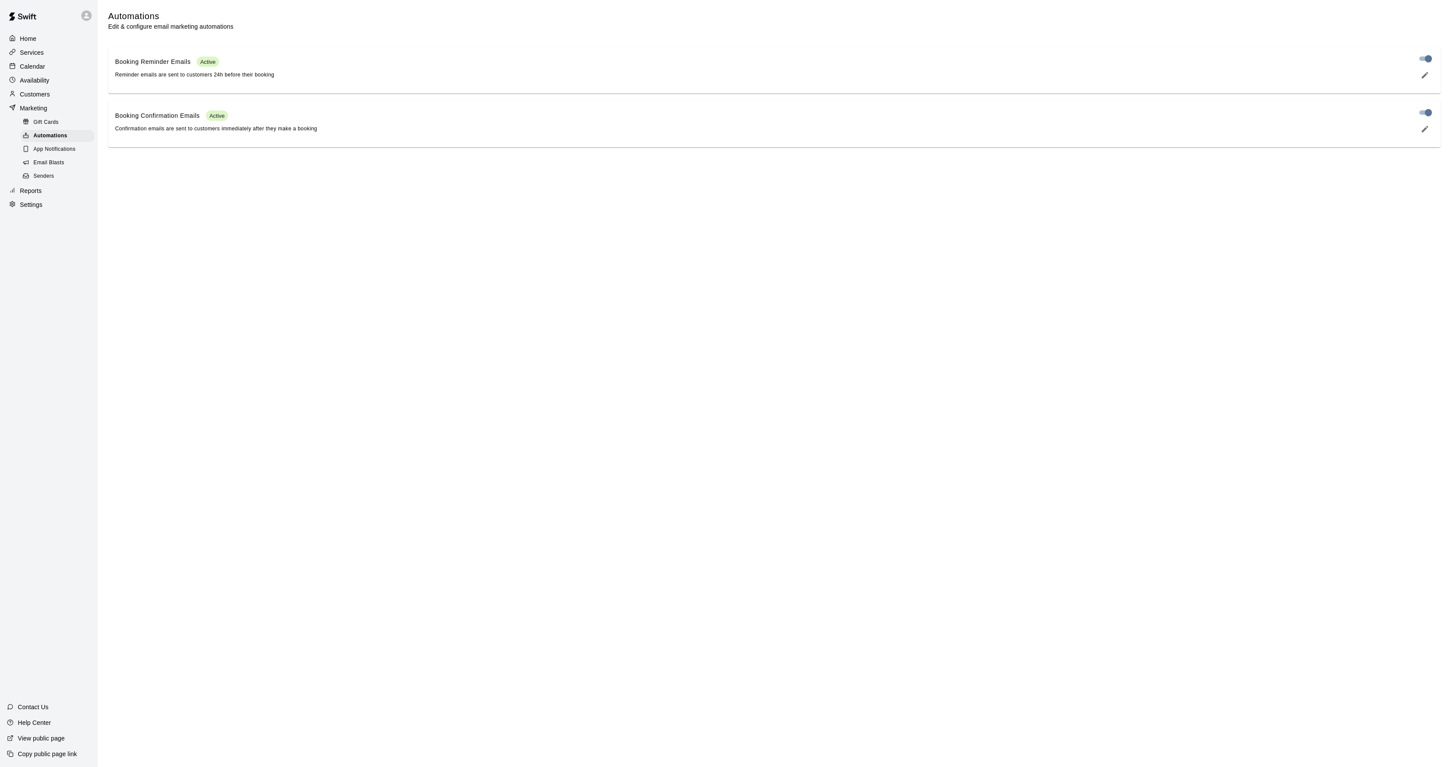
click at [54, 101] on div "Customers" at bounding box center [49, 94] width 84 height 13
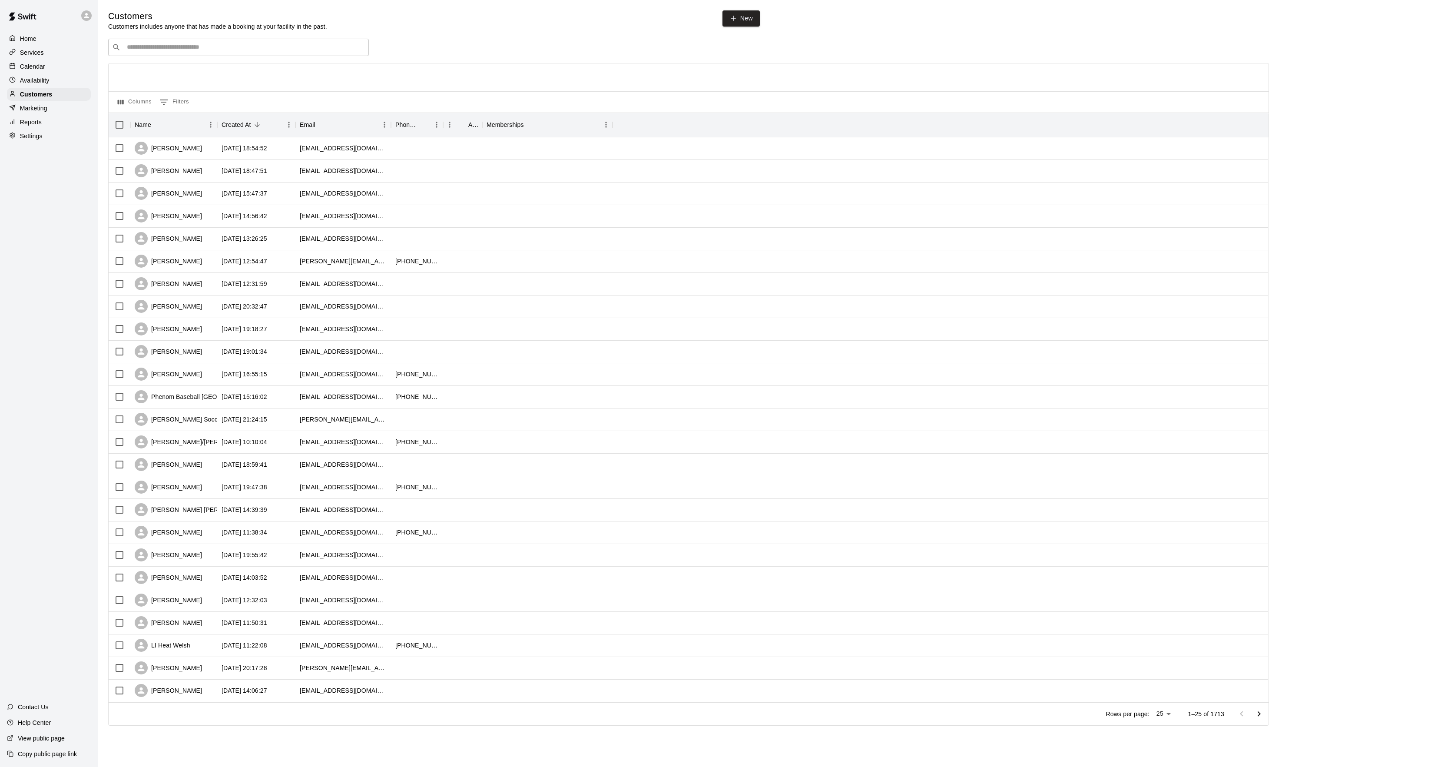
click at [177, 55] on div "​ ​" at bounding box center [238, 47] width 261 height 17
drag, startPoint x: 158, startPoint y: 46, endPoint x: 109, endPoint y: 43, distance: 48.7
click at [109, 43] on div "​ ***** ​" at bounding box center [238, 47] width 261 height 17
type input "*********"
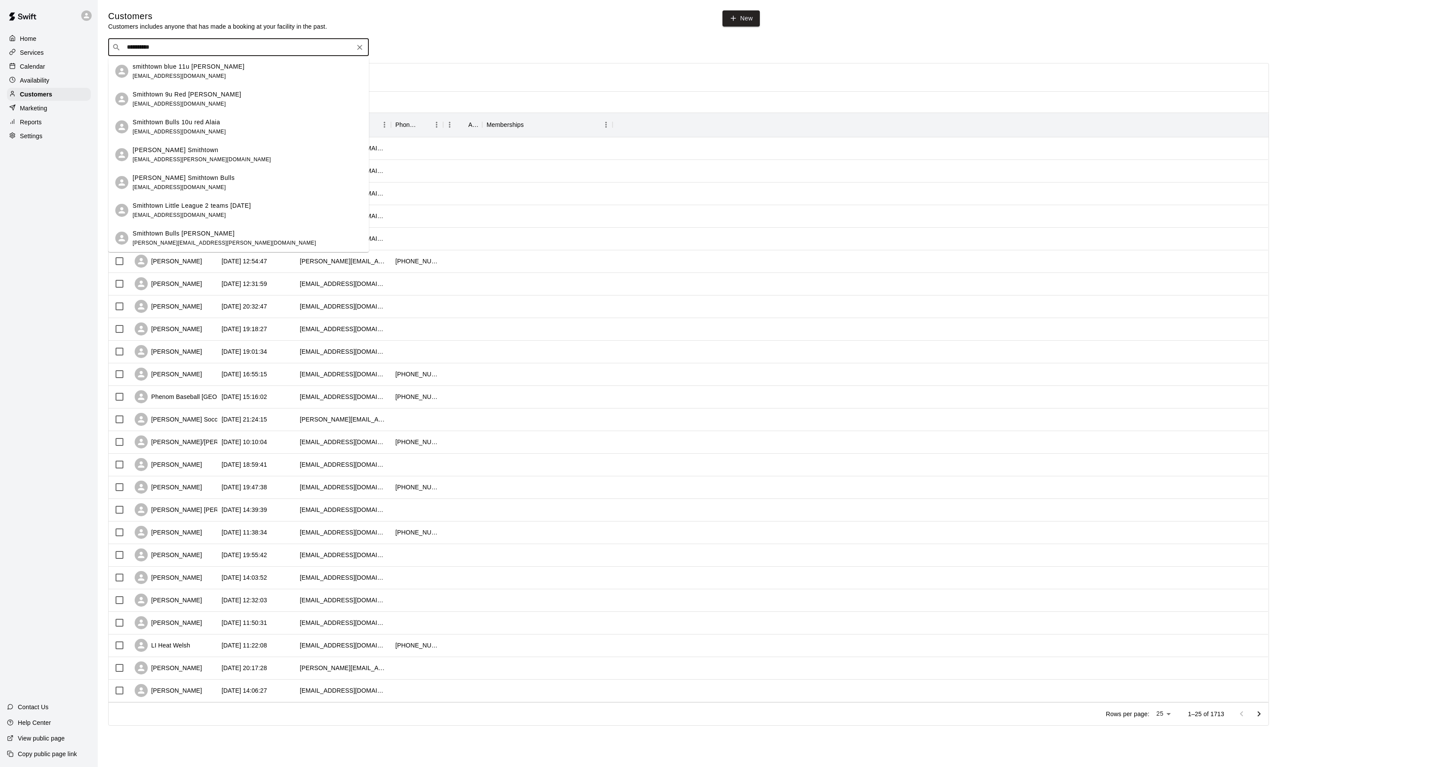
click at [159, 62] on p "smithtown blue 11u [PERSON_NAME]" at bounding box center [189, 66] width 112 height 9
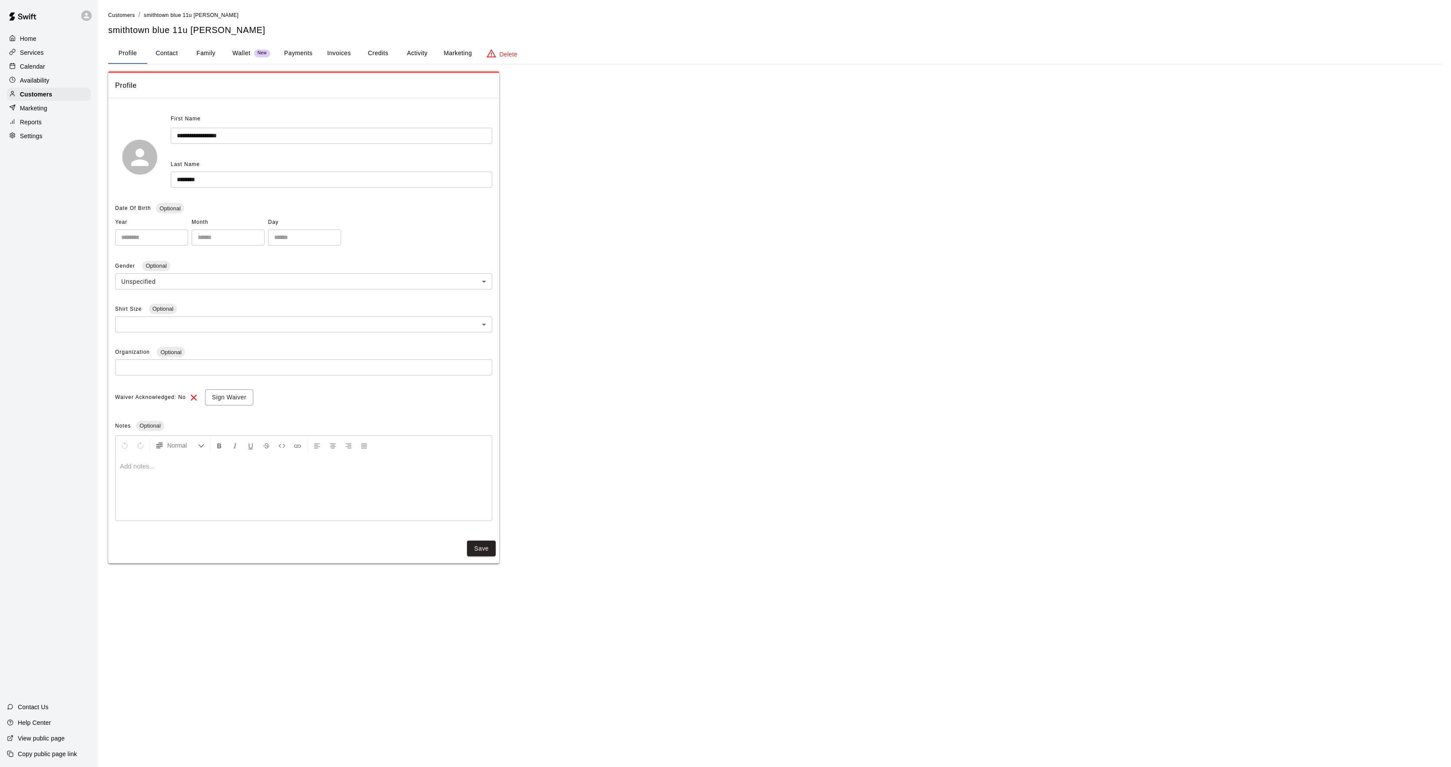
click at [306, 47] on button "Payments" at bounding box center [298, 53] width 42 height 21
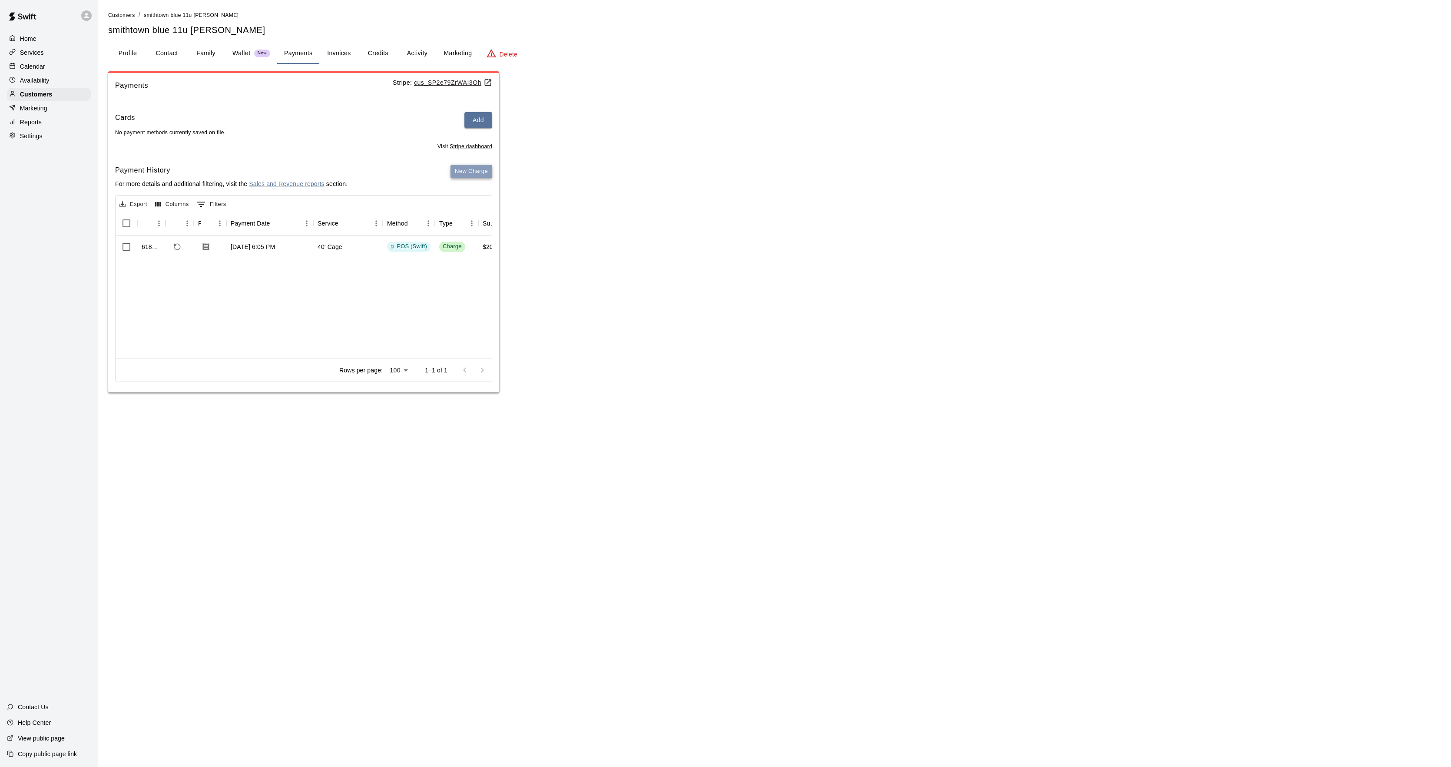
click at [457, 172] on button "New Charge" at bounding box center [472, 171] width 42 height 13
click at [470, 170] on button "New Charge" at bounding box center [472, 171] width 42 height 13
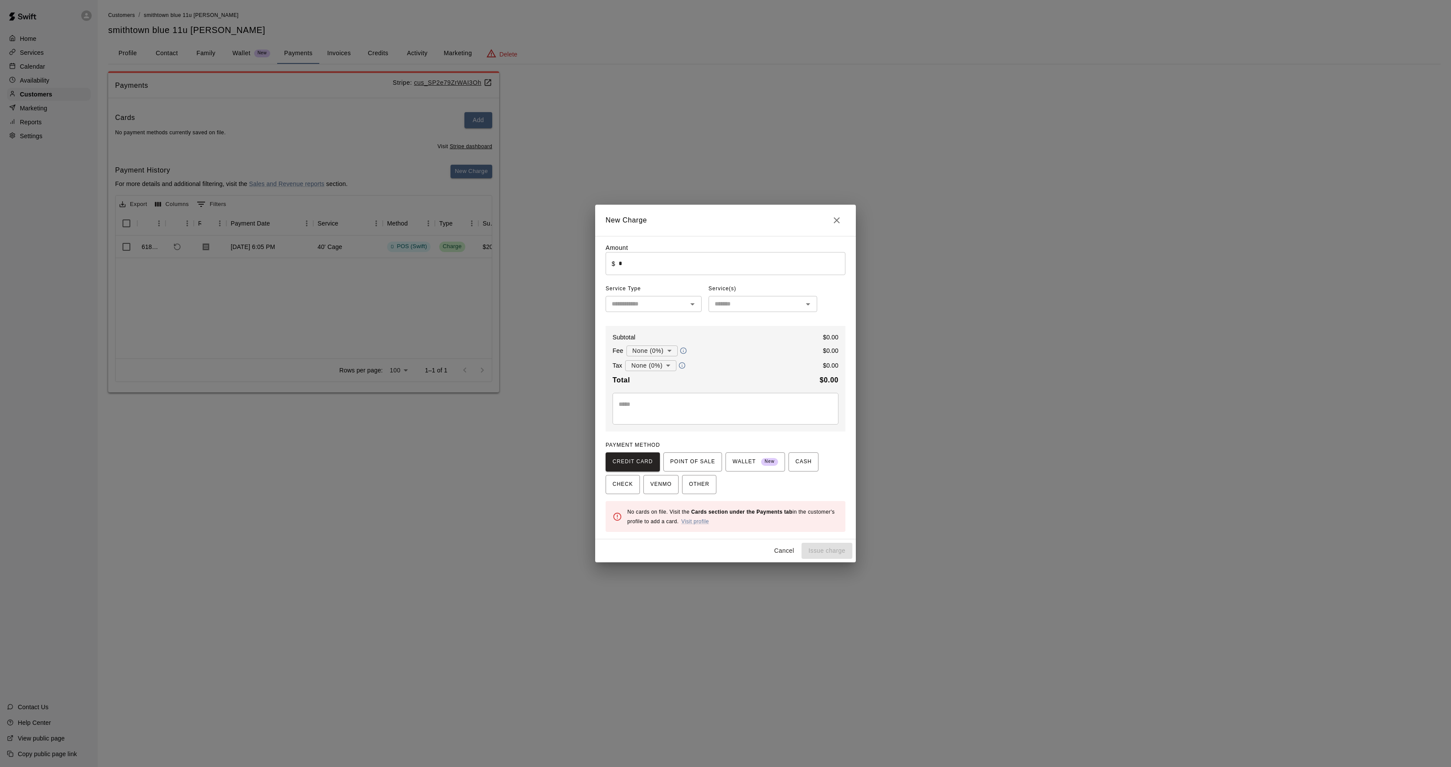
click at [730, 401] on textarea at bounding box center [726, 408] width 214 height 17
type textarea "**********"
click at [619, 490] on span "CHECK" at bounding box center [623, 484] width 20 height 14
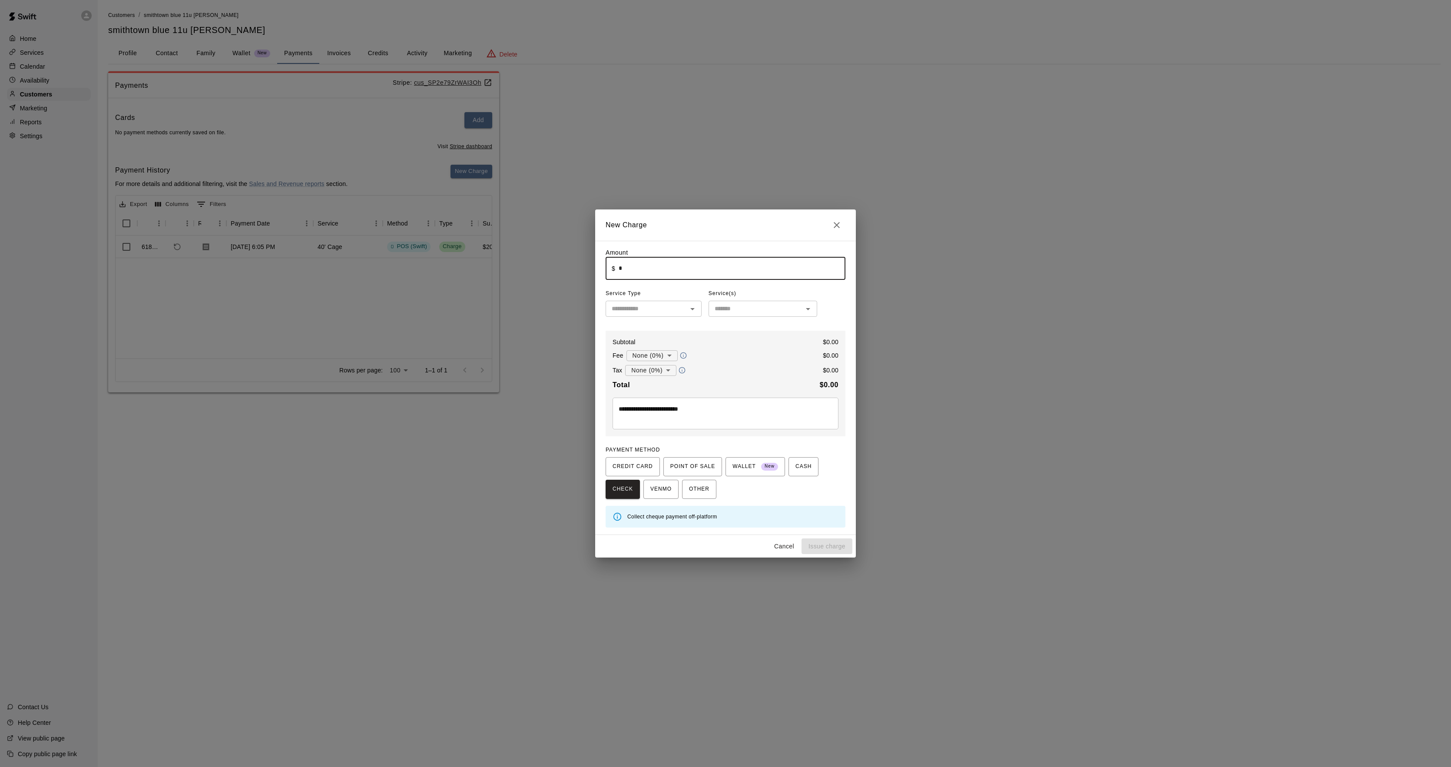
click at [647, 274] on input "*" at bounding box center [732, 268] width 227 height 23
click at [820, 547] on button "Issue charge" at bounding box center [827, 546] width 51 height 16
type input "*"
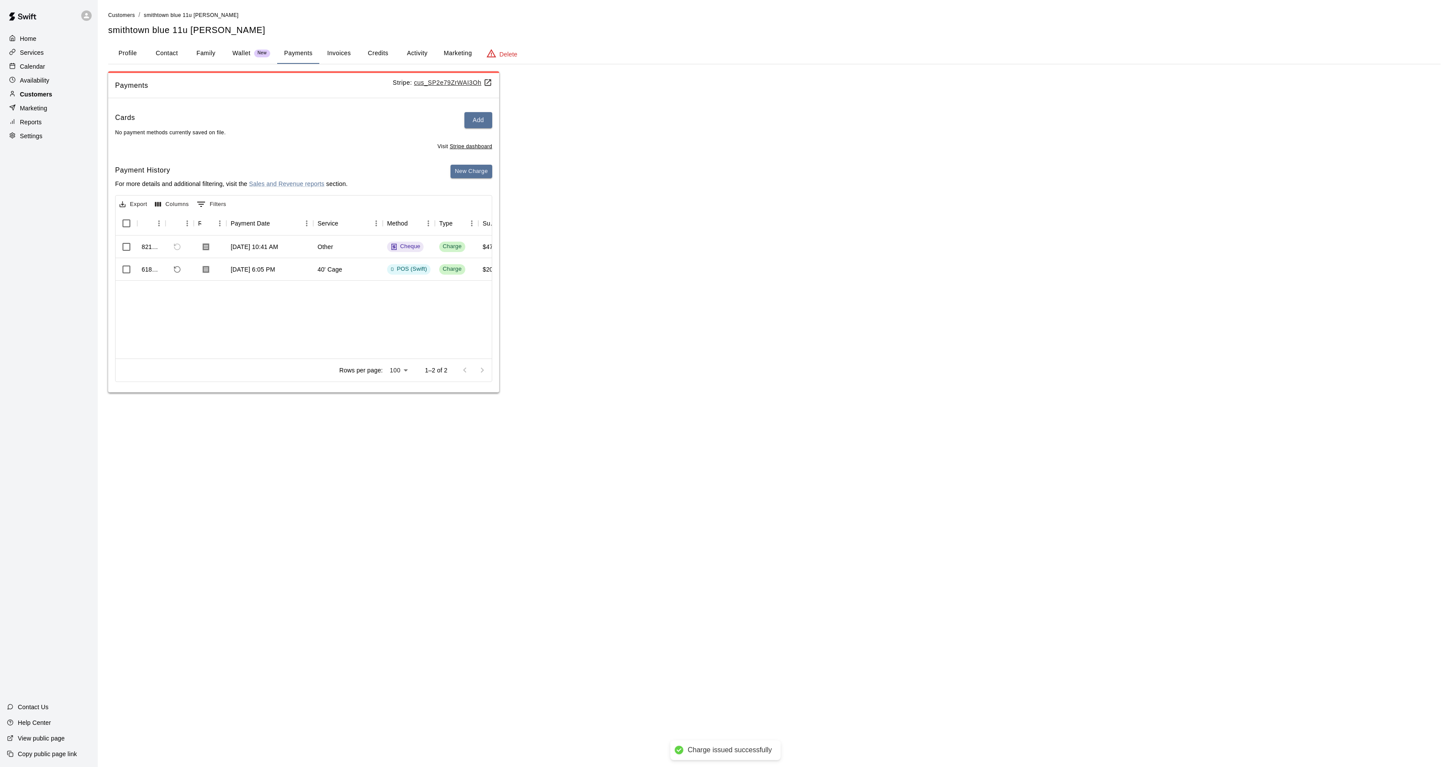
click at [37, 98] on p "Customers" at bounding box center [36, 94] width 32 height 9
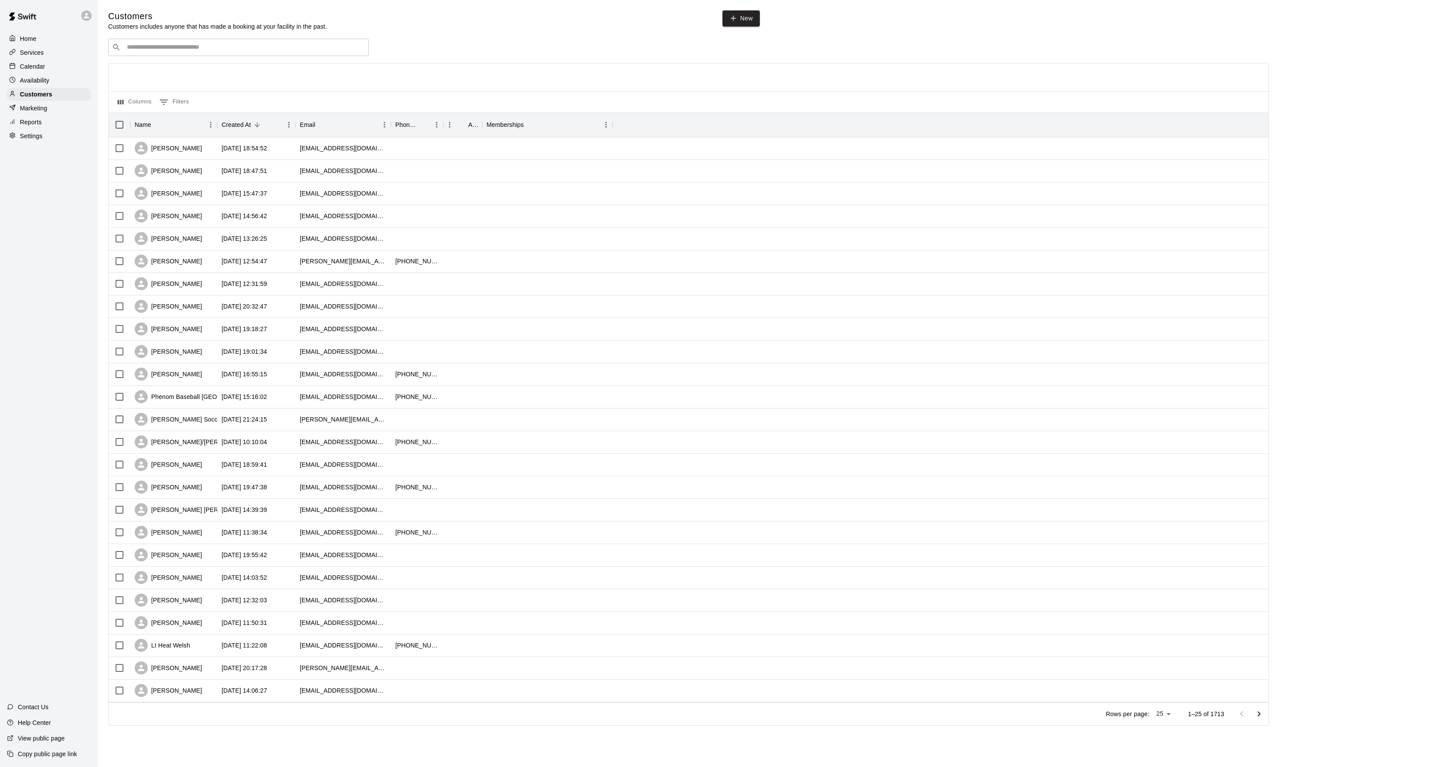
click at [152, 50] on input "Search customers by name or email" at bounding box center [244, 47] width 241 height 9
click at [204, 54] on div "​ ​" at bounding box center [238, 47] width 261 height 17
type input "*********"
click at [188, 70] on div "[PERSON_NAME]" at bounding box center [202, 66] width 138 height 9
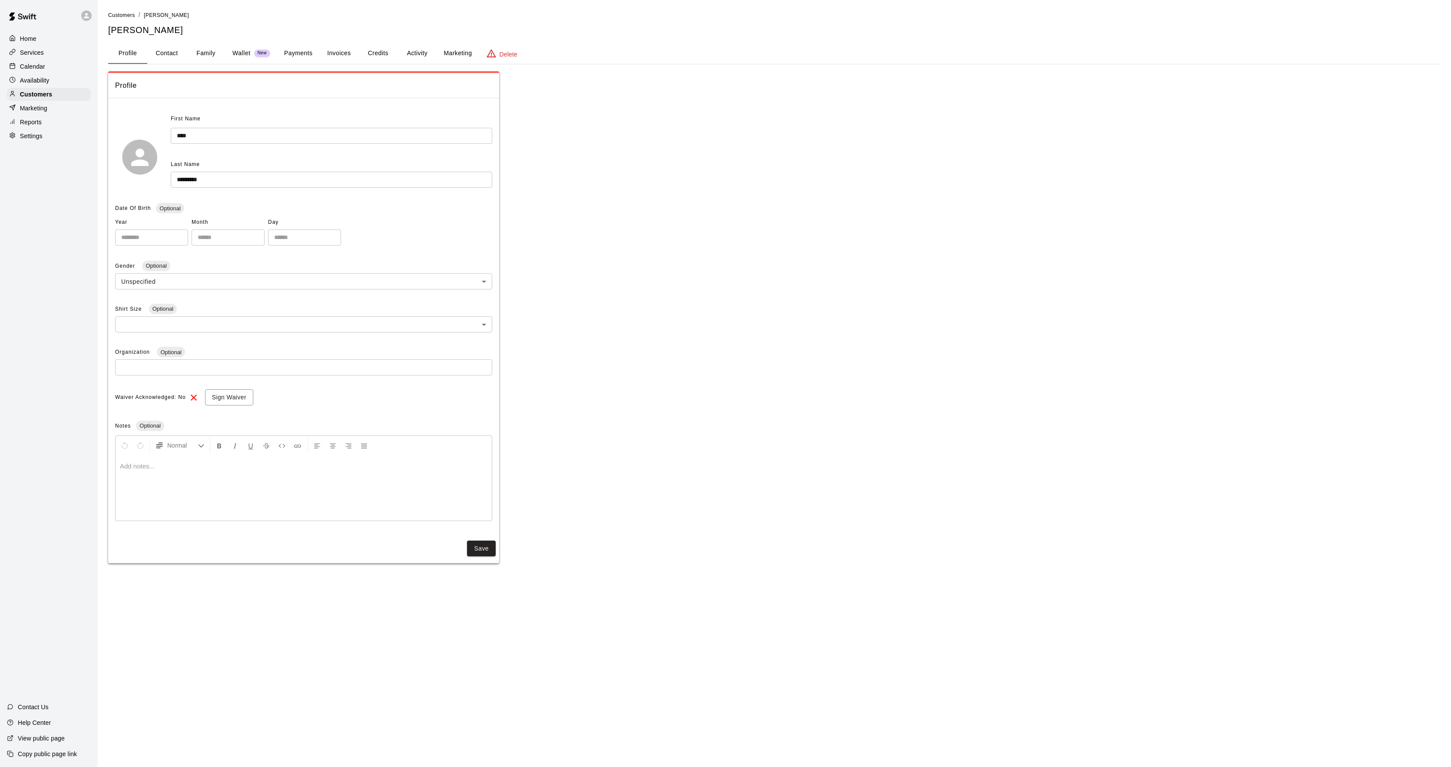
click at [419, 50] on button "Activity" at bounding box center [417, 53] width 39 height 21
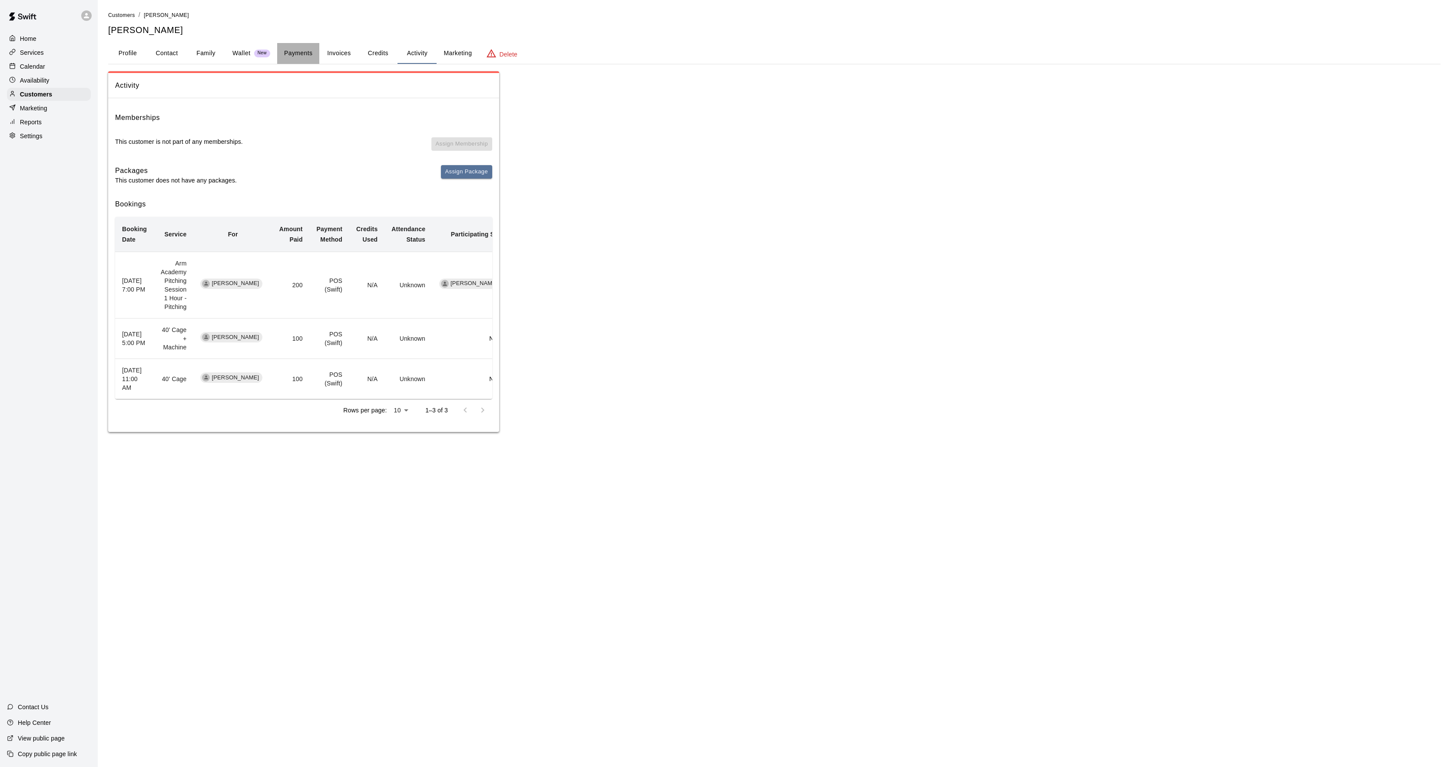
click at [297, 46] on button "Payments" at bounding box center [298, 53] width 42 height 21
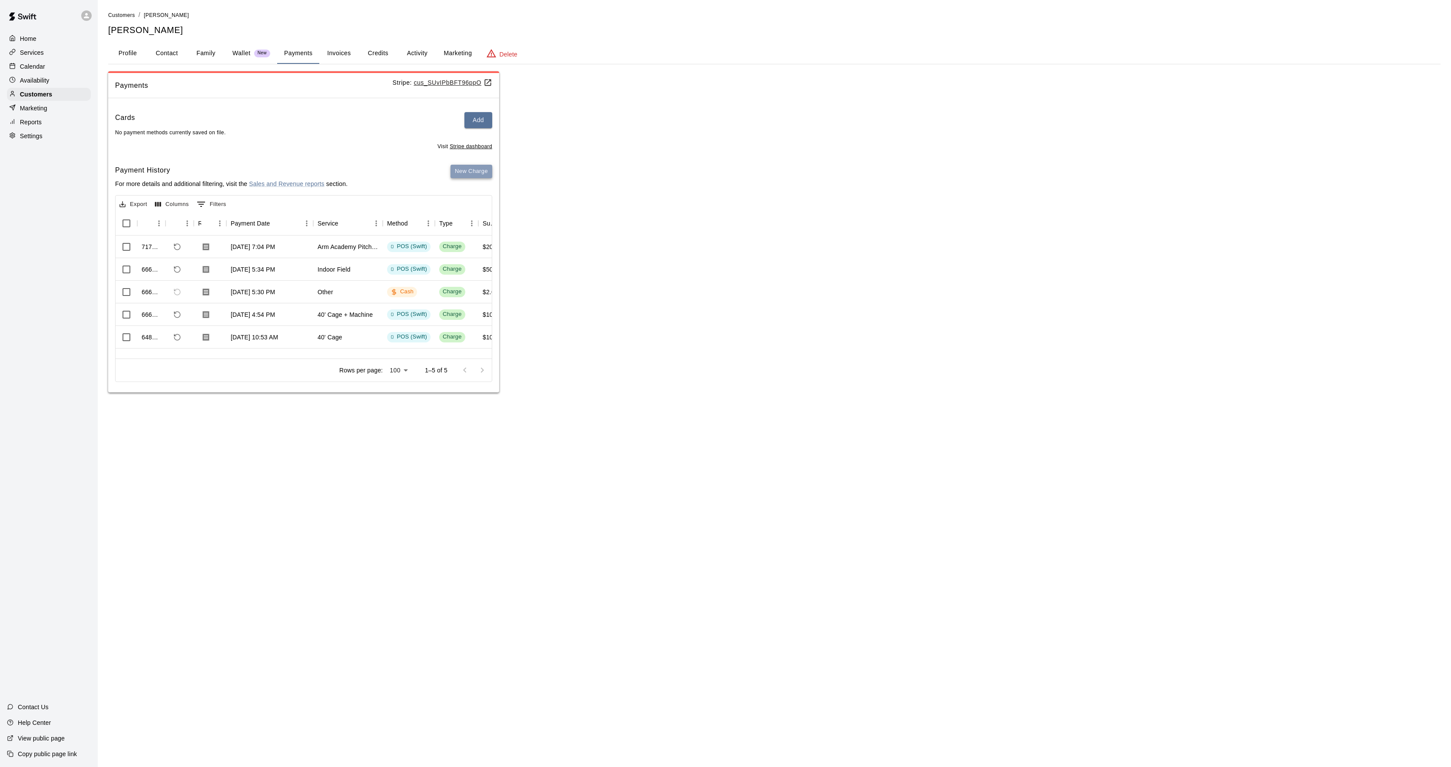
click at [463, 168] on button "New Charge" at bounding box center [472, 171] width 42 height 13
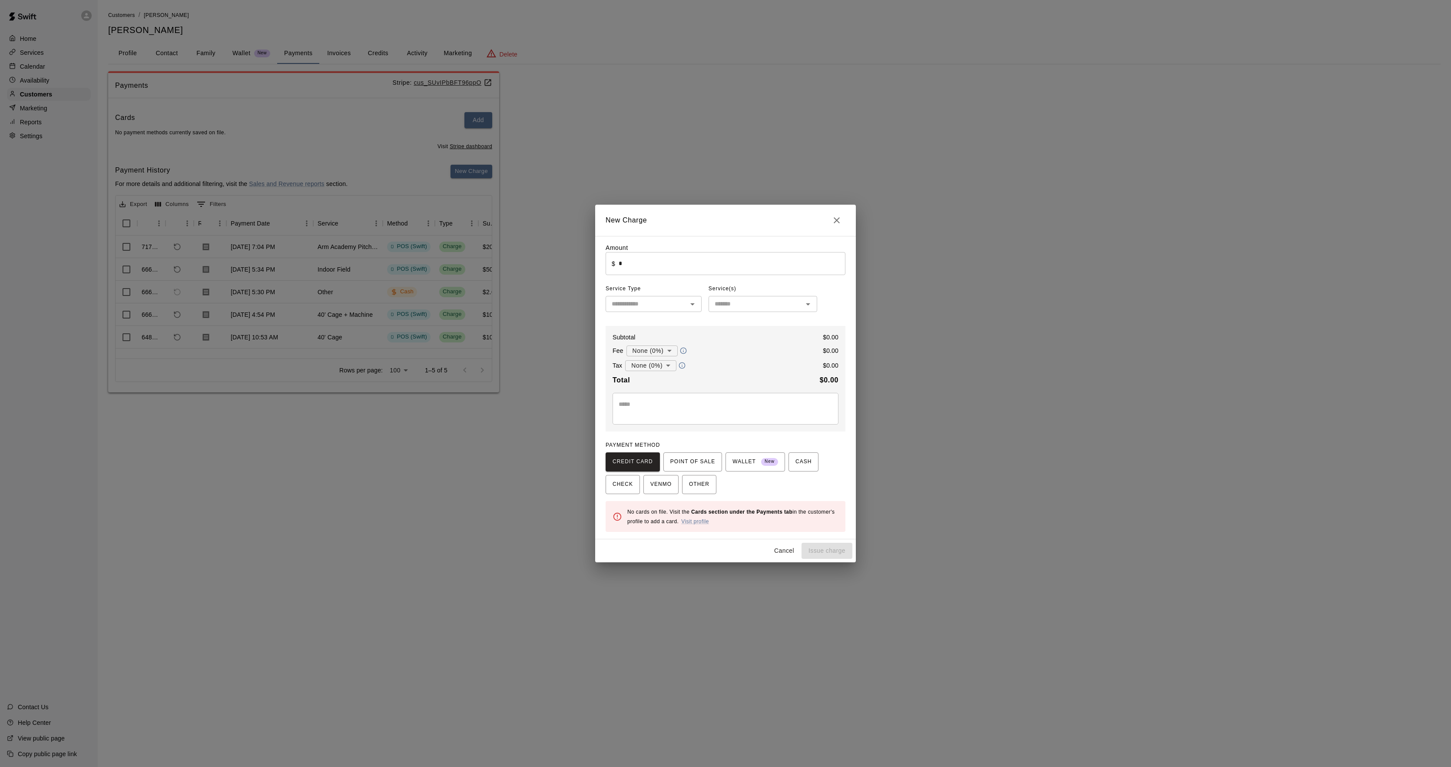
click at [417, 169] on div "New Charge Amount ​ $ * ​ Service Type ​ Service(s) ​ Subtotal $ 0.00 Fee None …" at bounding box center [725, 383] width 1451 height 767
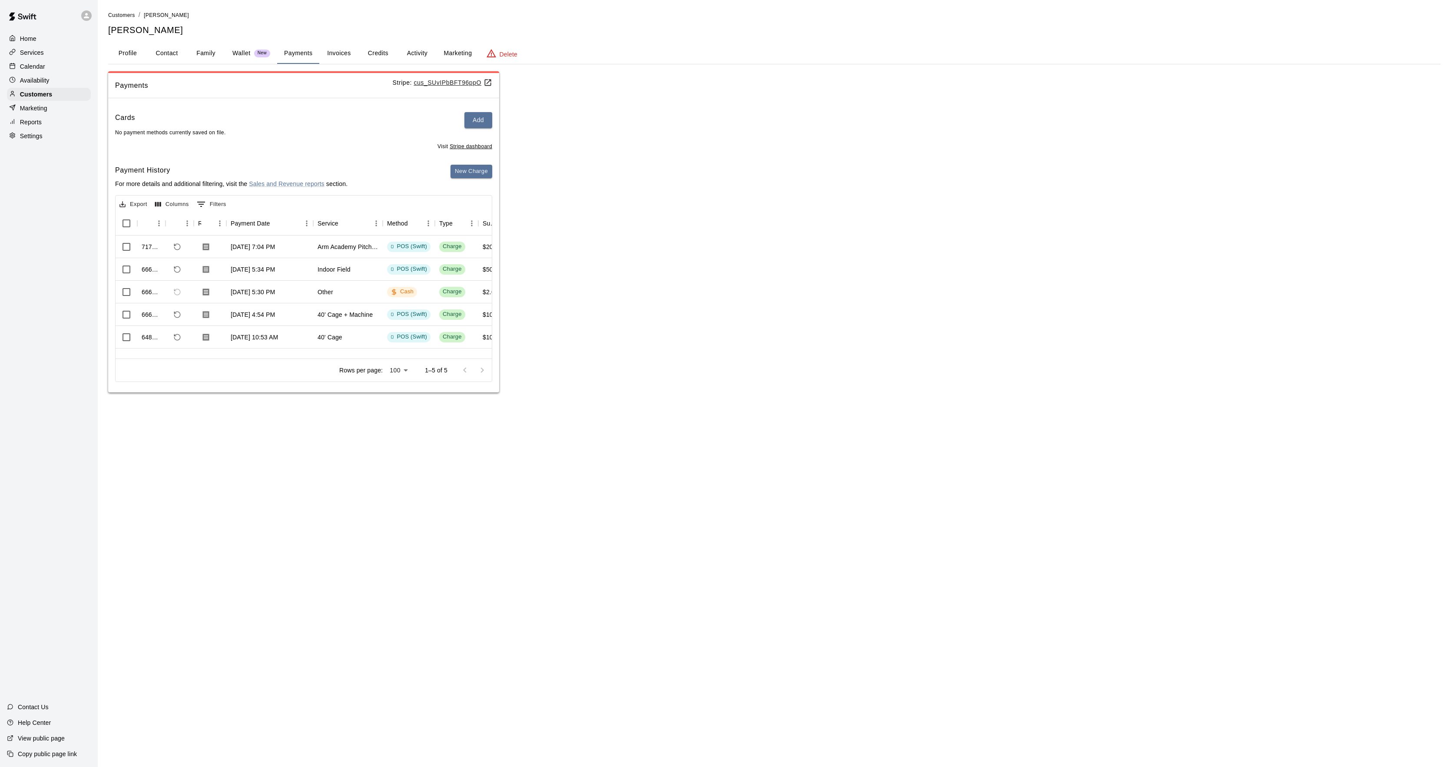
click at [124, 57] on button "Profile" at bounding box center [127, 53] width 39 height 21
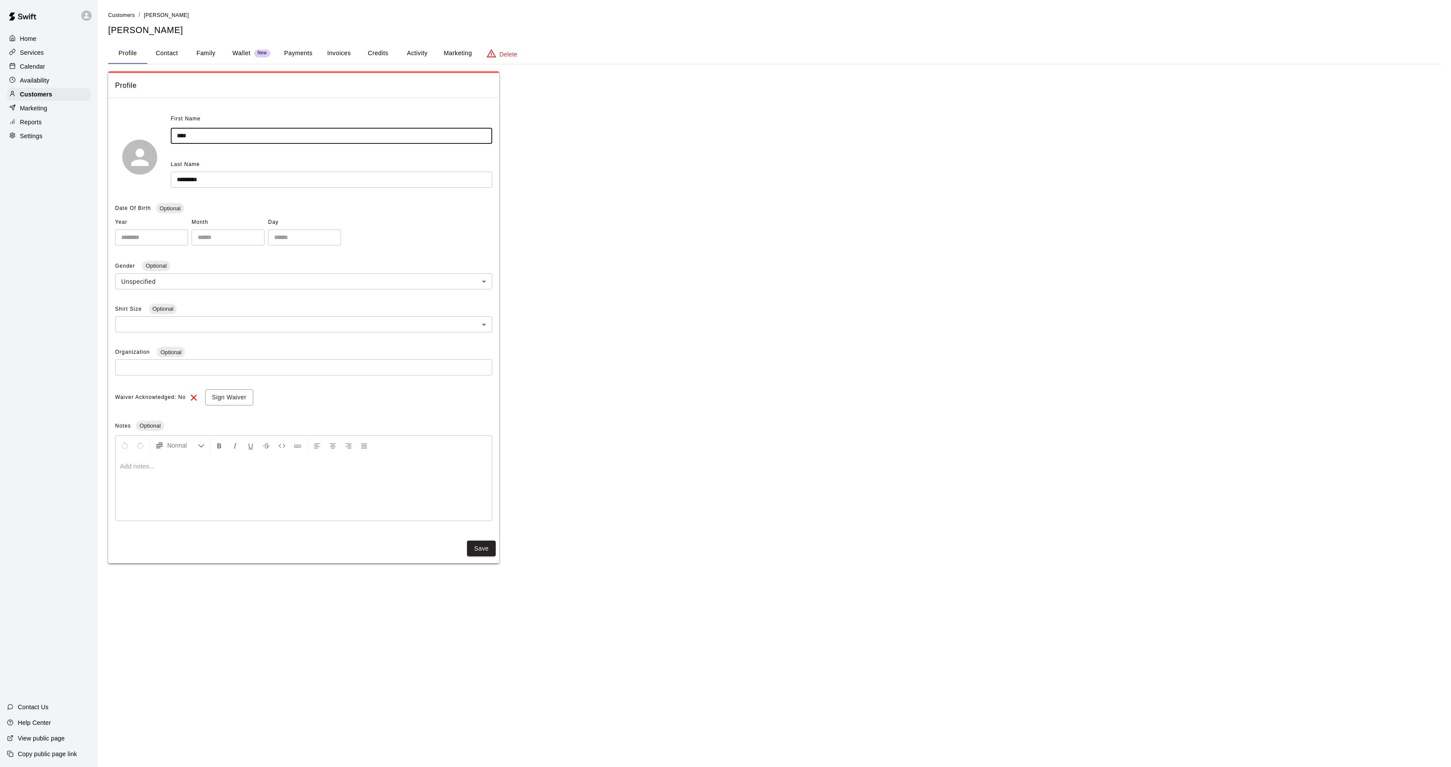
drag, startPoint x: 211, startPoint y: 134, endPoint x: 156, endPoint y: 124, distance: 55.2
click at [155, 124] on div "First Name **** ​ Last Name ********* ​" at bounding box center [303, 157] width 377 height 90
type input "**********"
click at [482, 554] on button "Save" at bounding box center [481, 551] width 29 height 16
click at [285, 48] on button "Payments" at bounding box center [298, 53] width 42 height 21
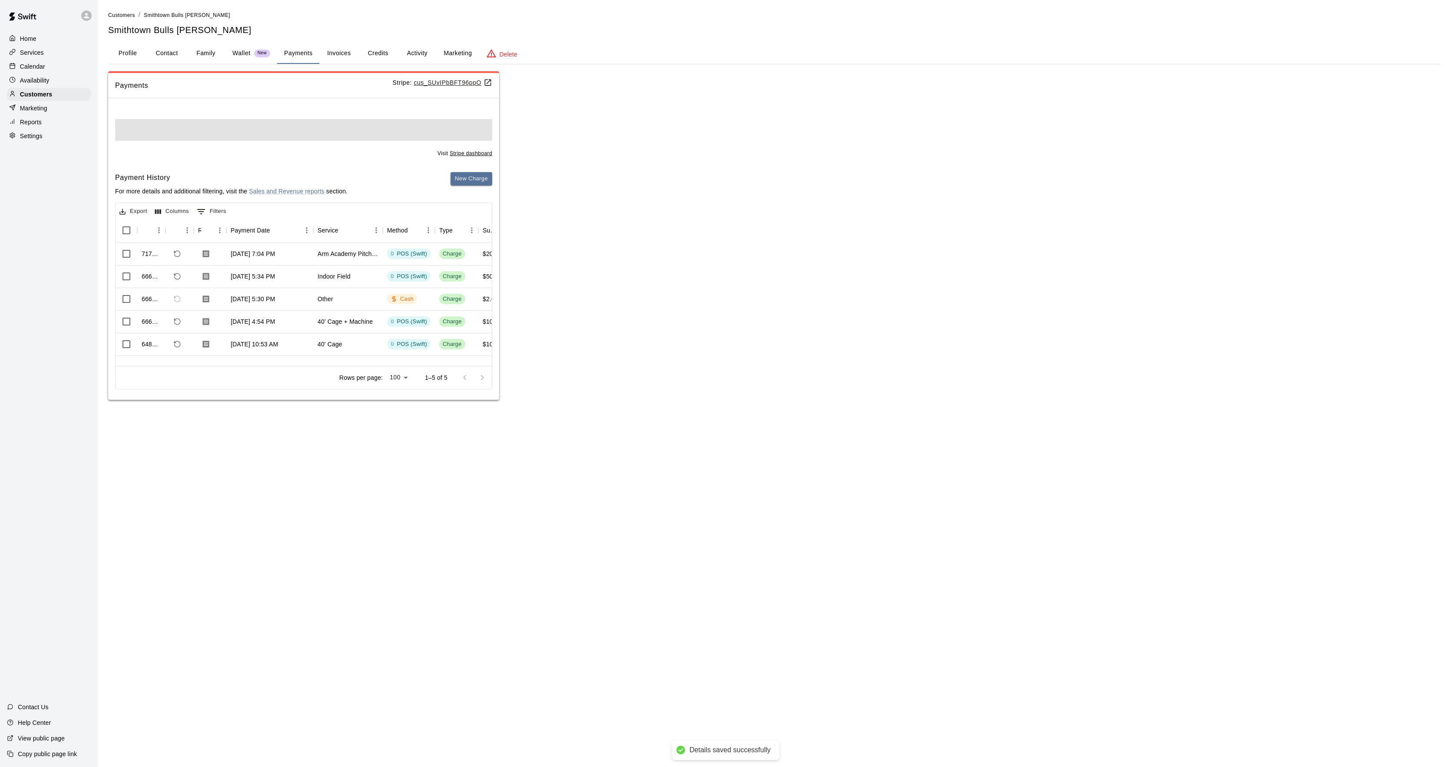
click at [450, 181] on div "Payment History For more details and additional filtering, visit the Sales and …" at bounding box center [303, 187] width 377 height 30
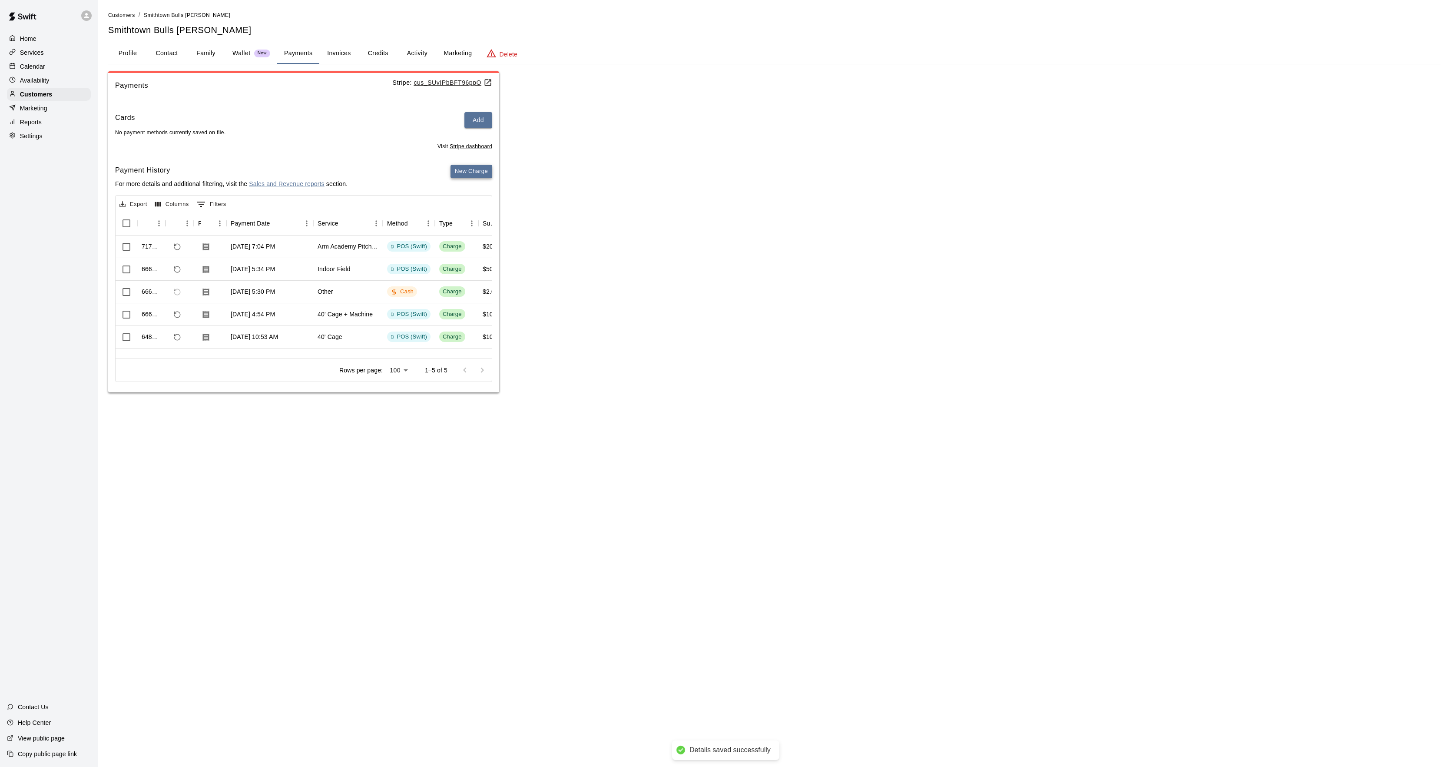
click at [456, 178] on button "New Charge" at bounding box center [472, 171] width 42 height 13
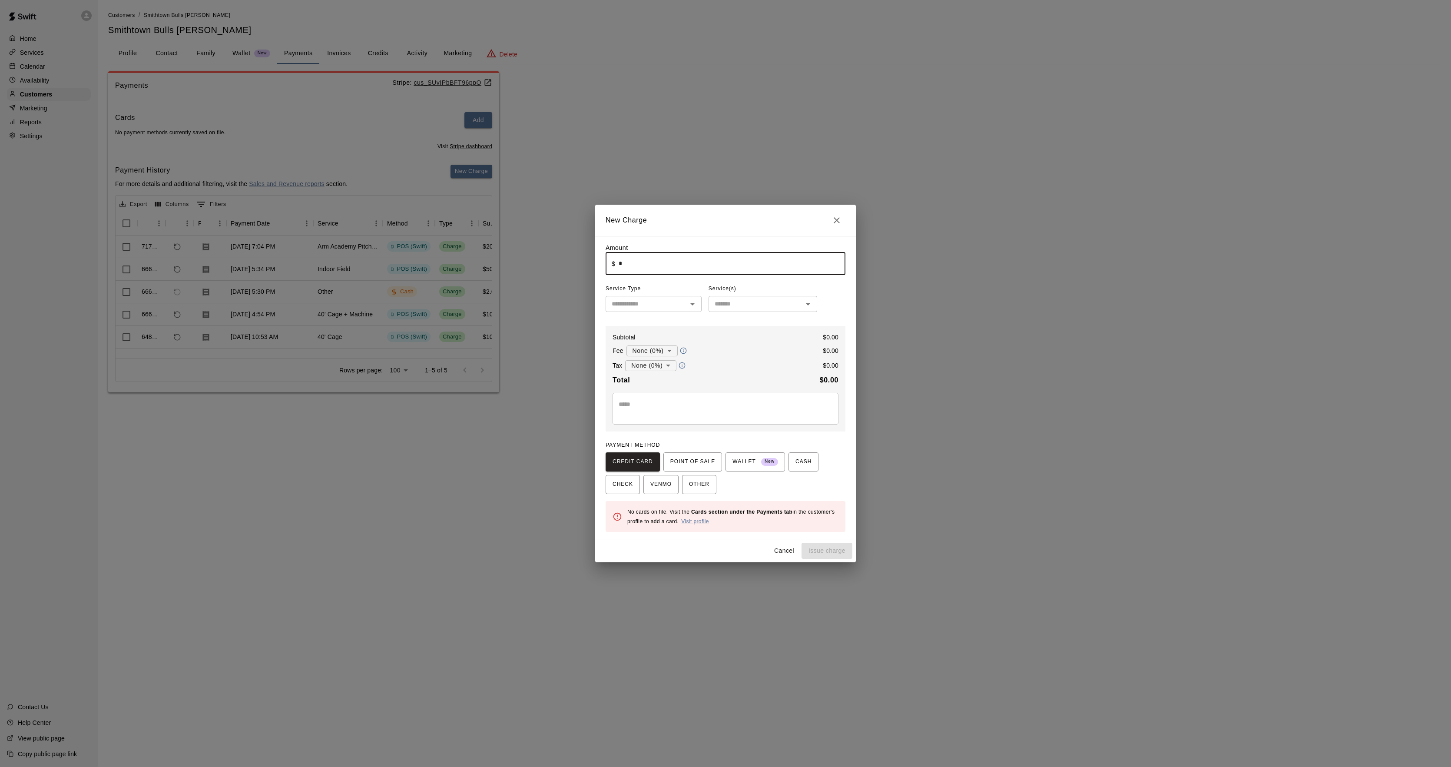
click at [634, 268] on input "*" at bounding box center [732, 263] width 227 height 23
type input "******"
click at [665, 402] on textarea at bounding box center [726, 408] width 214 height 17
type textarea "**********"
click at [613, 499] on div "**********" at bounding box center [726, 387] width 240 height 288
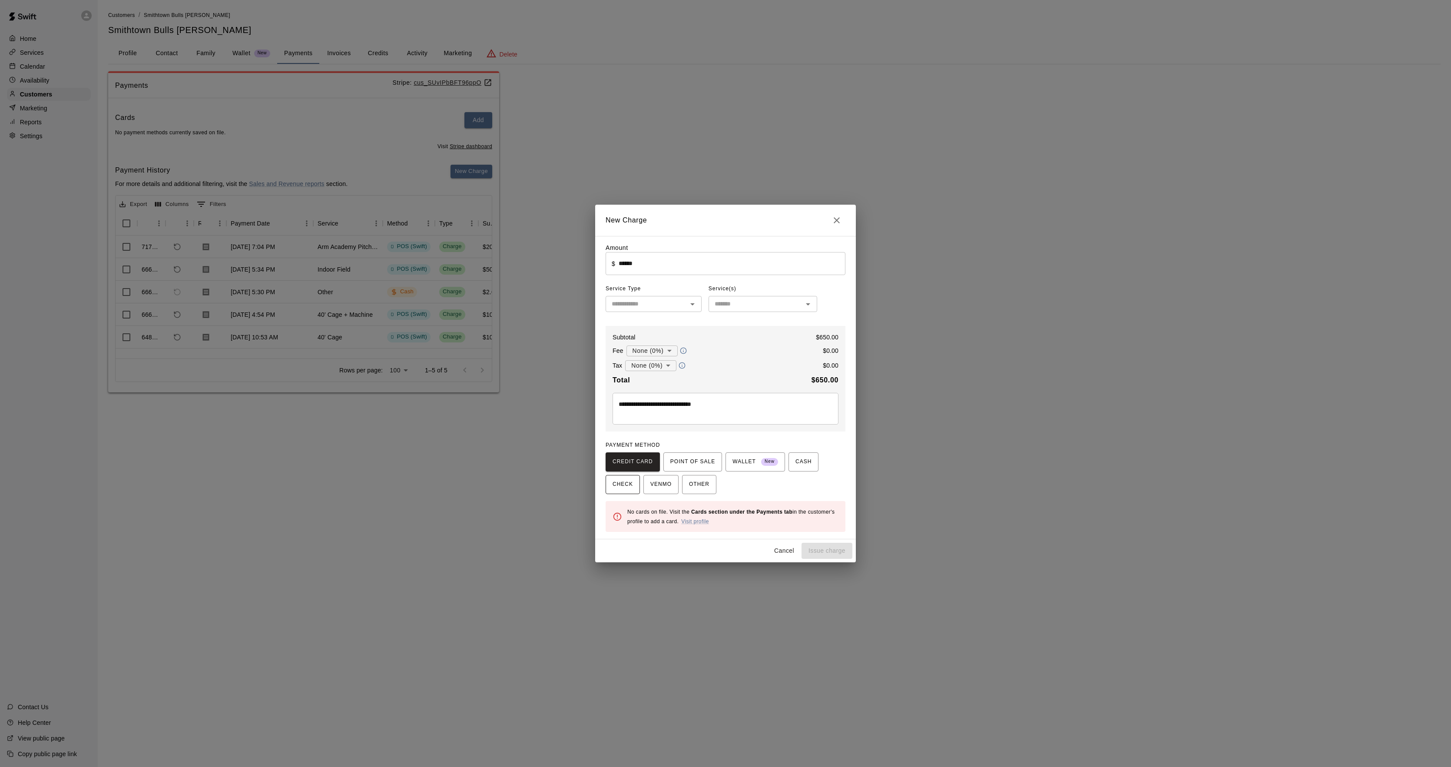
click at [620, 487] on span "CHECK" at bounding box center [623, 484] width 20 height 14
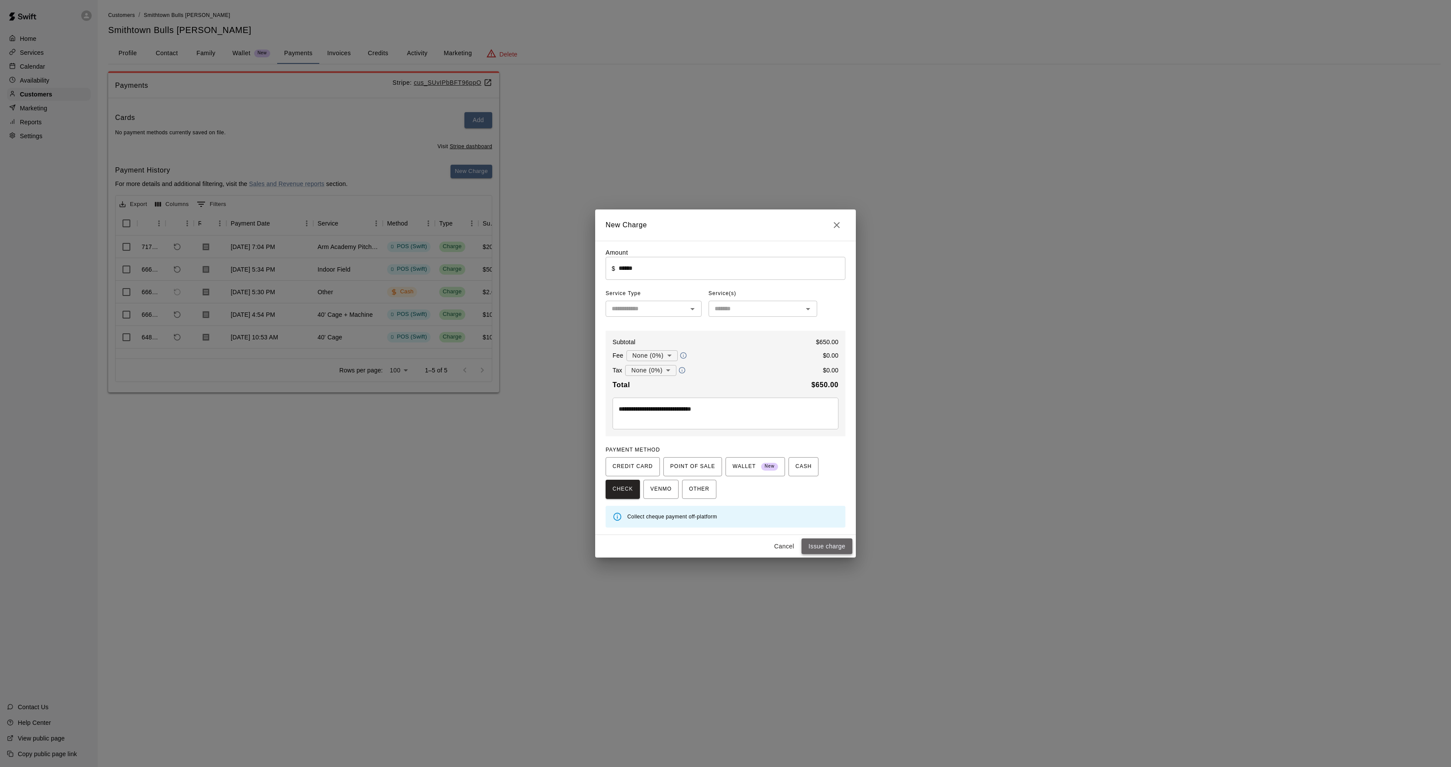
click at [826, 550] on button "Issue charge" at bounding box center [827, 546] width 51 height 16
type input "*"
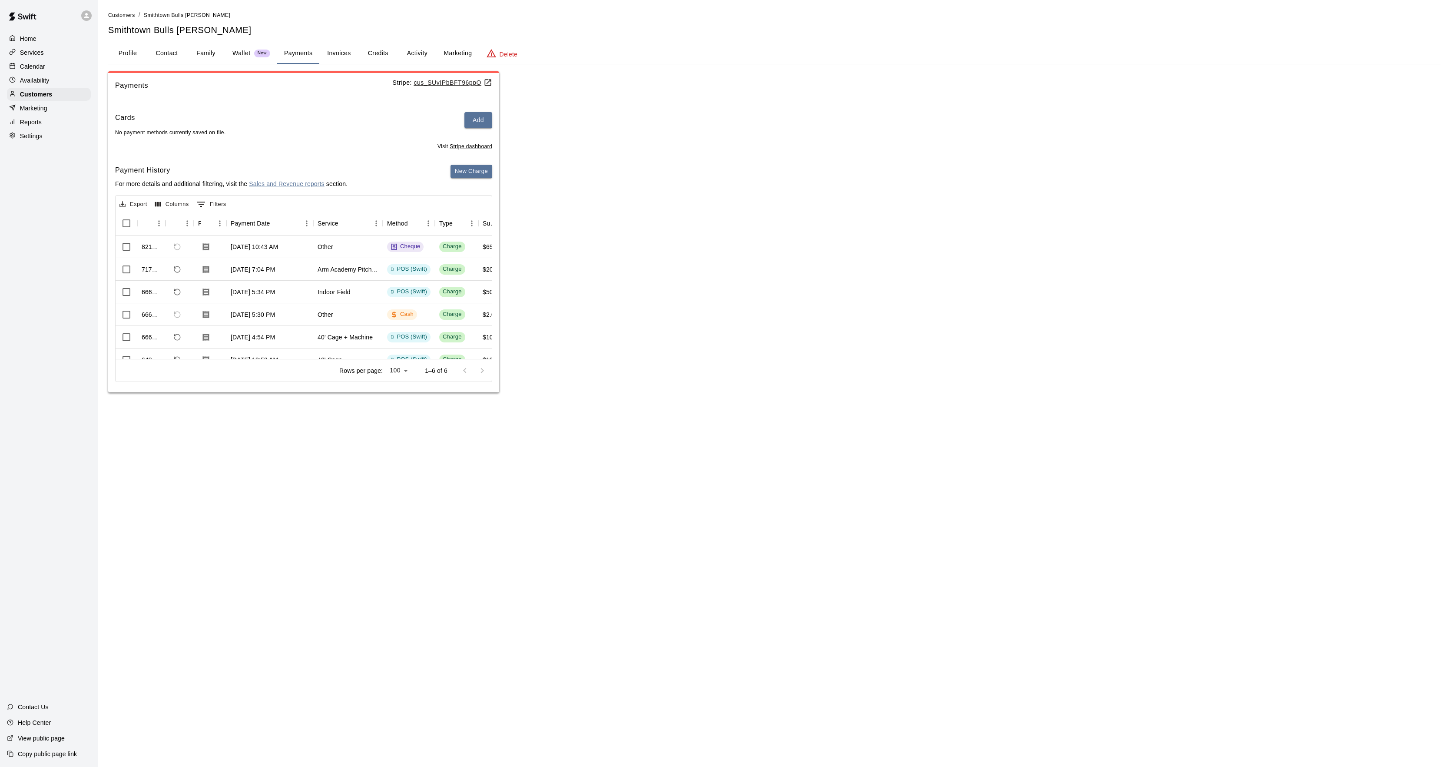
drag, startPoint x: 55, startPoint y: 69, endPoint x: 76, endPoint y: 71, distance: 21.9
click at [55, 69] on div "Calendar" at bounding box center [49, 66] width 84 height 13
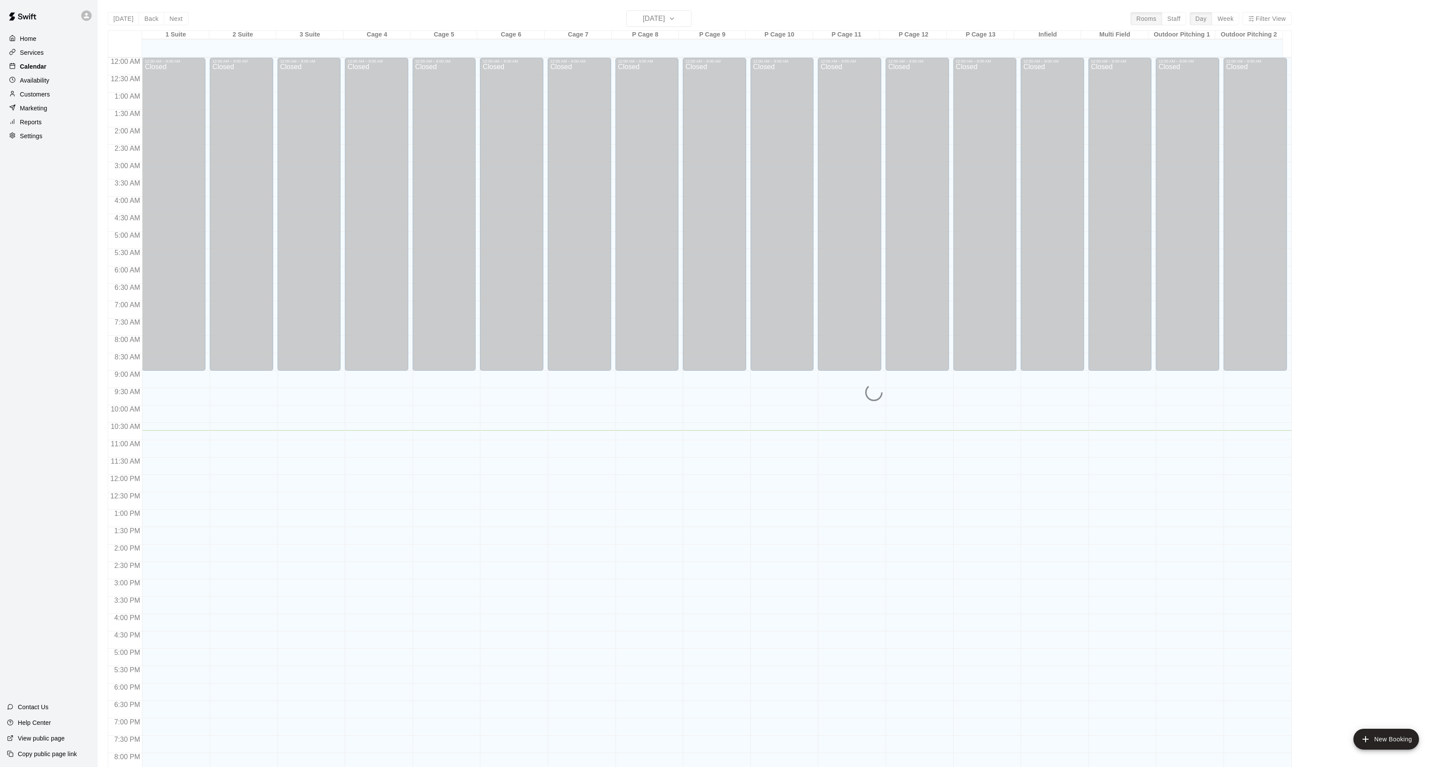
scroll to position [89, 0]
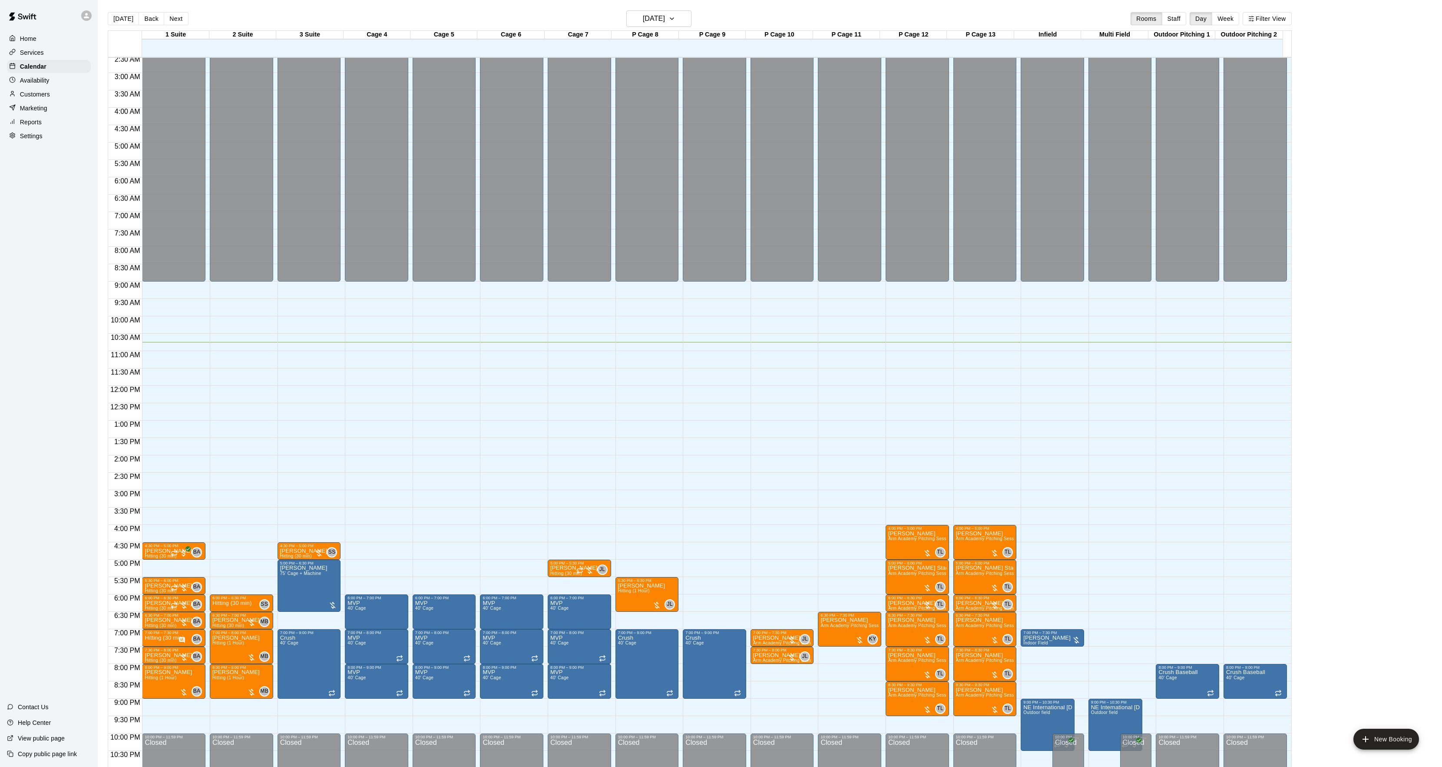
click at [9, 344] on div "Home Services Calendar Availability Customers Marketing Reports Settings Contac…" at bounding box center [49, 383] width 98 height 767
click at [643, 21] on h6 "[DATE]" at bounding box center [654, 19] width 22 height 12
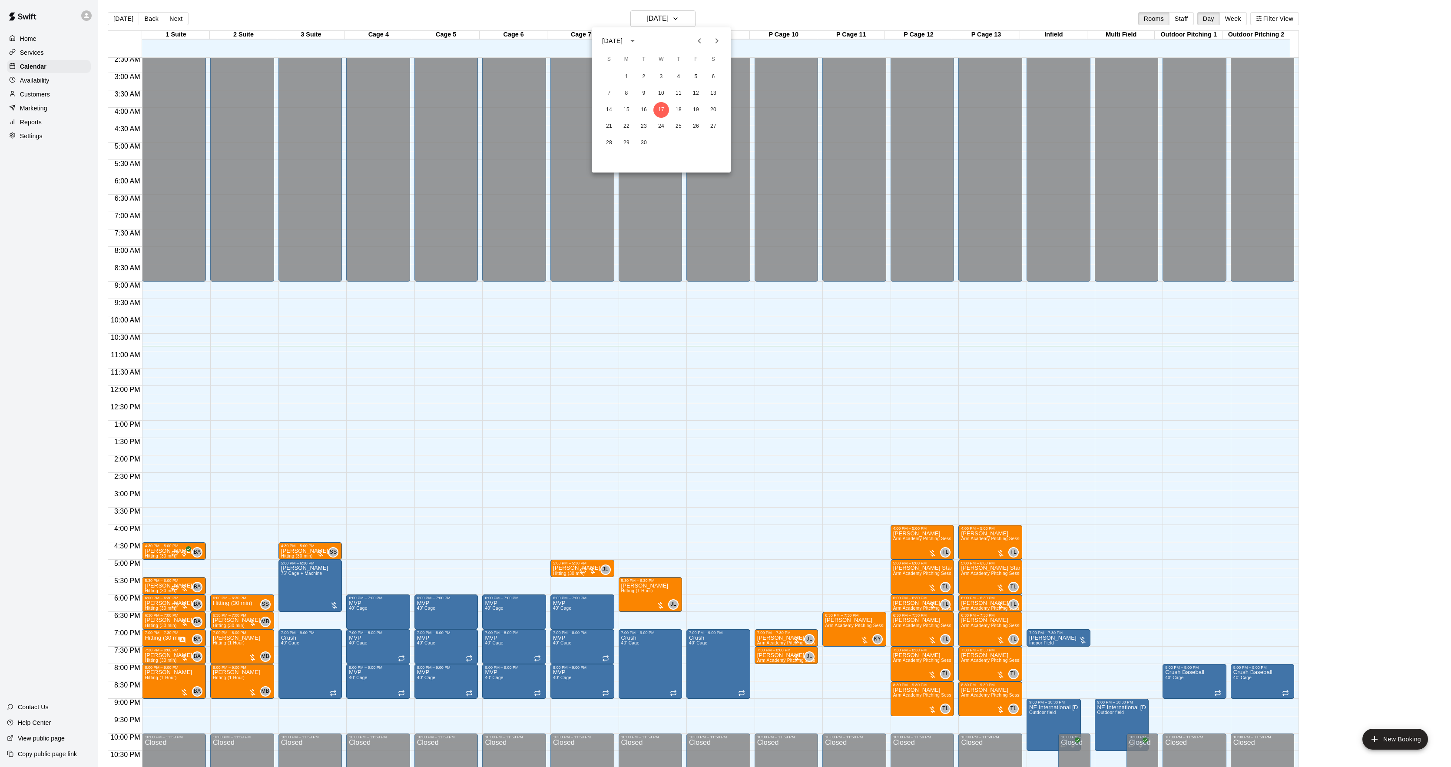
click at [712, 40] on icon "Next month" at bounding box center [717, 41] width 10 height 10
click at [713, 40] on icon "Next month" at bounding box center [717, 41] width 10 height 10
click at [712, 40] on icon "Next month" at bounding box center [717, 41] width 10 height 10
click at [629, 120] on button "19" at bounding box center [627, 127] width 16 height 16
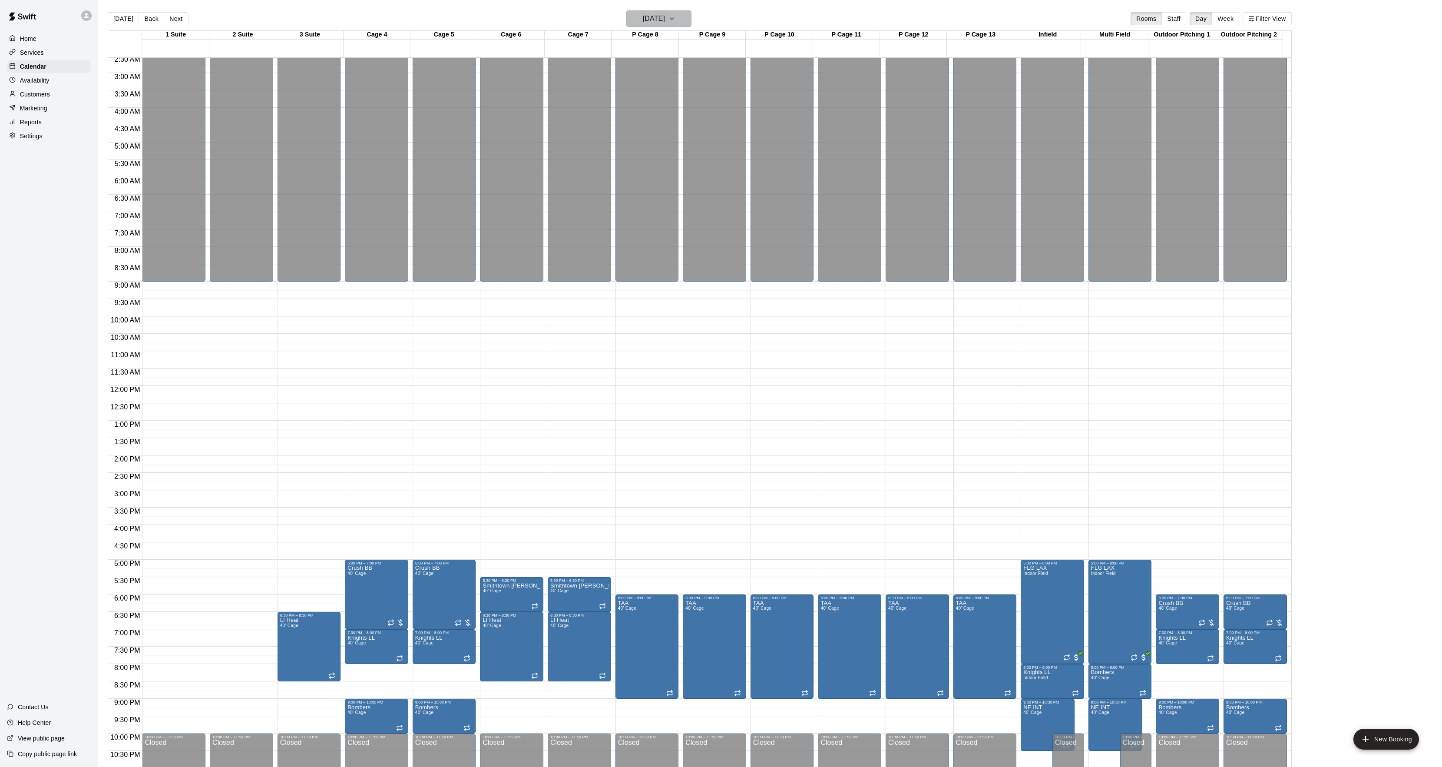
click at [665, 17] on h6 "[DATE]" at bounding box center [654, 19] width 22 height 12
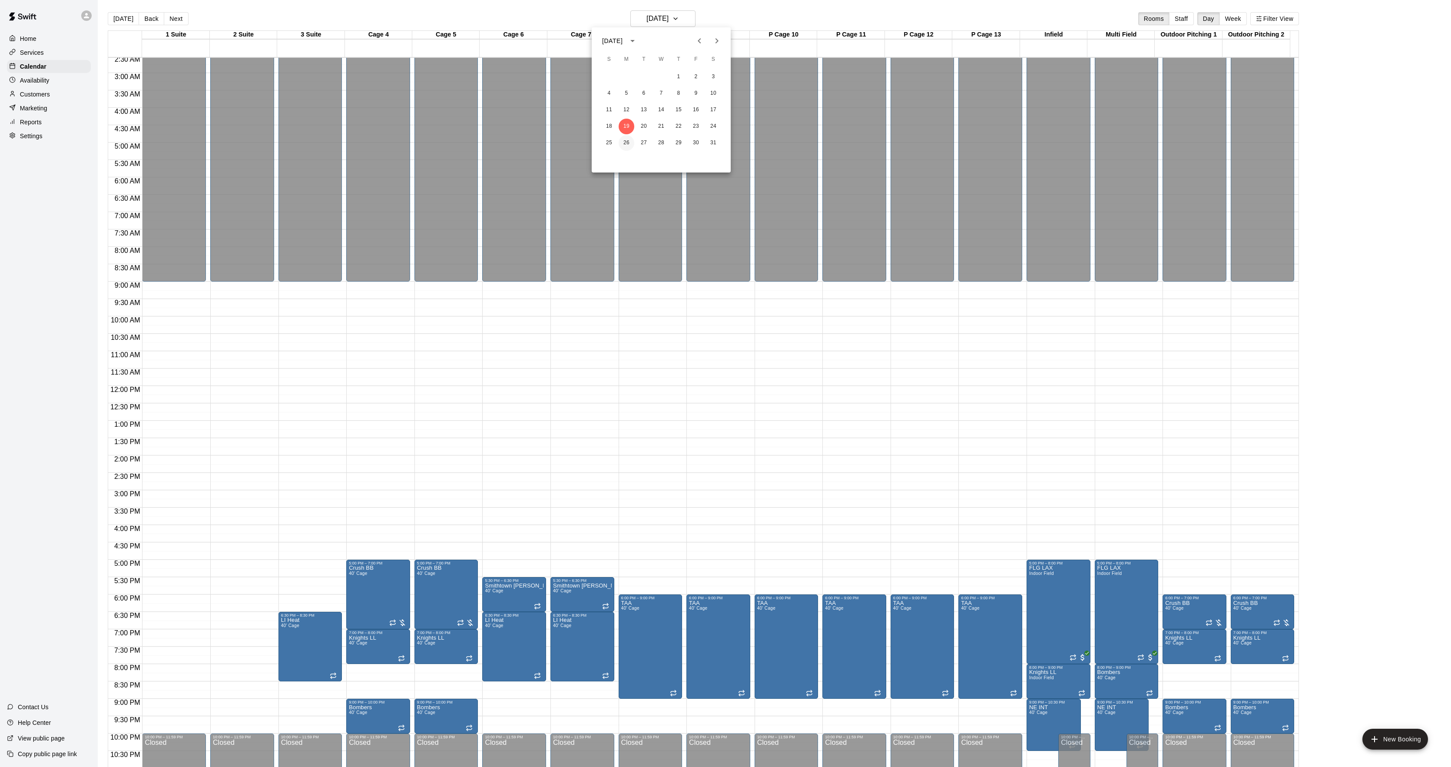
click at [630, 142] on button "26" at bounding box center [627, 143] width 16 height 16
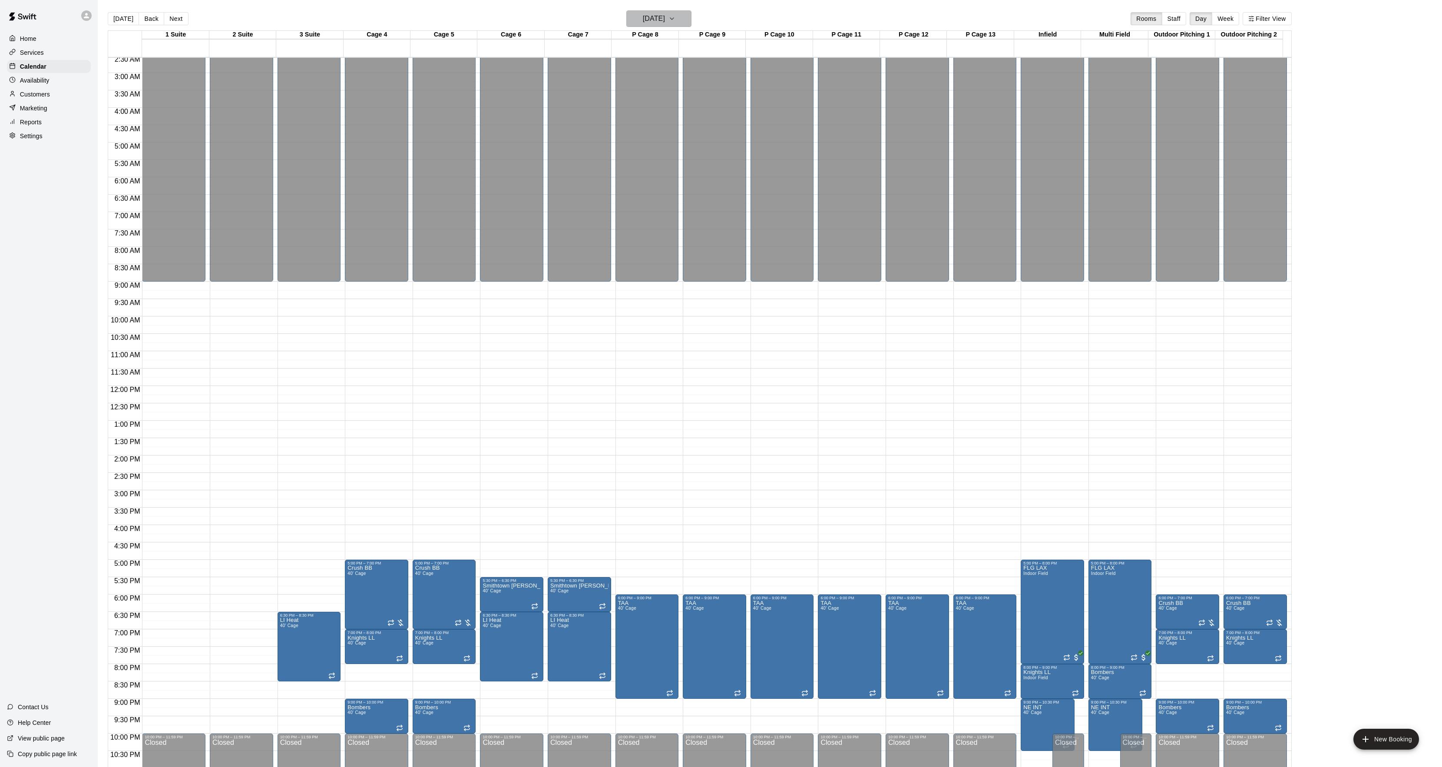
click at [643, 15] on h6 "[DATE]" at bounding box center [654, 19] width 22 height 12
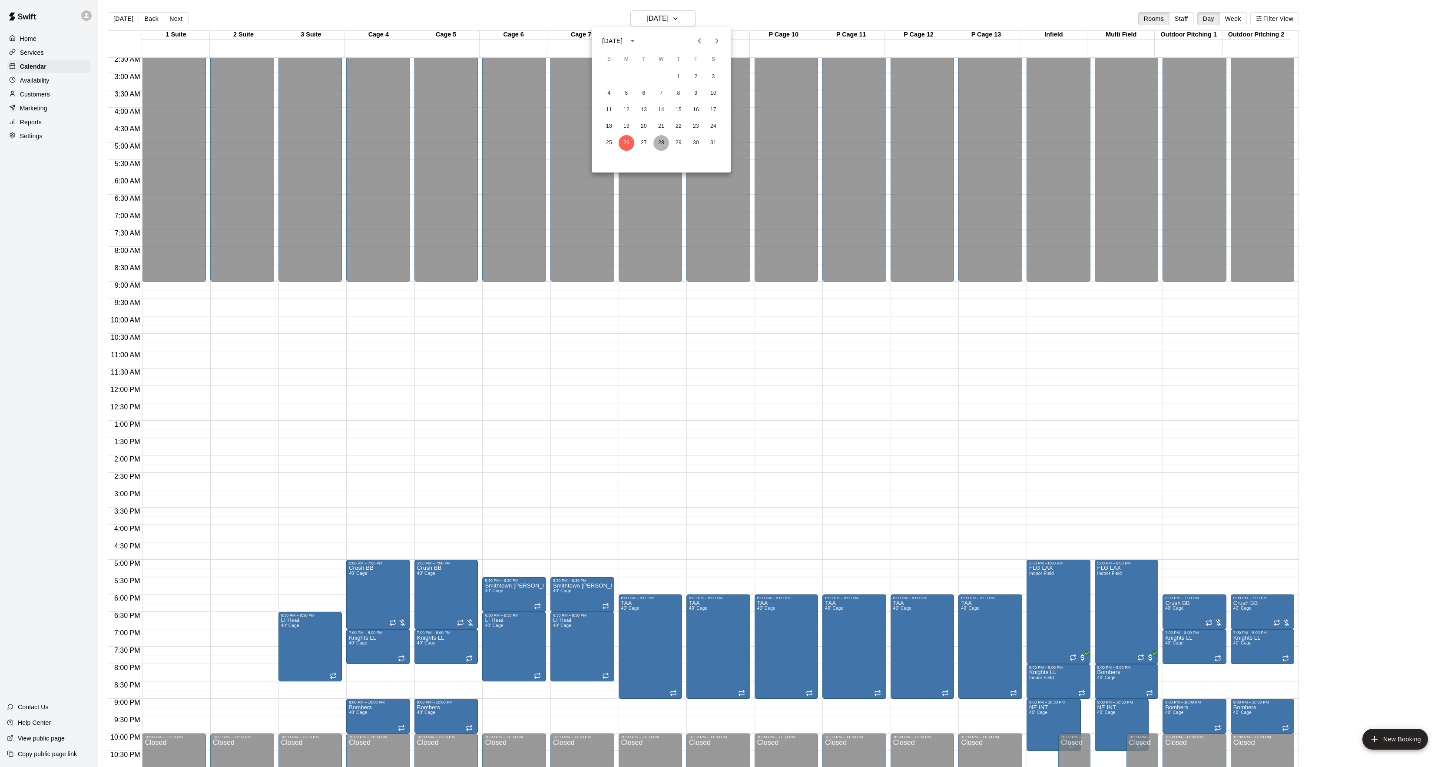
click at [659, 136] on button "28" at bounding box center [661, 143] width 16 height 16
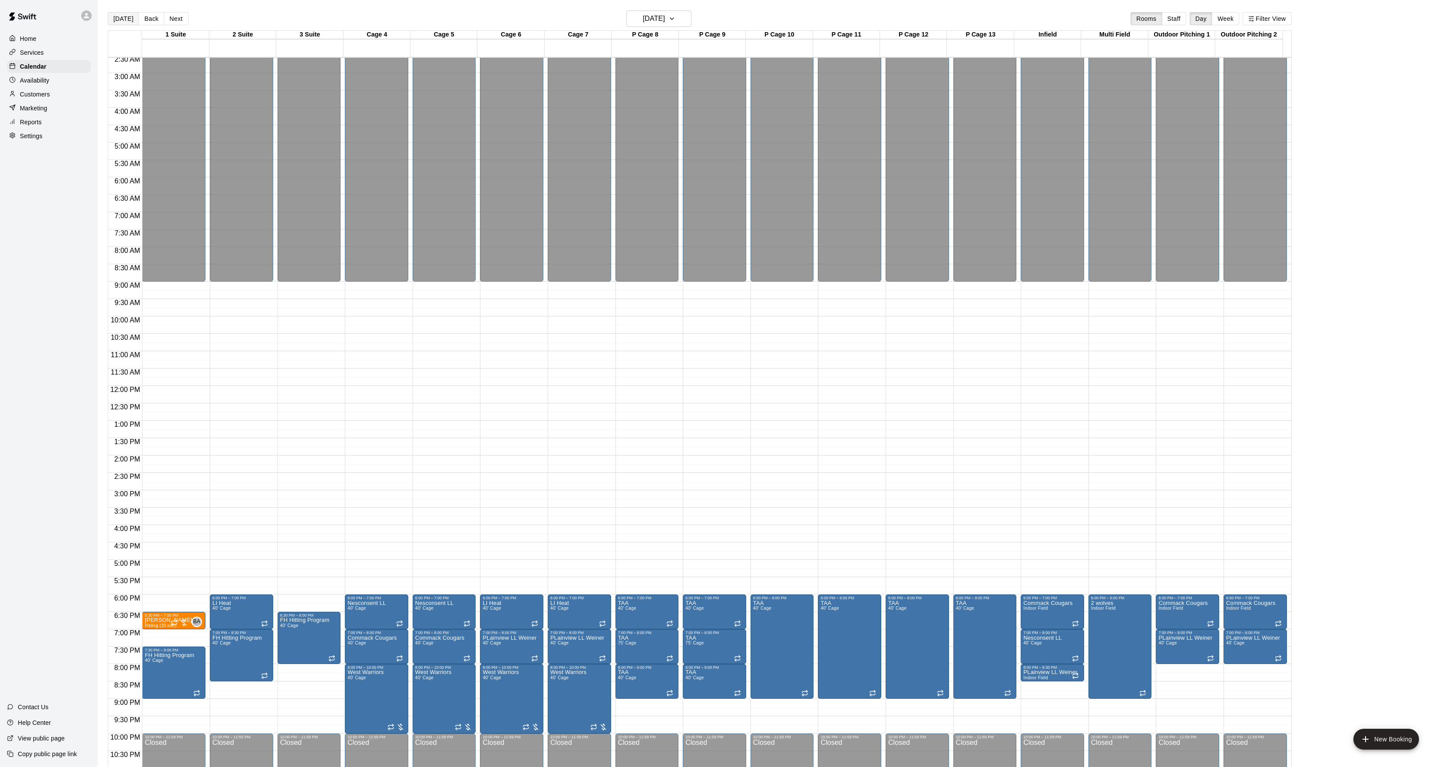
click at [123, 18] on button "[DATE]" at bounding box center [123, 18] width 31 height 13
